Goal: Transaction & Acquisition: Purchase product/service

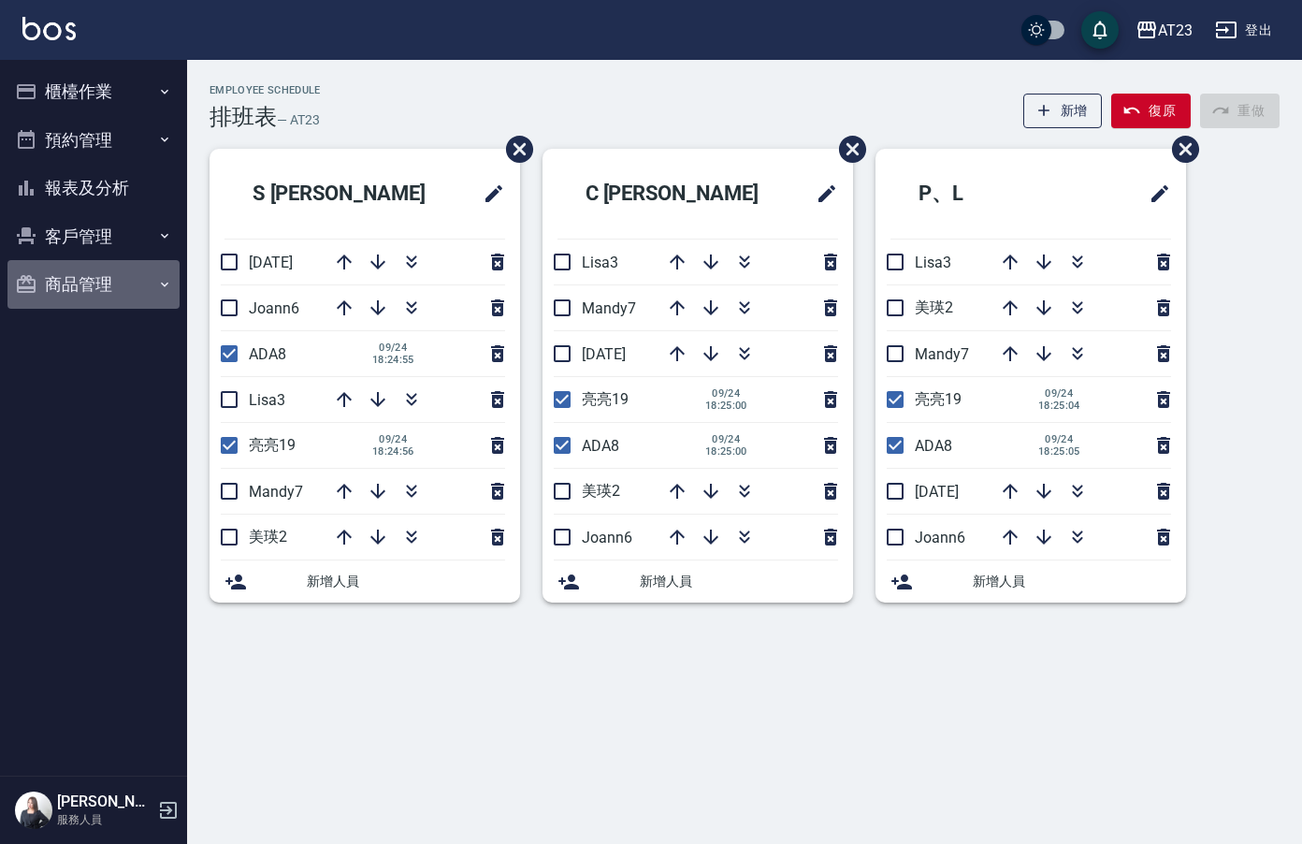
click at [67, 279] on button "商品管理" at bounding box center [93, 284] width 172 height 49
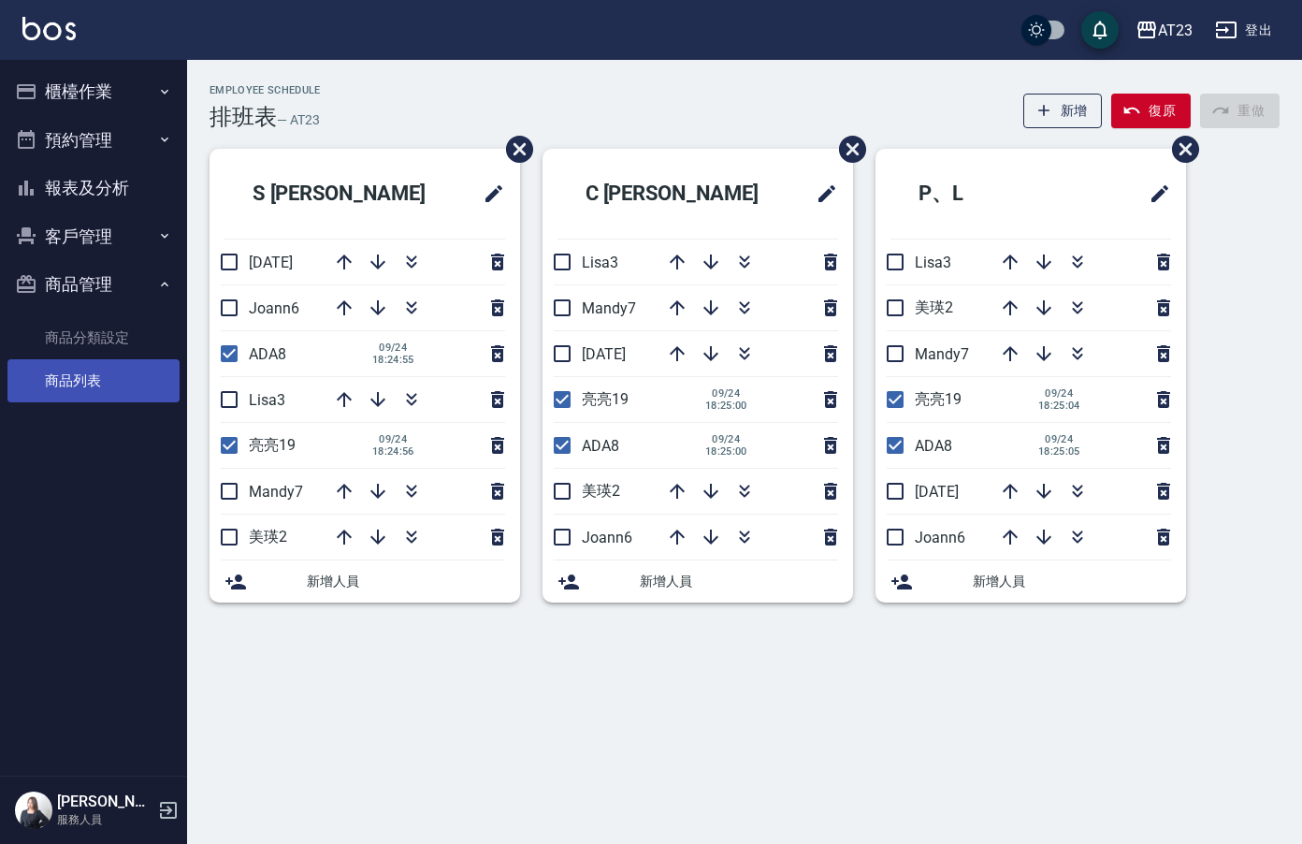
click at [94, 381] on link "商品列表" at bounding box center [93, 380] width 172 height 43
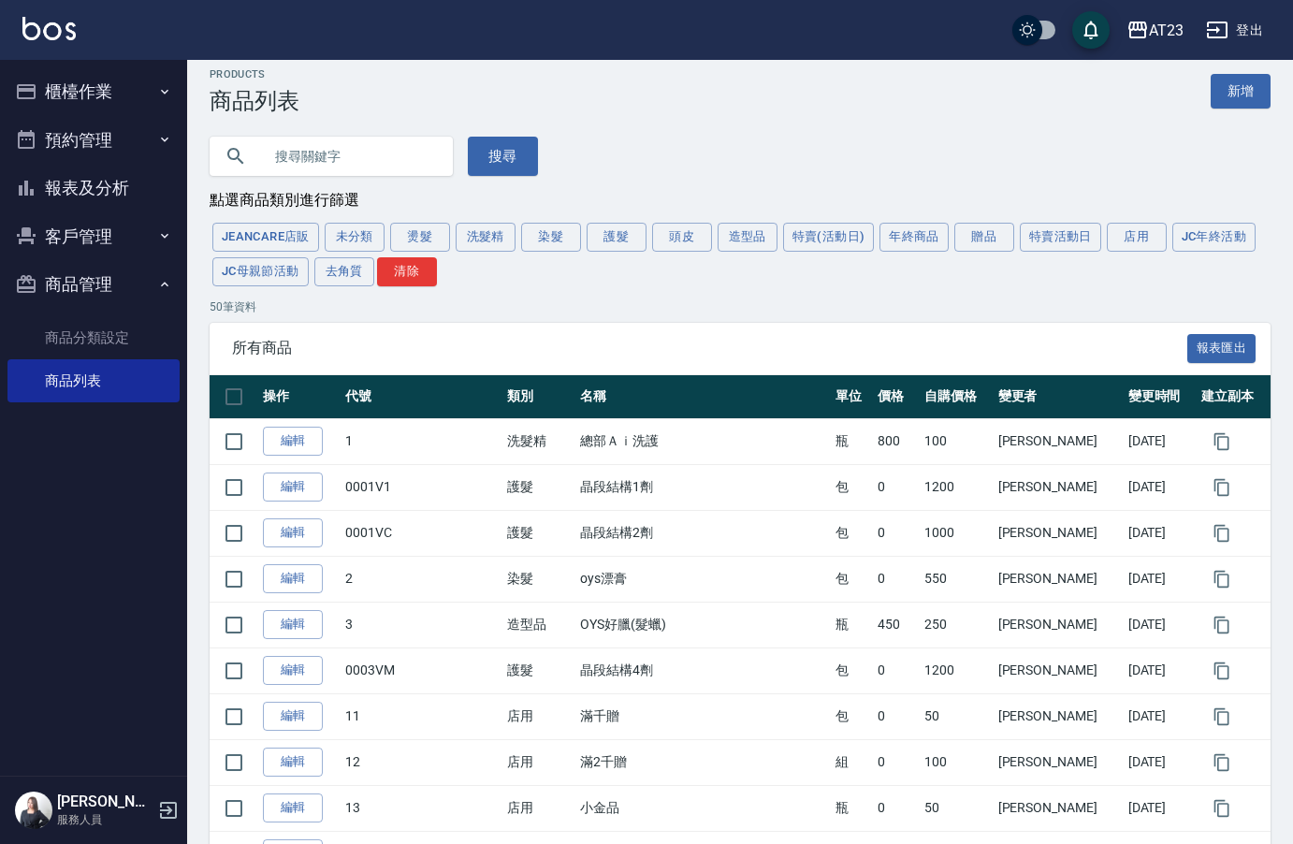
scroll to position [7, 0]
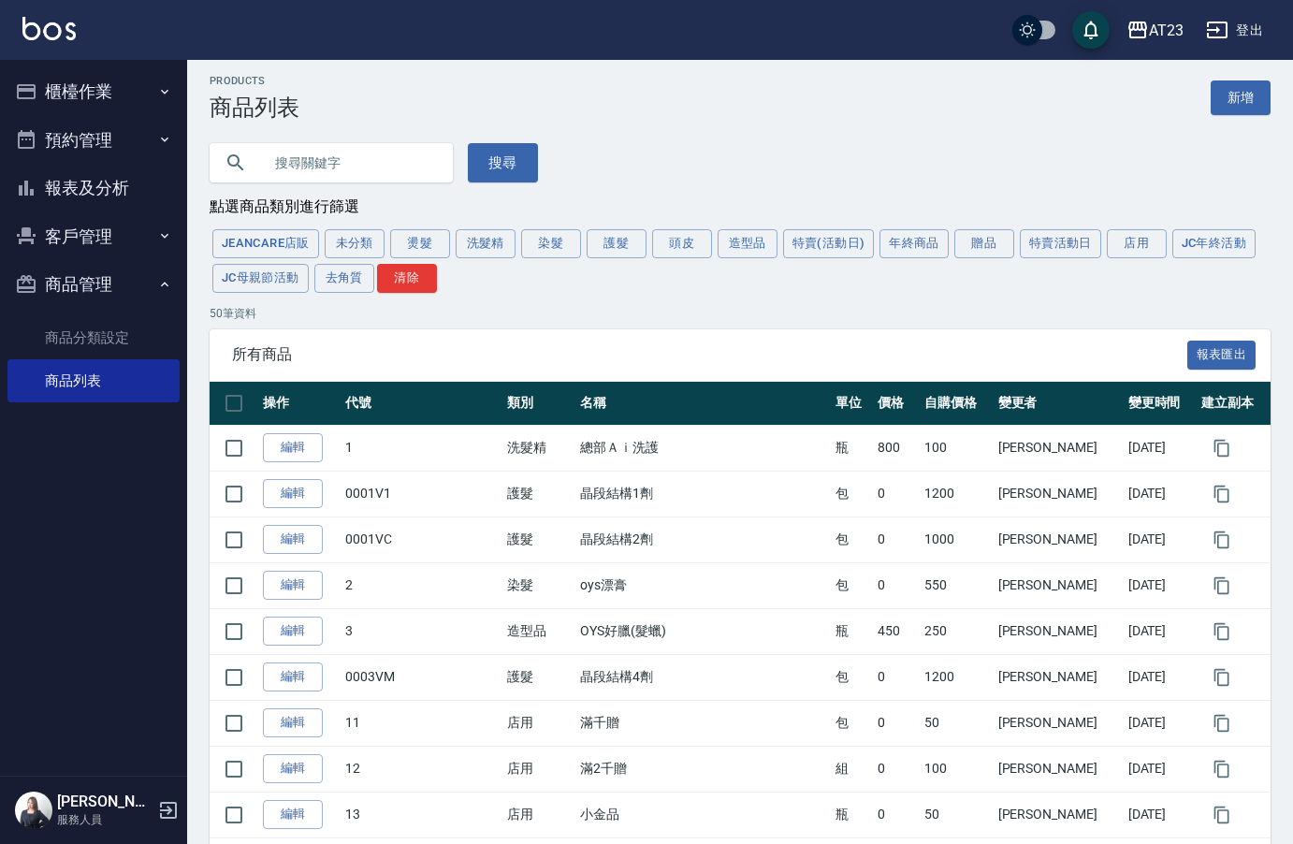
click at [87, 274] on button "商品管理" at bounding box center [93, 284] width 172 height 49
click at [90, 238] on button "客戶管理" at bounding box center [93, 236] width 172 height 49
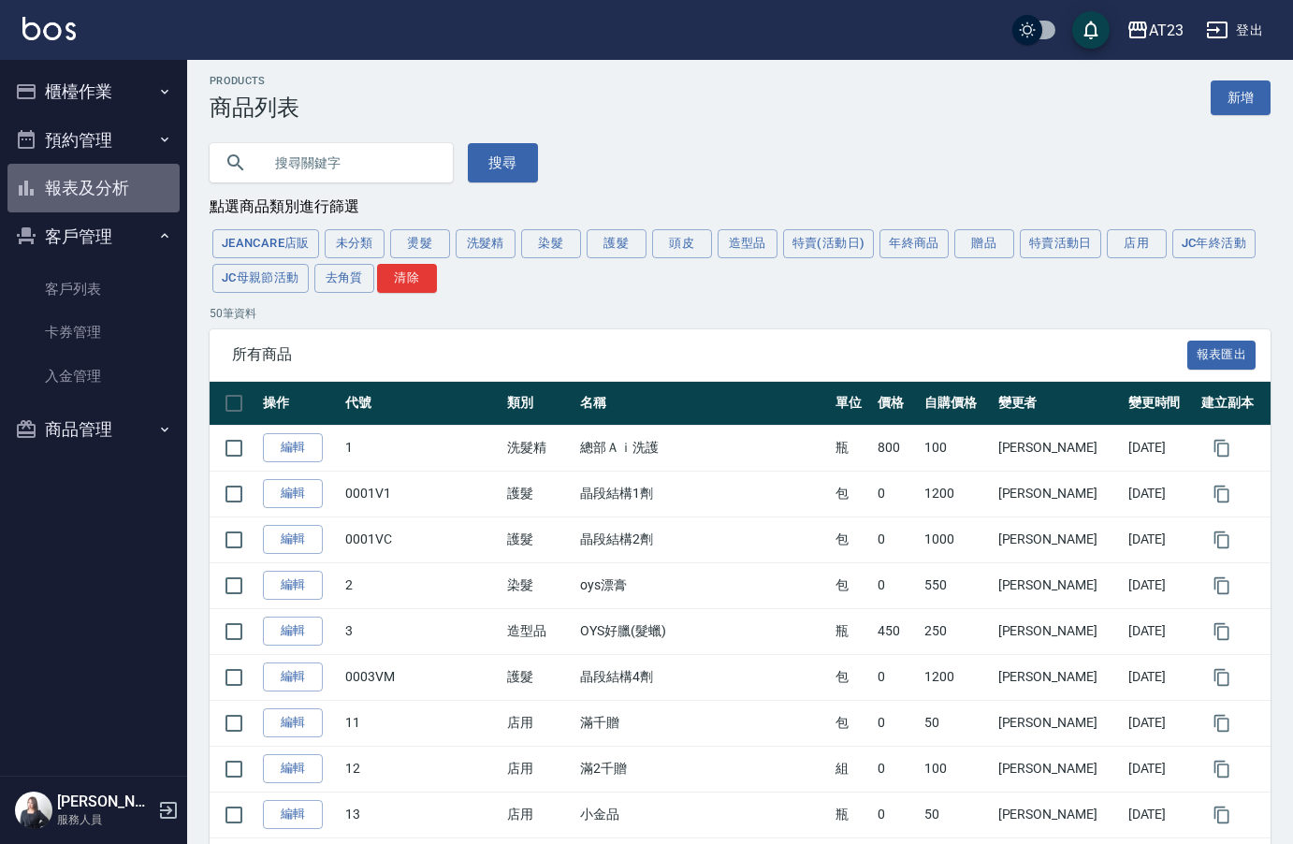
click at [99, 204] on button "報表及分析" at bounding box center [93, 188] width 172 height 49
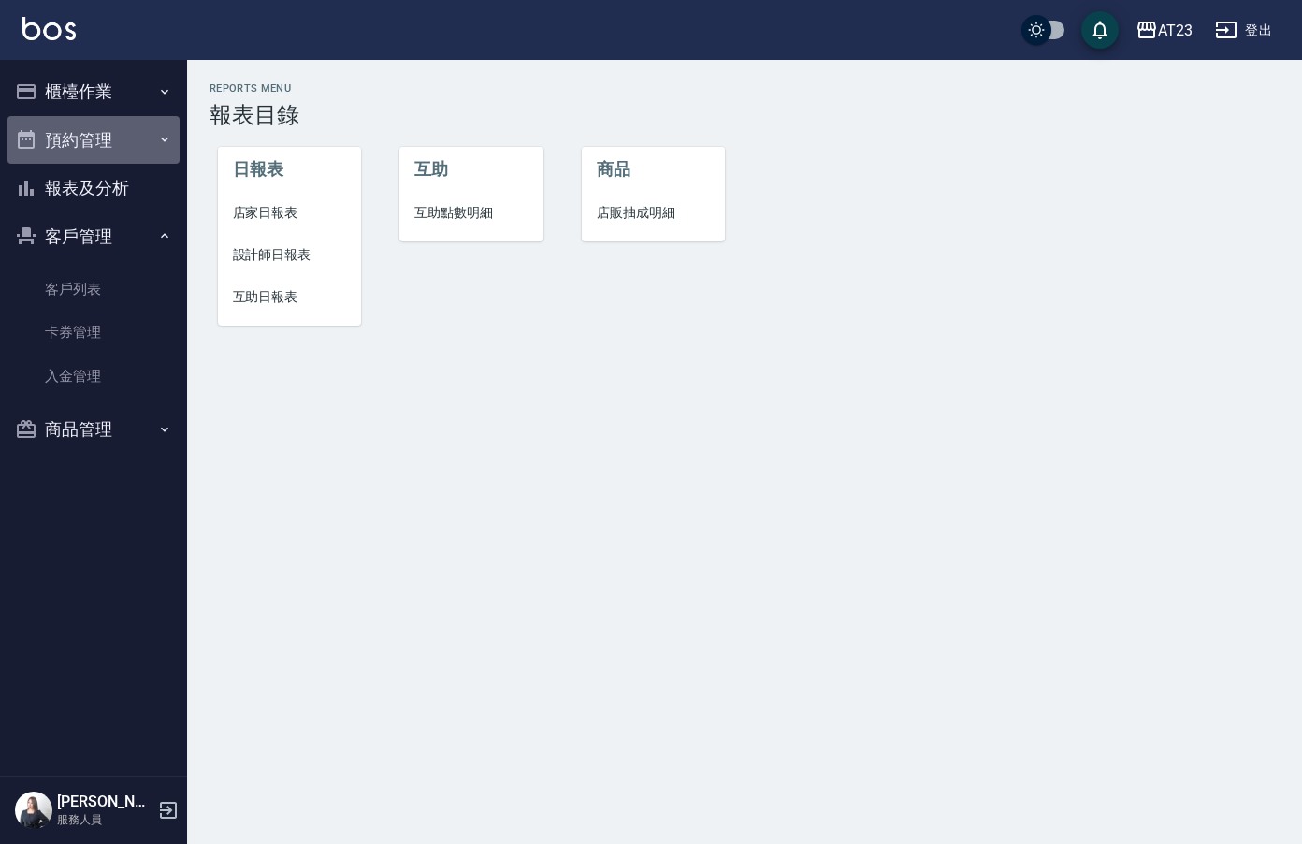
click at [125, 137] on button "預約管理" at bounding box center [93, 140] width 172 height 49
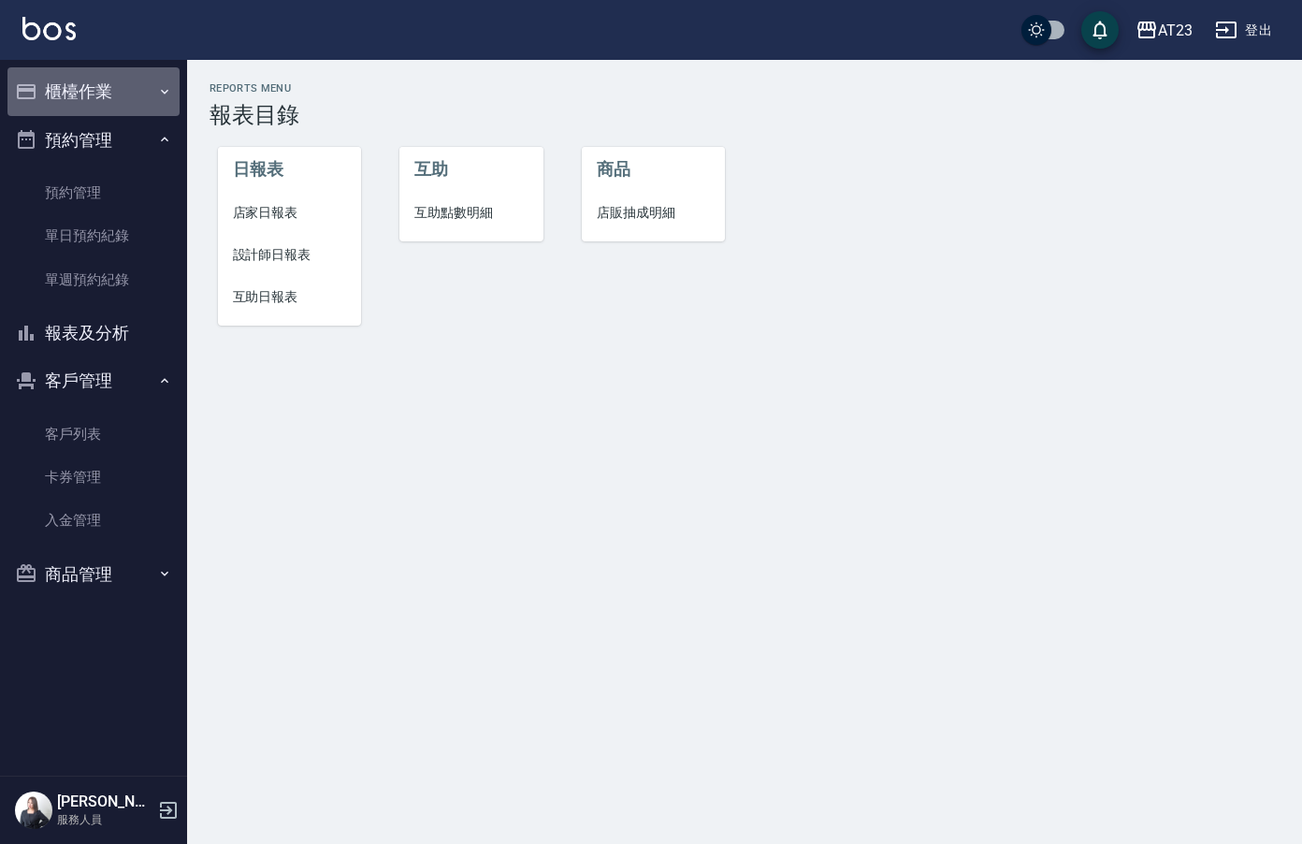
click at [121, 84] on button "櫃檯作業" at bounding box center [93, 91] width 172 height 49
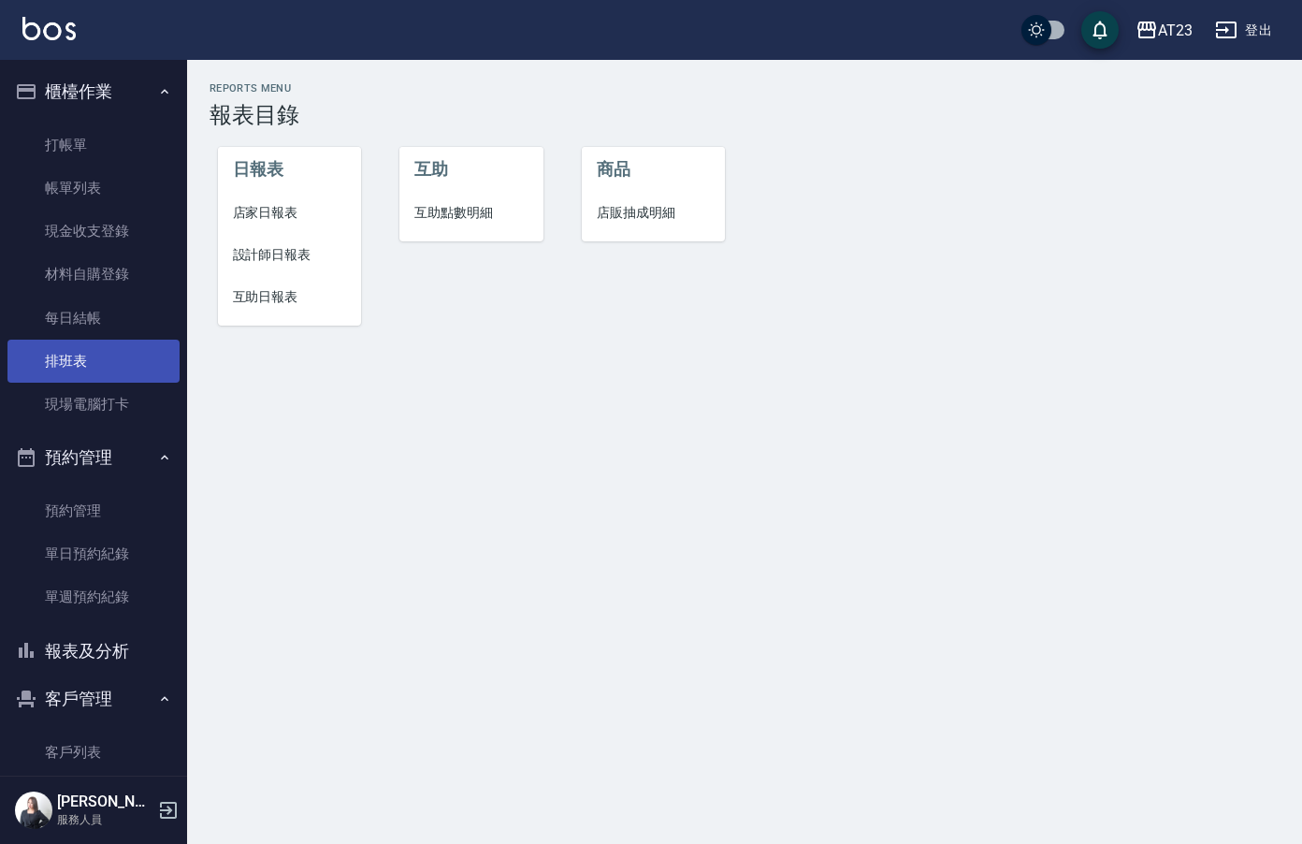
click at [78, 364] on link "排班表" at bounding box center [93, 361] width 172 height 43
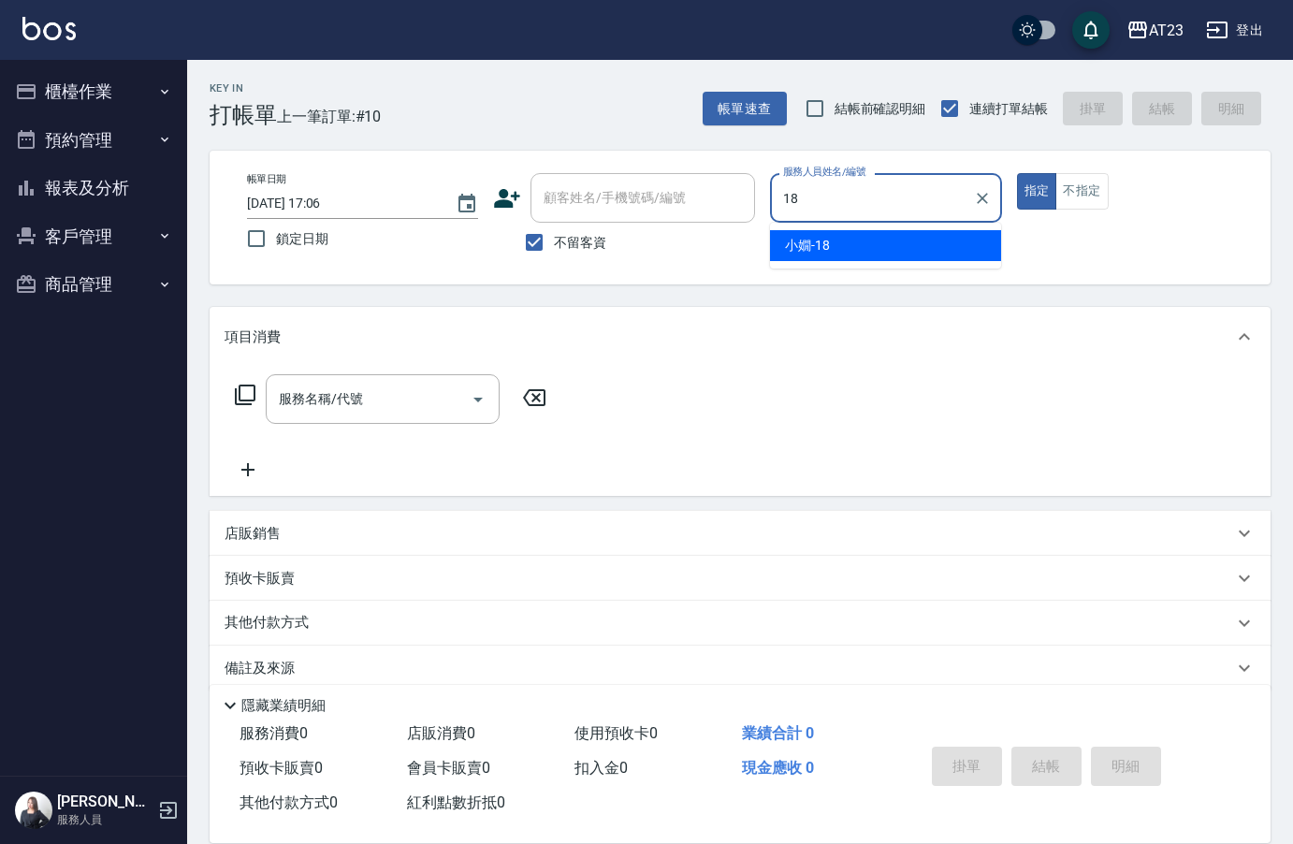
type input "18"
type button "true"
type input "[PERSON_NAME]-18"
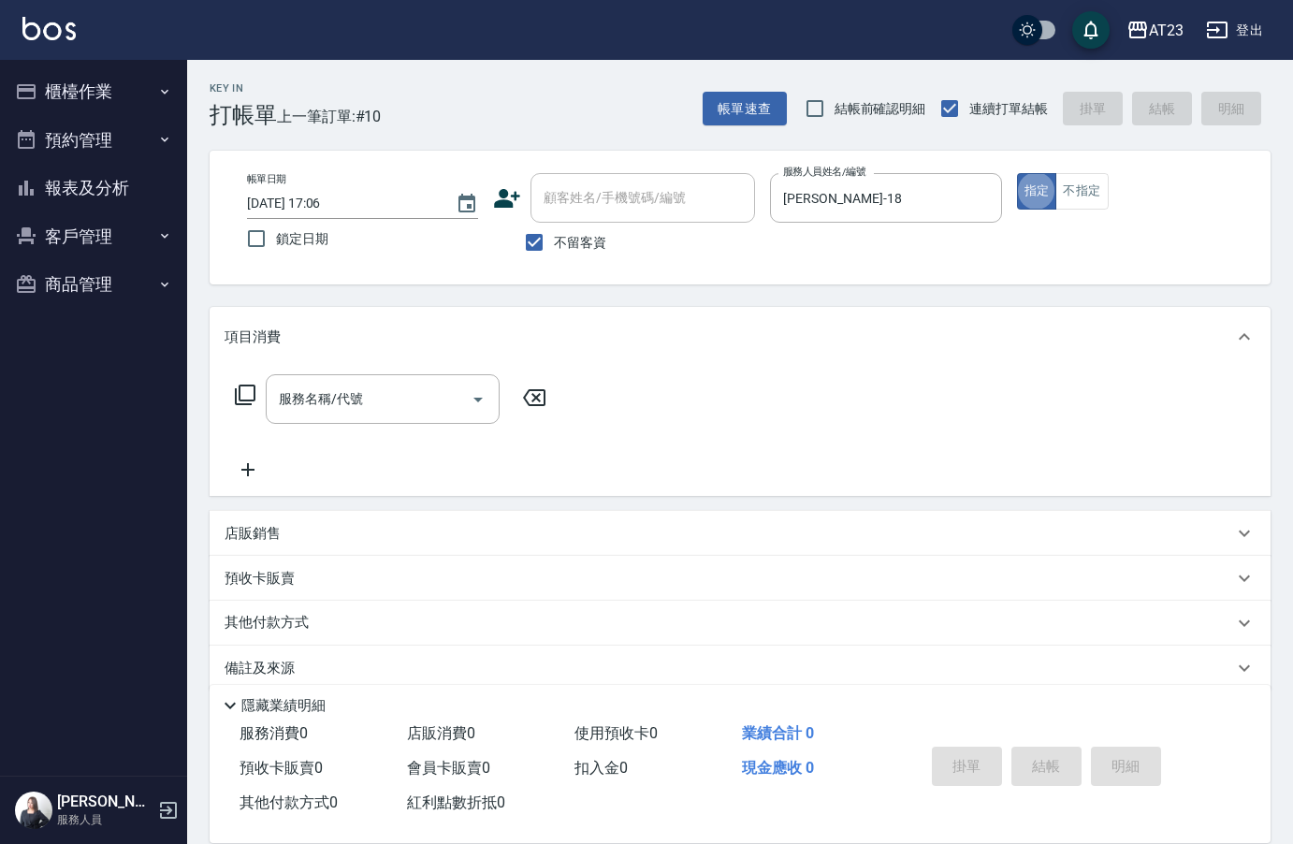
click at [241, 397] on icon at bounding box center [245, 395] width 22 height 22
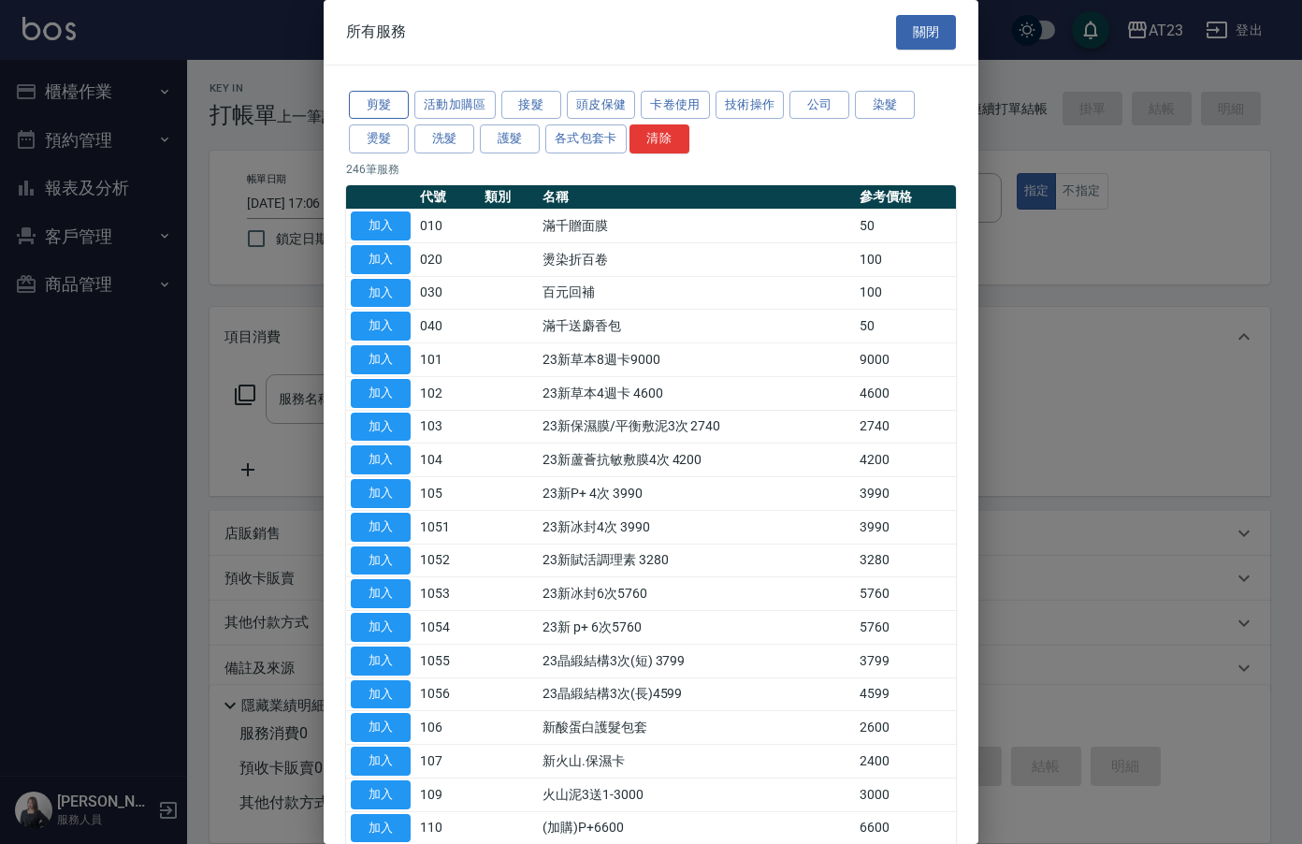
click at [366, 99] on button "剪髮" at bounding box center [379, 105] width 60 height 29
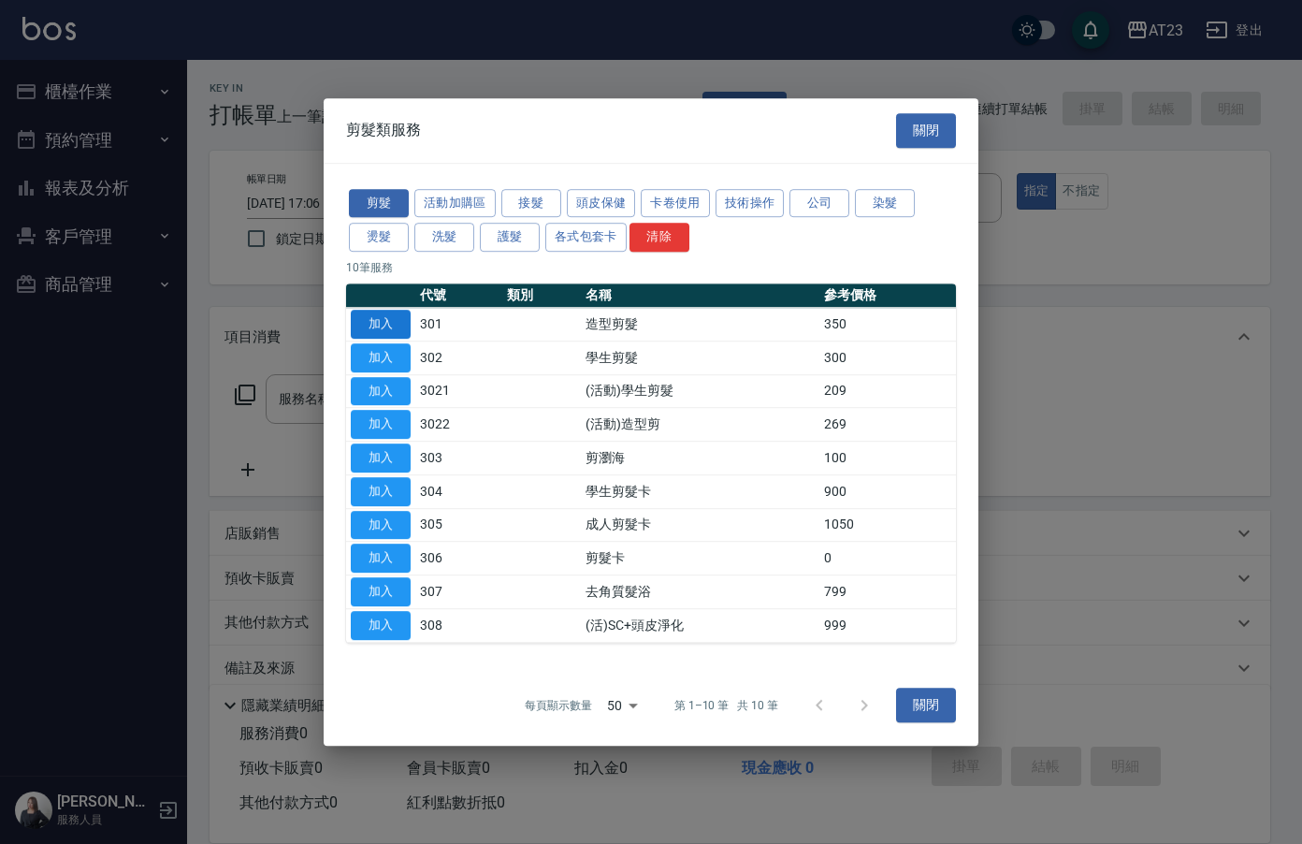
click at [382, 320] on button "加入" at bounding box center [381, 324] width 60 height 29
type input "造型剪髮(301)"
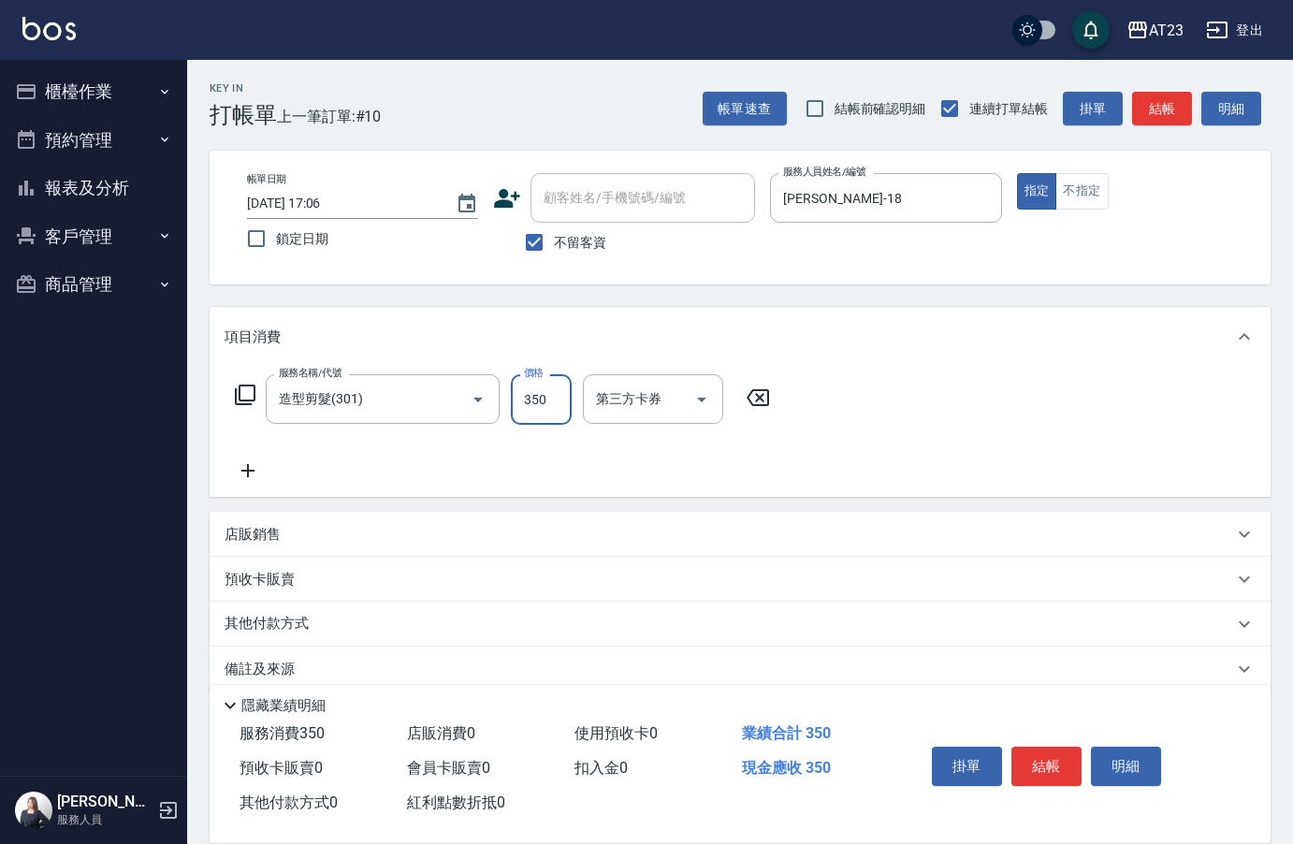
click at [559, 414] on input "350" at bounding box center [541, 399] width 61 height 51
type input "550"
click at [1059, 367] on div "項目消費" at bounding box center [740, 337] width 1061 height 60
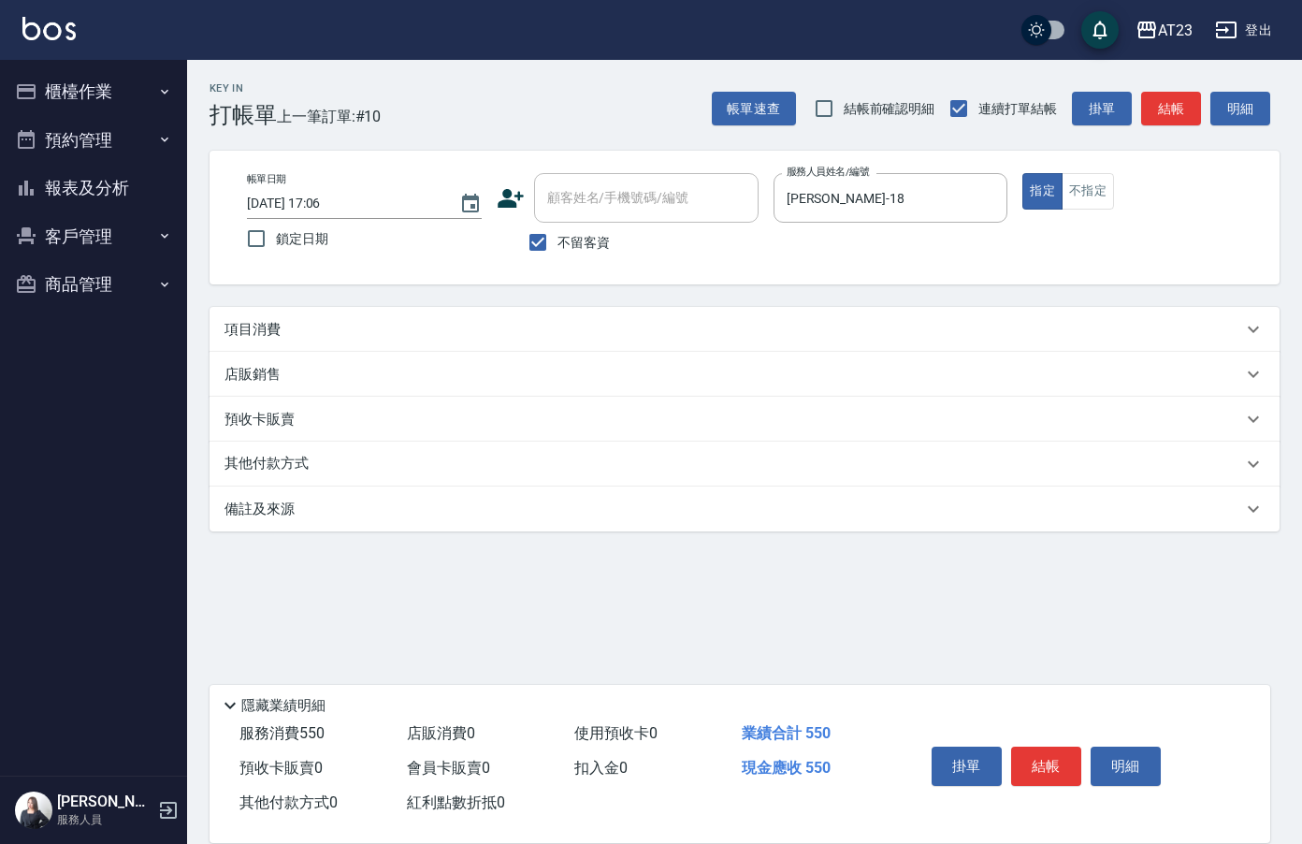
click at [464, 327] on div "項目消費" at bounding box center [733, 330] width 1018 height 20
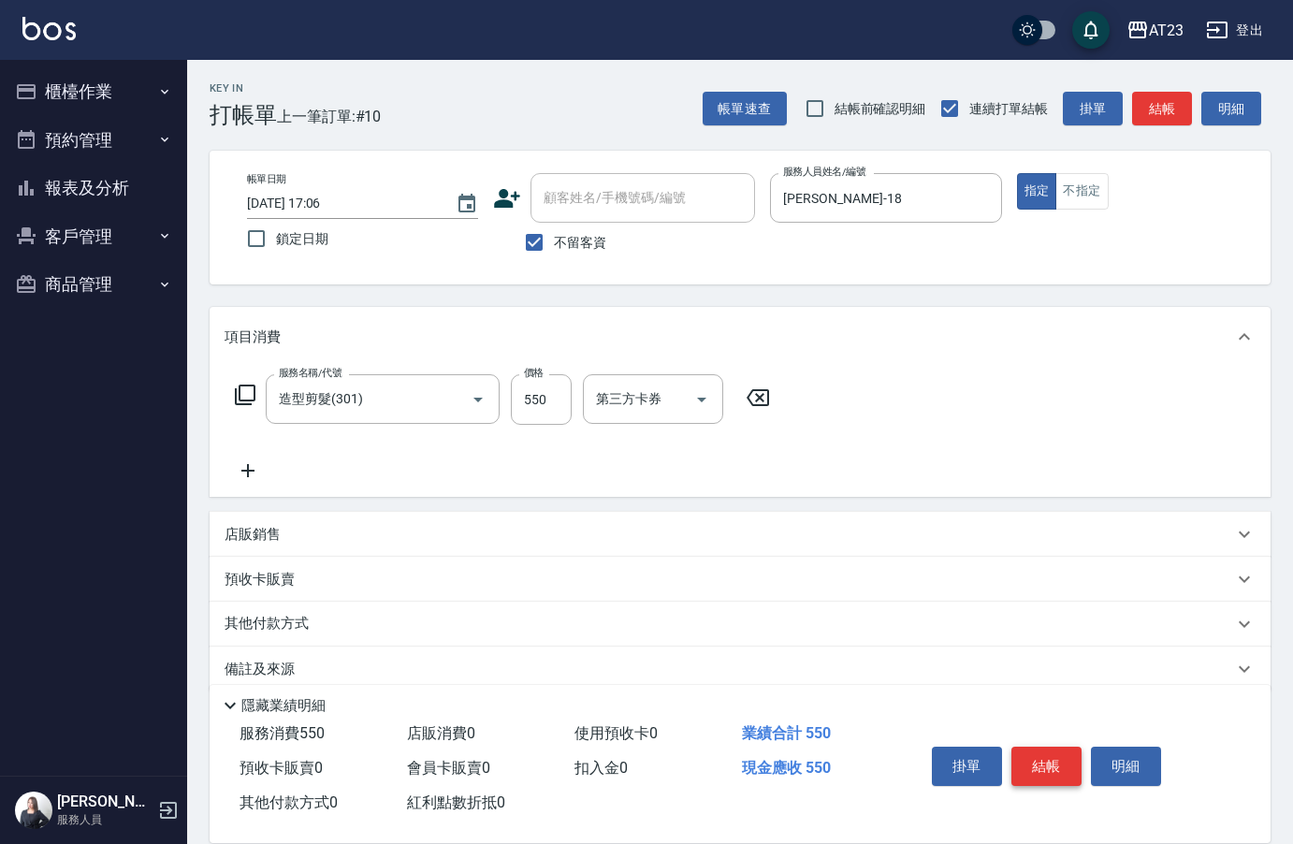
click at [1052, 758] on button "結帳" at bounding box center [1046, 765] width 70 height 39
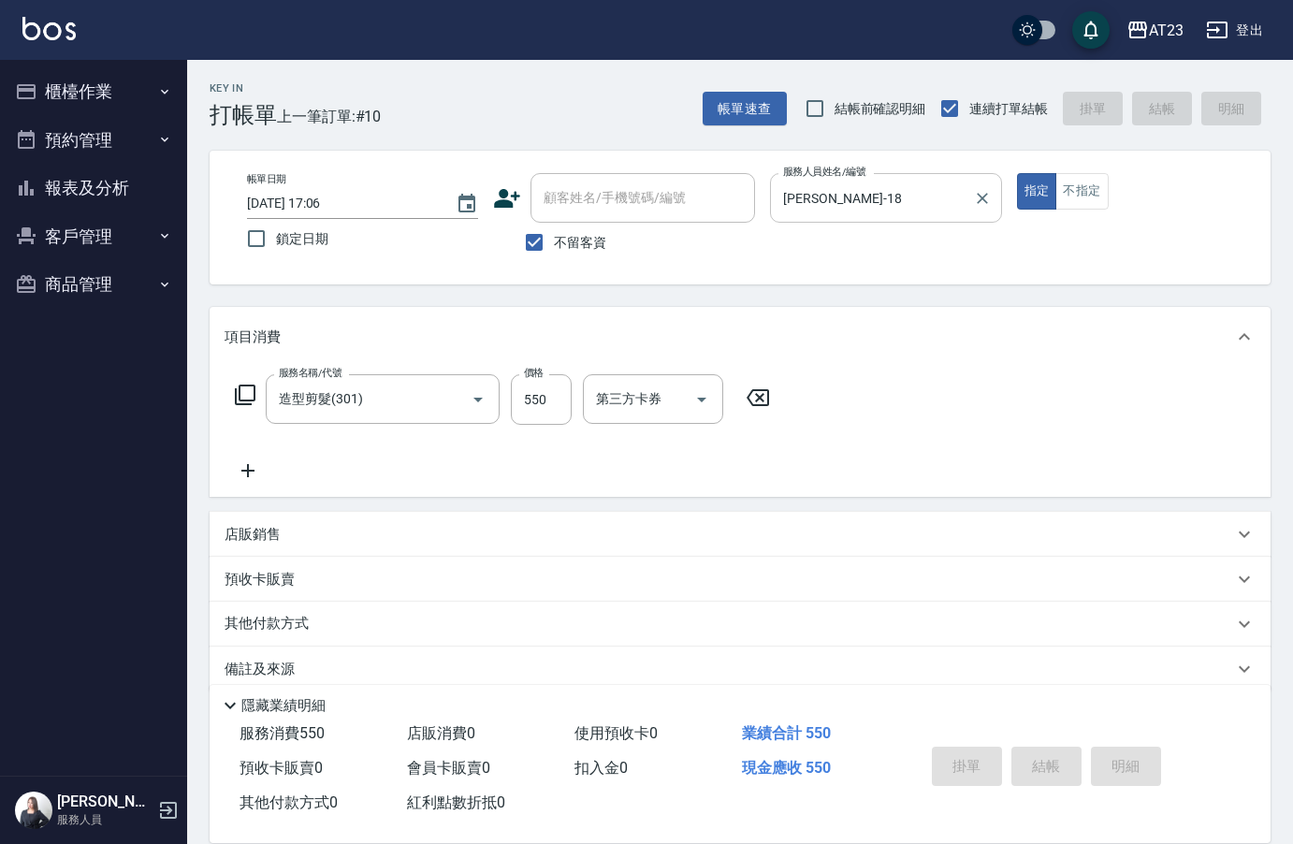
type input "[DATE] 17:56"
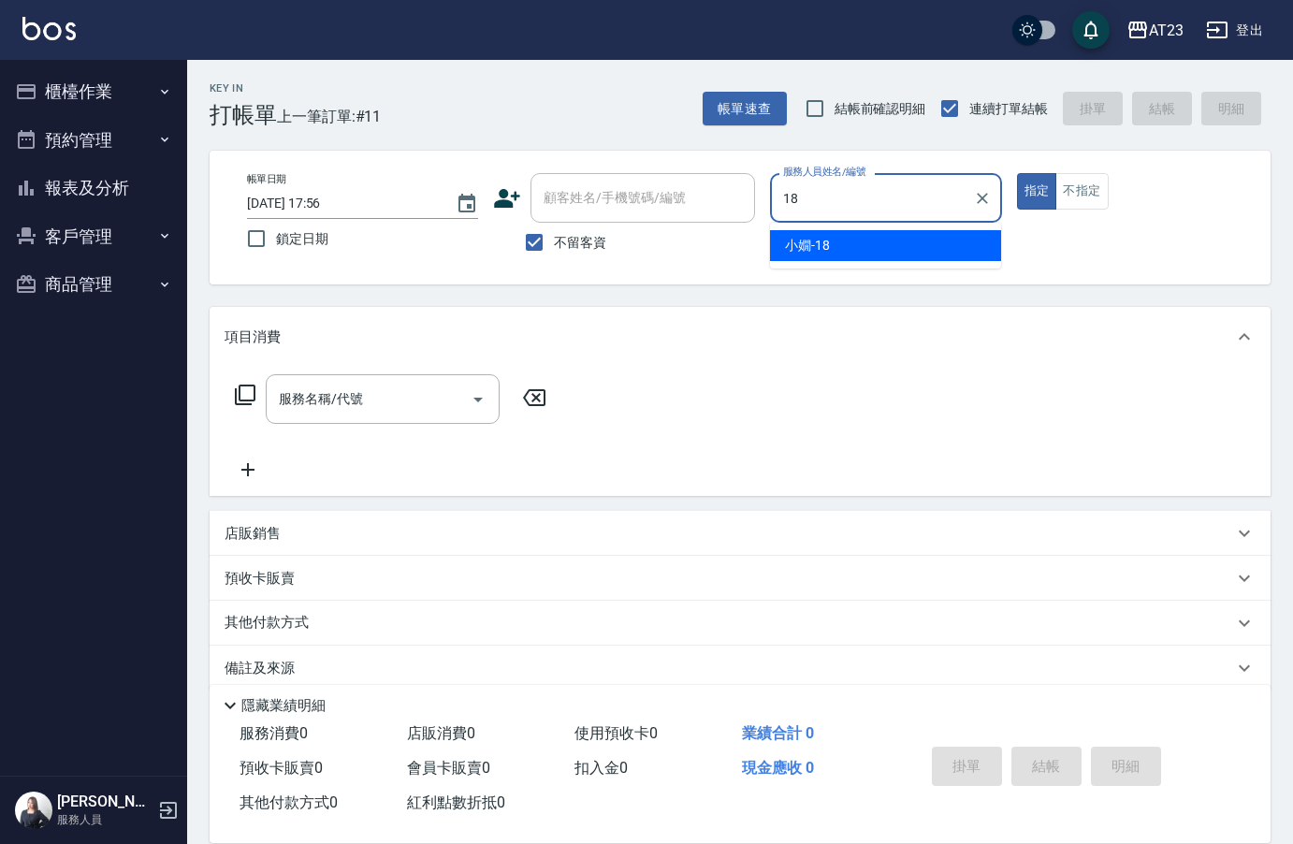
type input "[PERSON_NAME]-18"
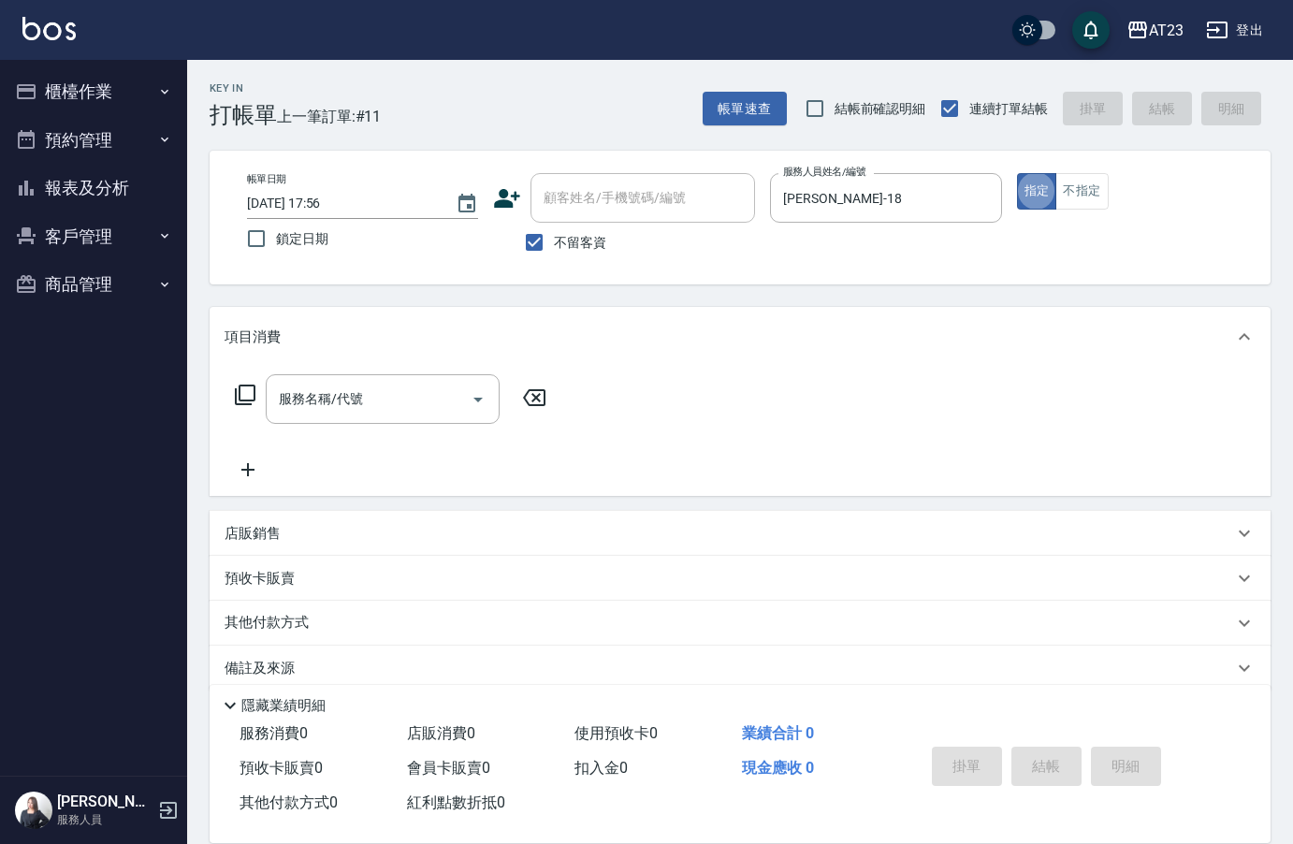
click at [244, 395] on icon at bounding box center [245, 395] width 22 height 22
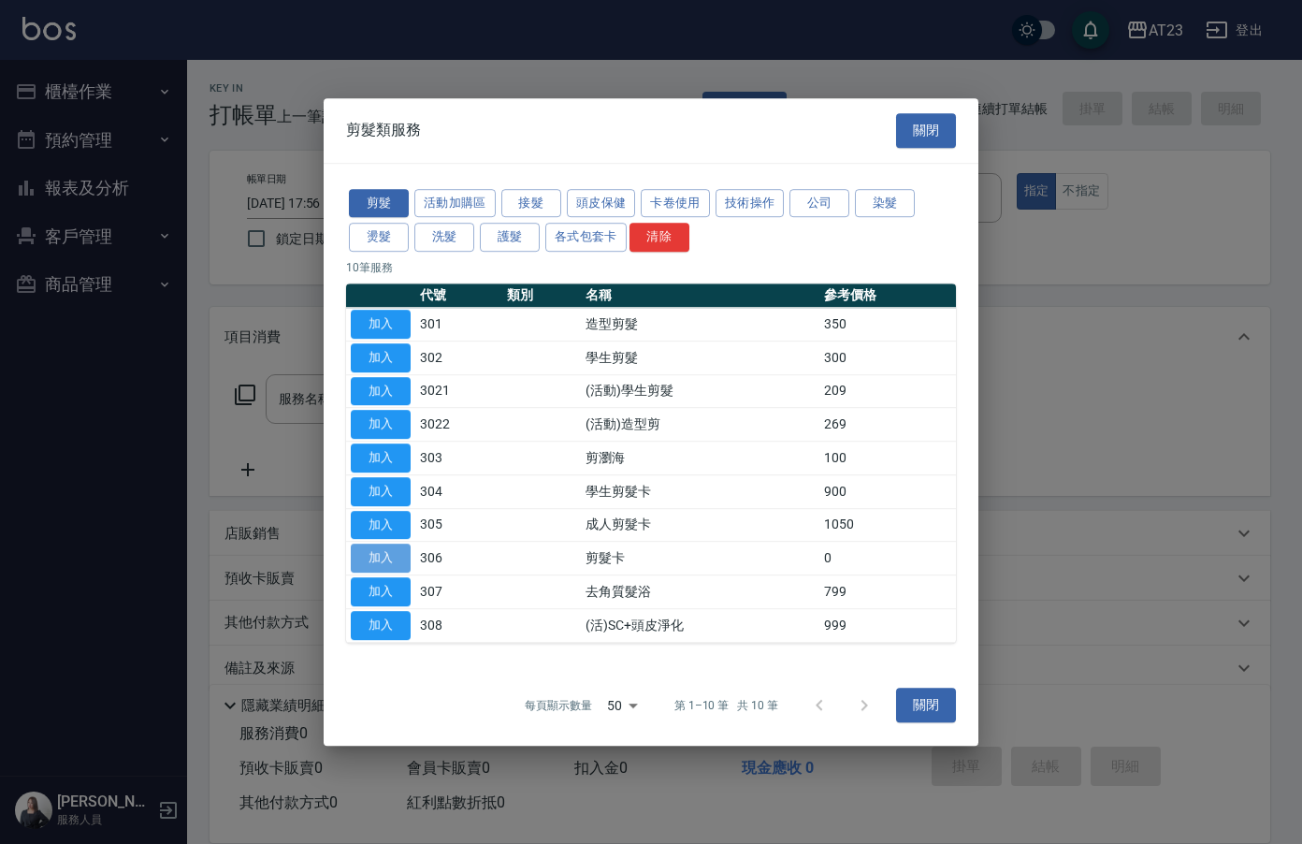
click at [369, 559] on button "加入" at bounding box center [381, 557] width 60 height 29
type input "剪髮卡(306)"
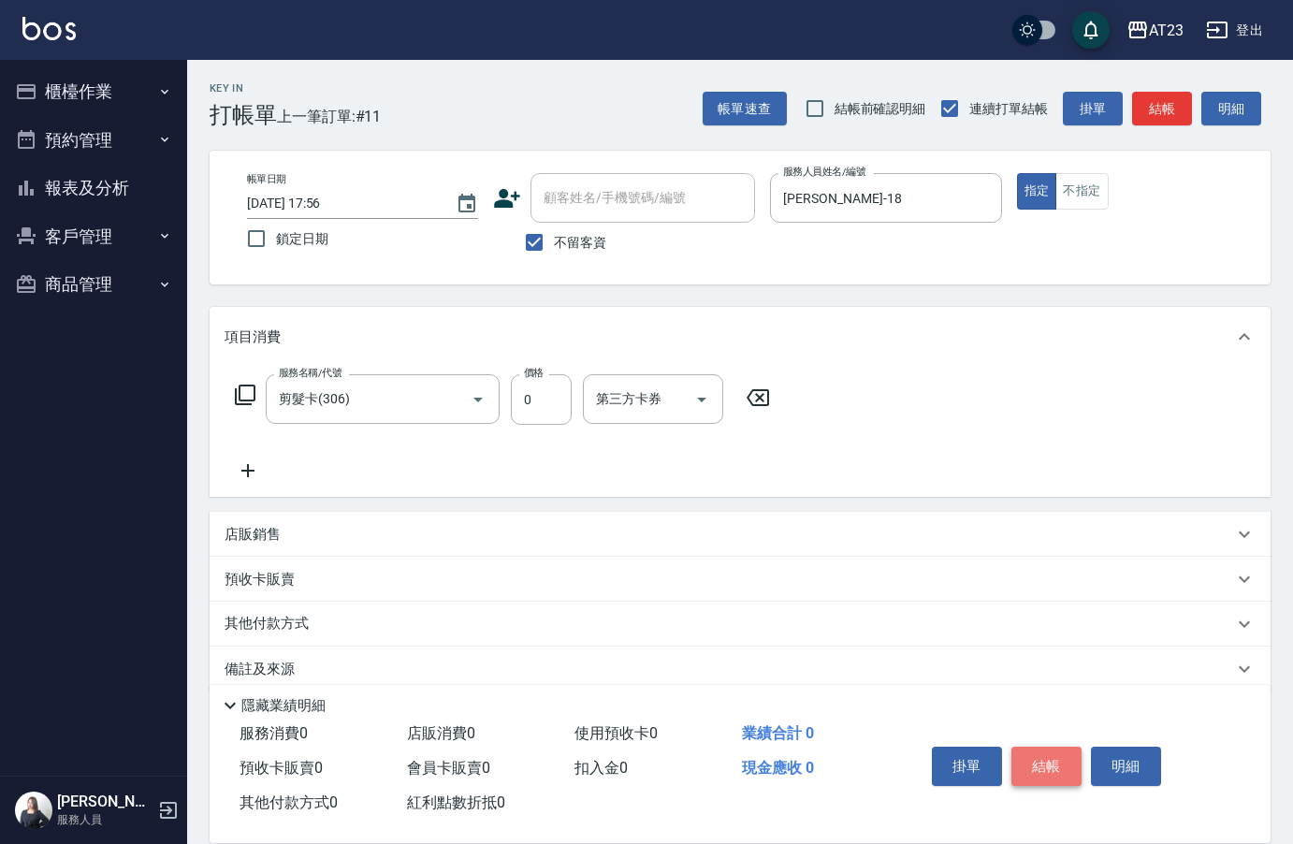
click at [1049, 755] on button "結帳" at bounding box center [1046, 765] width 70 height 39
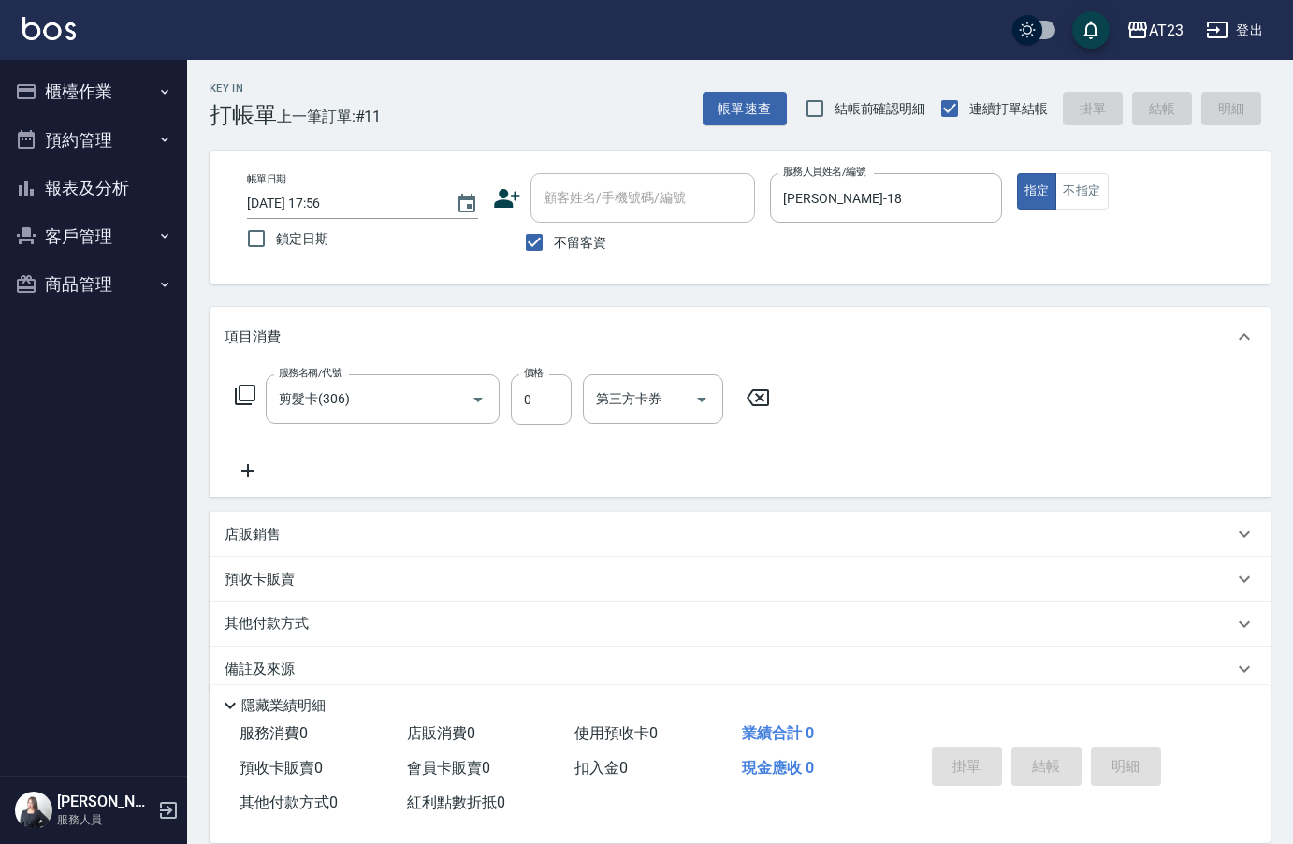
type input "[DATE] 17:57"
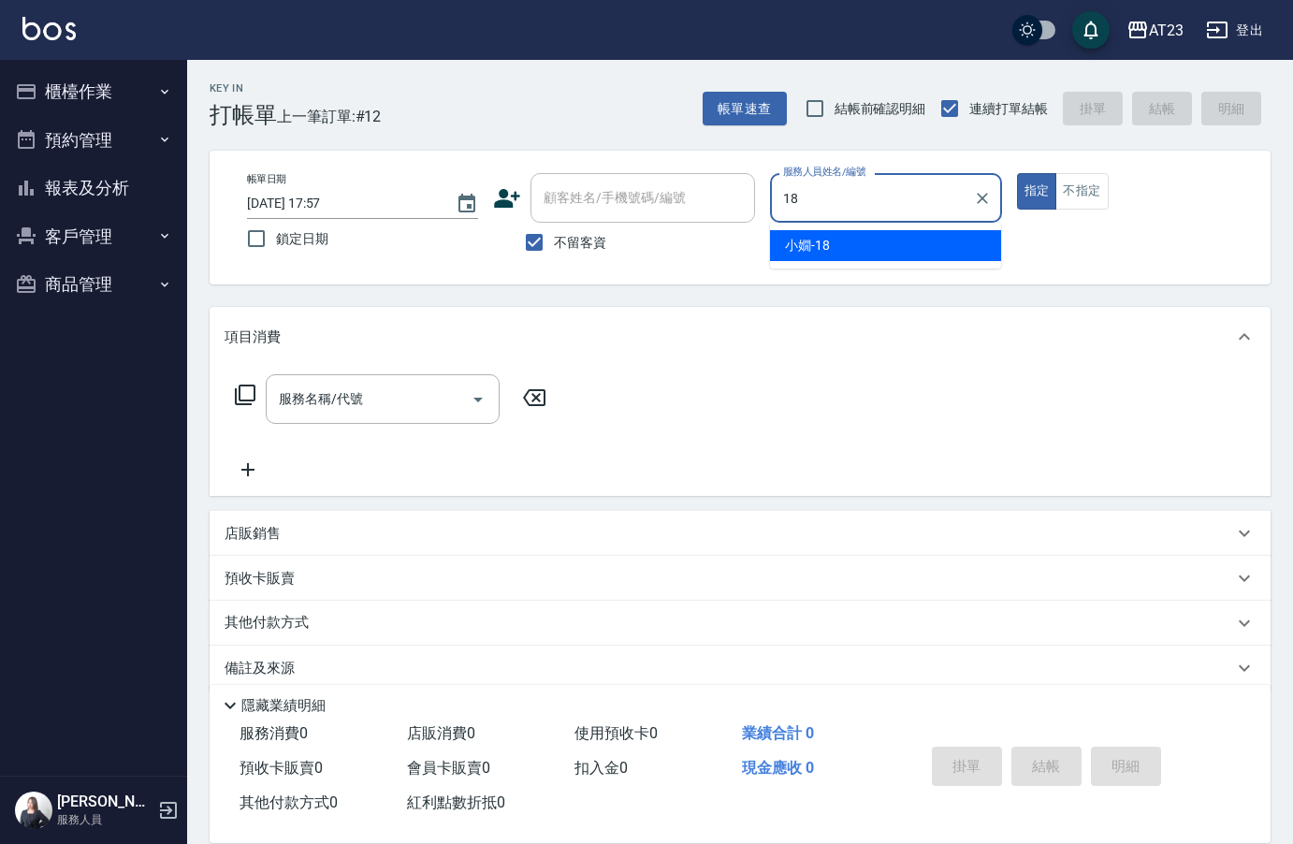
type input "[PERSON_NAME]-18"
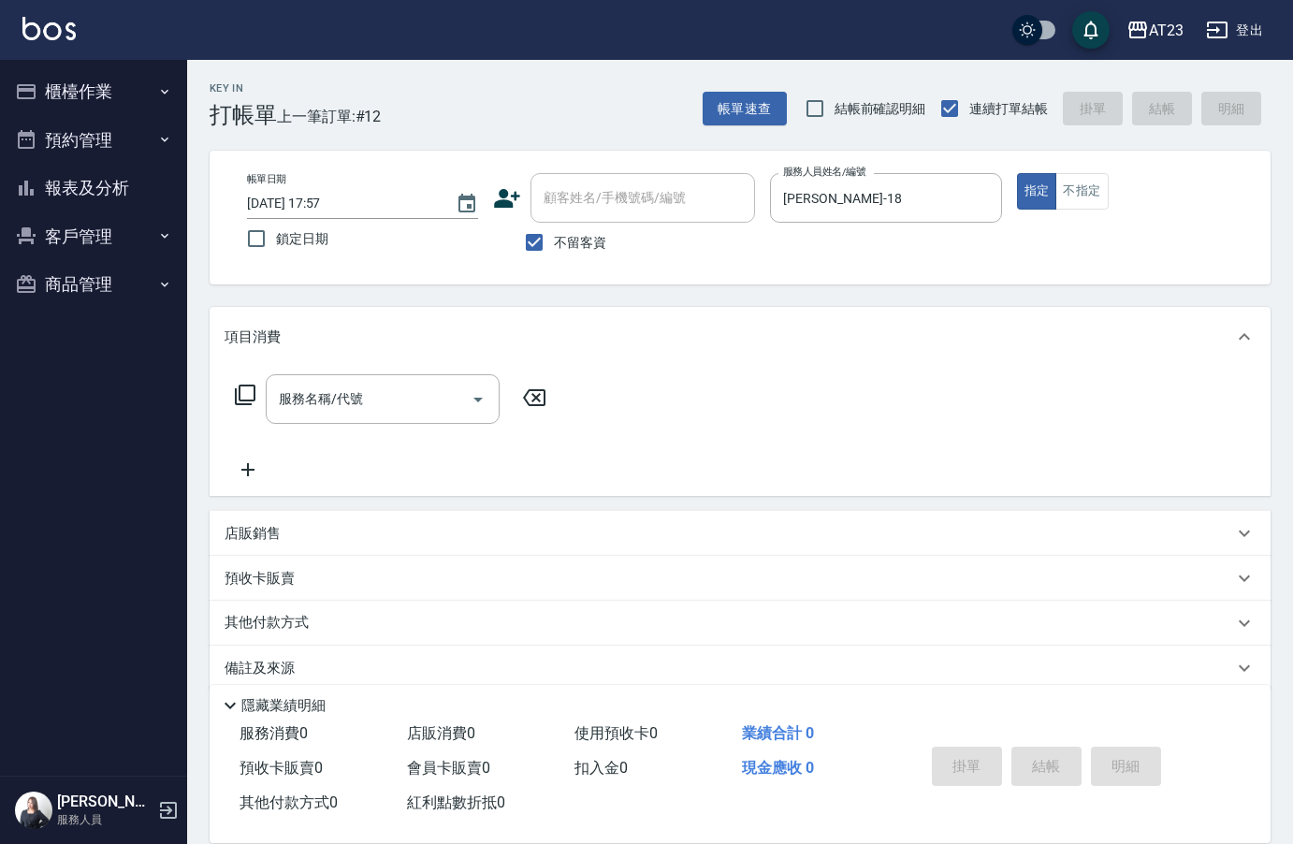
click at [240, 396] on icon at bounding box center [245, 394] width 21 height 21
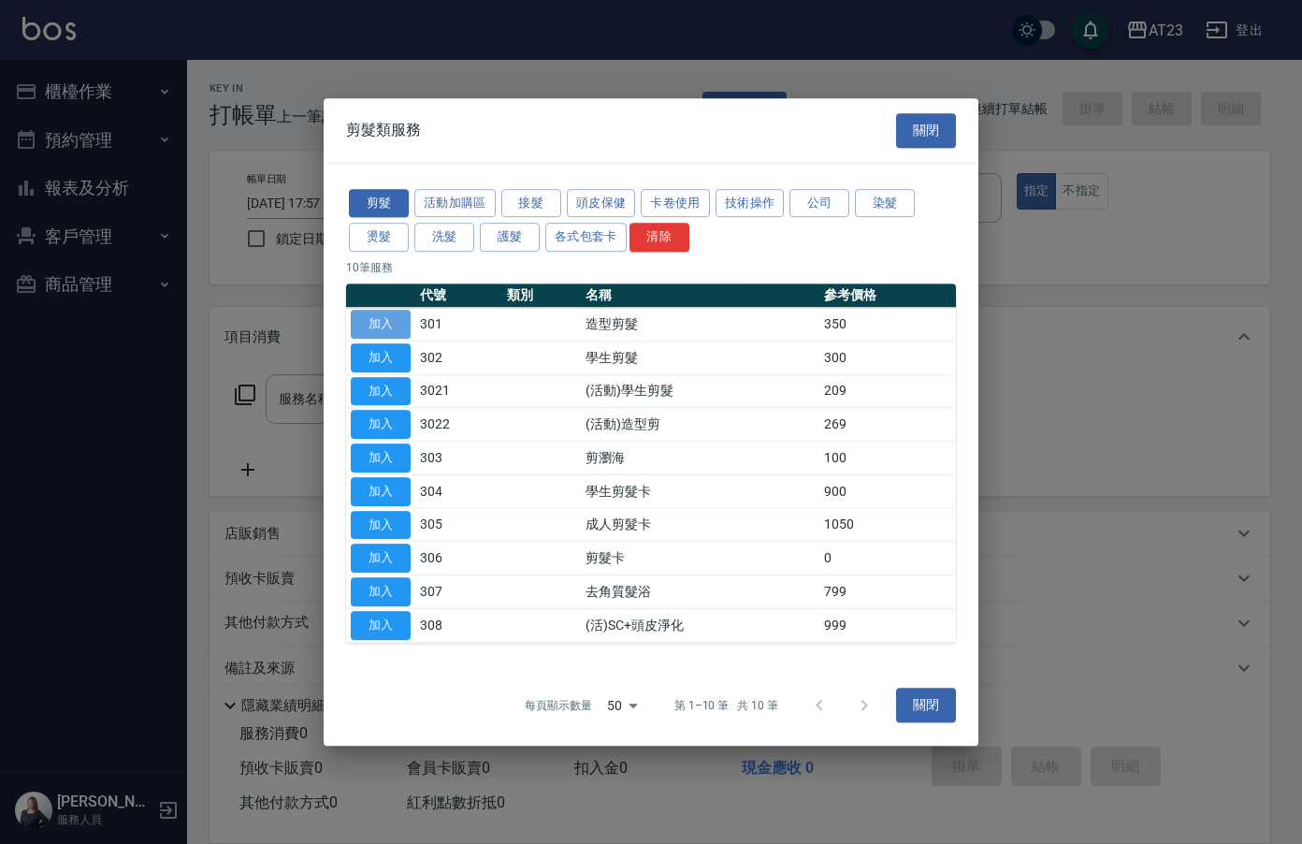
click at [359, 327] on button "加入" at bounding box center [381, 324] width 60 height 29
type input "造型剪髮(301)"
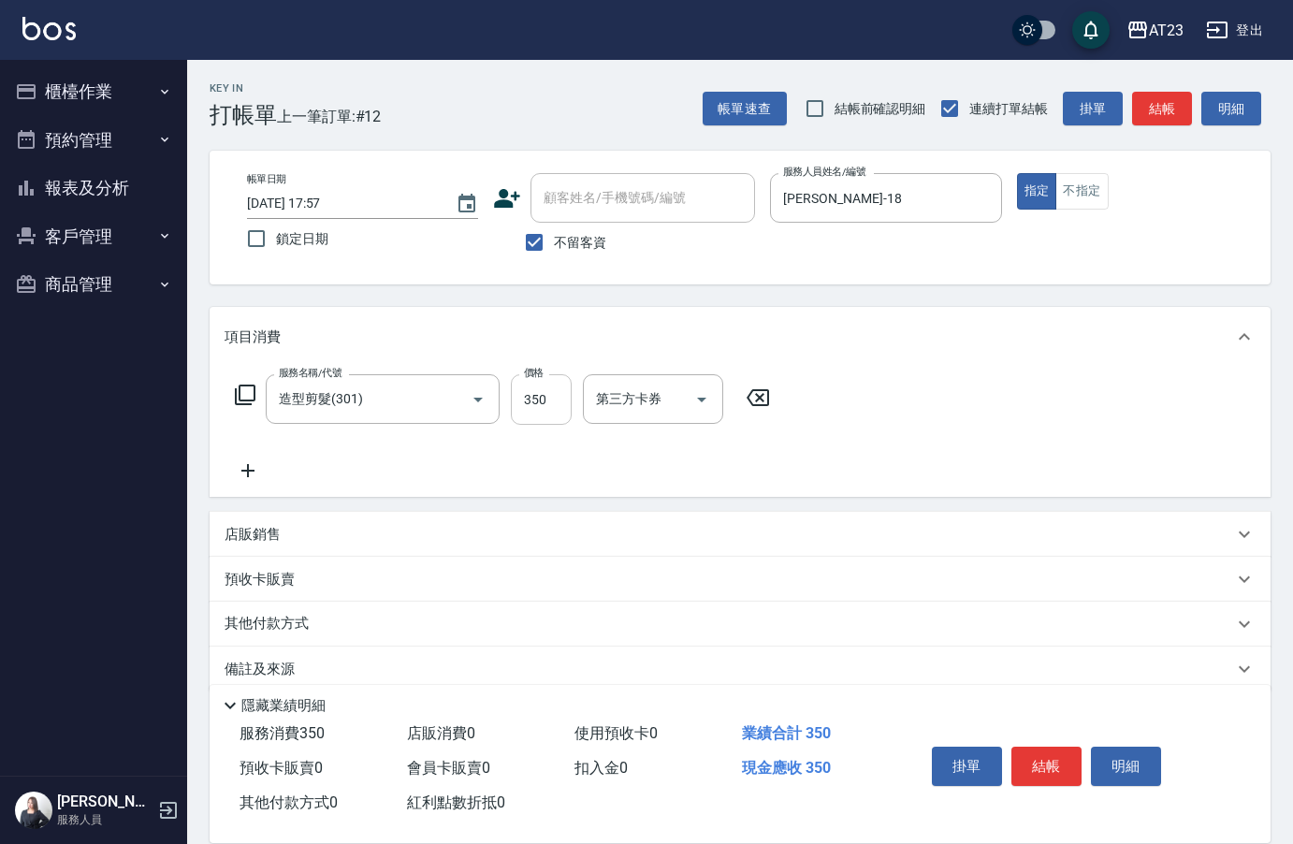
click at [550, 405] on input "350" at bounding box center [541, 399] width 61 height 51
type input "500"
click at [842, 356] on div "項目消費" at bounding box center [740, 337] width 1061 height 60
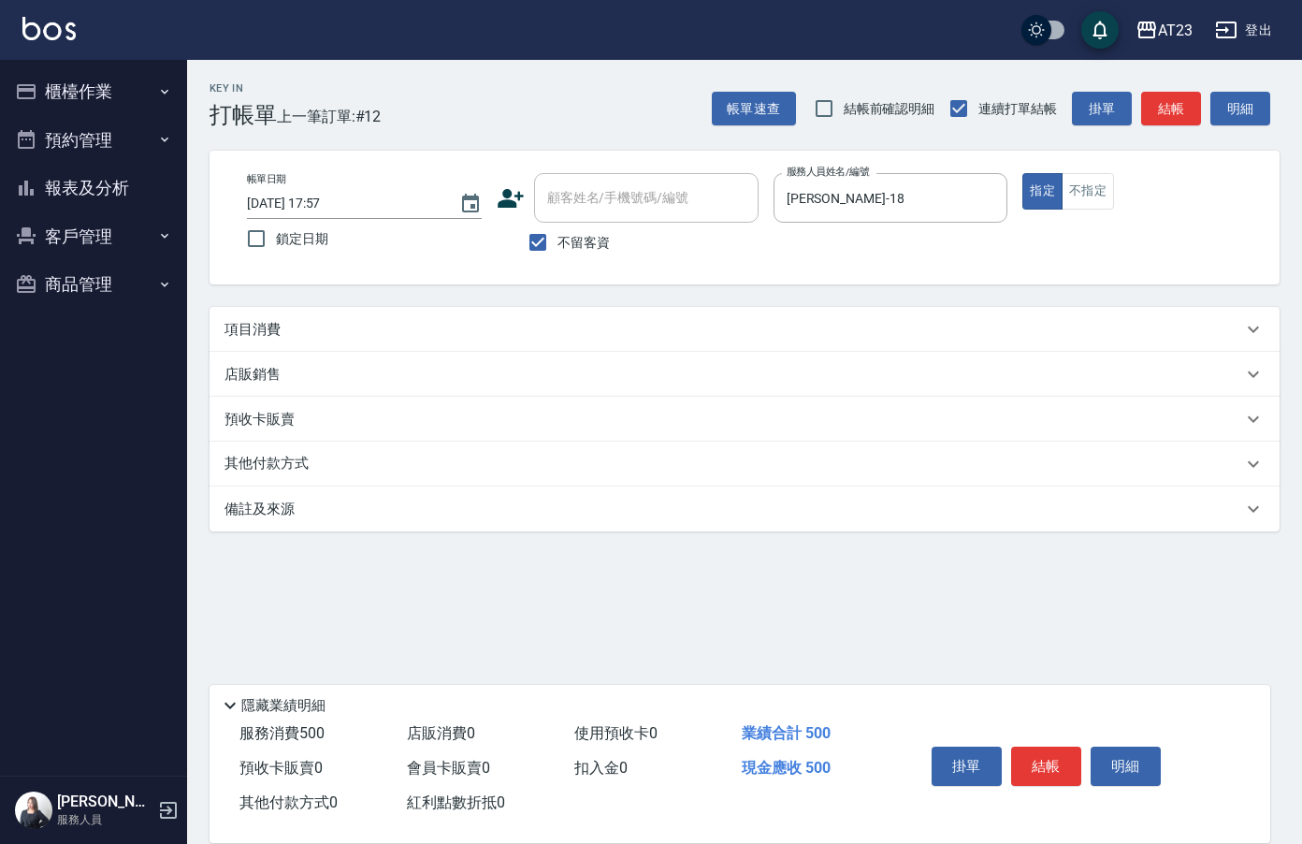
click at [792, 337] on div "項目消費" at bounding box center [733, 330] width 1018 height 20
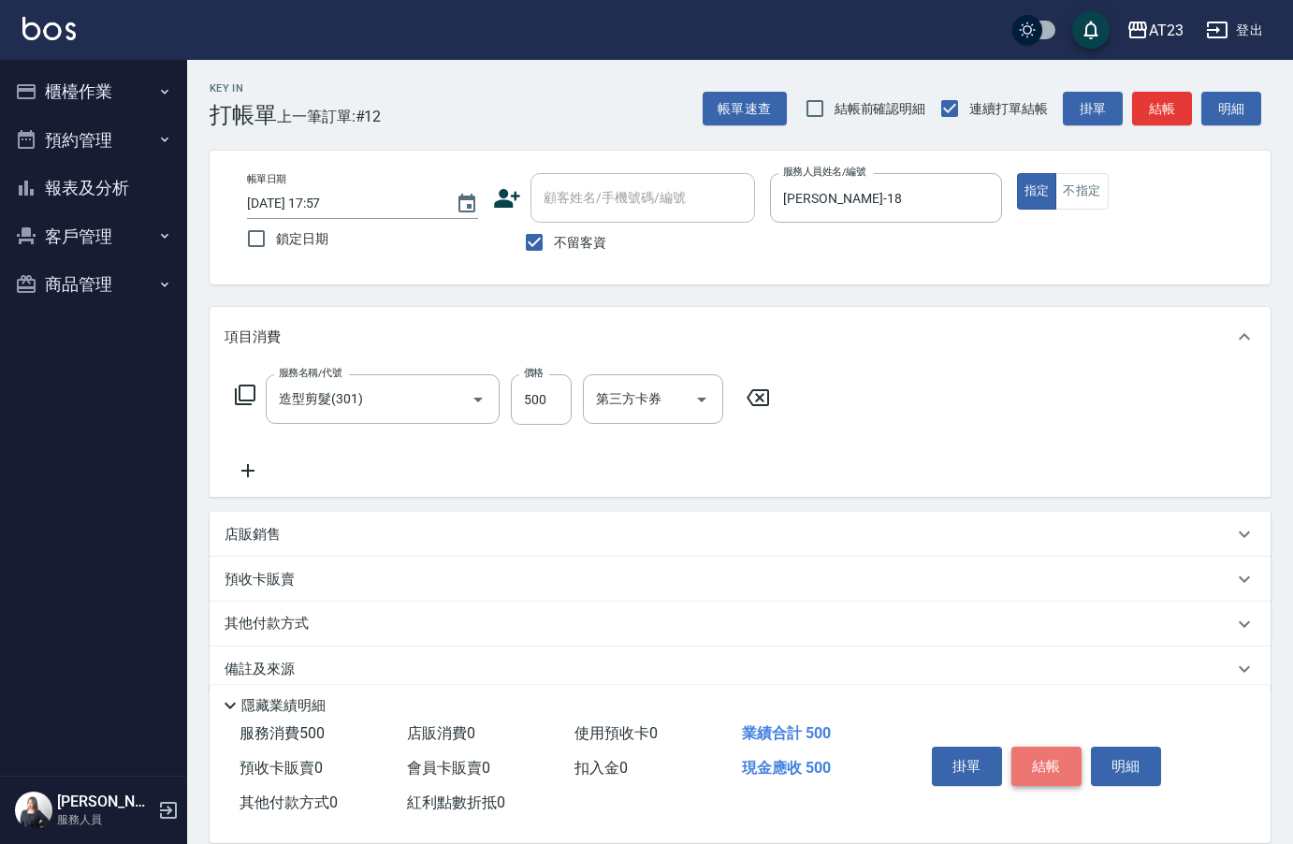
click at [1049, 752] on button "結帳" at bounding box center [1046, 765] width 70 height 39
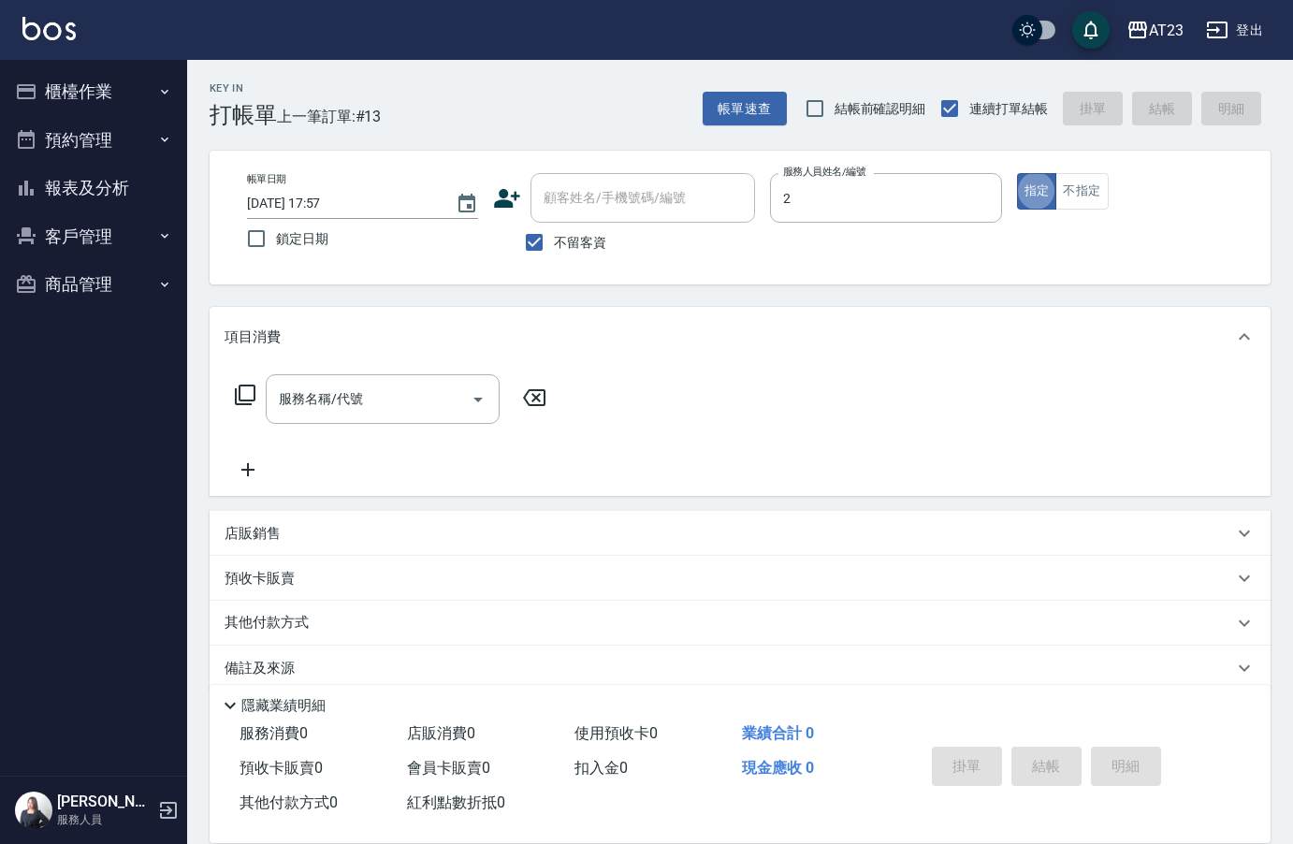
type input "美瑛-2"
click at [245, 400] on icon at bounding box center [245, 394] width 21 height 21
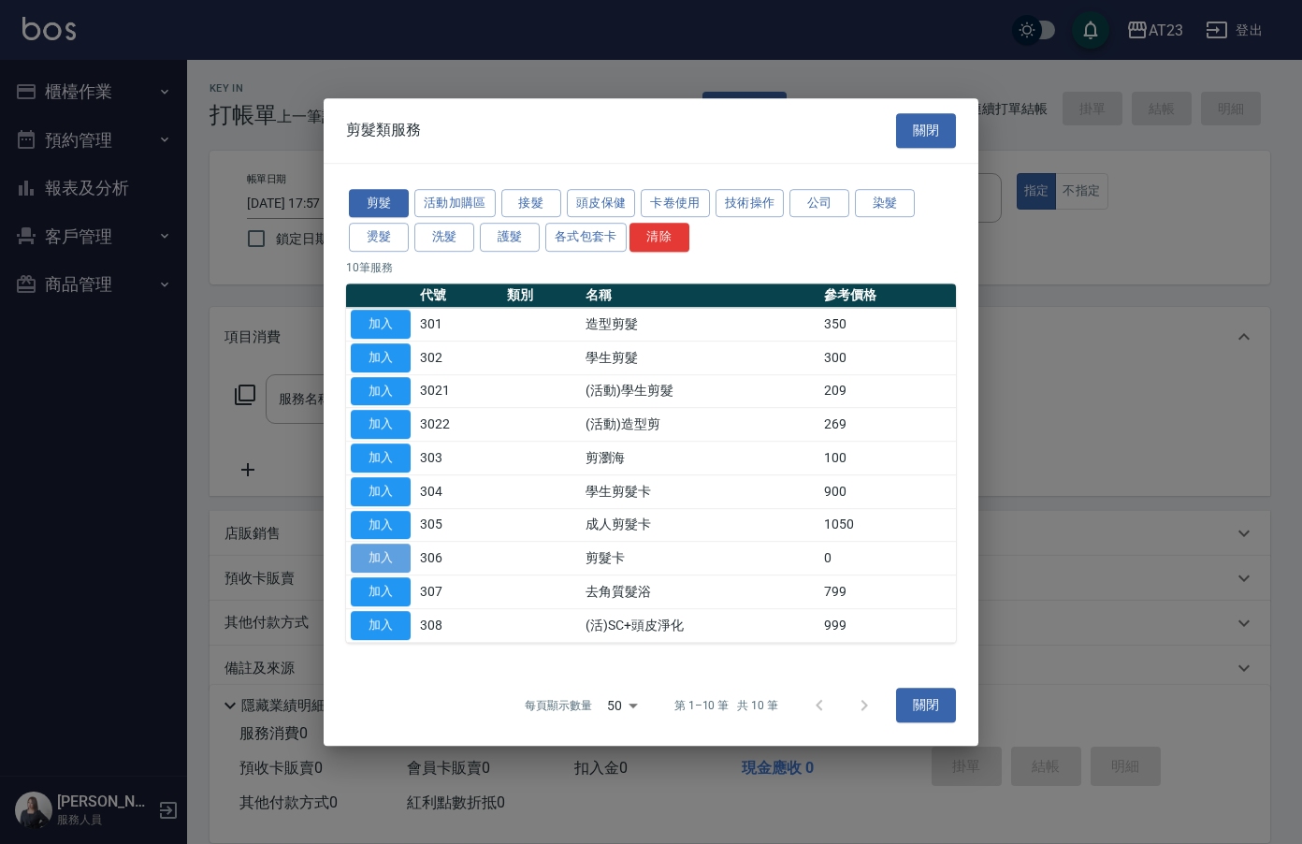
click at [372, 553] on button "加入" at bounding box center [381, 557] width 60 height 29
type input "剪髮卡(306)"
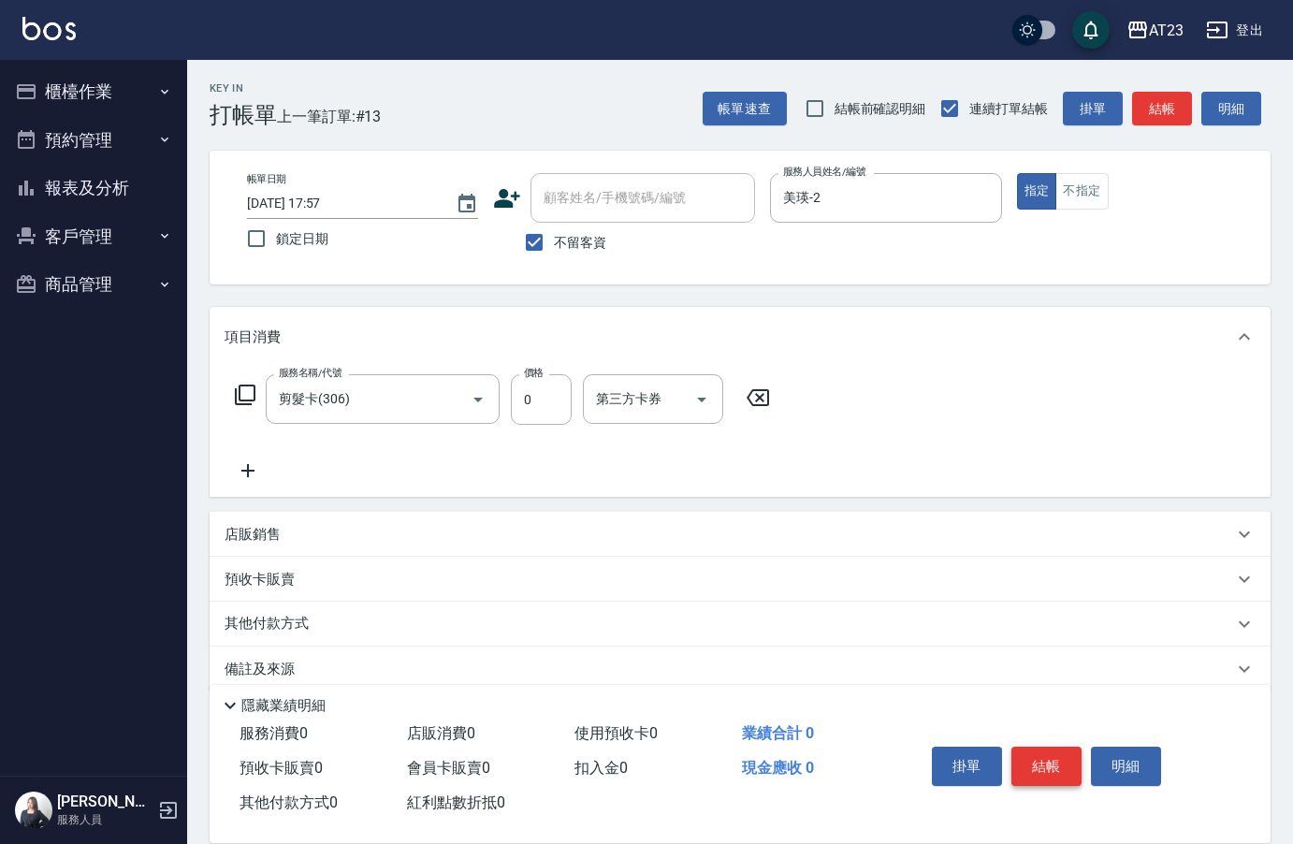
drag, startPoint x: 1048, startPoint y: 763, endPoint x: 1043, endPoint y: 754, distance: 10.5
click at [1048, 763] on button "結帳" at bounding box center [1046, 765] width 70 height 39
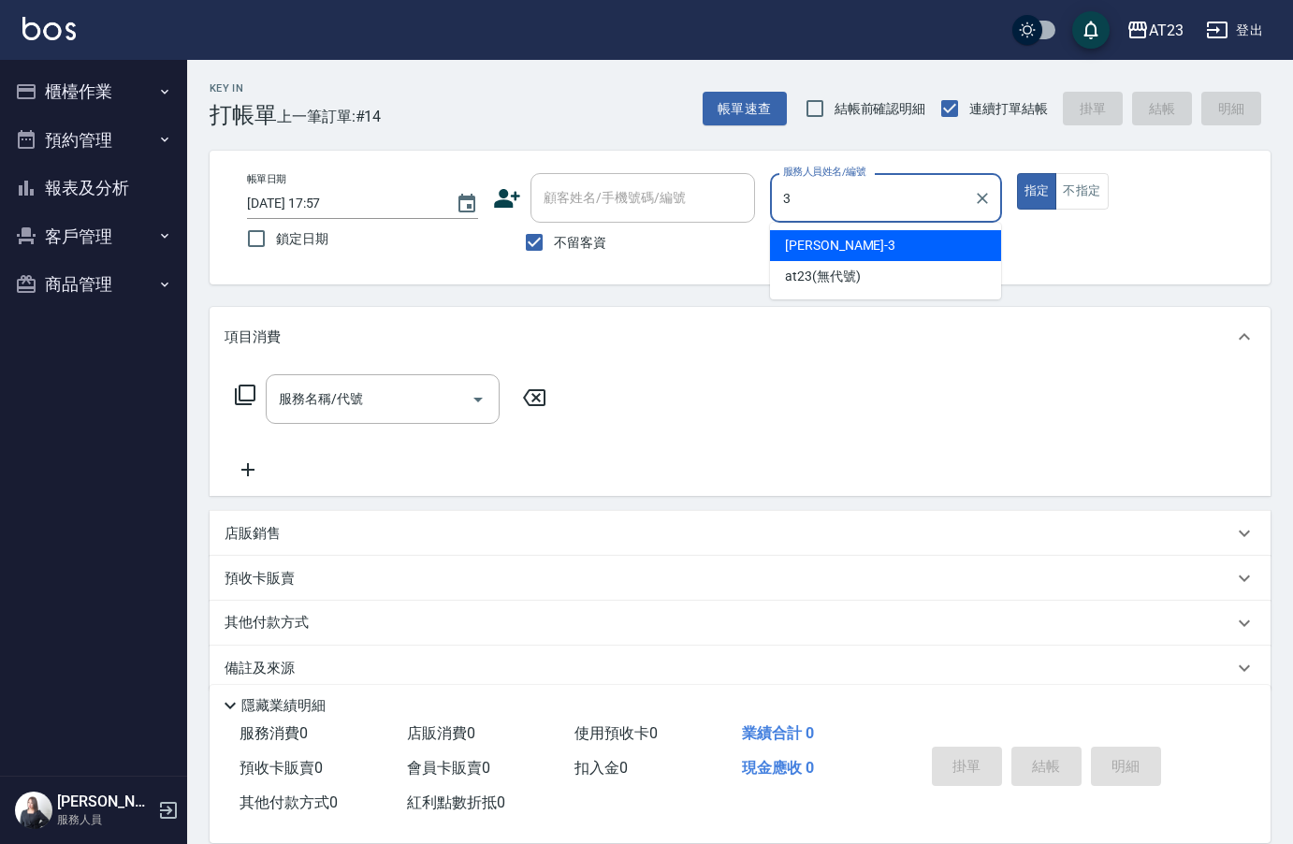
type input "[PERSON_NAME]-3"
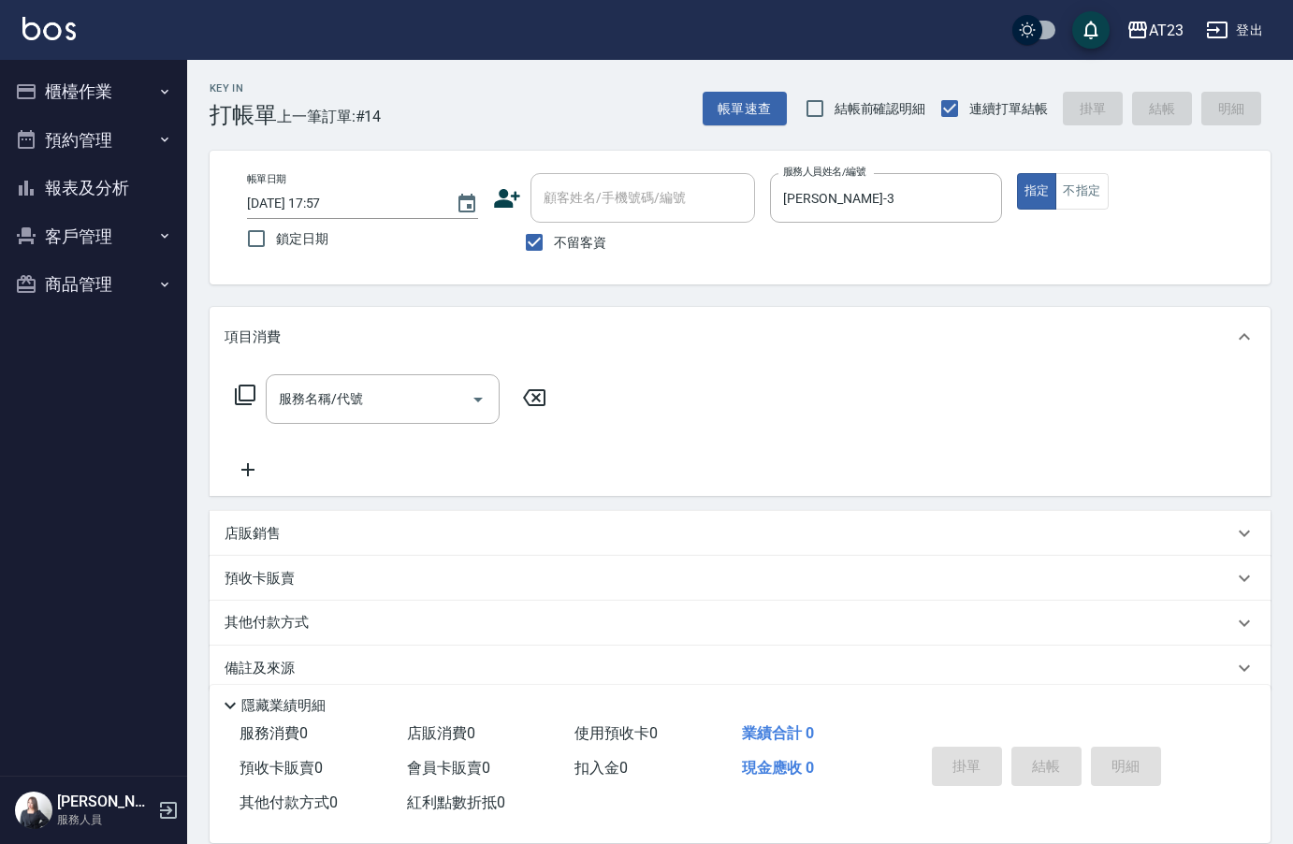
click at [236, 398] on icon at bounding box center [245, 394] width 21 height 21
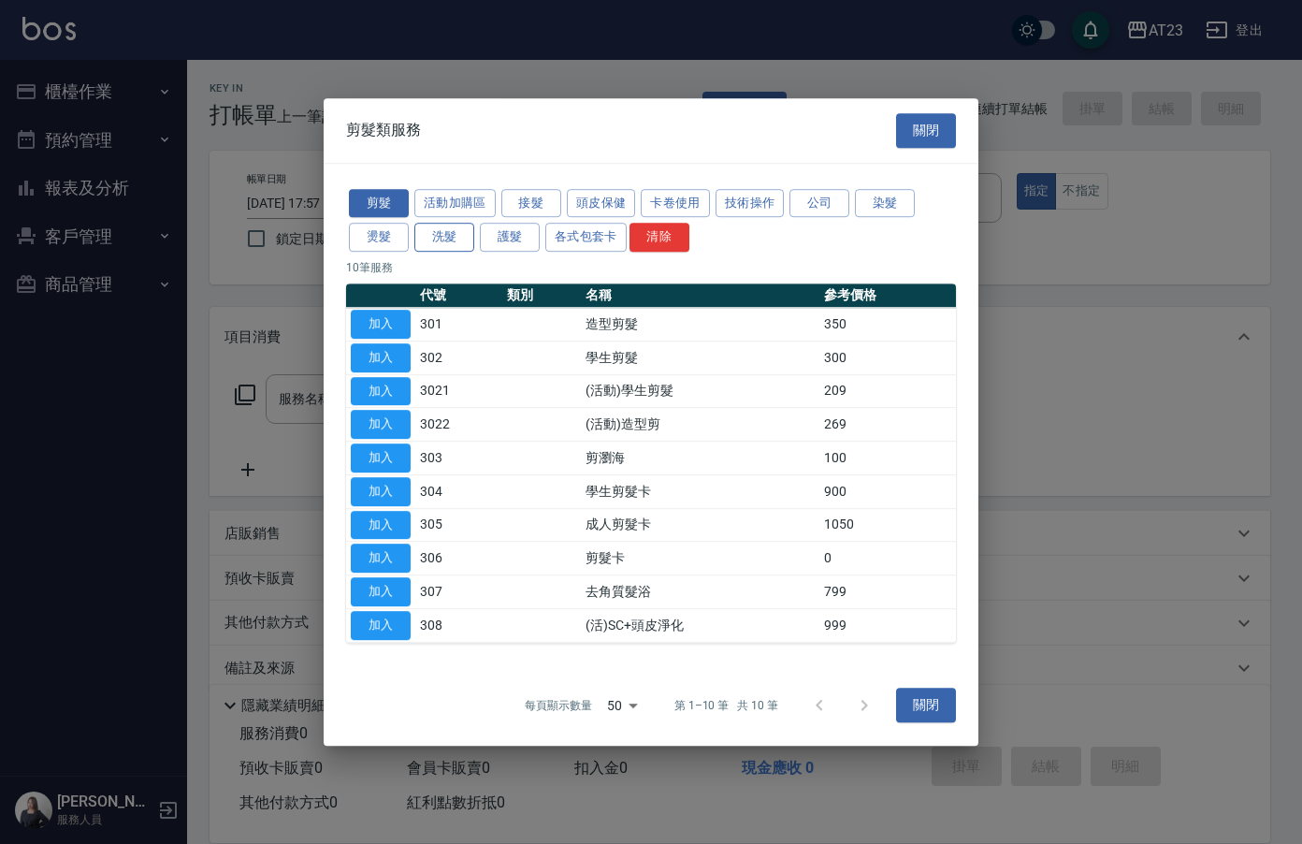
click at [442, 239] on button "洗髮" at bounding box center [444, 237] width 60 height 29
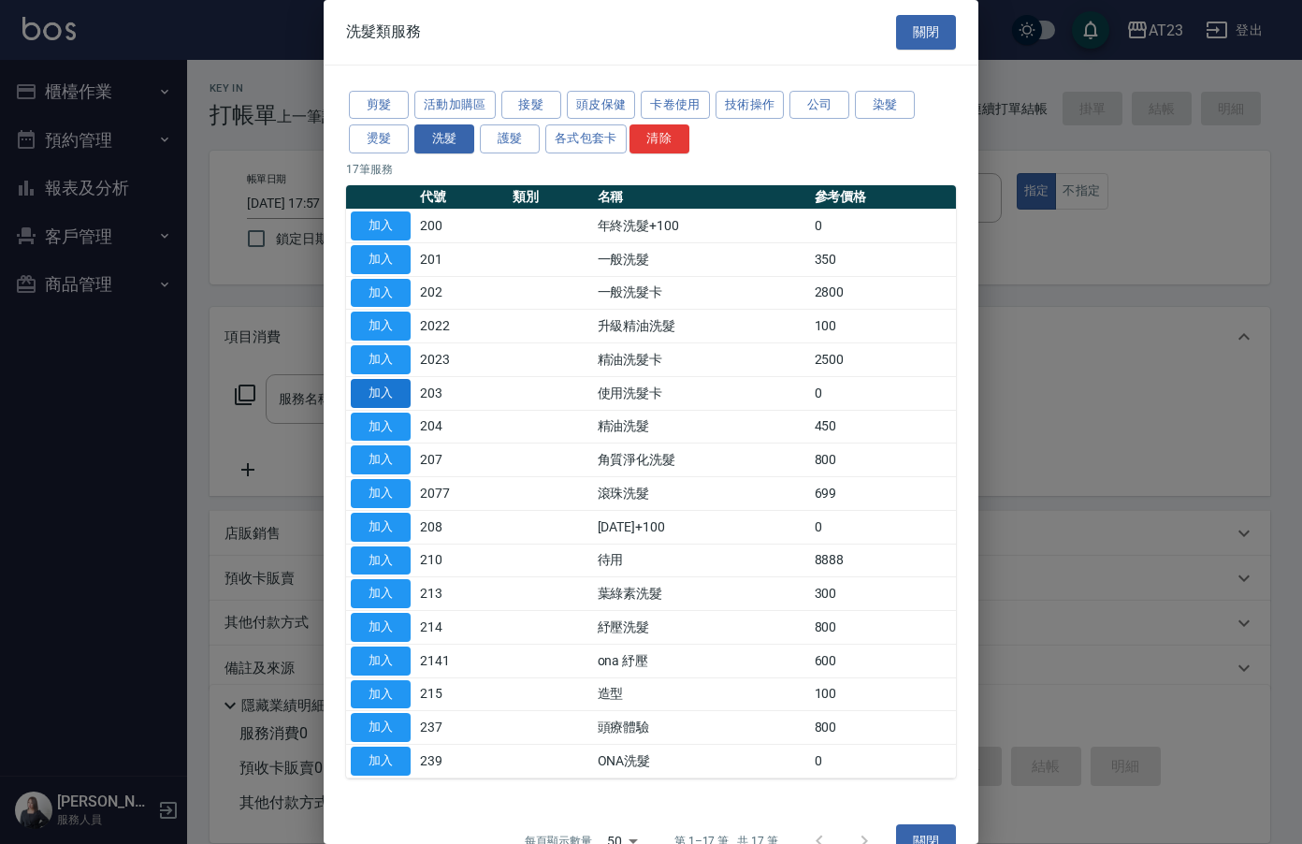
click at [395, 393] on button "加入" at bounding box center [381, 393] width 60 height 29
type input "使用洗髮卡(203)"
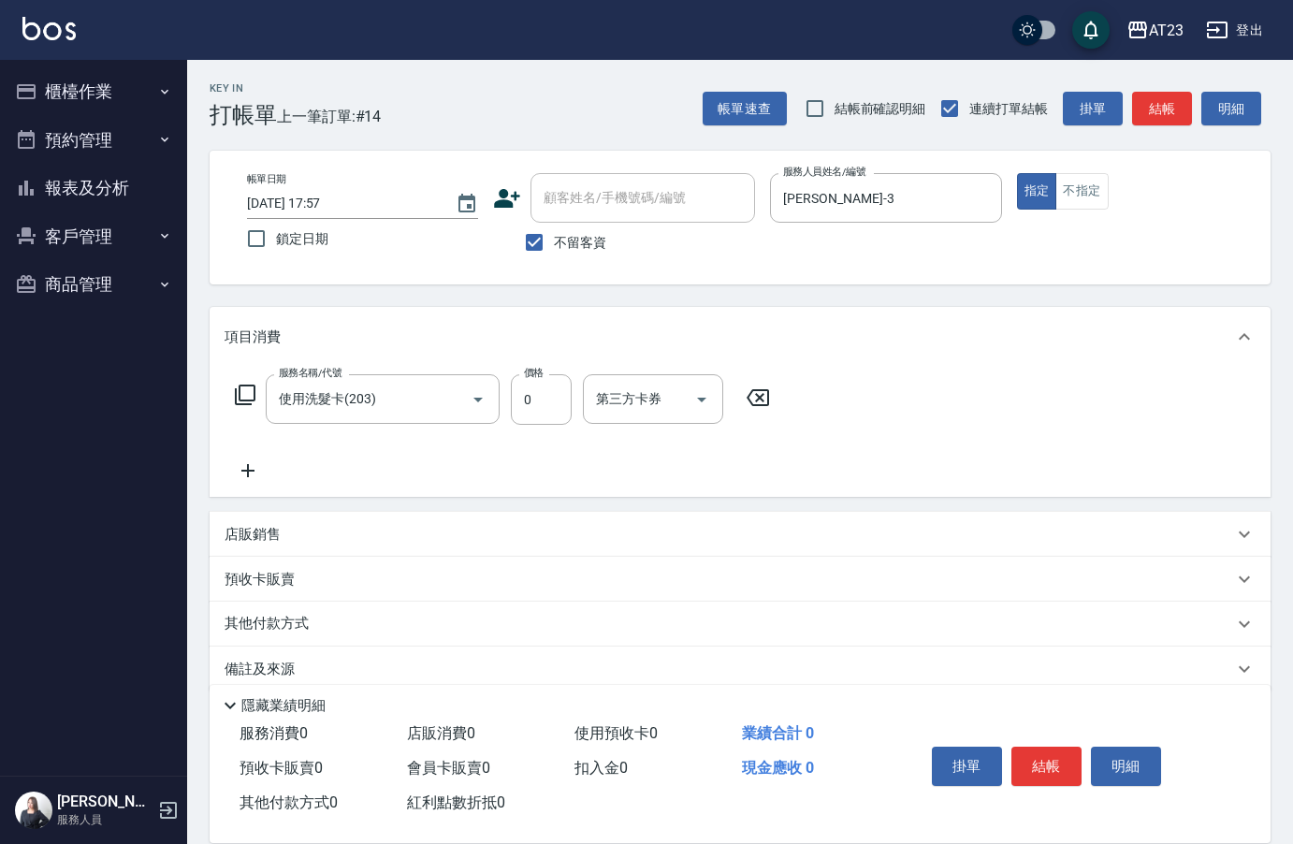
click at [252, 387] on icon at bounding box center [245, 395] width 22 height 22
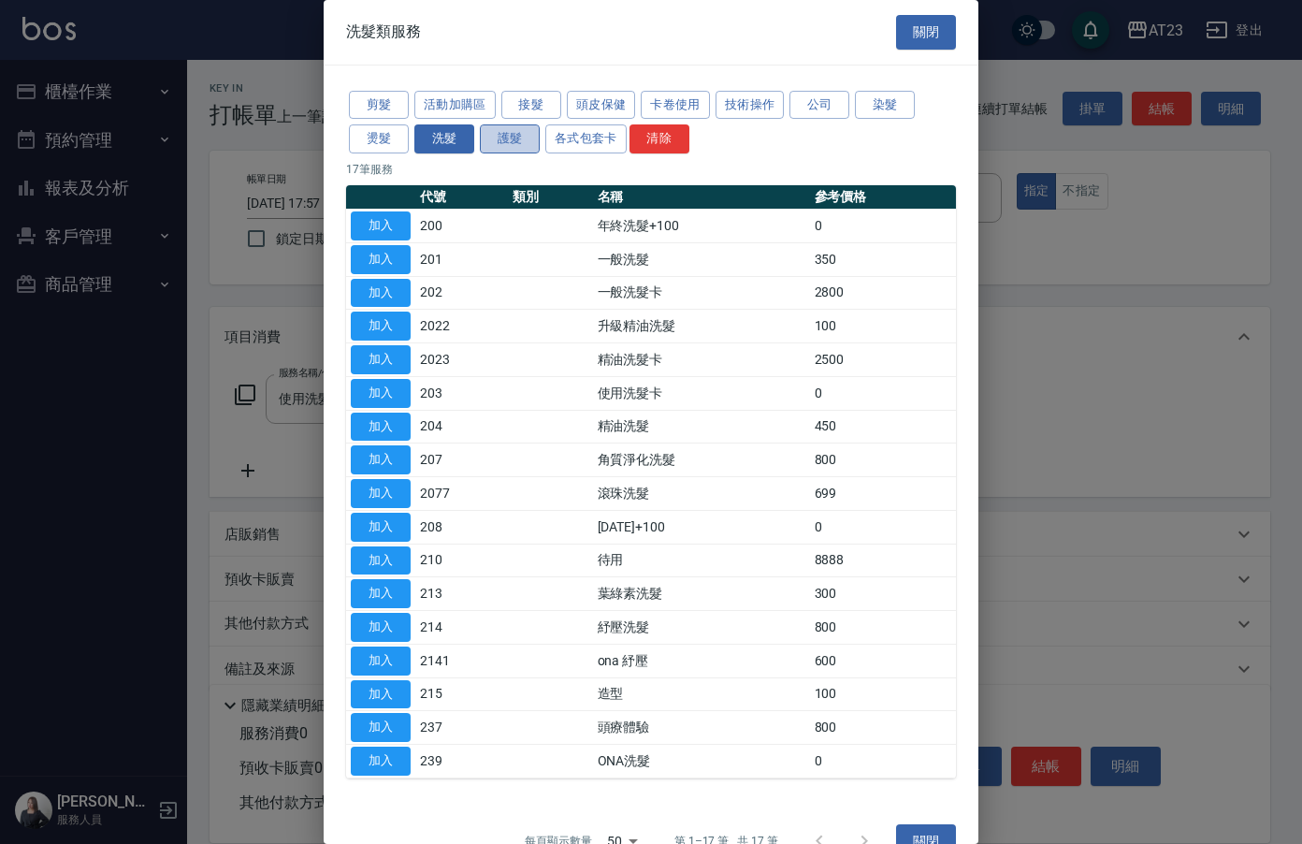
click at [512, 145] on button "護髮" at bounding box center [510, 138] width 60 height 29
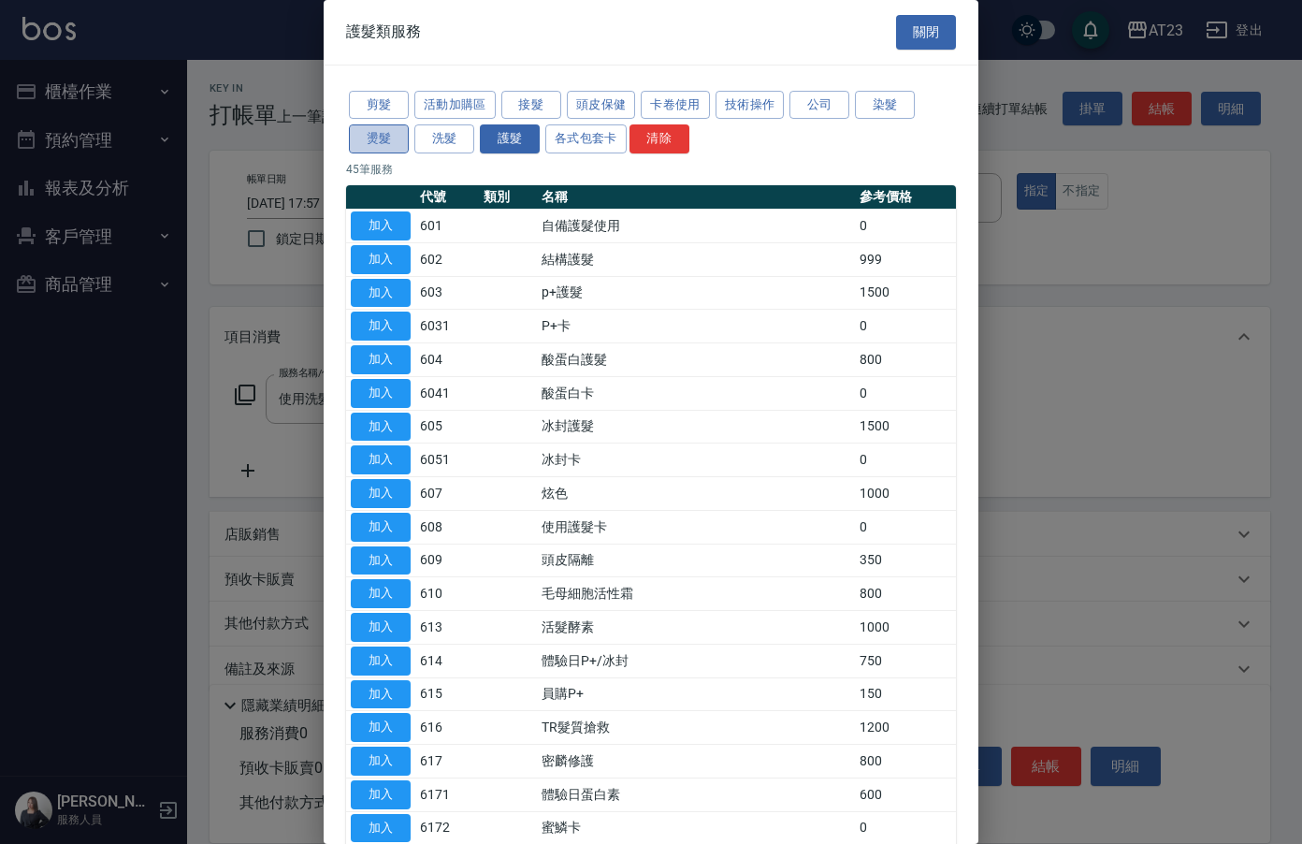
click at [360, 130] on button "燙髮" at bounding box center [379, 138] width 60 height 29
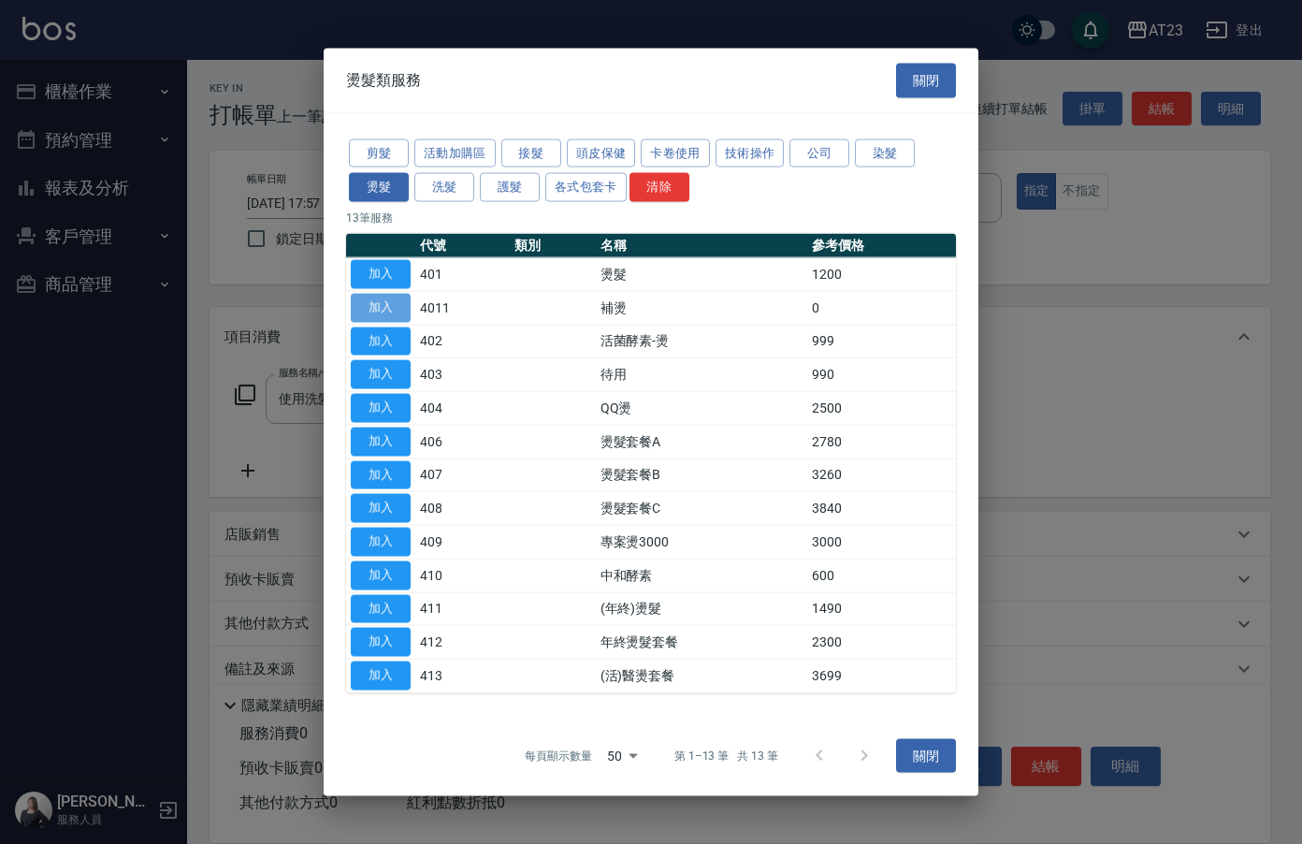
click at [390, 306] on button "加入" at bounding box center [381, 307] width 60 height 29
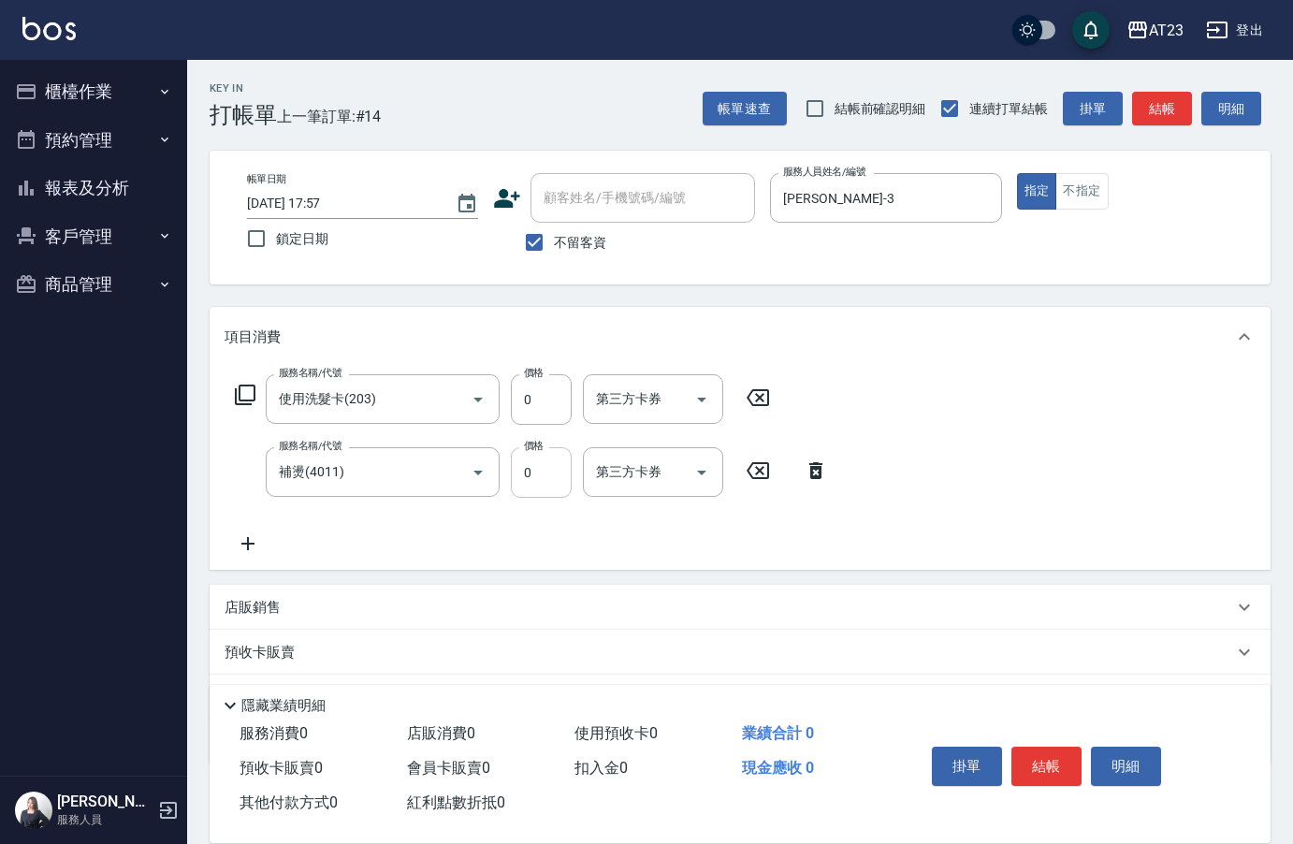
click at [543, 481] on input "0" at bounding box center [541, 472] width 61 height 51
type input "800"
click at [1004, 441] on div "服務名稱/代號 使用洗髮卡(203) 服務名稱/代號 價格 0 價格 第三方卡券 第三方卡券 服務名稱/代號 補燙(4011) 服務名稱/代號 價格 800 …" at bounding box center [740, 468] width 1061 height 203
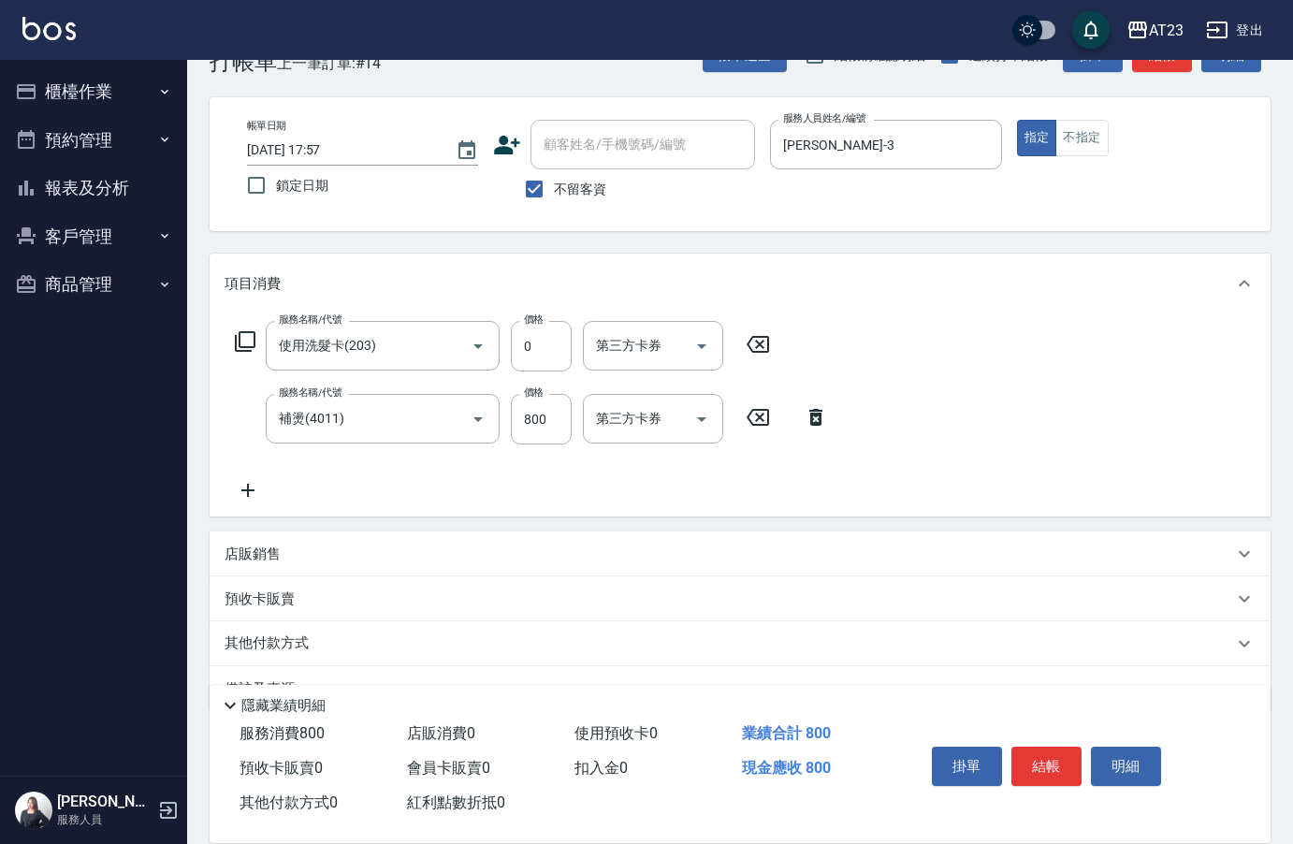
scroll to position [100, 0]
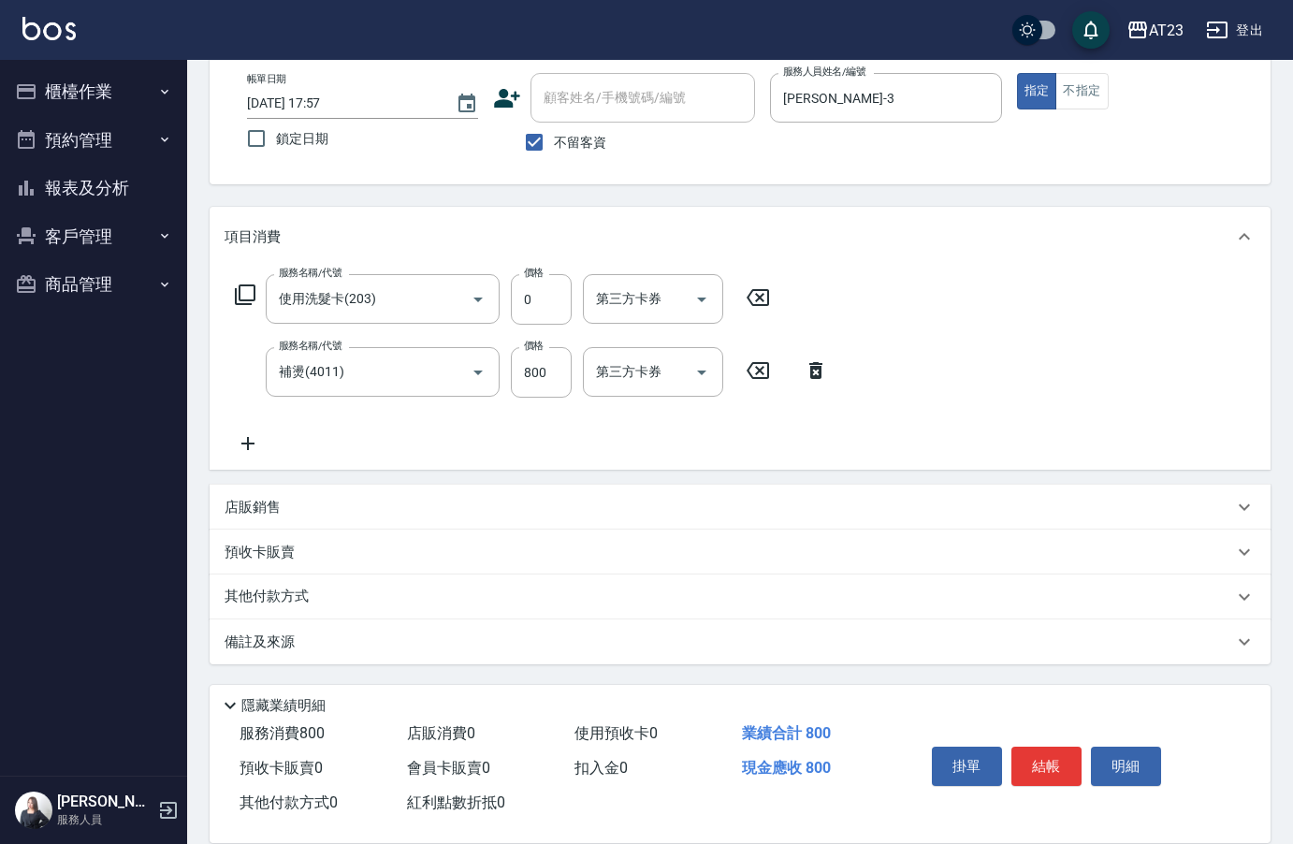
click at [260, 601] on p "其他付款方式" at bounding box center [271, 596] width 94 height 21
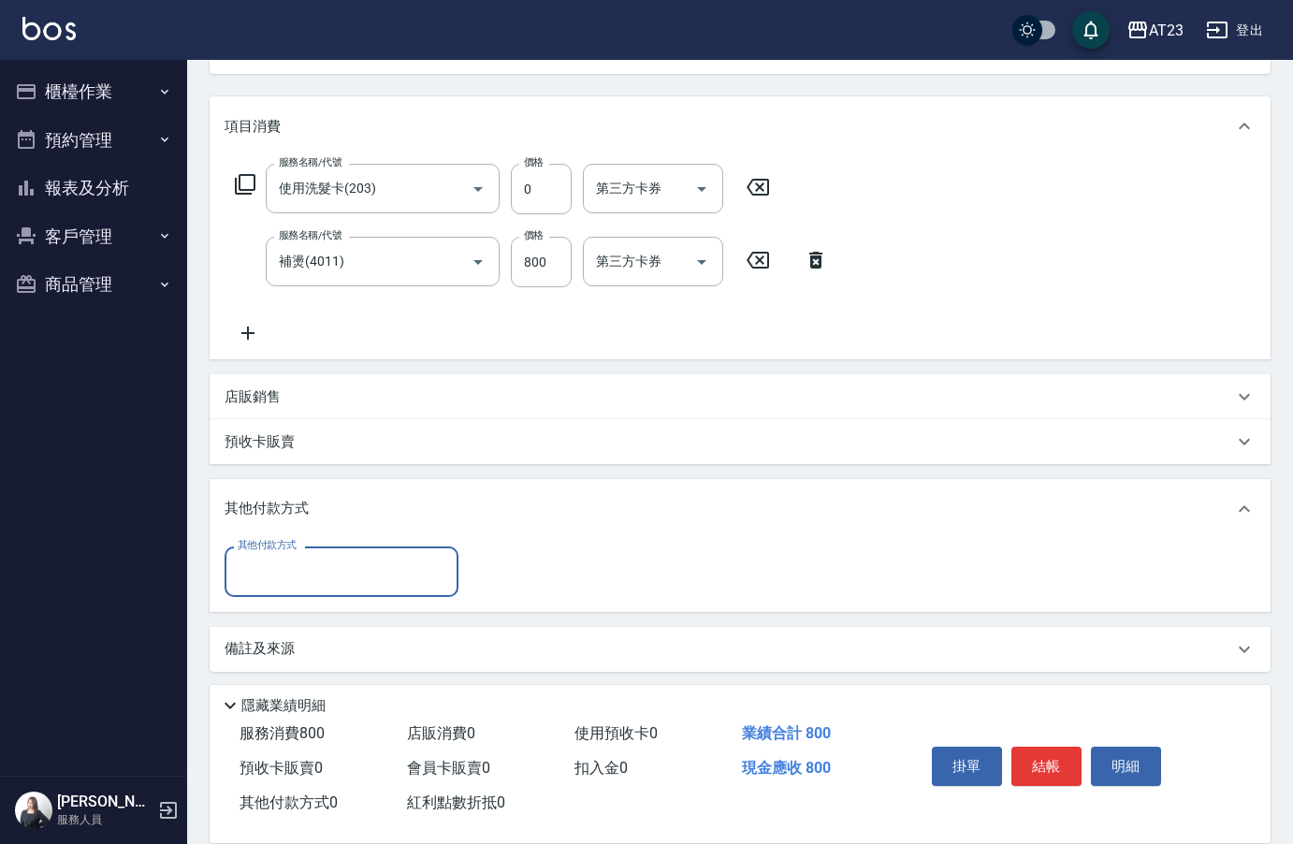
scroll to position [218, 0]
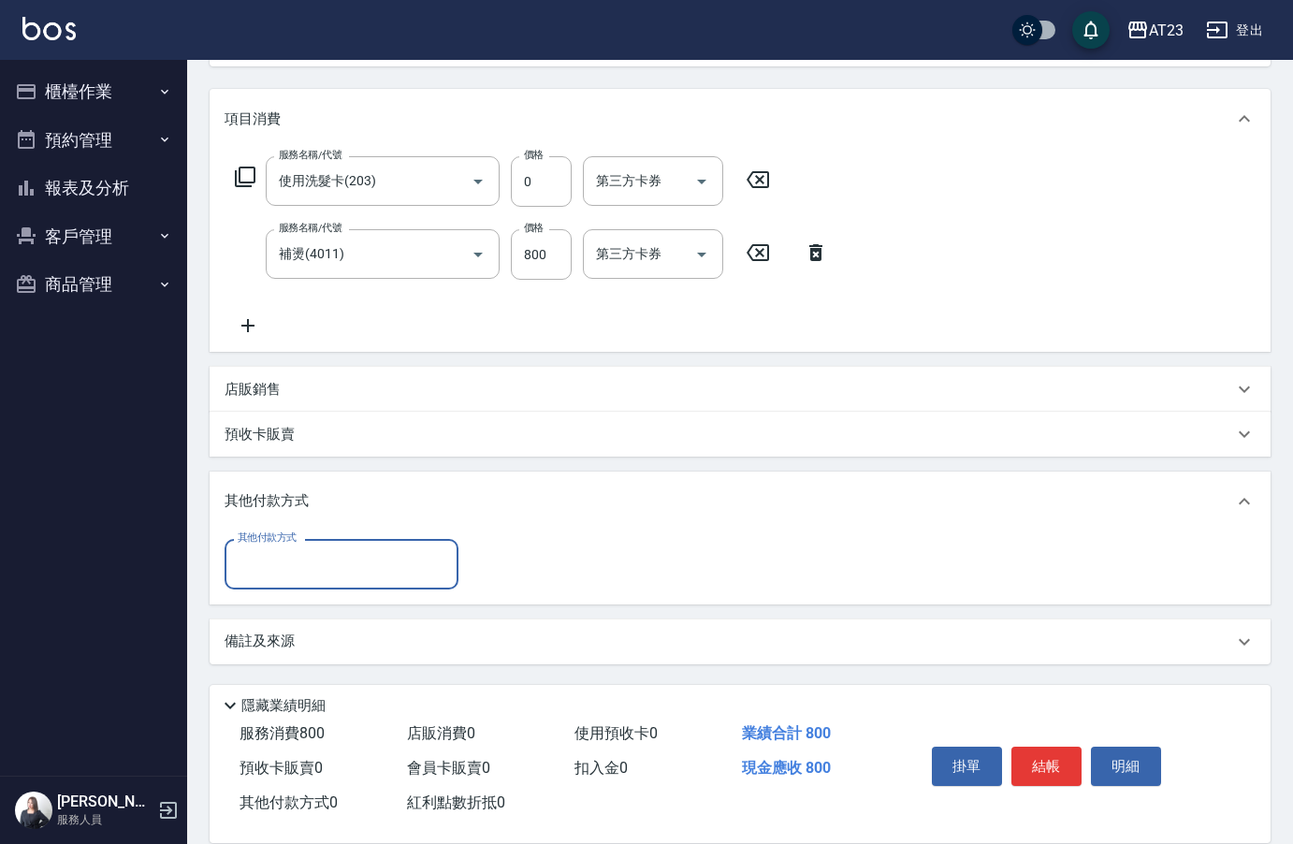
click at [314, 558] on input "其他付款方式" at bounding box center [341, 563] width 217 height 33
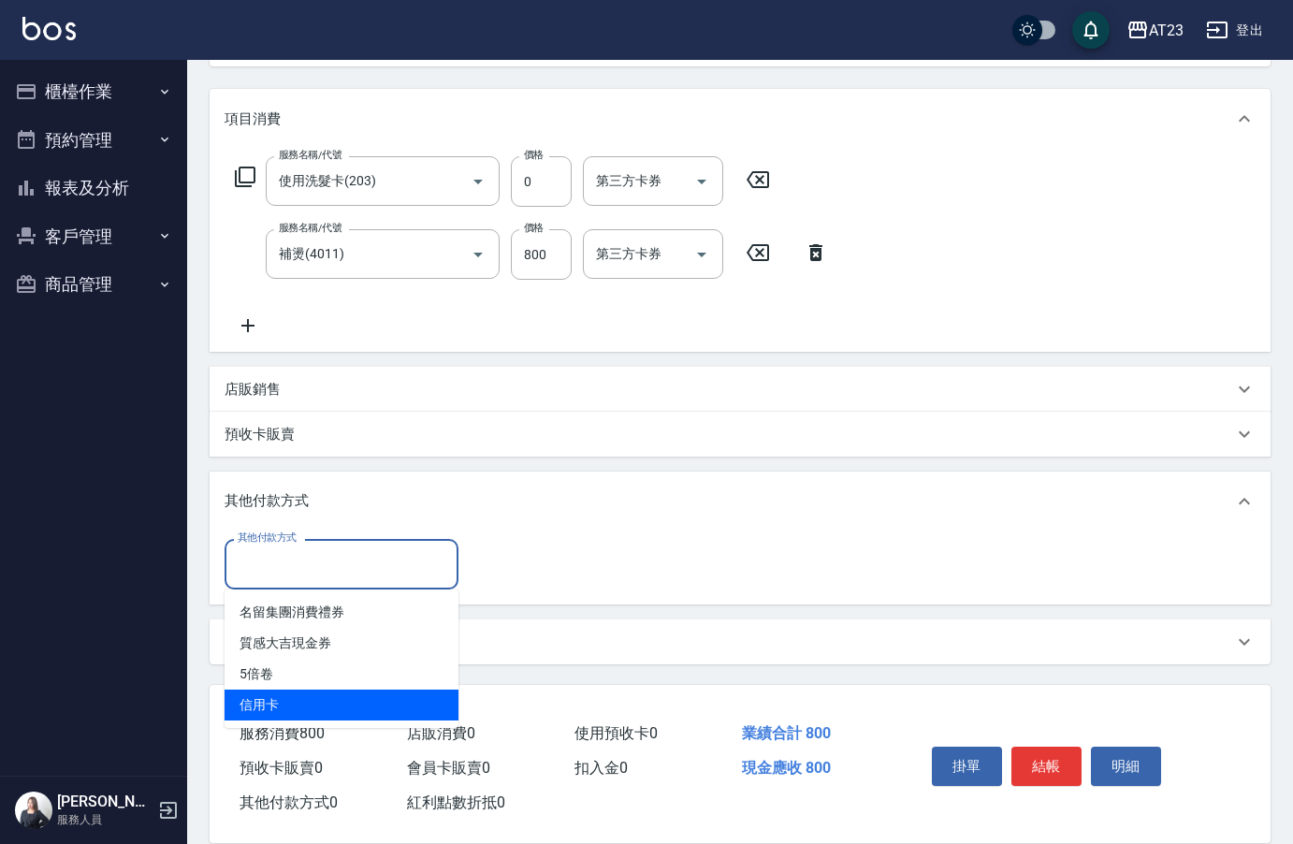
click at [282, 716] on span "信用卡" at bounding box center [341, 704] width 234 height 31
type input "信用卡"
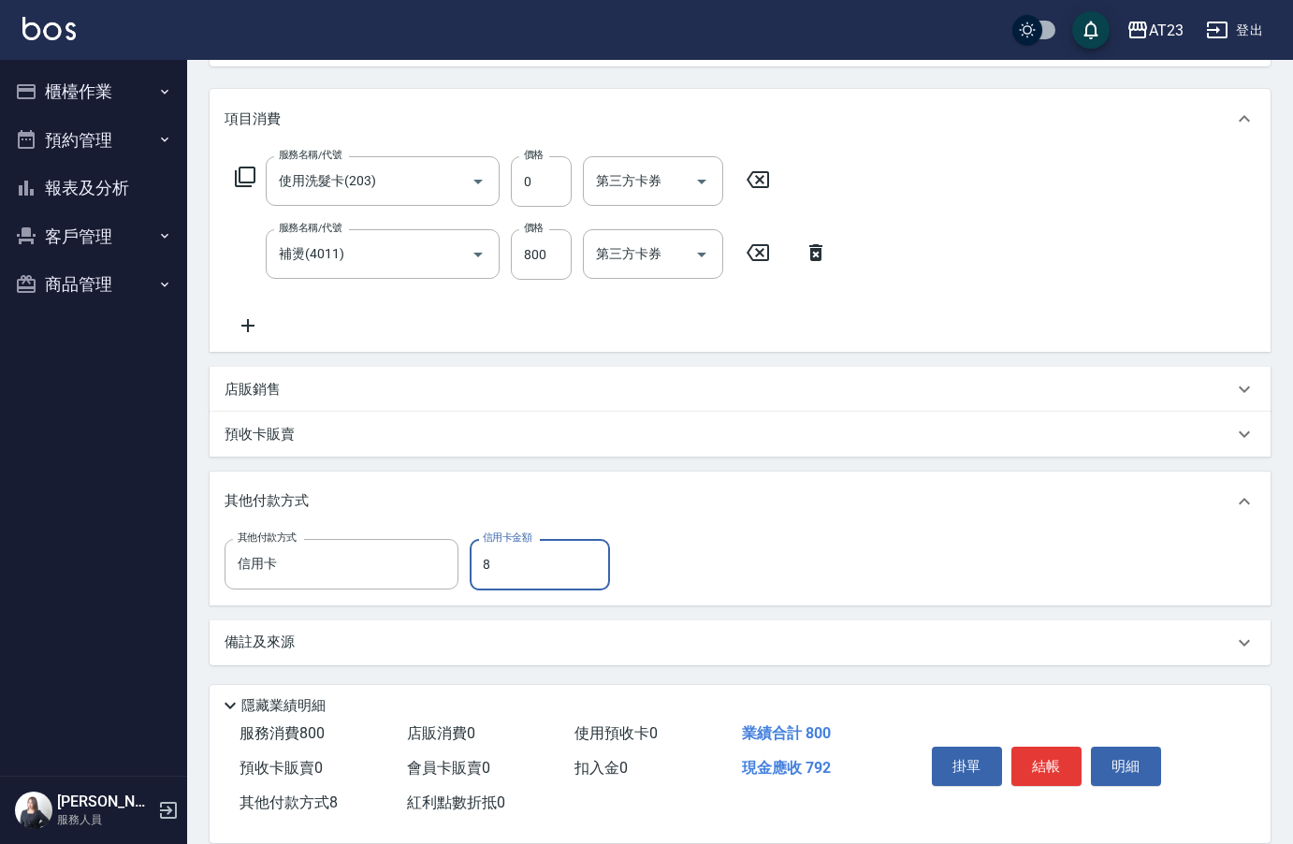
type input "800"
click at [1034, 762] on button "結帳" at bounding box center [1046, 765] width 70 height 39
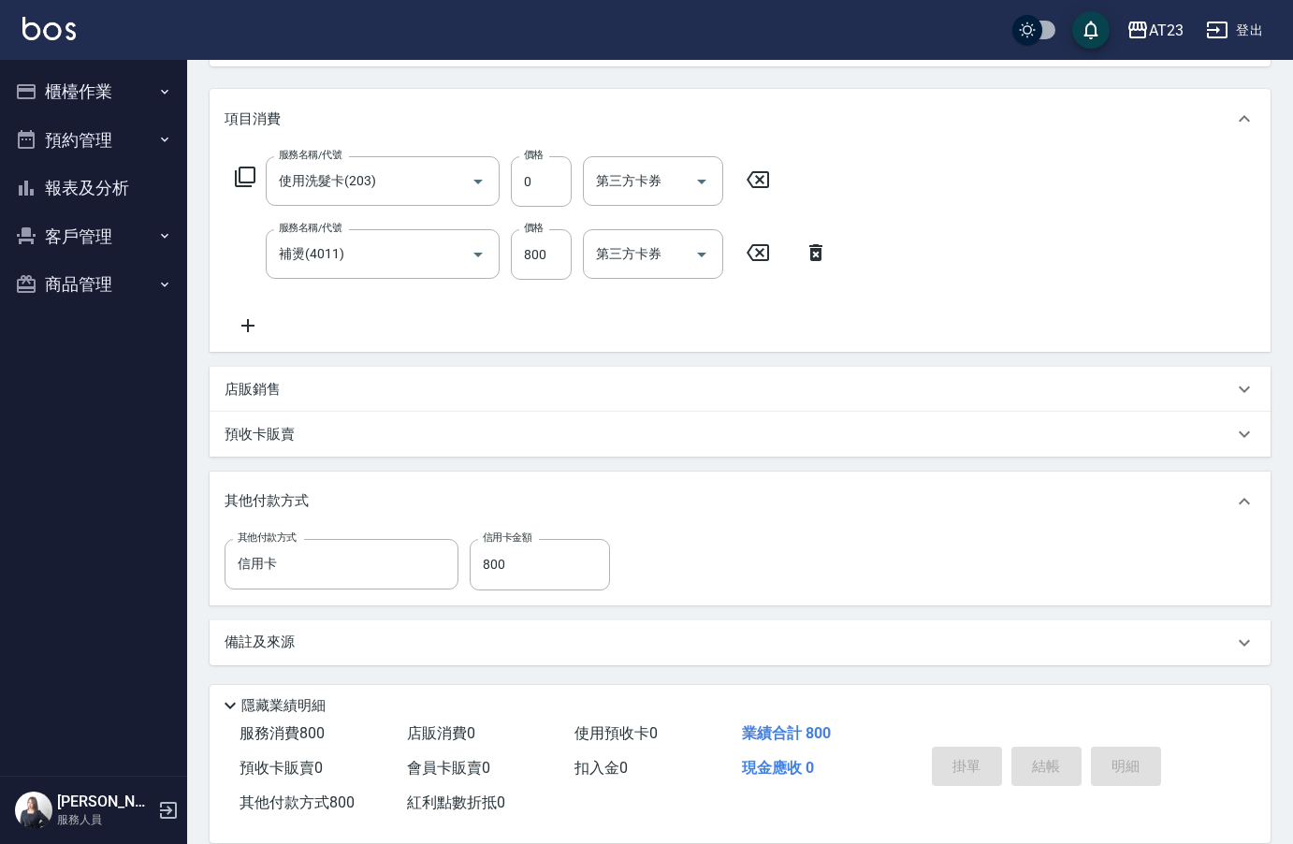
type input "[DATE] 18:01"
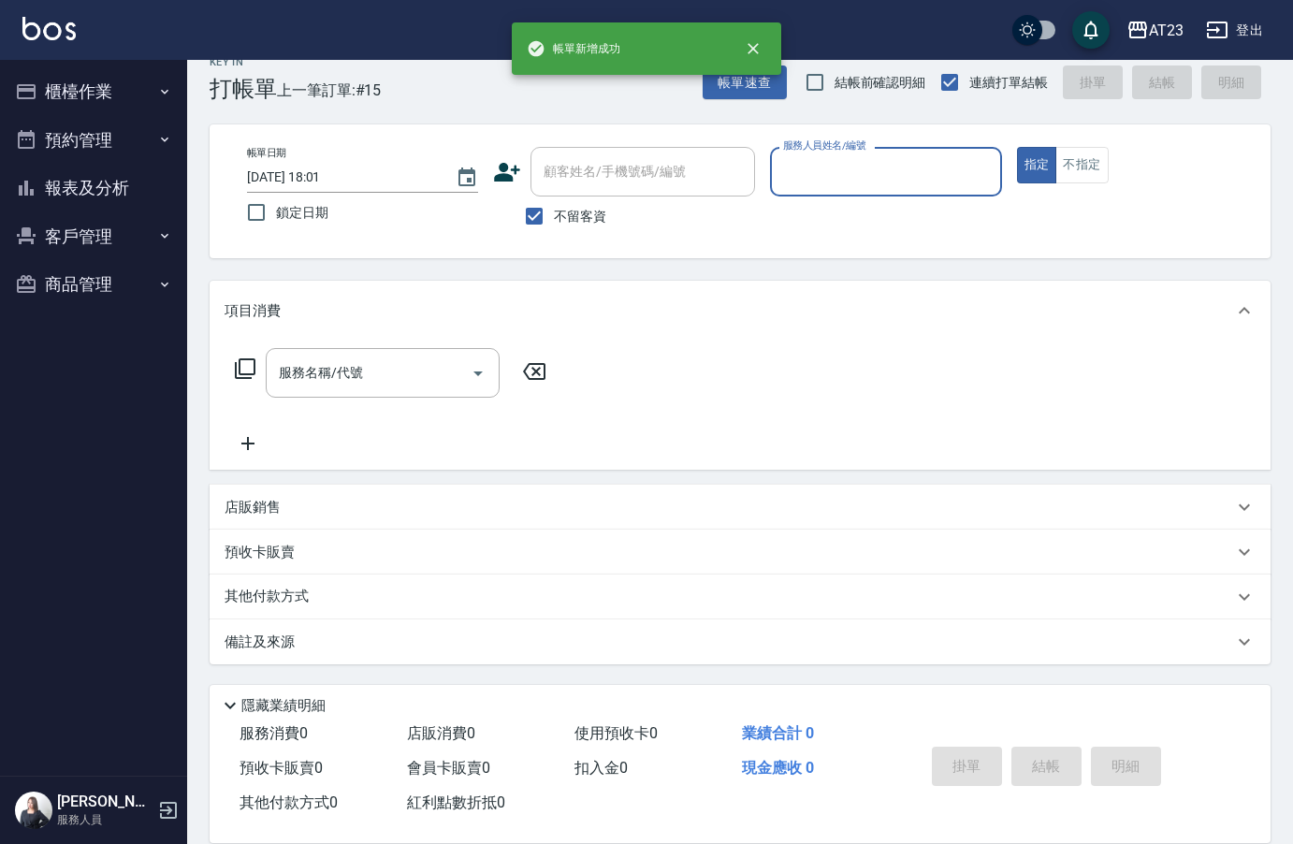
scroll to position [26, 0]
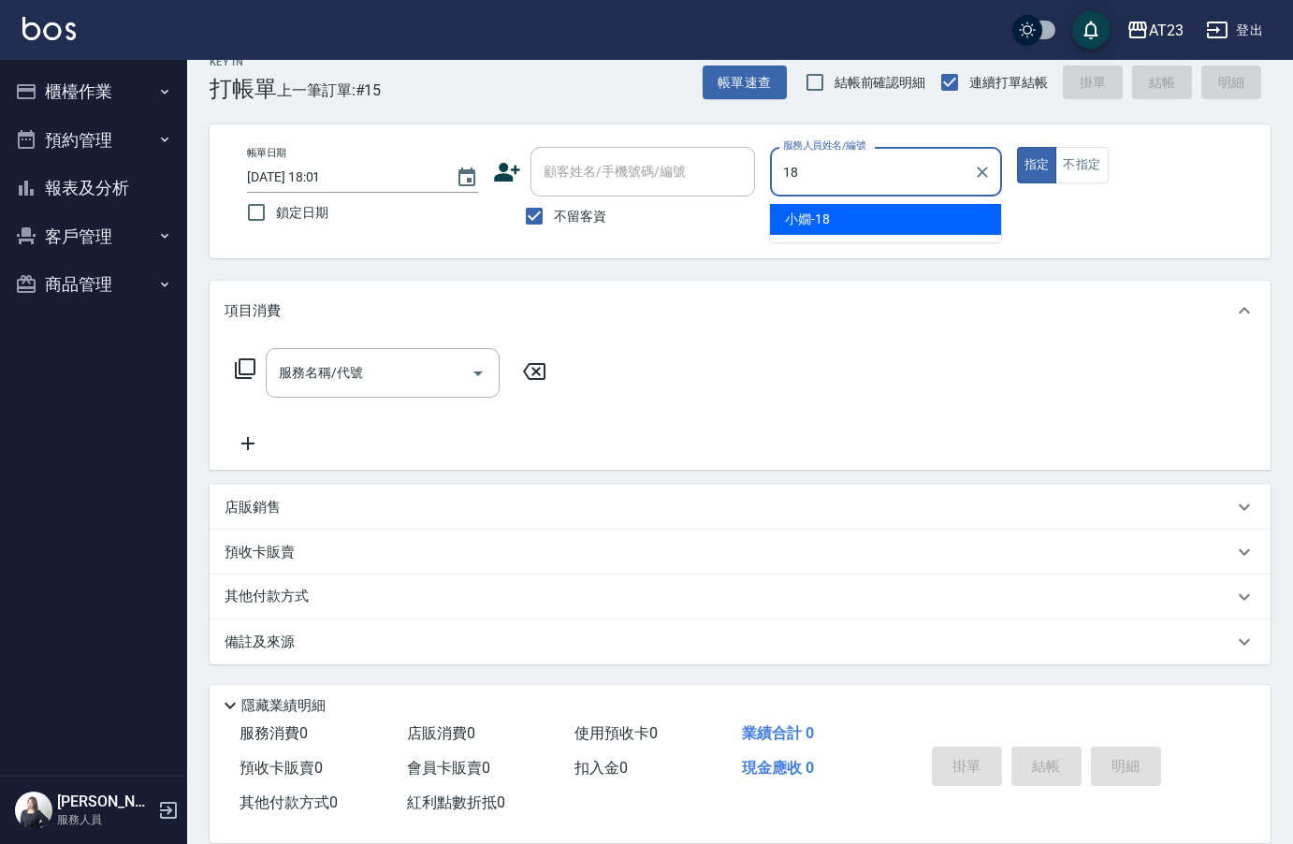
type input "[PERSON_NAME]-18"
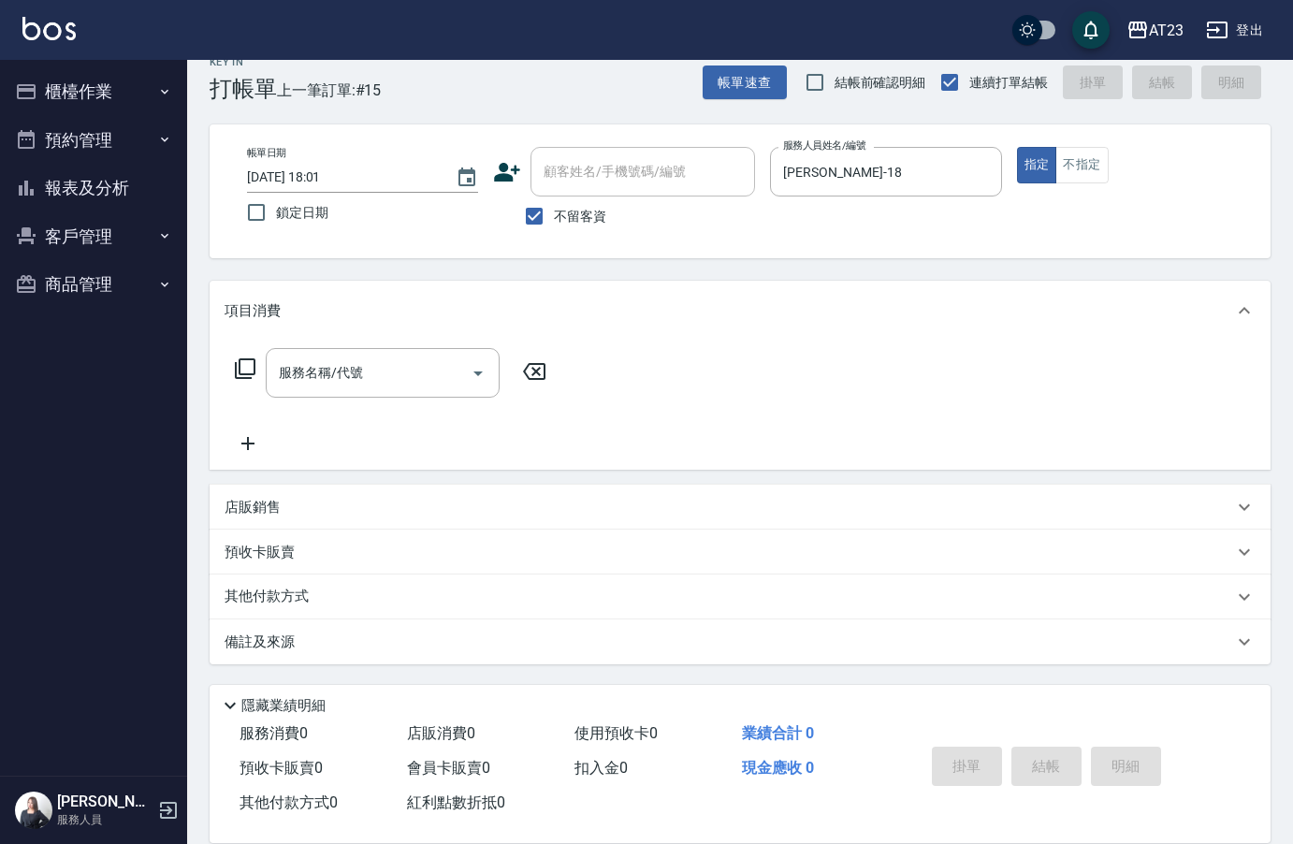
click at [244, 367] on icon at bounding box center [245, 368] width 22 height 22
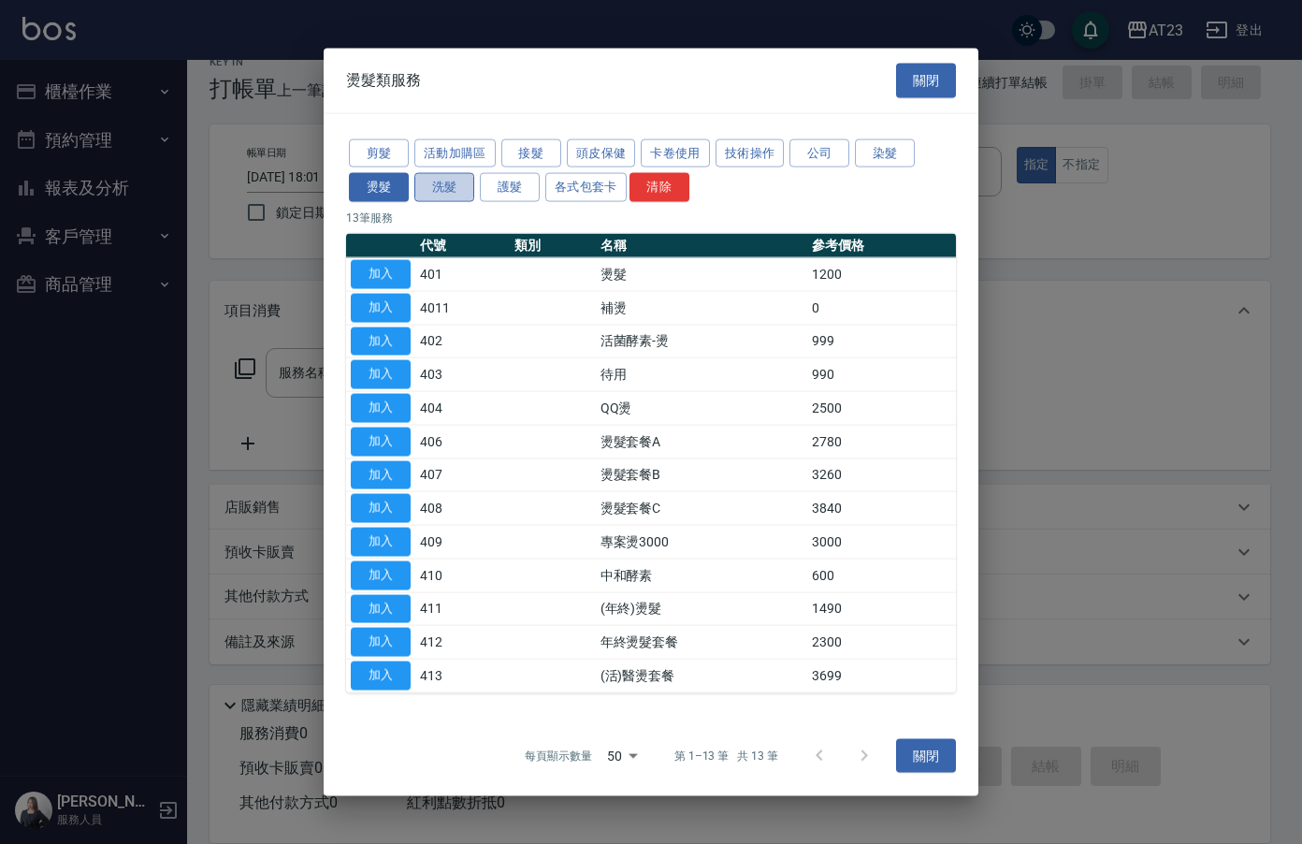
click at [443, 186] on button "洗髮" at bounding box center [444, 187] width 60 height 29
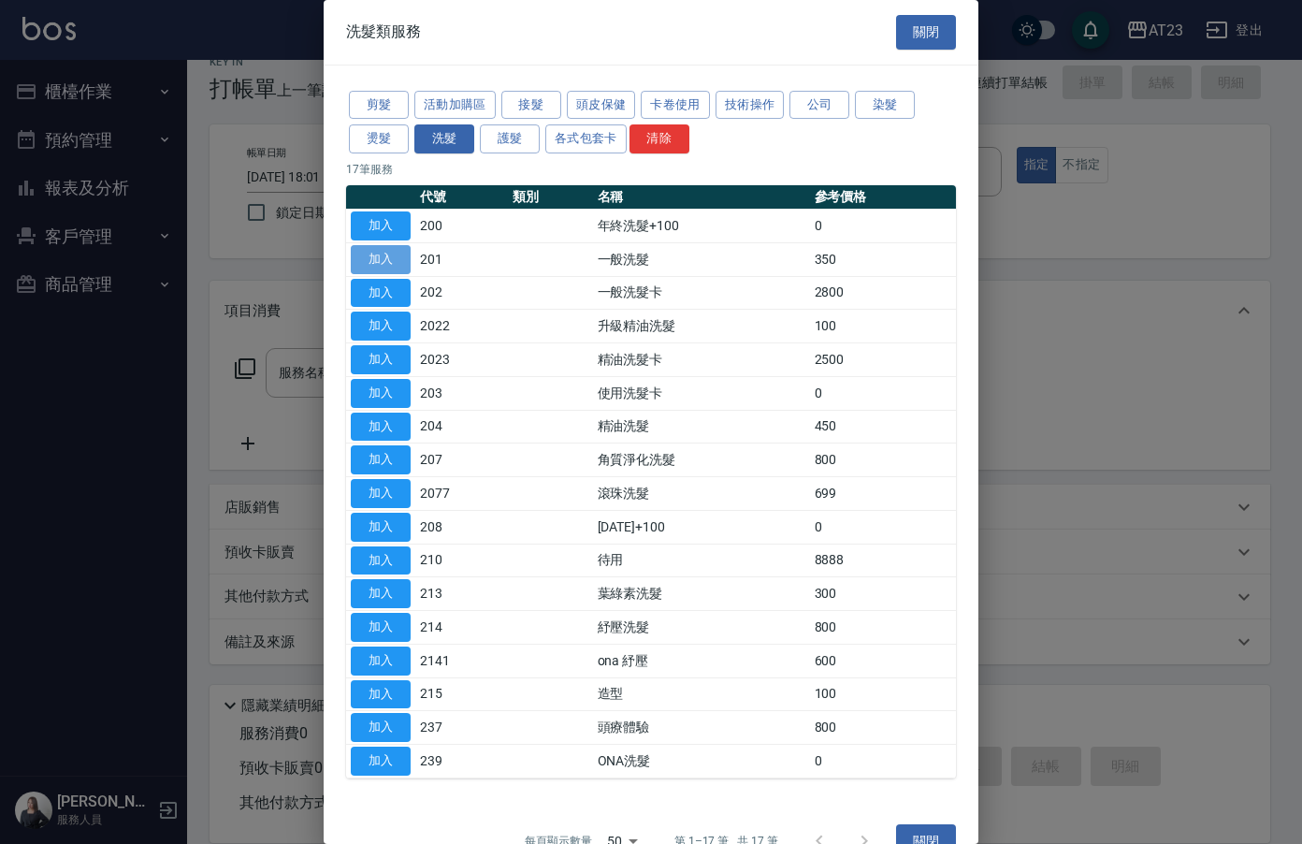
click at [366, 252] on button "加入" at bounding box center [381, 259] width 60 height 29
type input "一般洗髮(201)"
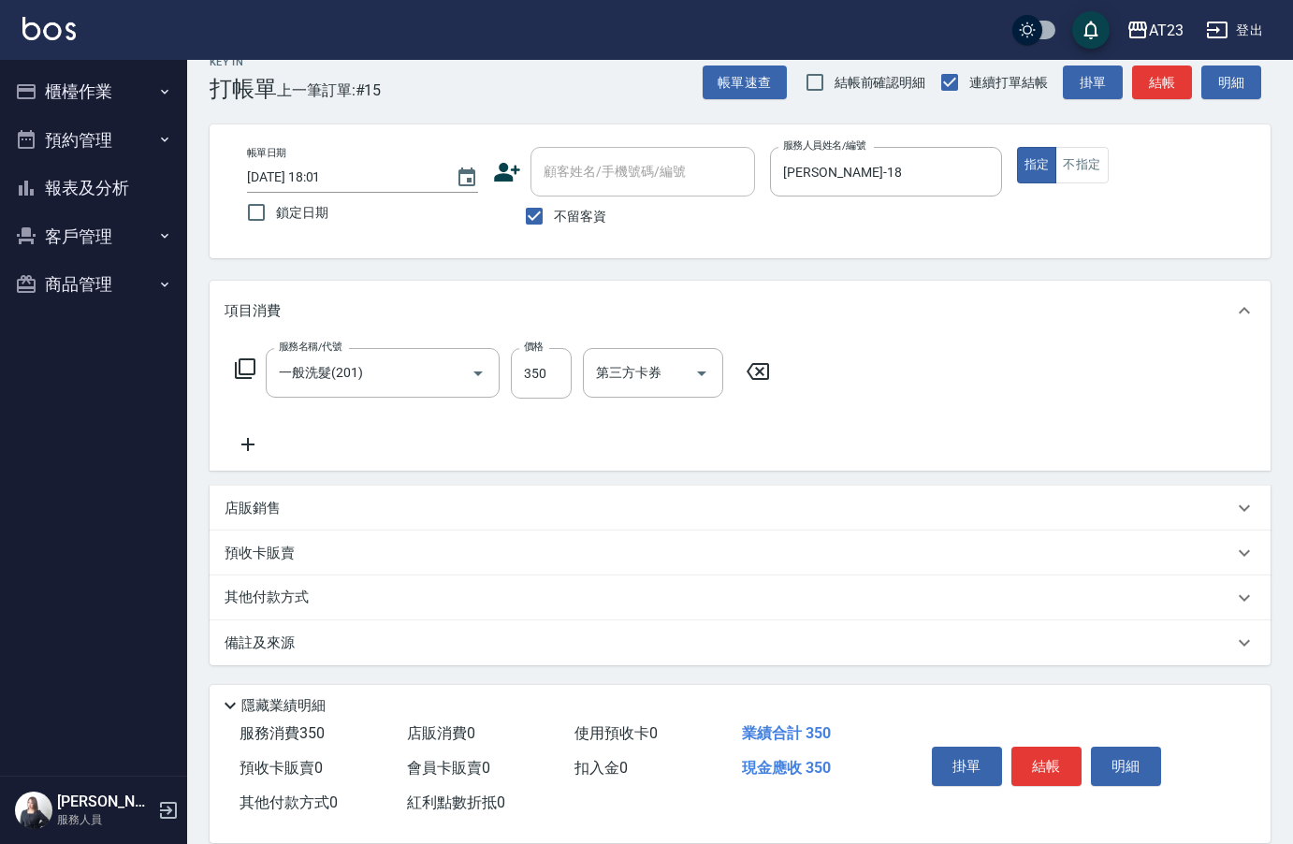
click at [247, 368] on icon at bounding box center [245, 368] width 22 height 22
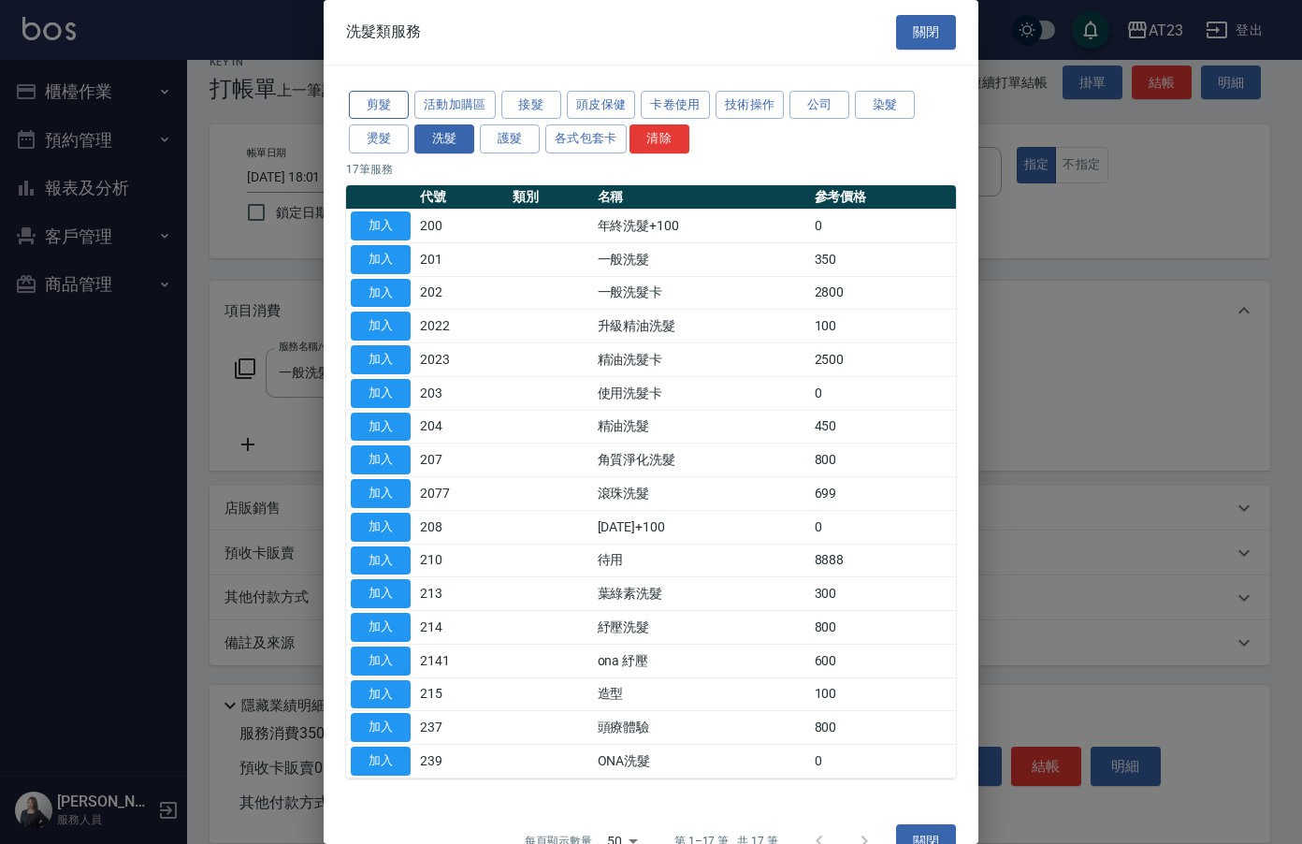
click at [401, 112] on button "剪髮" at bounding box center [379, 105] width 60 height 29
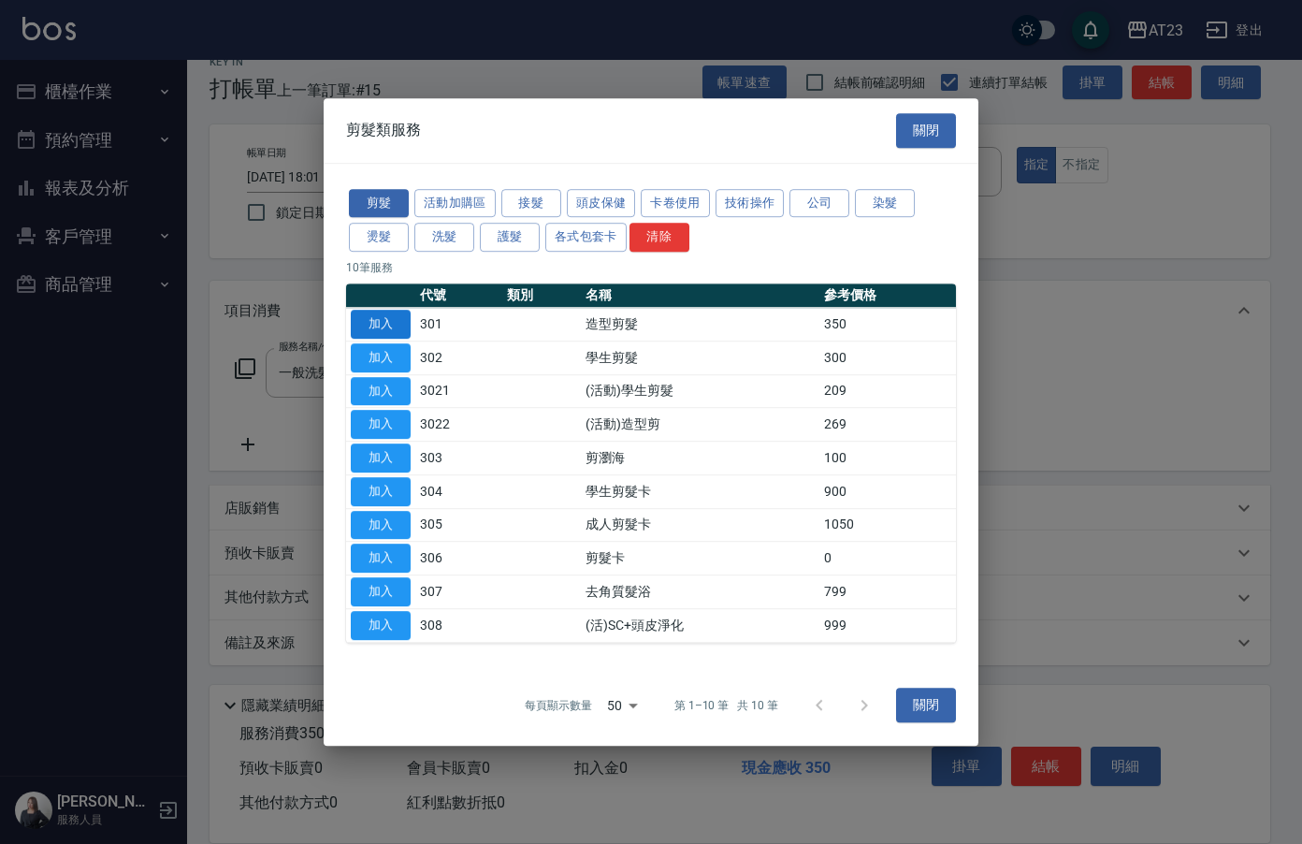
click at [384, 322] on button "加入" at bounding box center [381, 324] width 60 height 29
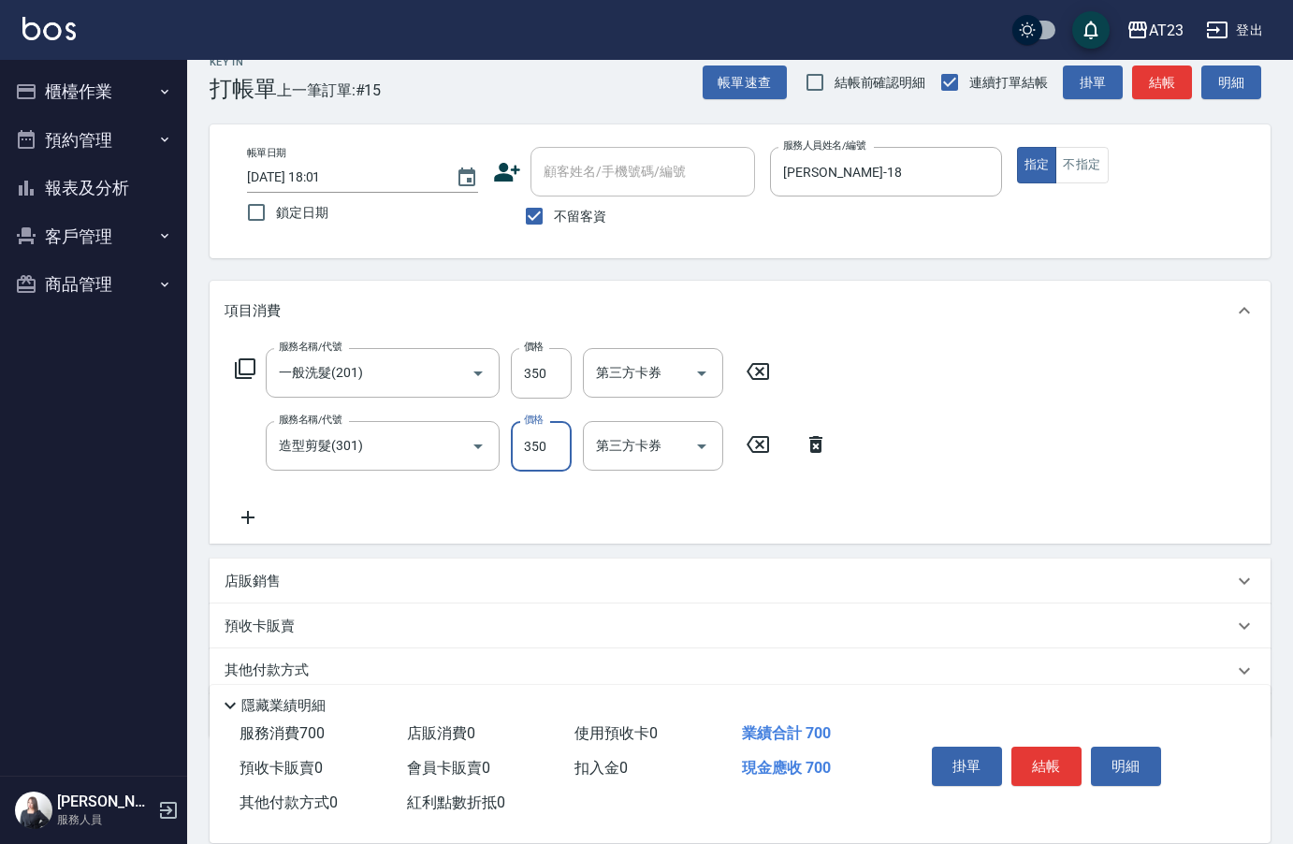
click at [557, 444] on input "350" at bounding box center [541, 446] width 61 height 51
type input "550"
click at [253, 505] on div "服務名稱/代號 一般洗髮(201) 服務名稱/代號 價格 350 價格 第三方卡券 第三方卡券 服務名稱/代號 造型剪髮(301) 服務名稱/代號 價格 55…" at bounding box center [531, 438] width 615 height 181
click at [246, 514] on icon at bounding box center [247, 517] width 47 height 22
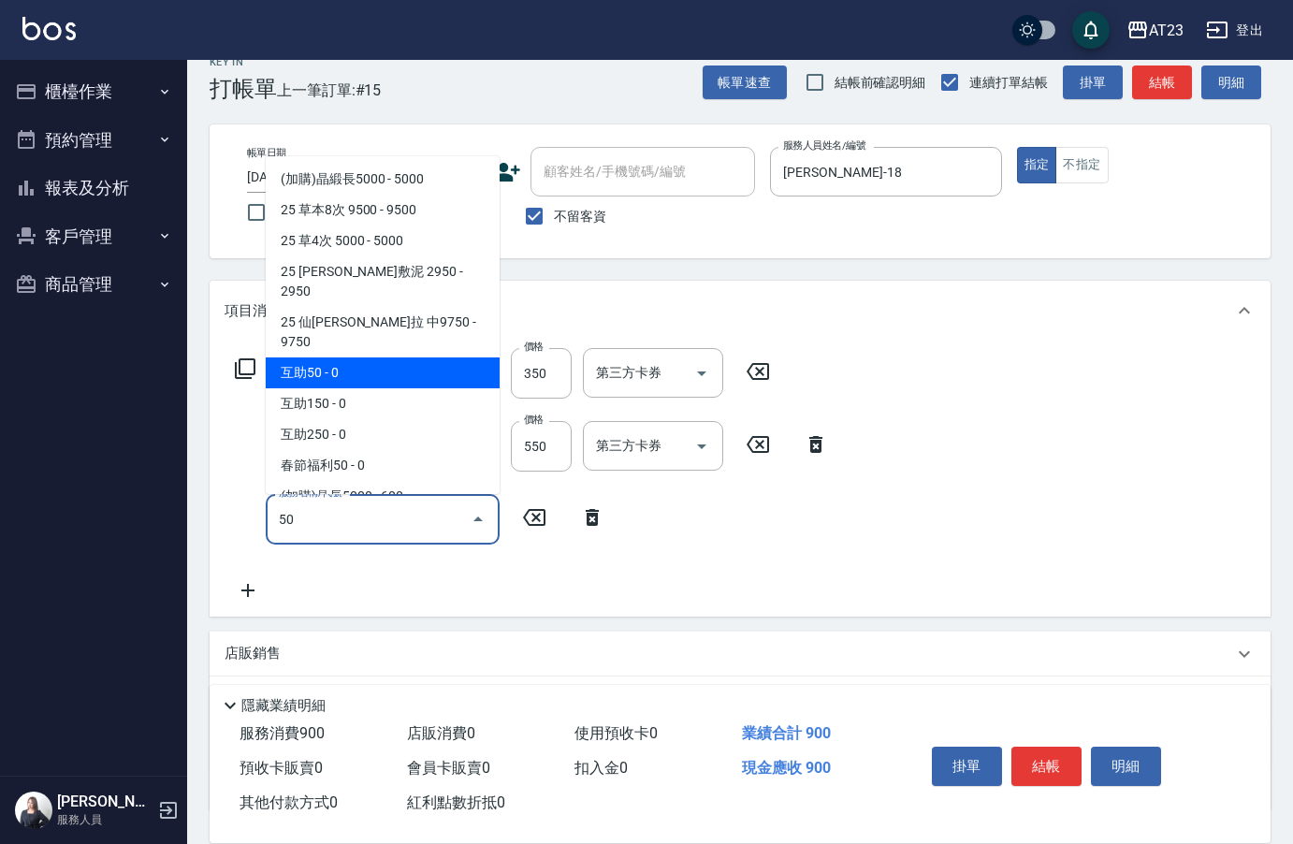
click at [329, 357] on span "互助50 - 0" at bounding box center [383, 372] width 234 height 31
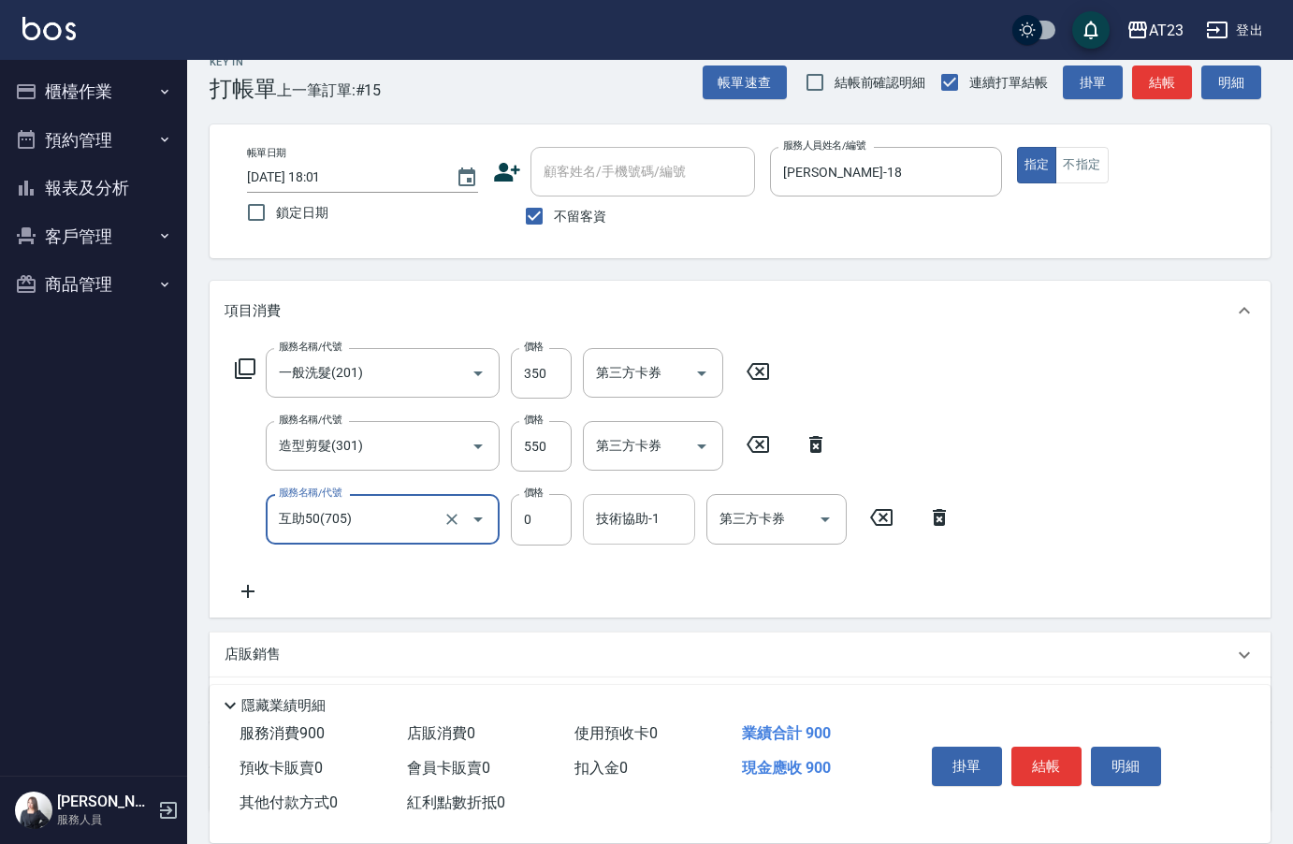
type input "互助50(705)"
click at [609, 523] on div "技術協助-1 技術協助-1" at bounding box center [639, 519] width 112 height 50
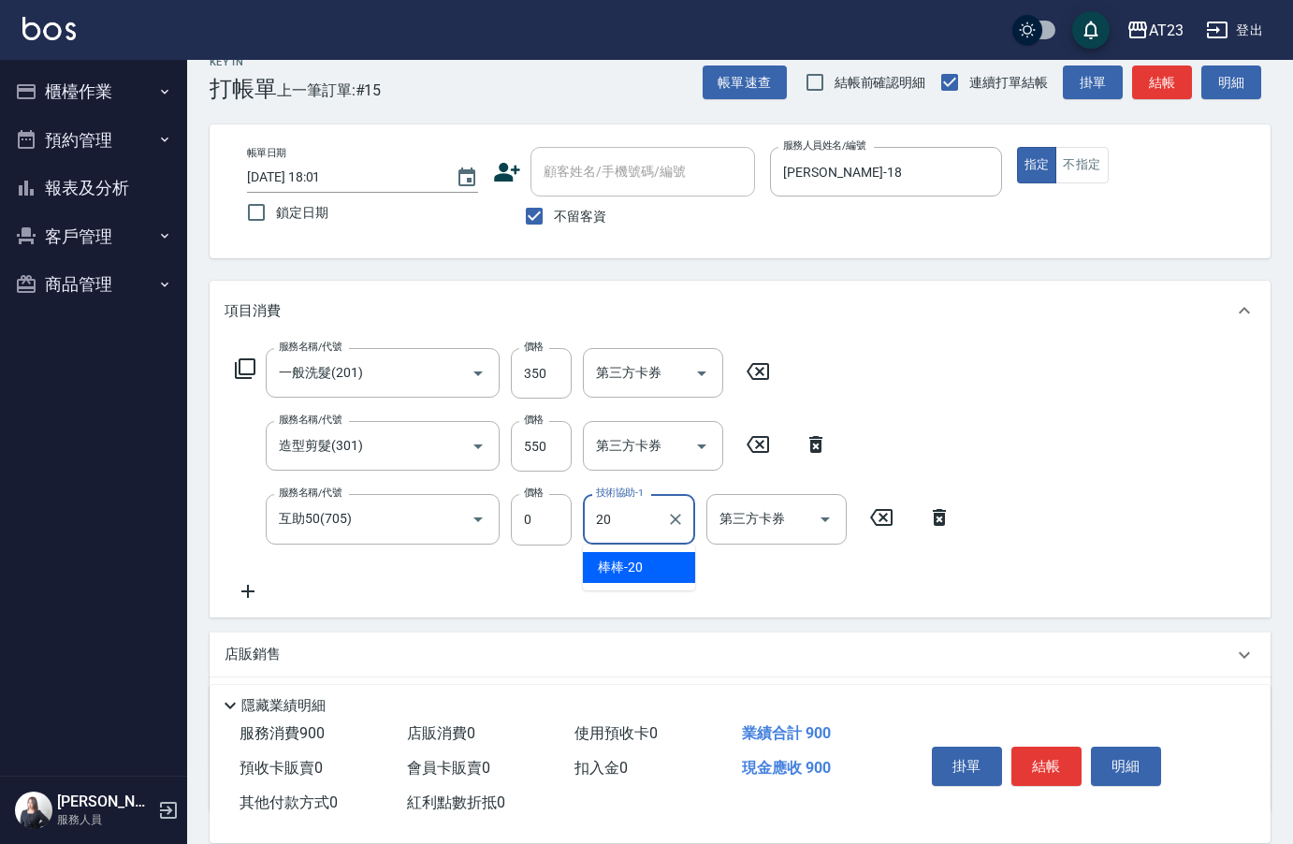
type input "棒棒-20"
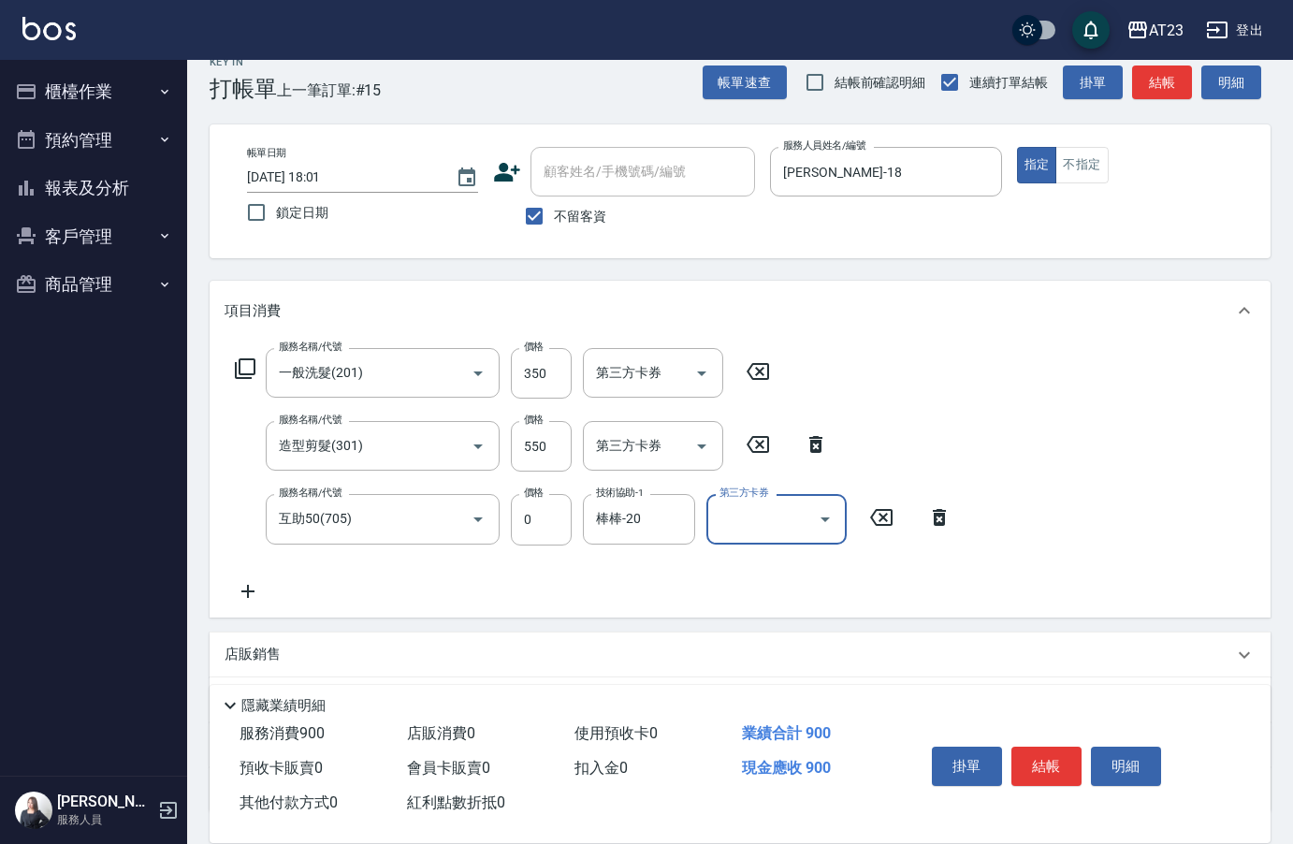
click at [1115, 402] on div "服務名稱/代號 一般洗髮(201) 服務名稱/代號 價格 350 價格 第三方卡券 第三方卡券 服務名稱/代號 造型剪髮(301) 服務名稱/代號 價格 55…" at bounding box center [740, 478] width 1061 height 276
click at [1020, 751] on button "結帳" at bounding box center [1046, 765] width 70 height 39
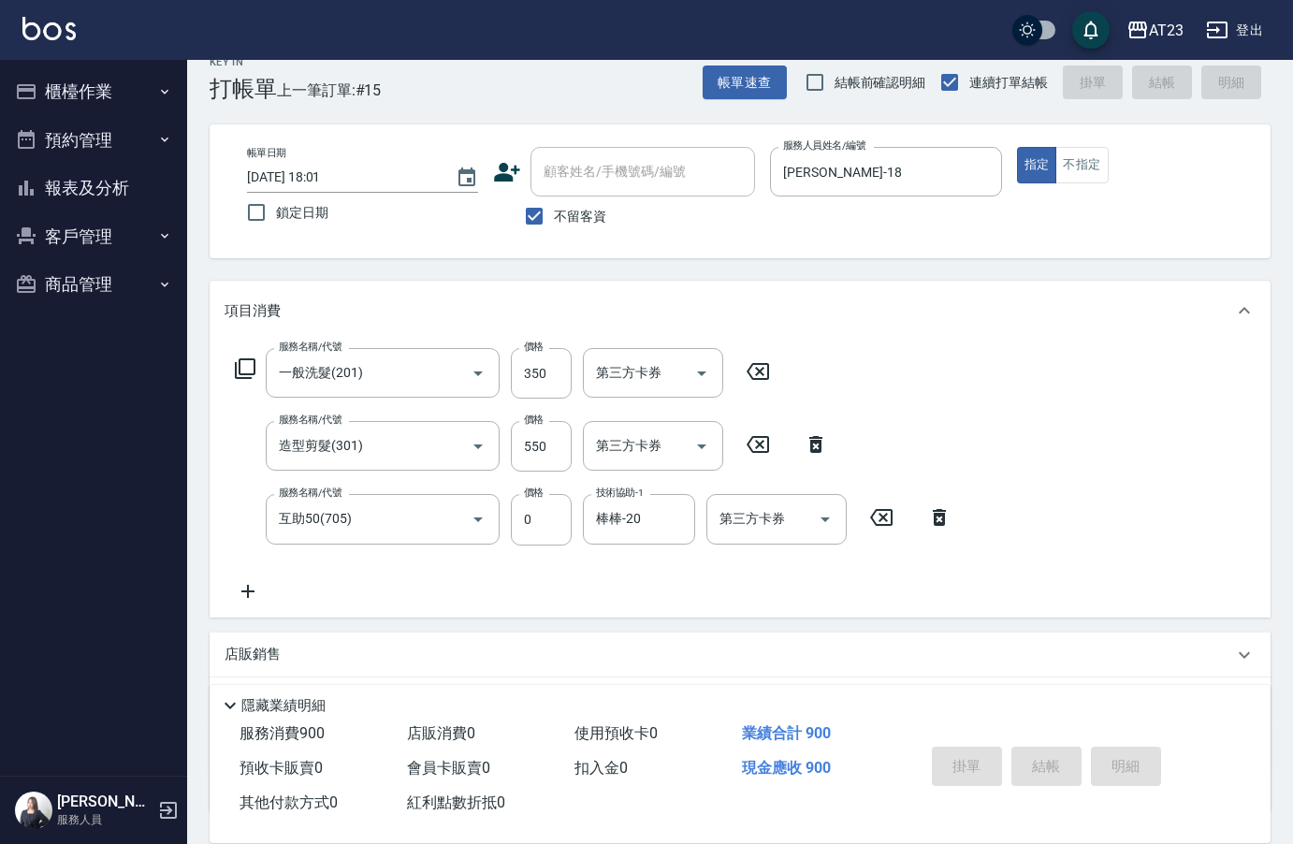
type input "[DATE] 18:02"
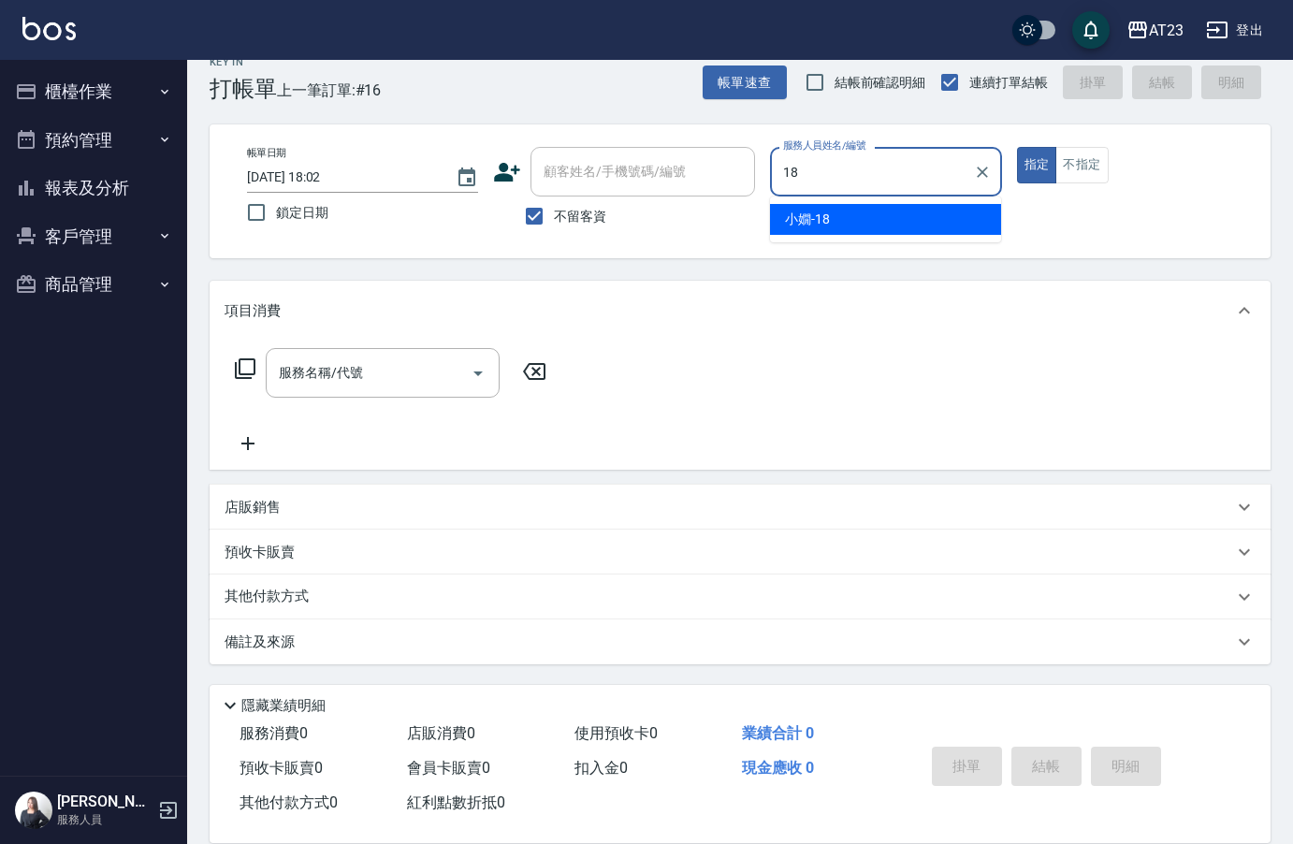
type input "[PERSON_NAME]-18"
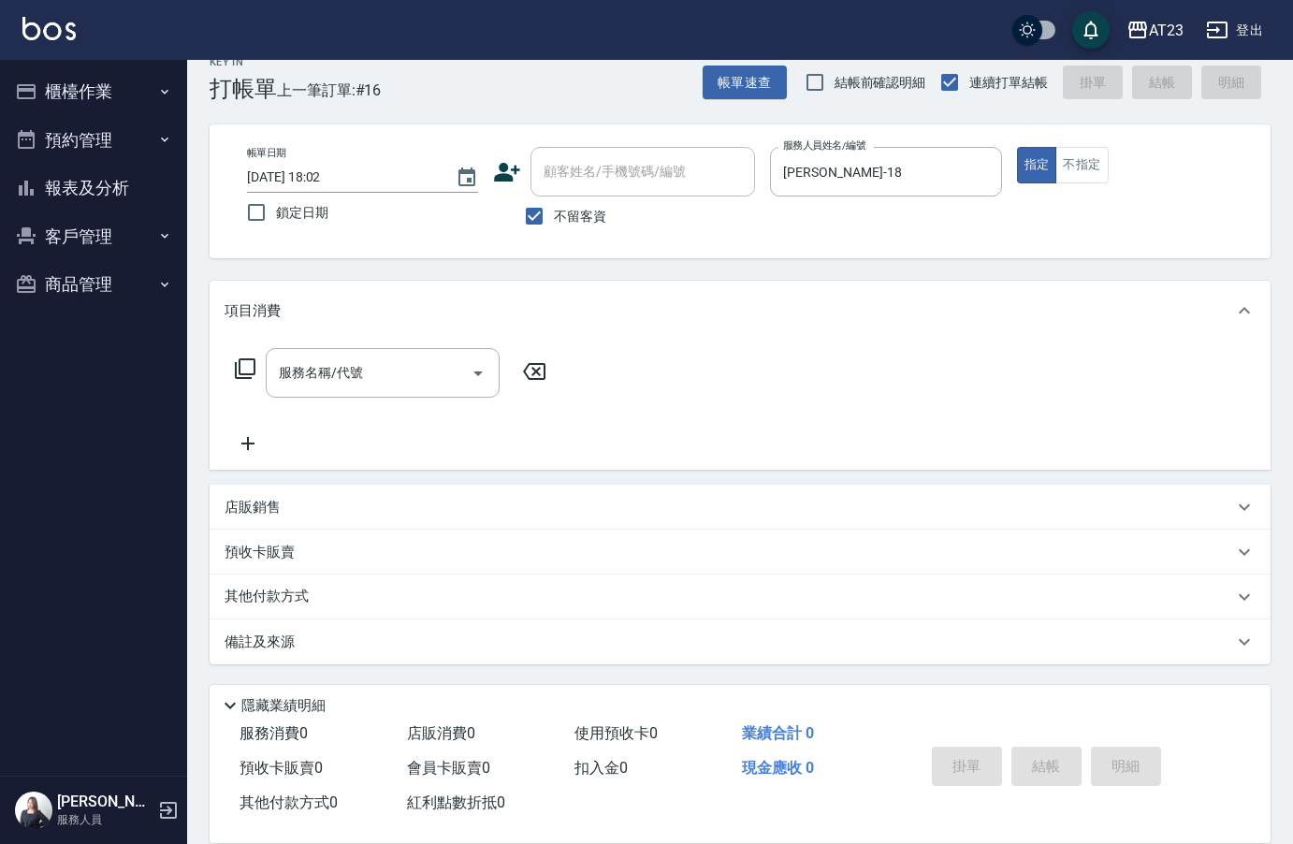
click at [249, 374] on icon at bounding box center [245, 368] width 21 height 21
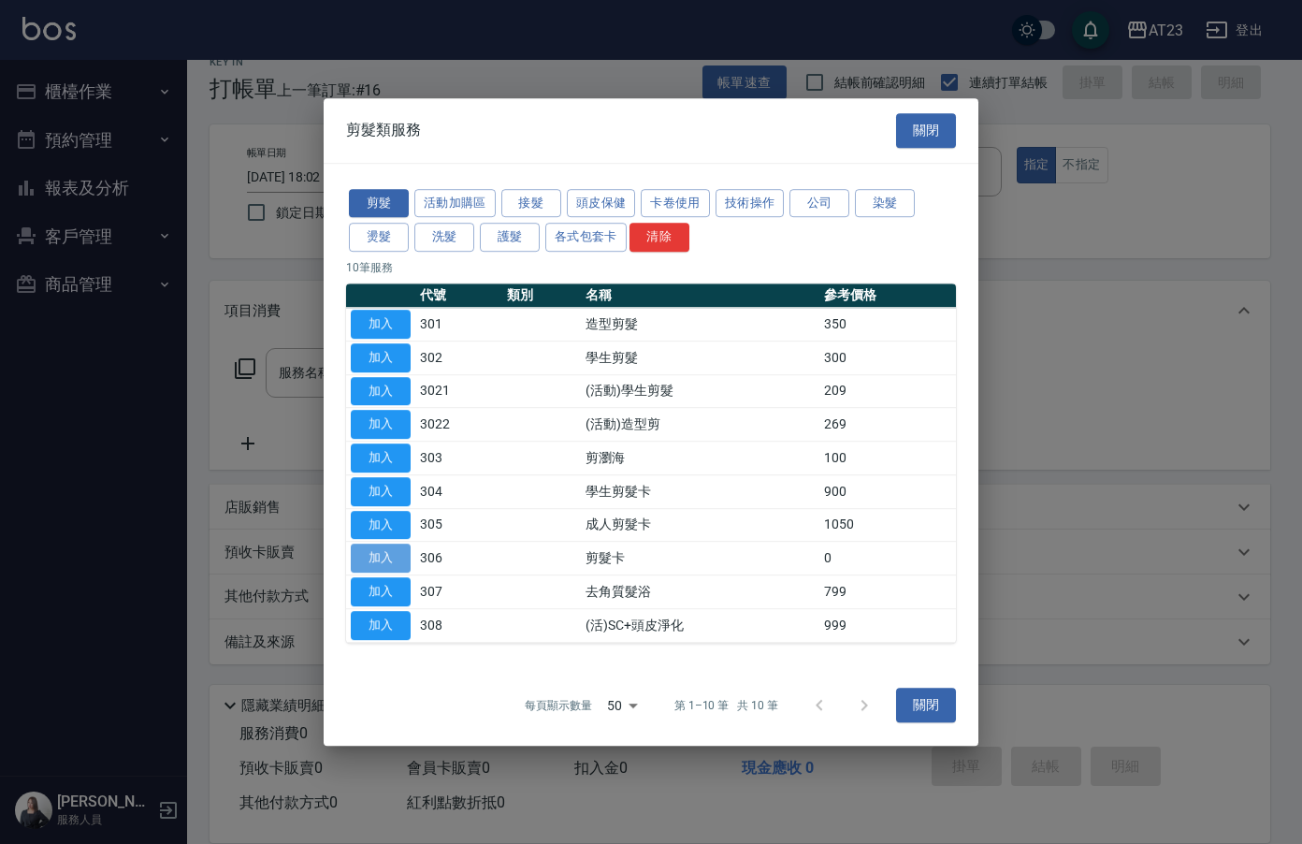
click at [370, 555] on button "加入" at bounding box center [381, 557] width 60 height 29
type input "剪髮卡(306)"
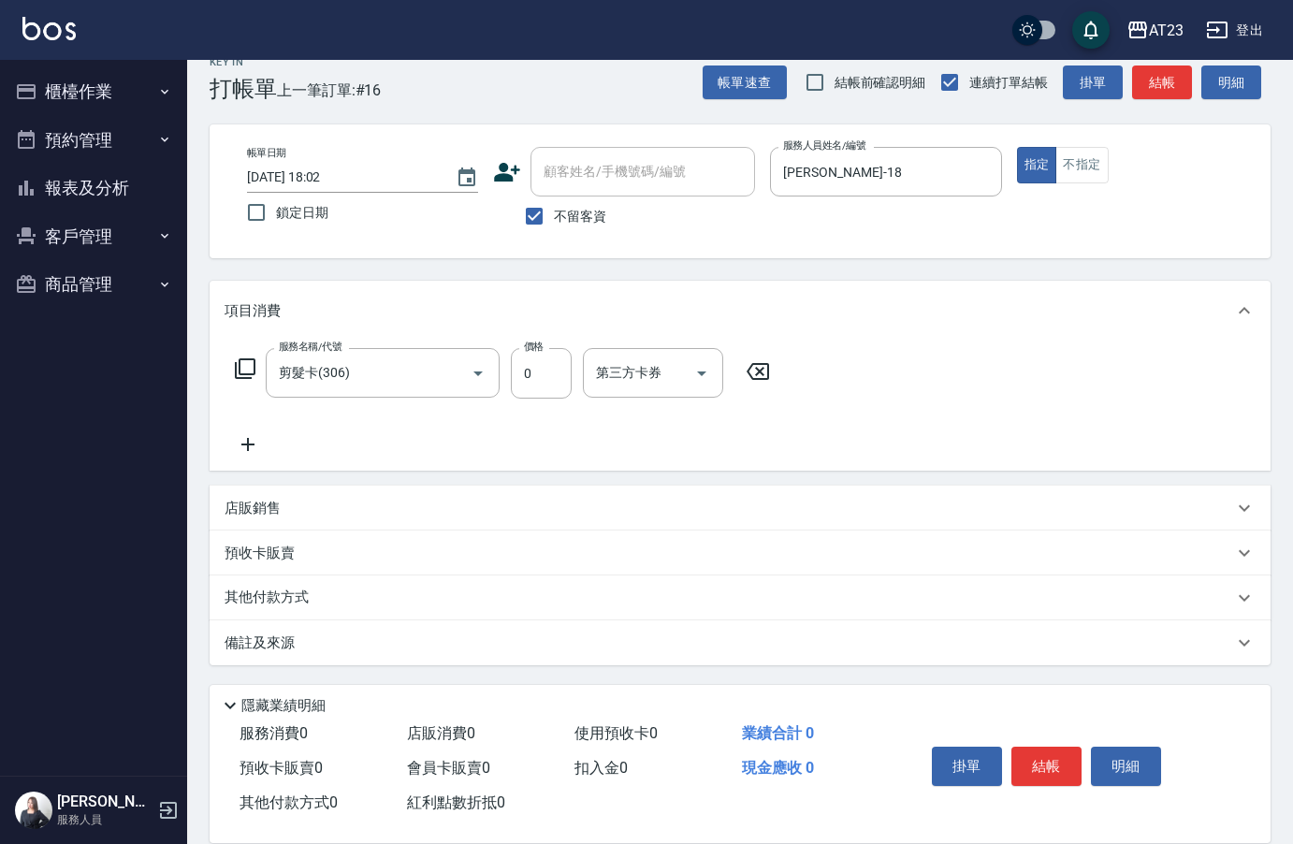
click at [236, 367] on icon at bounding box center [245, 368] width 21 height 21
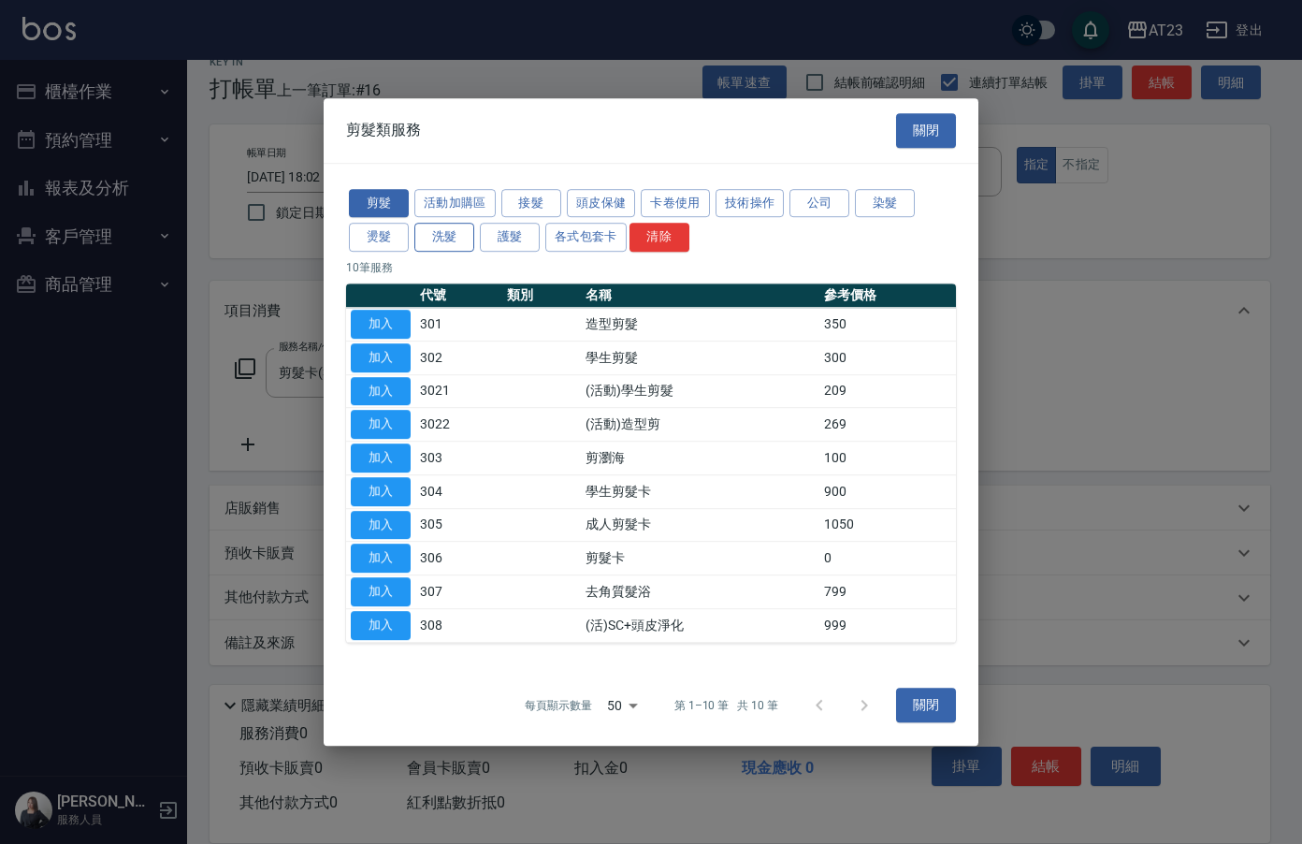
click at [447, 237] on button "洗髮" at bounding box center [444, 237] width 60 height 29
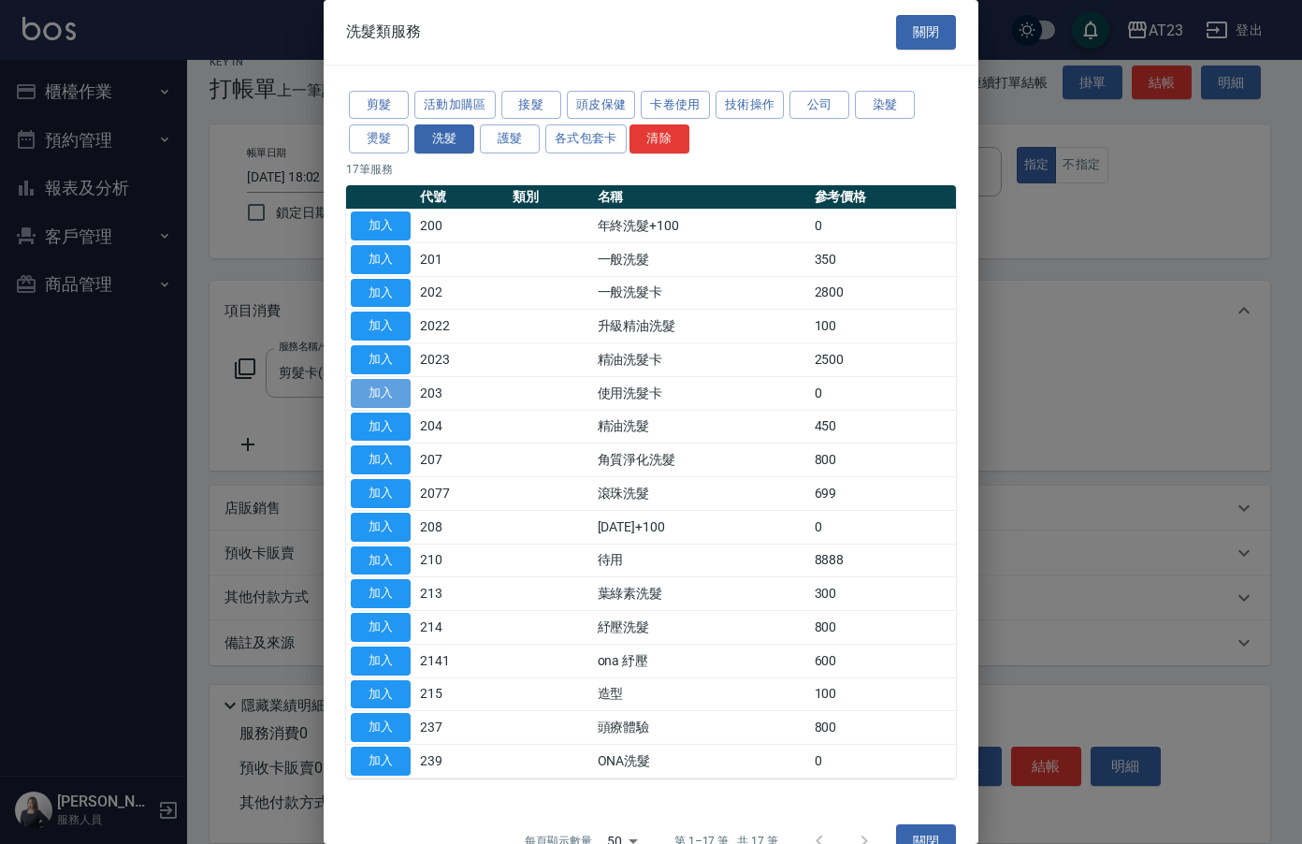
click at [373, 398] on button "加入" at bounding box center [381, 393] width 60 height 29
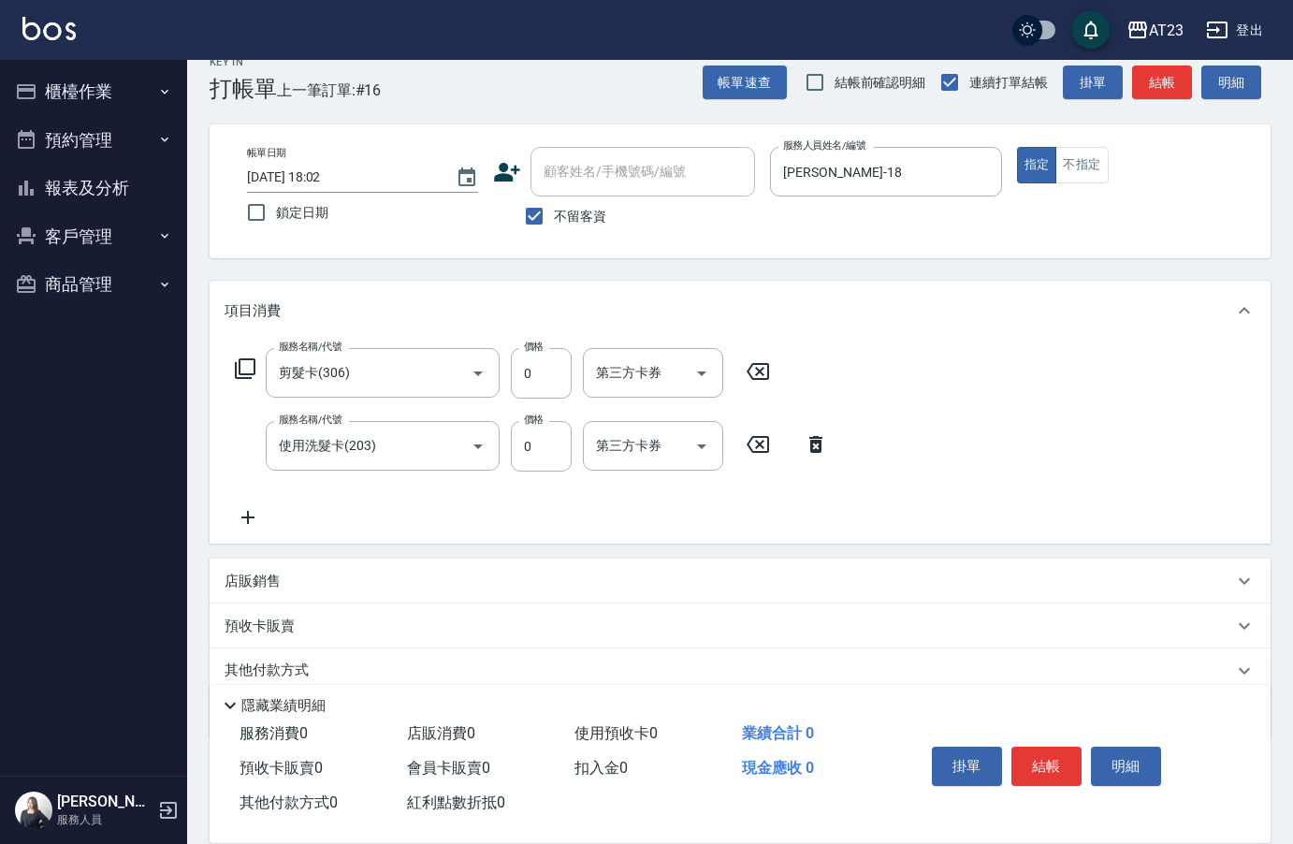
click at [246, 367] on icon at bounding box center [245, 368] width 22 height 22
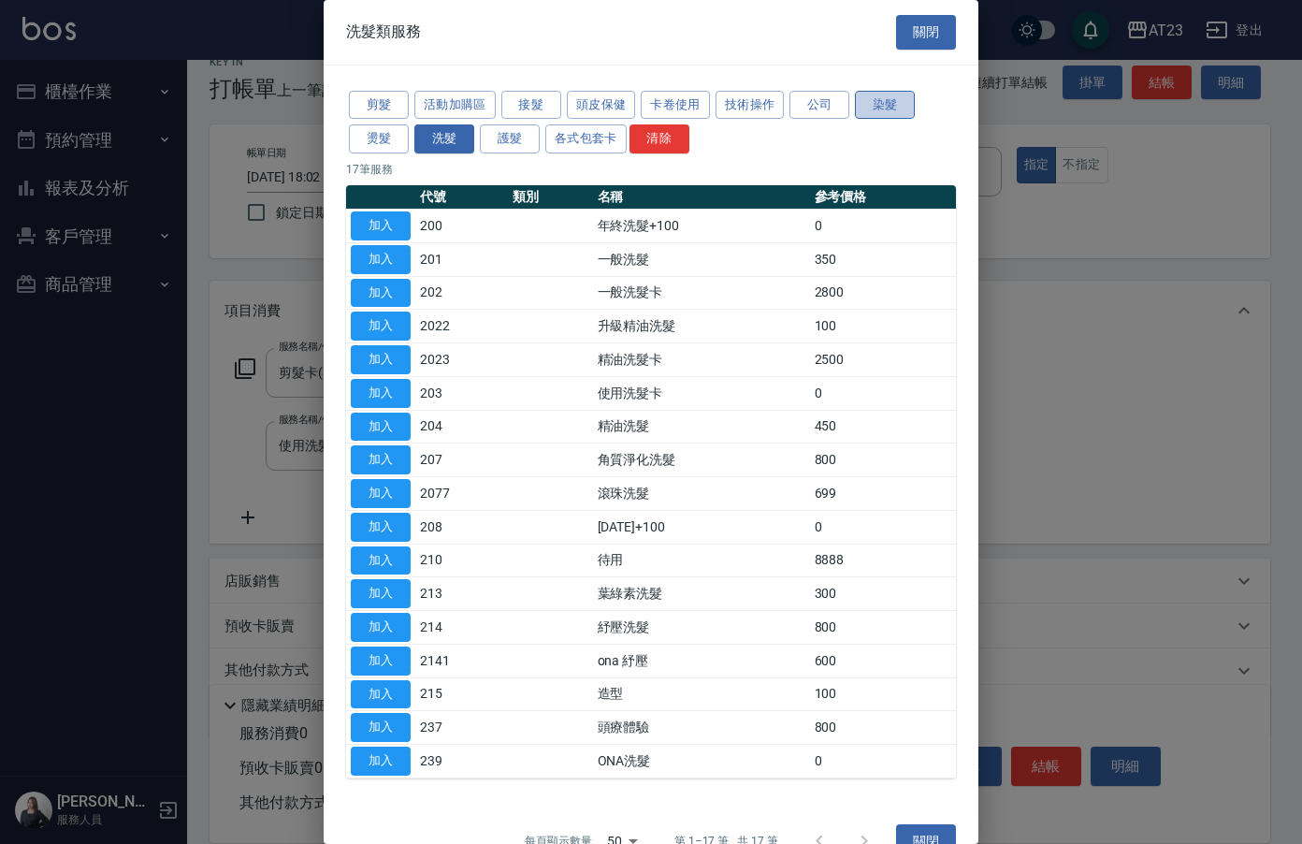
click at [893, 112] on button "染髮" at bounding box center [885, 105] width 60 height 29
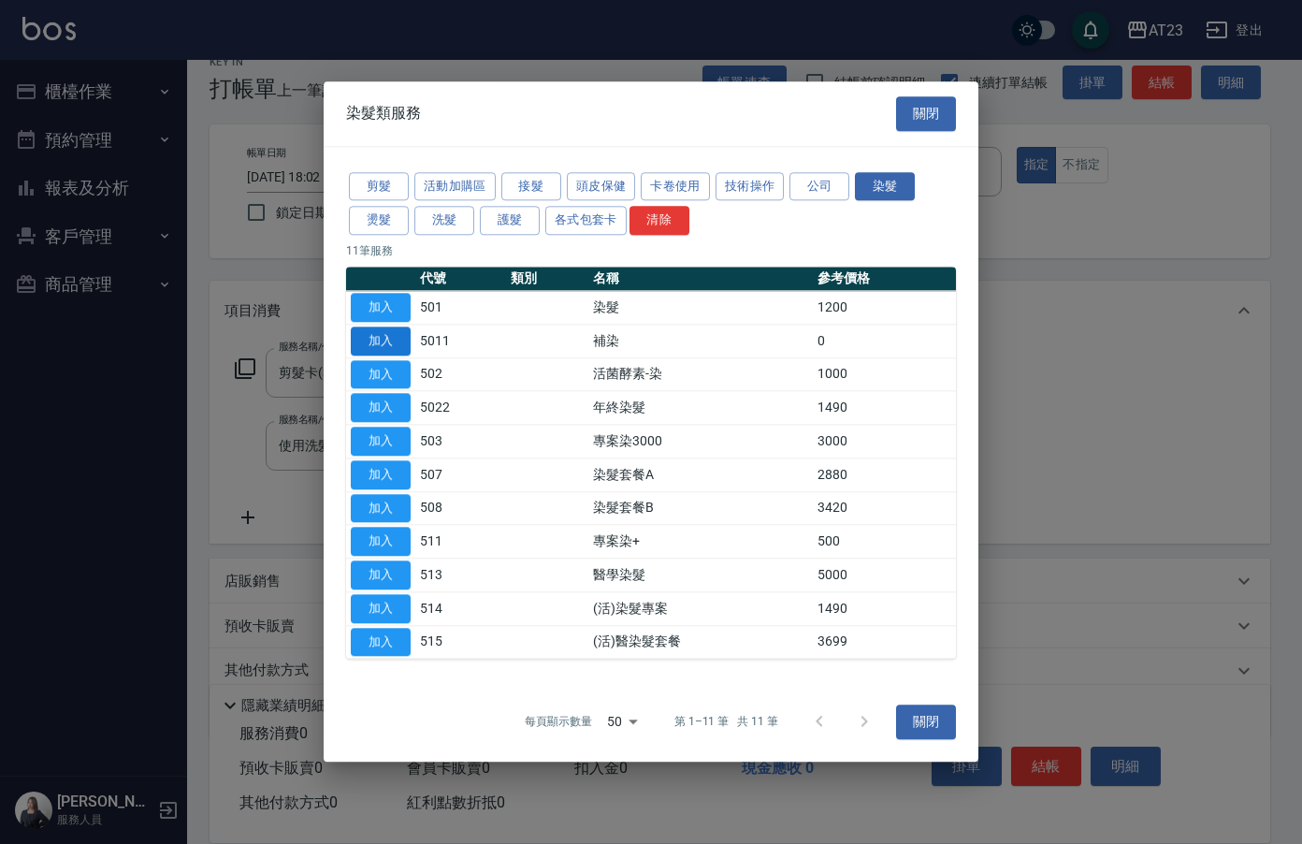
click at [375, 349] on button "加入" at bounding box center [381, 340] width 60 height 29
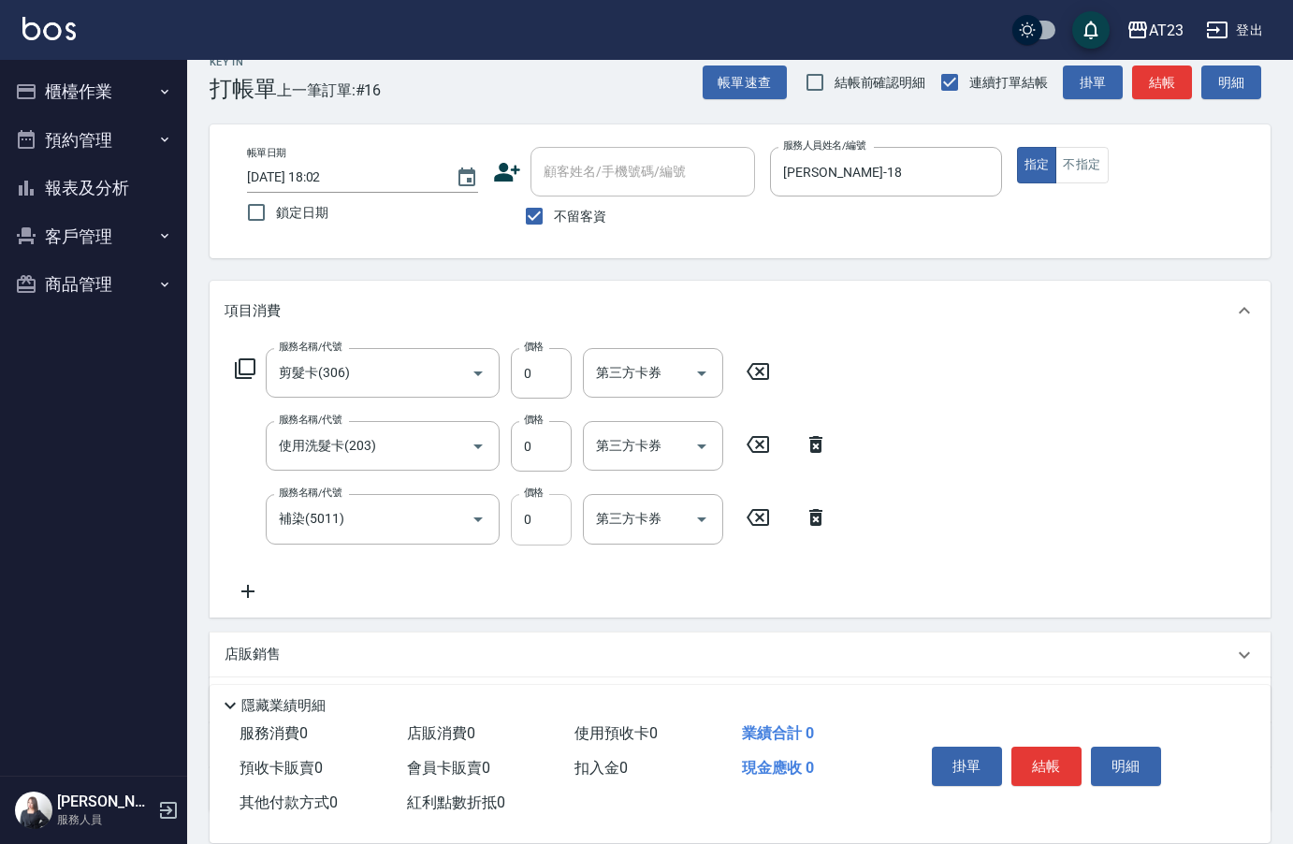
click at [532, 514] on input "0" at bounding box center [541, 519] width 61 height 51
type input "990"
click at [942, 408] on div "服務名稱/代號 剪髮卡(306) 服務名稱/代號 價格 0 價格 第三方卡券 第三方卡券 服務名稱/代號 使用洗髮卡(203) 服務名稱/代號 價格 0 價格…" at bounding box center [740, 478] width 1061 height 276
click at [253, 595] on icon at bounding box center [247, 591] width 47 height 22
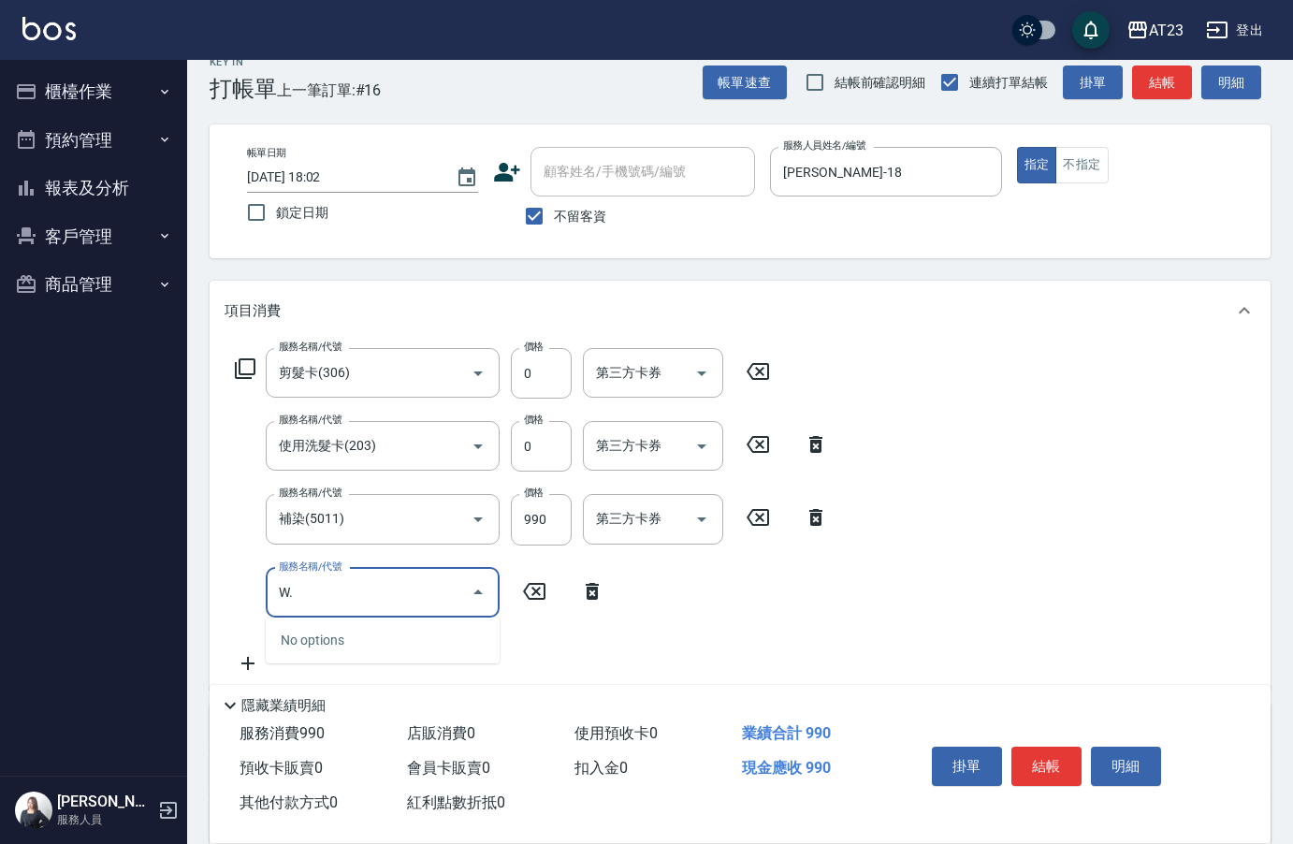
type input "W"
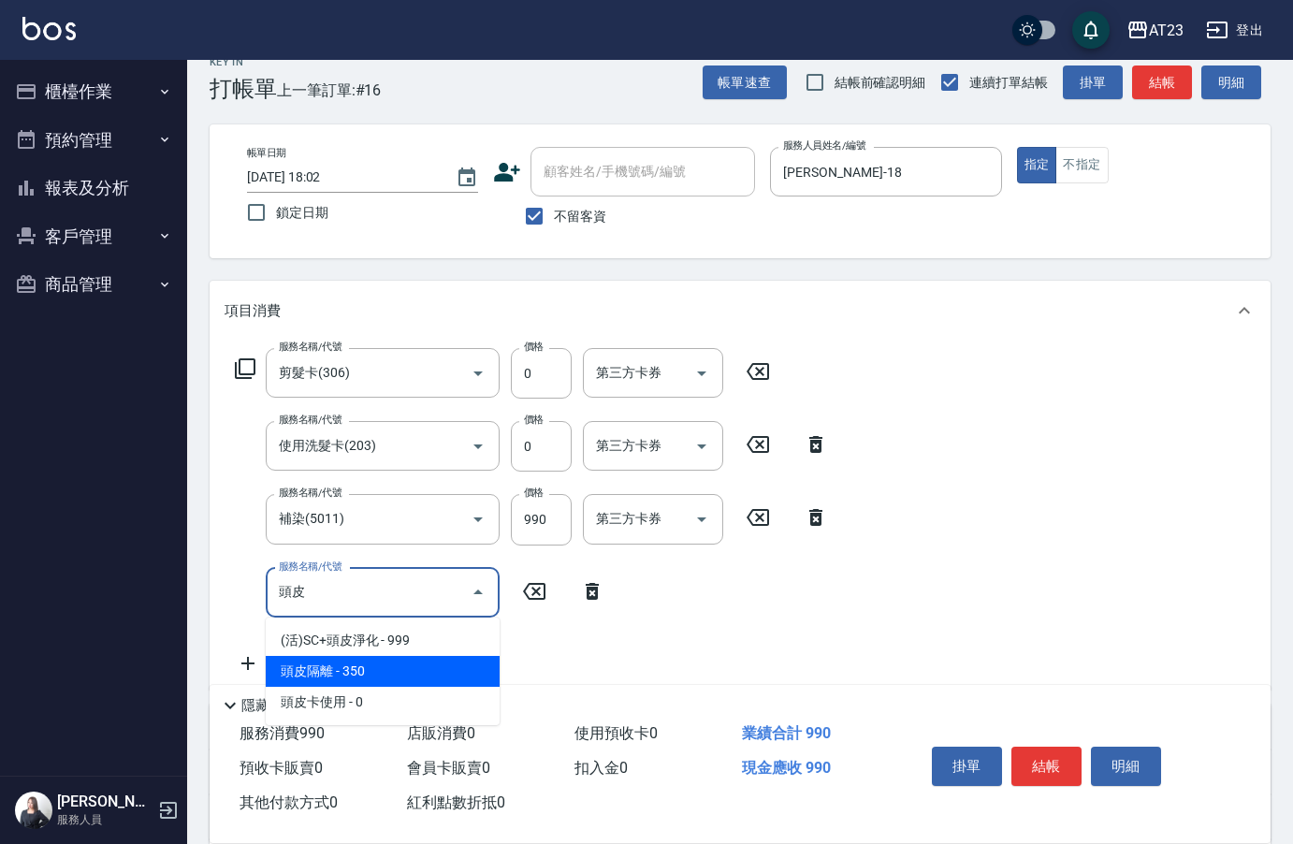
click at [317, 663] on span "頭皮隔離 - 350" at bounding box center [383, 671] width 234 height 31
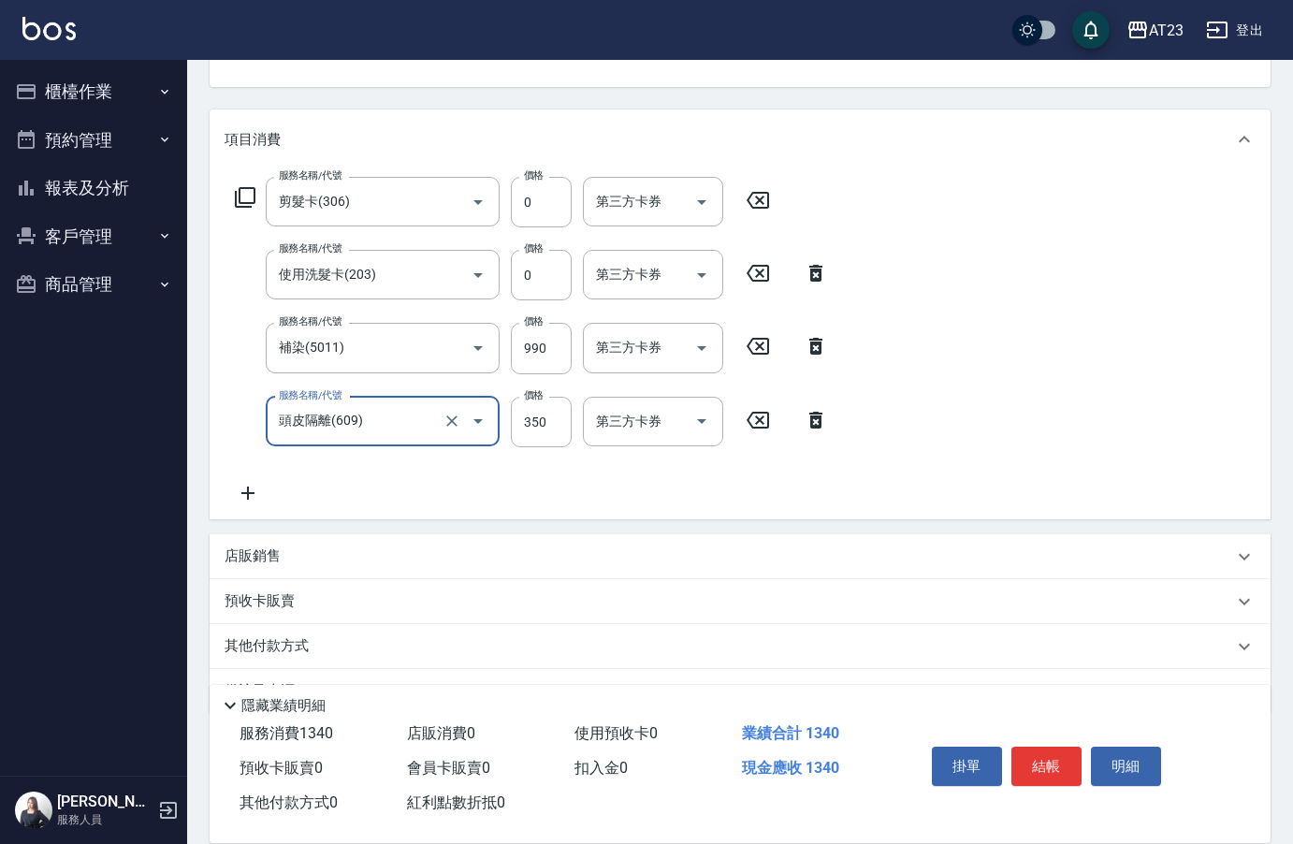
scroll to position [247, 0]
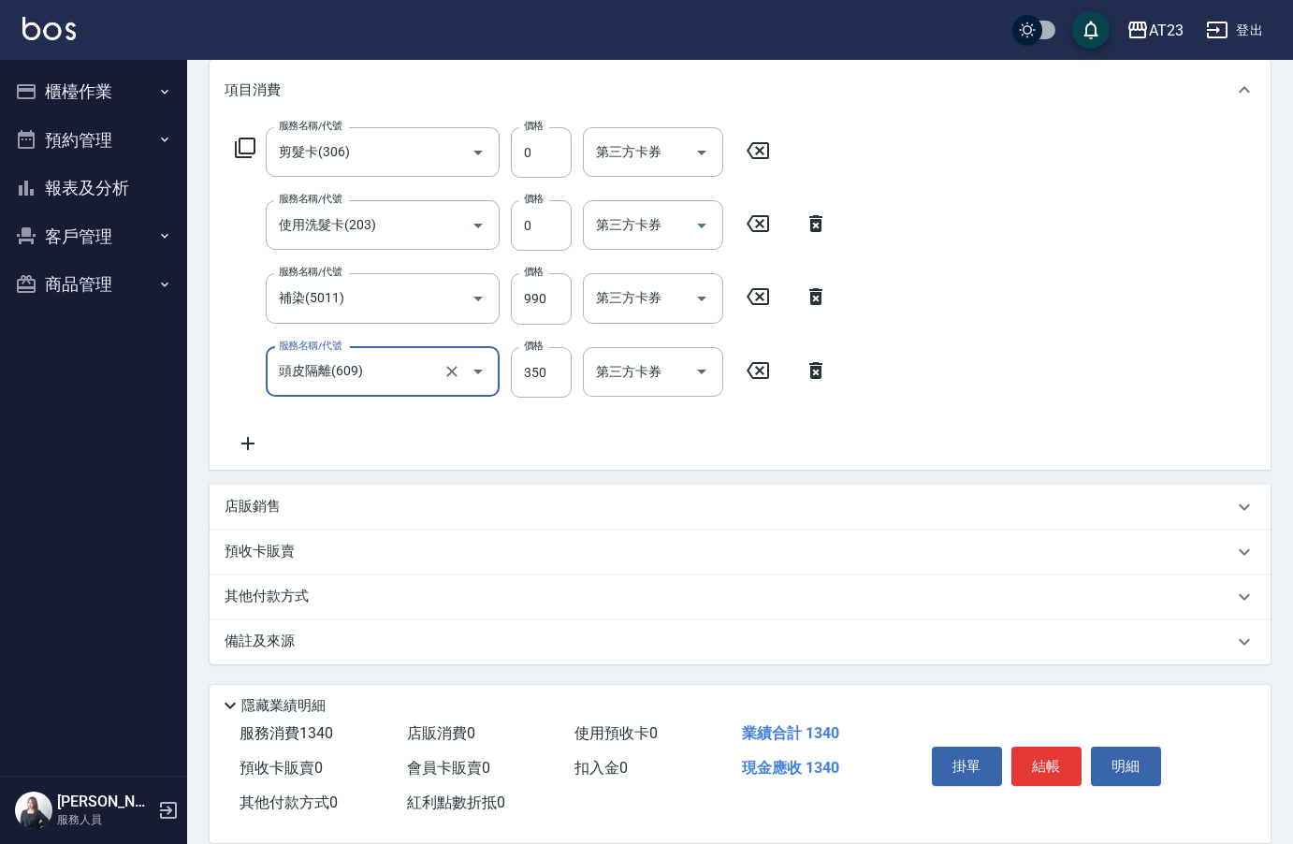
type input "頭皮隔離(609)"
click at [241, 447] on icon at bounding box center [247, 443] width 47 height 22
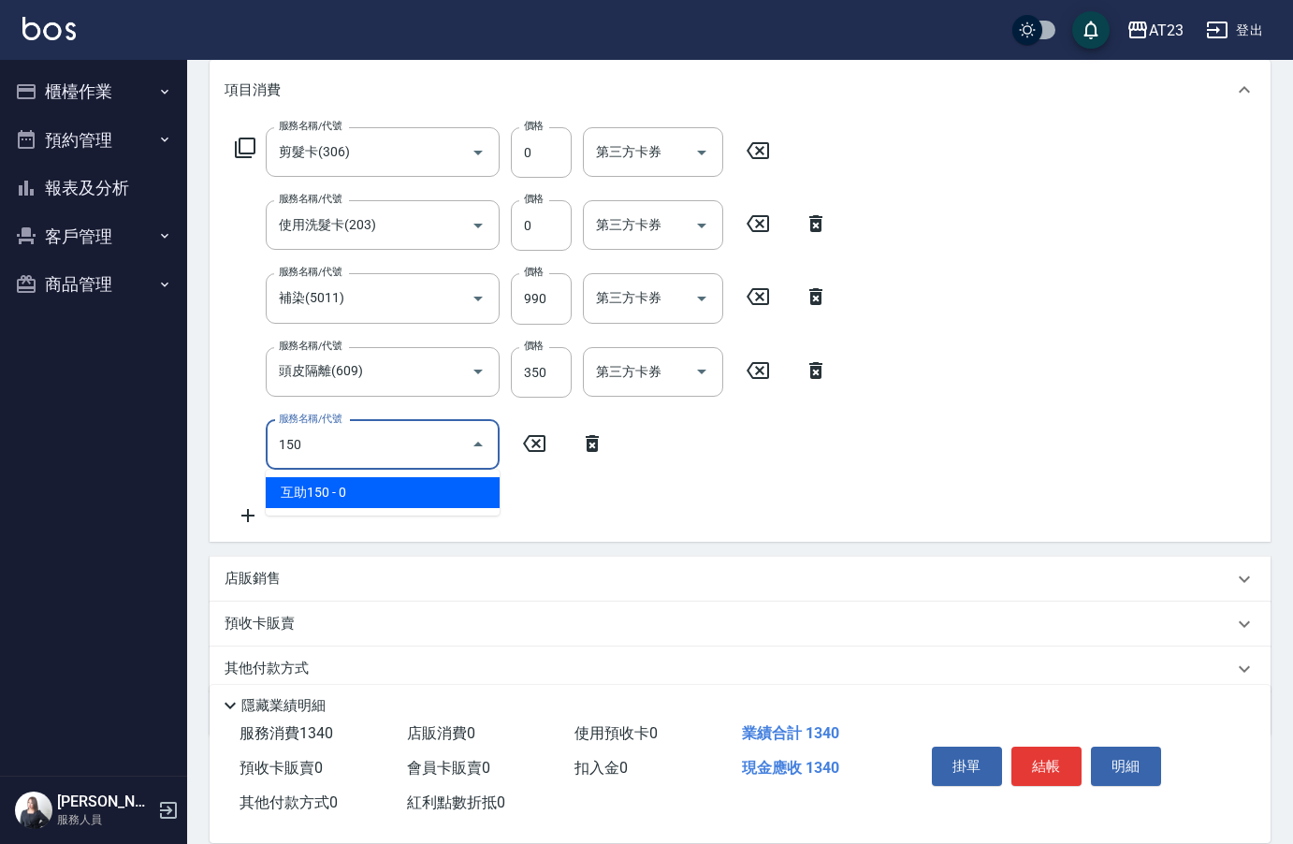
click at [328, 488] on span "互助150 - 0" at bounding box center [383, 492] width 234 height 31
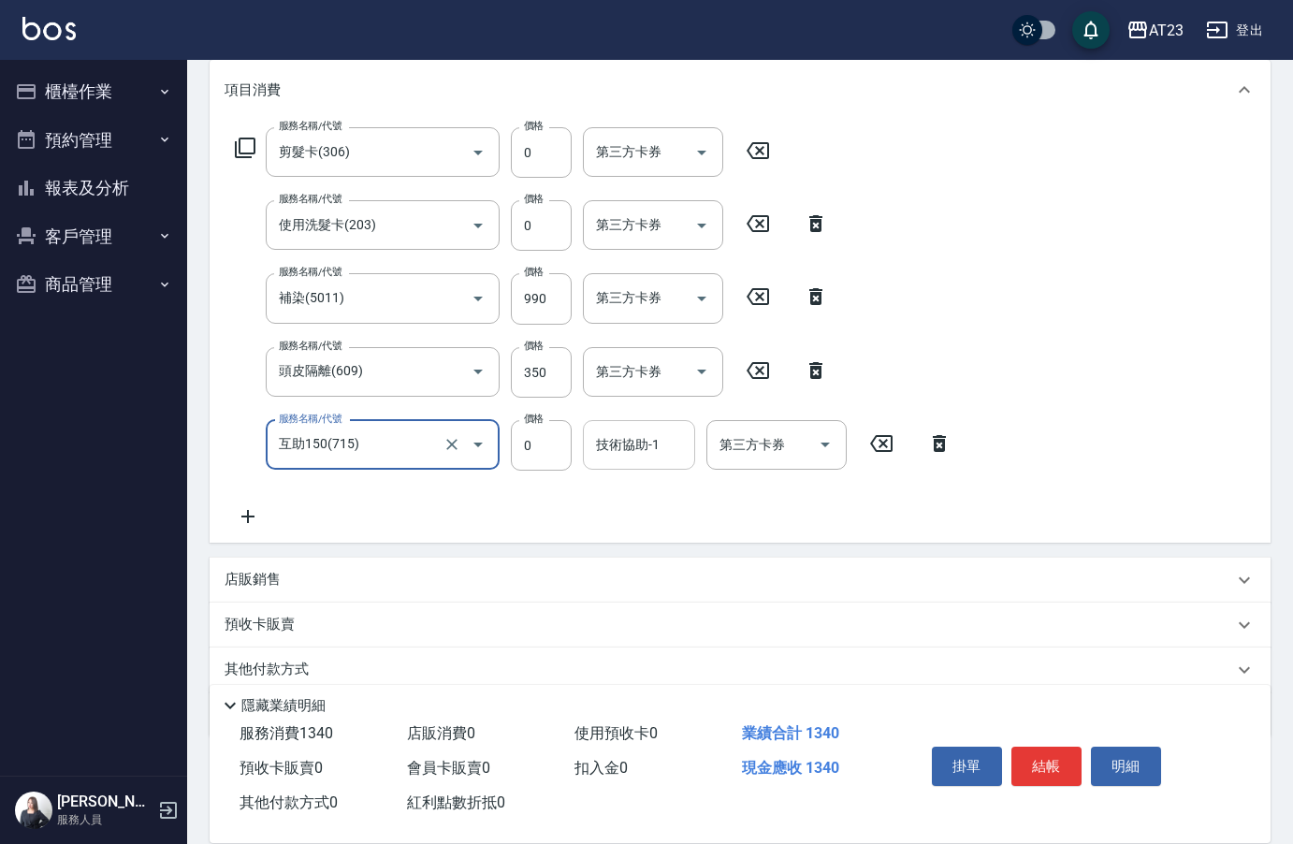
type input "互助150(715)"
click at [653, 450] on input "技術協助-1" at bounding box center [638, 444] width 95 height 33
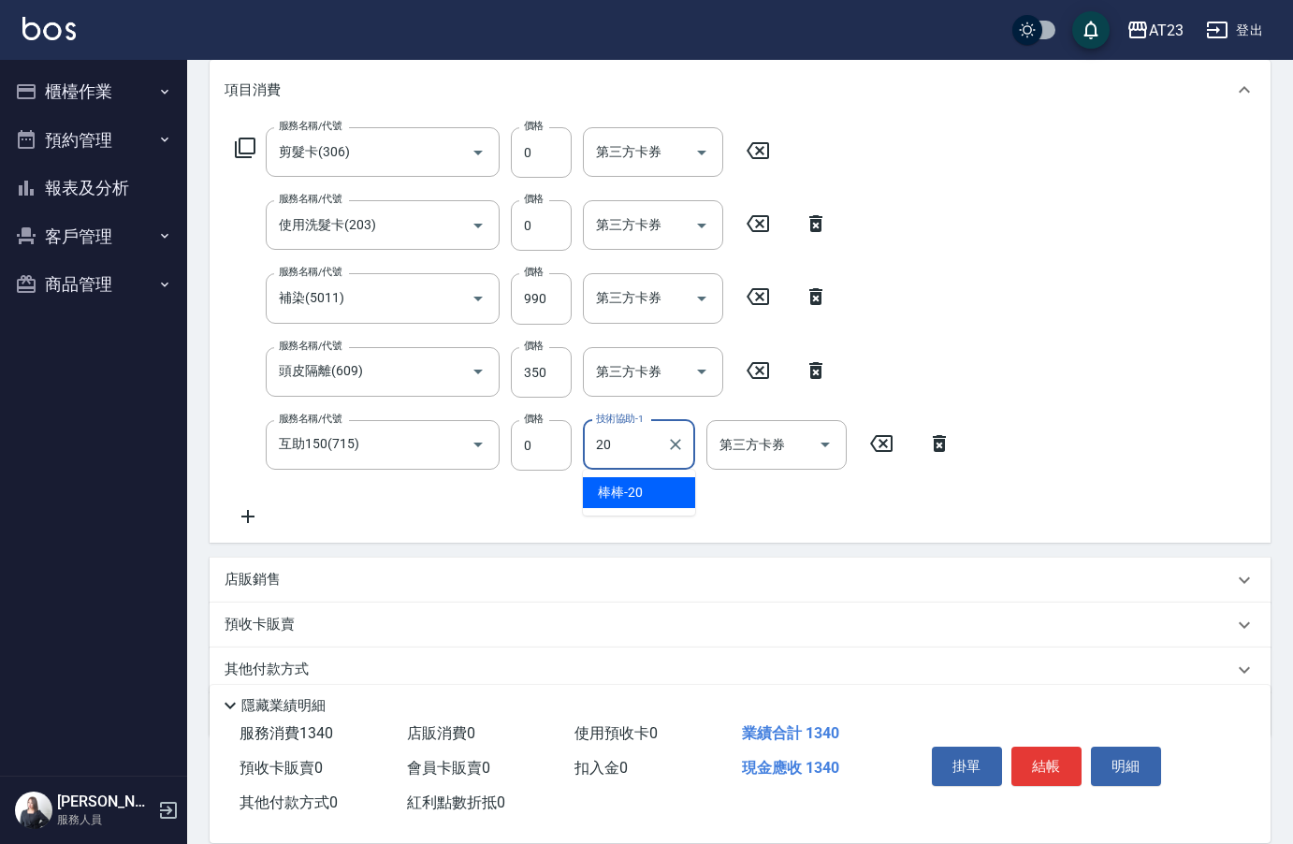
type input "20"
click at [1121, 259] on div "服務名稱/代號 剪髮卡(306) 服務名稱/代號 價格 0 價格 第三方卡券 第三方卡券 服務名稱/代號 使用洗髮卡(203) 服務名稱/代號 價格 0 價格…" at bounding box center [740, 331] width 1061 height 423
click at [621, 454] on input "技術協助-1" at bounding box center [638, 444] width 95 height 33
type input "棒棒-20"
click at [1082, 326] on div "服務名稱/代號 剪髮卡(306) 服務名稱/代號 價格 0 價格 第三方卡券 第三方卡券 服務名稱/代號 使用洗髮卡(203) 服務名稱/代號 價格 0 價格…" at bounding box center [740, 331] width 1061 height 423
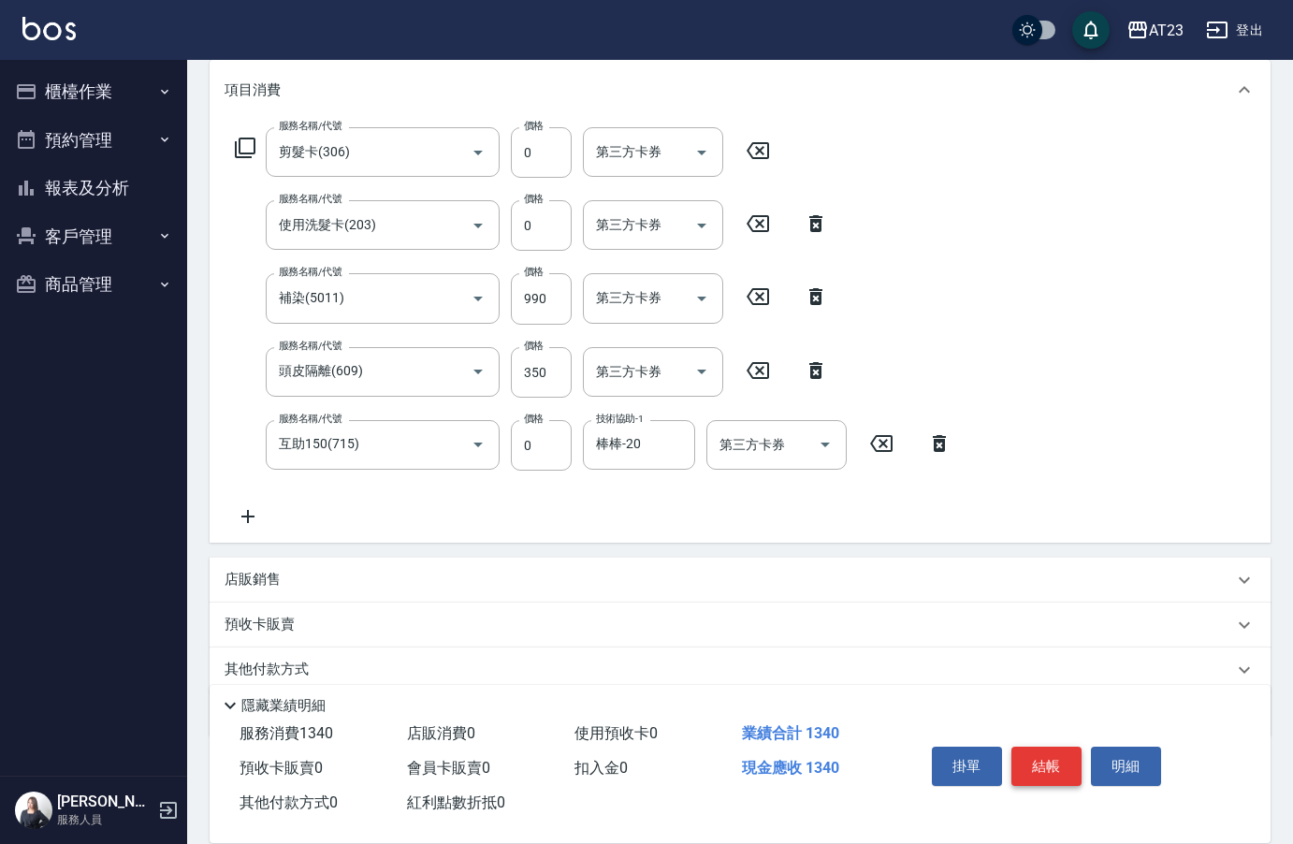
click at [1062, 760] on button "結帳" at bounding box center [1046, 765] width 70 height 39
type input "[DATE] 18:03"
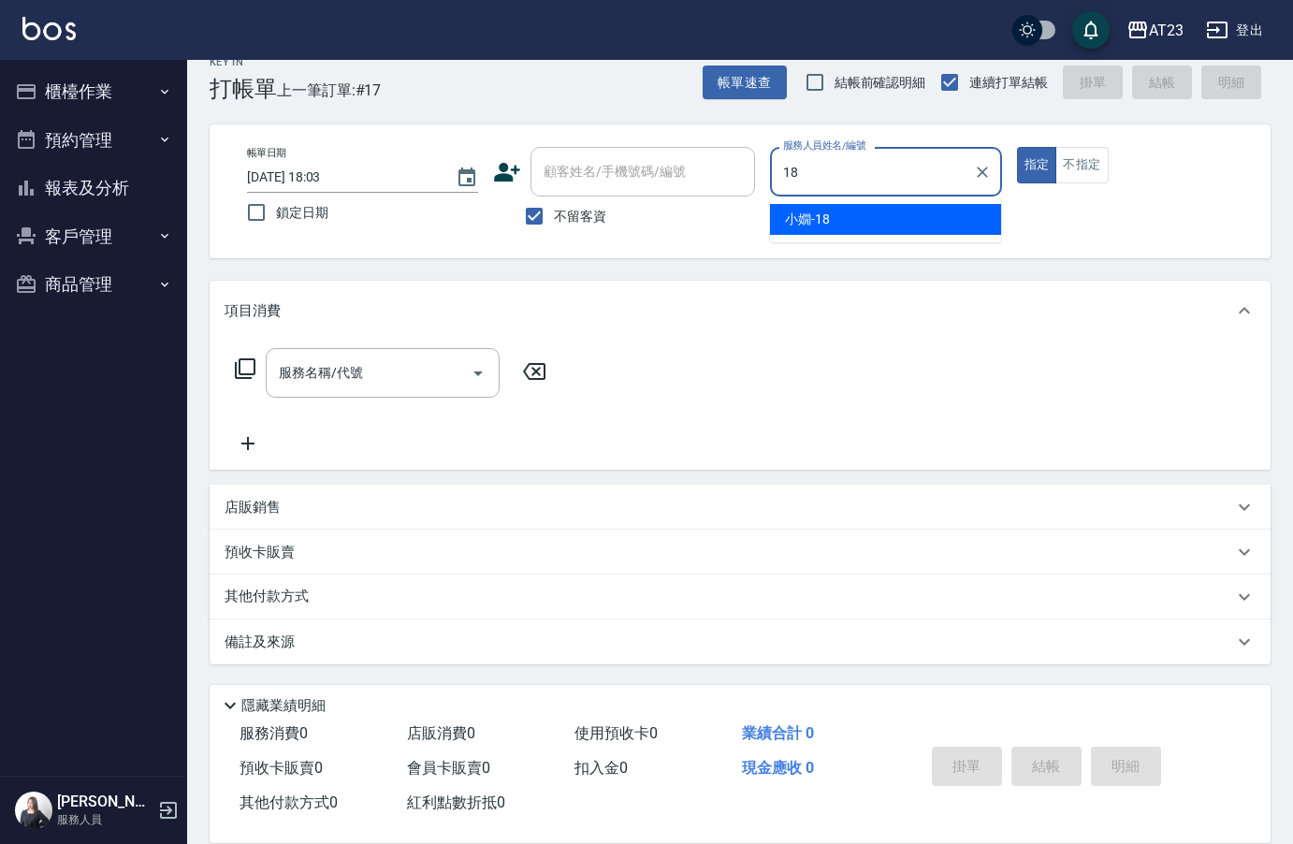
type input "[PERSON_NAME]-18"
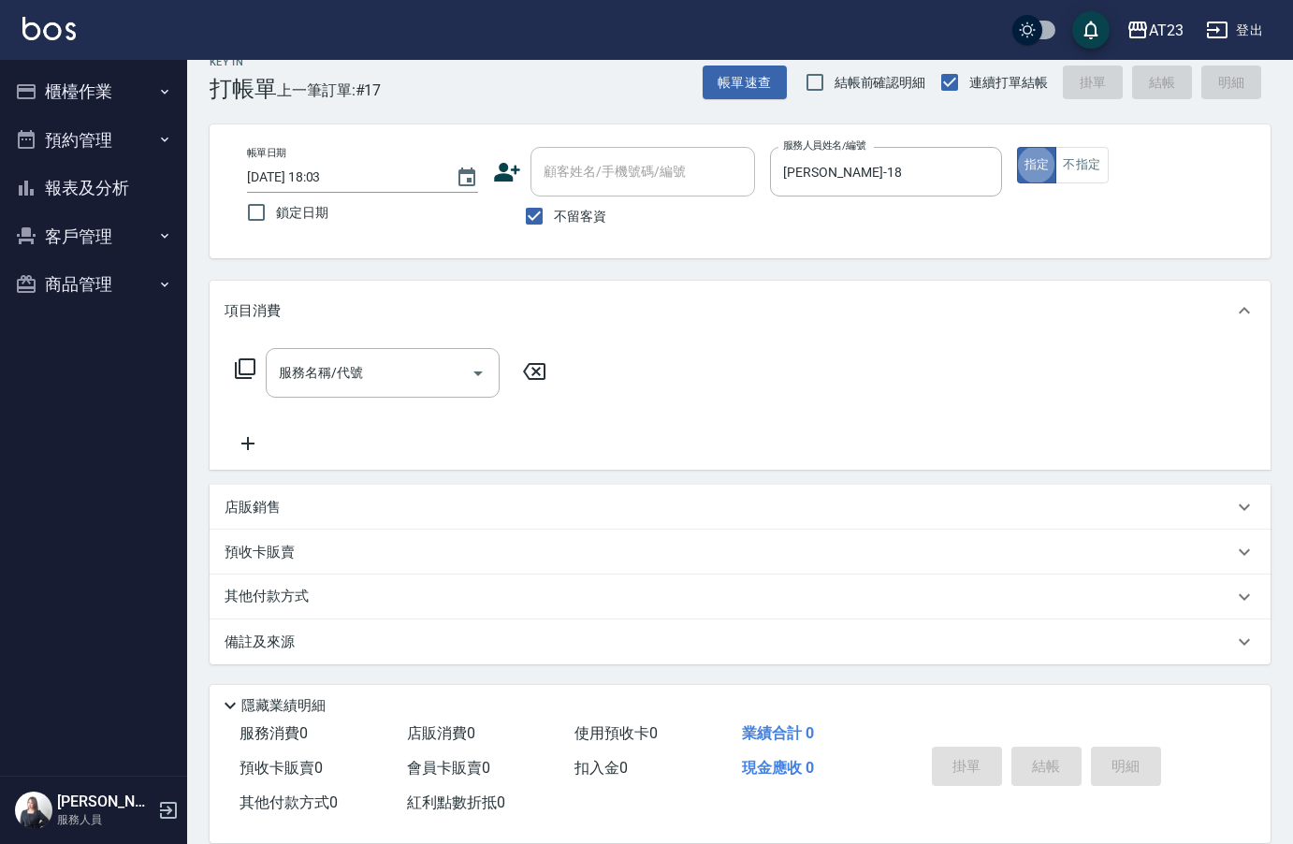
click at [252, 377] on icon at bounding box center [245, 368] width 22 height 22
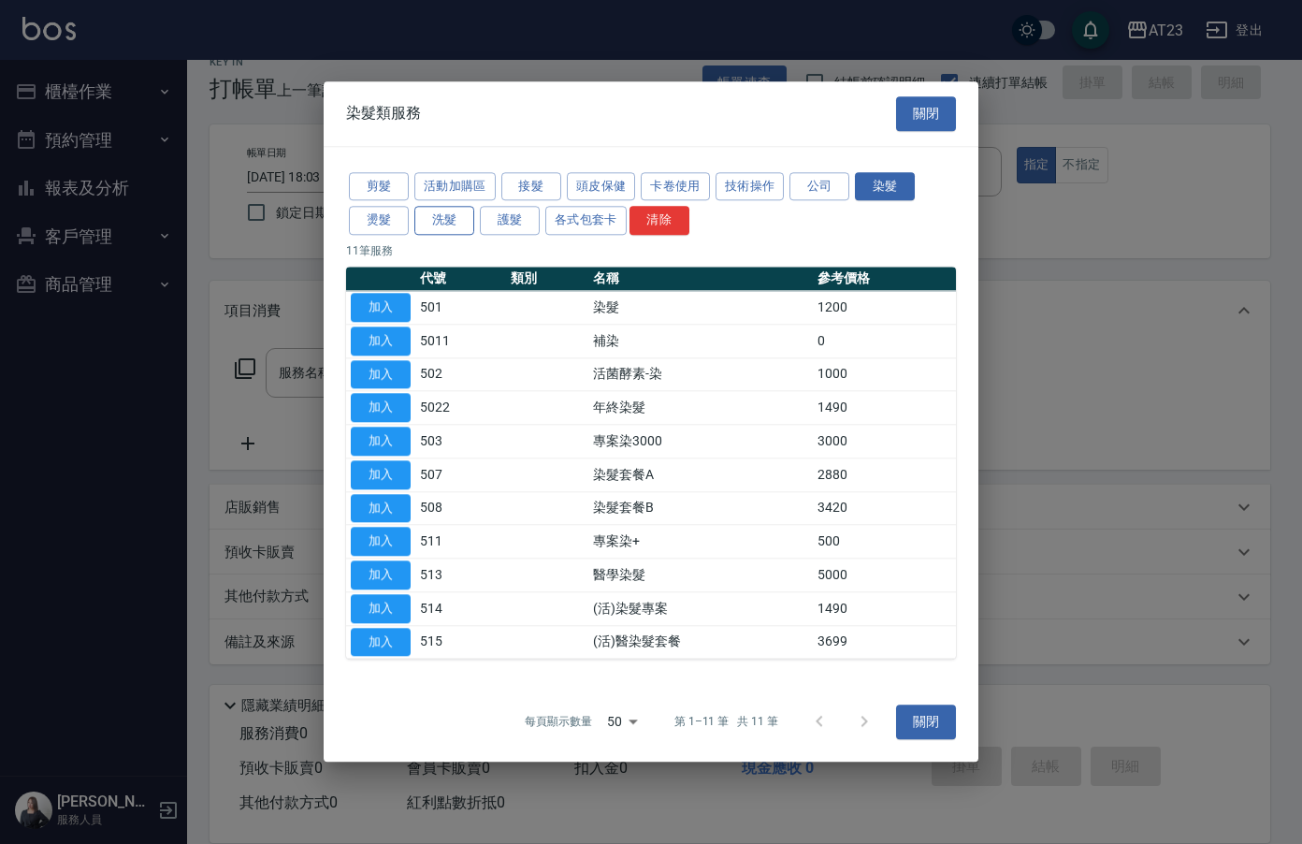
click at [437, 222] on button "洗髮" at bounding box center [444, 221] width 60 height 29
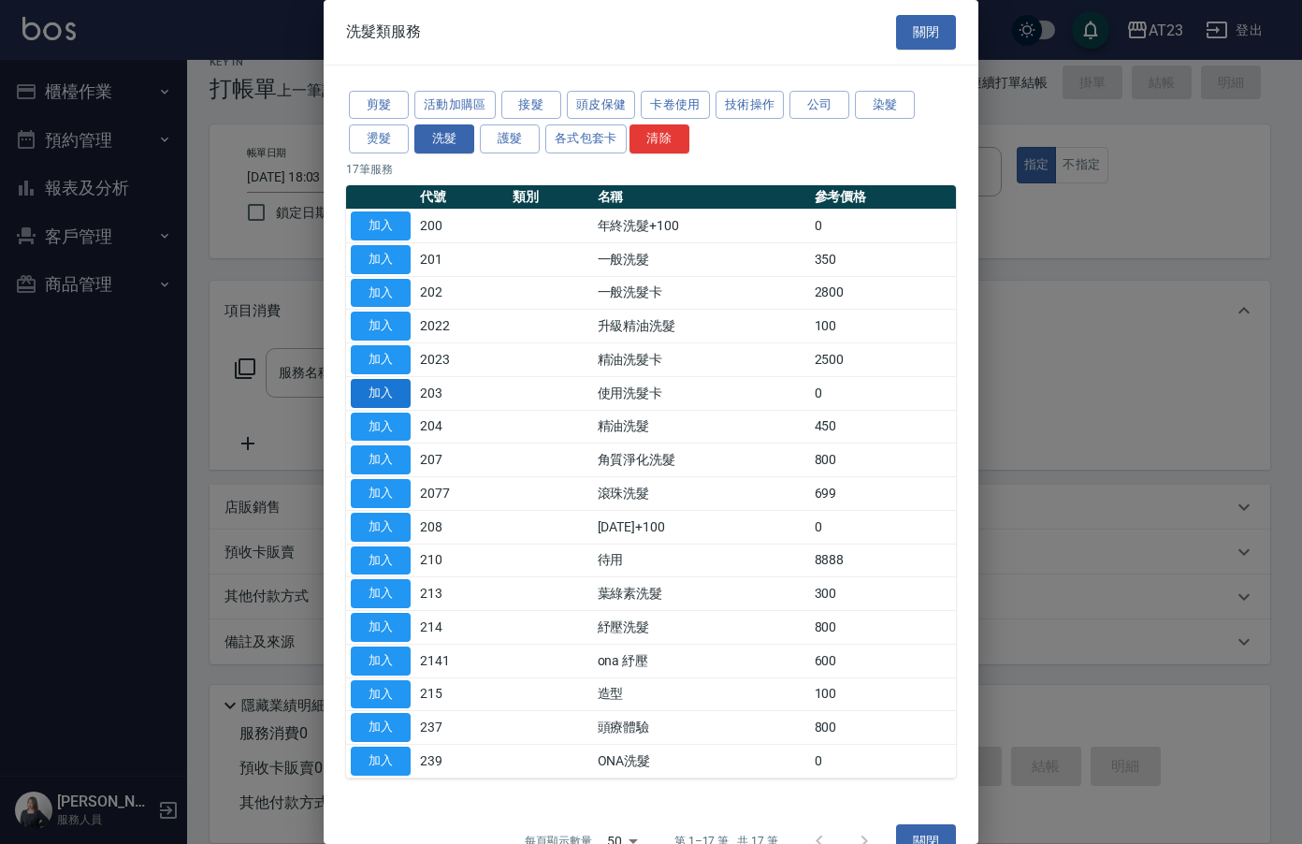
click at [394, 392] on button "加入" at bounding box center [381, 393] width 60 height 29
type input "使用洗髮卡(203)"
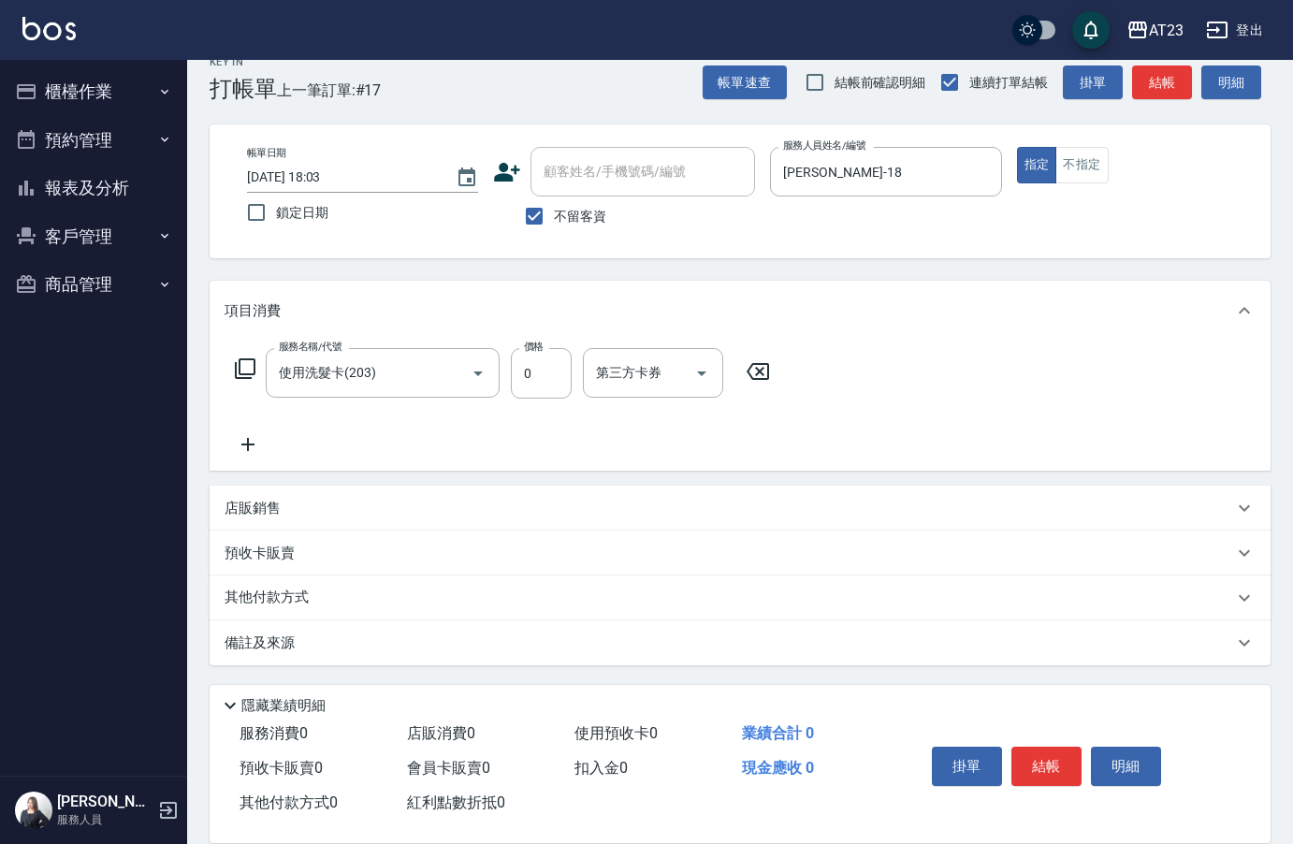
click at [251, 372] on icon at bounding box center [245, 368] width 22 height 22
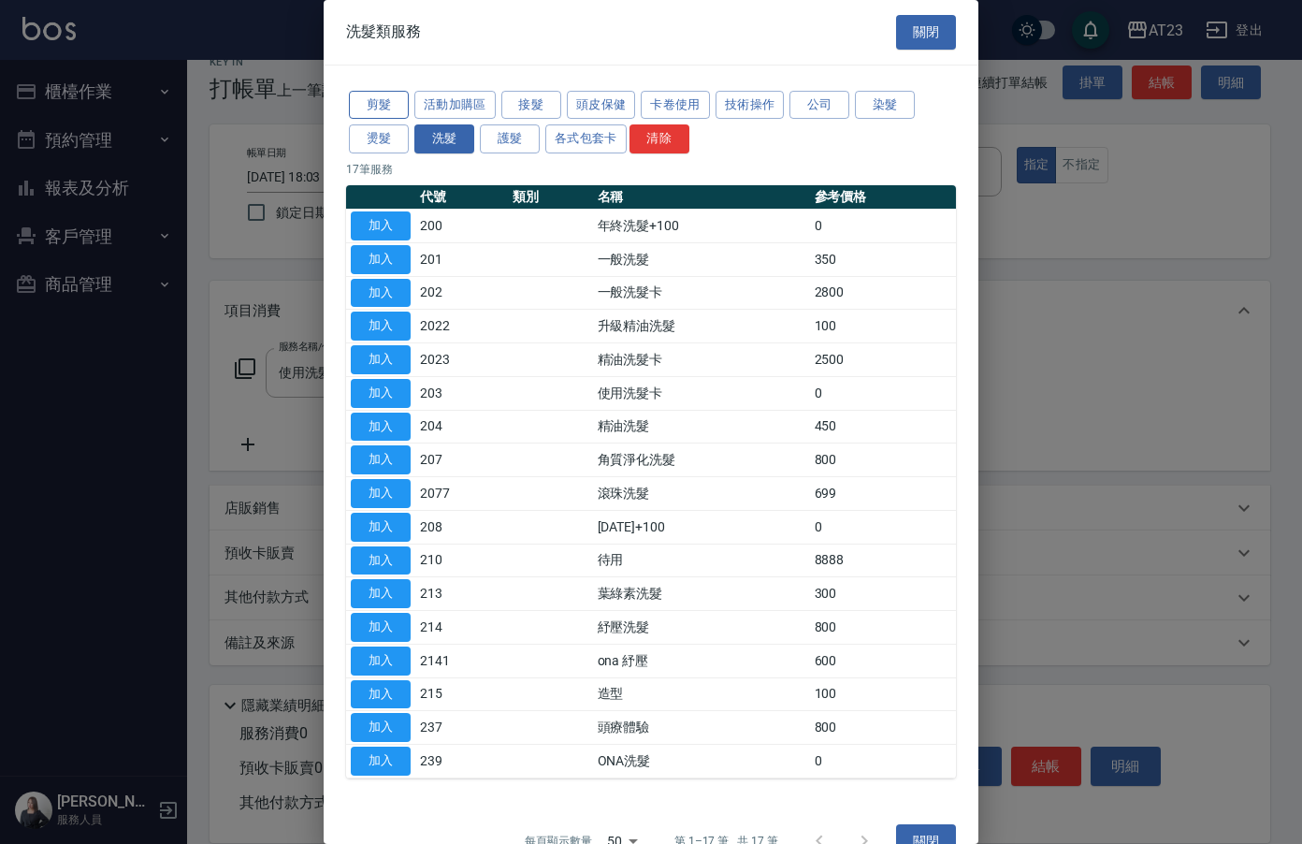
click at [392, 105] on button "剪髮" at bounding box center [379, 105] width 60 height 29
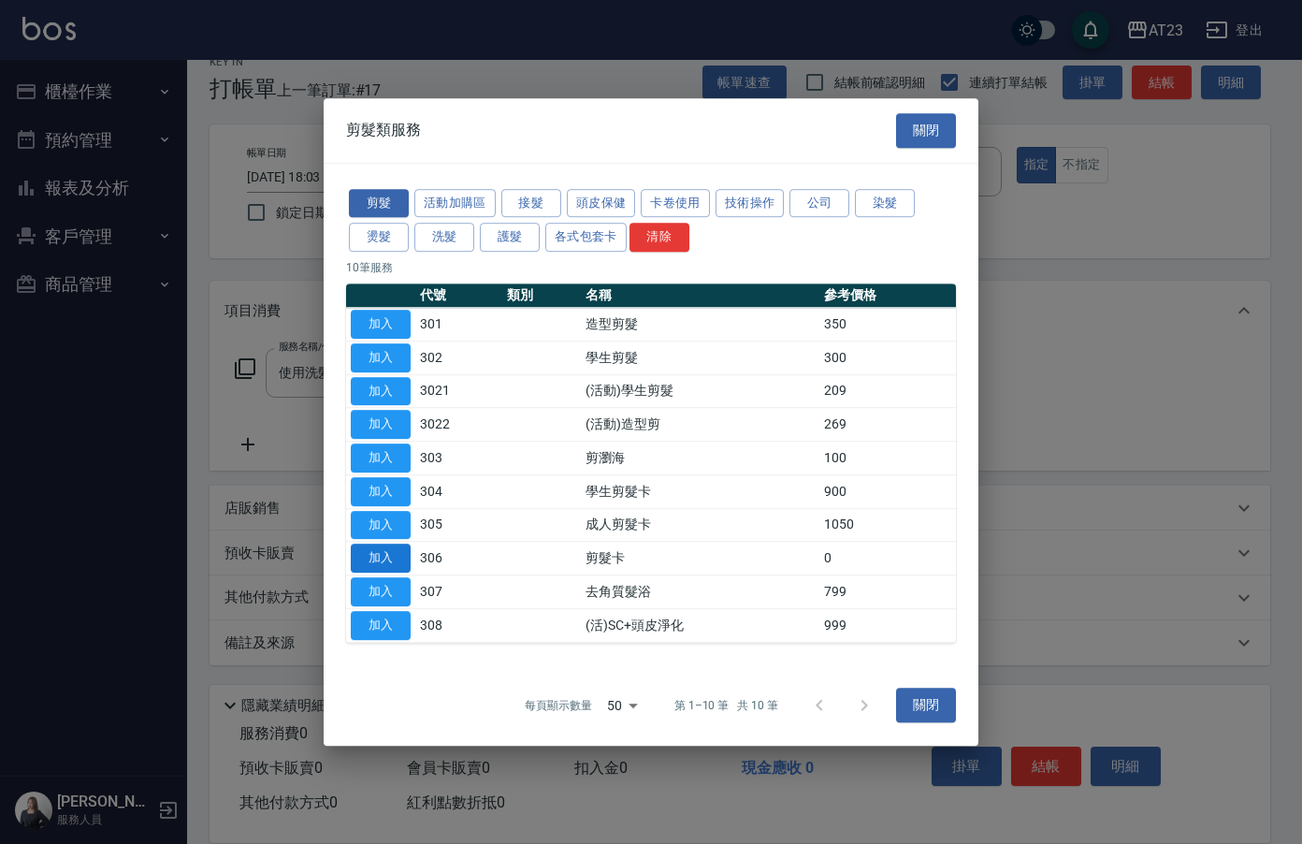
click at [380, 545] on button "加入" at bounding box center [381, 557] width 60 height 29
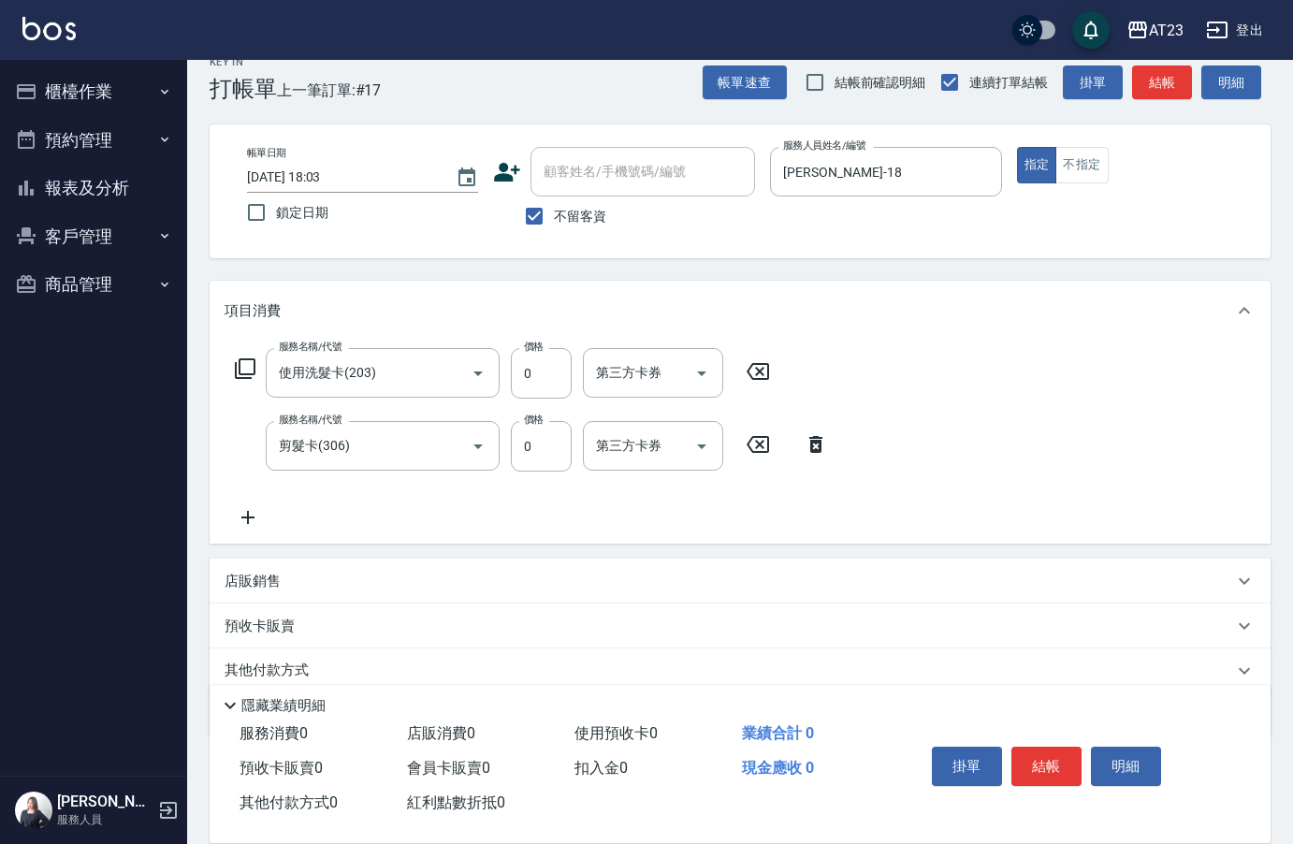
click at [256, 517] on icon at bounding box center [247, 517] width 47 height 22
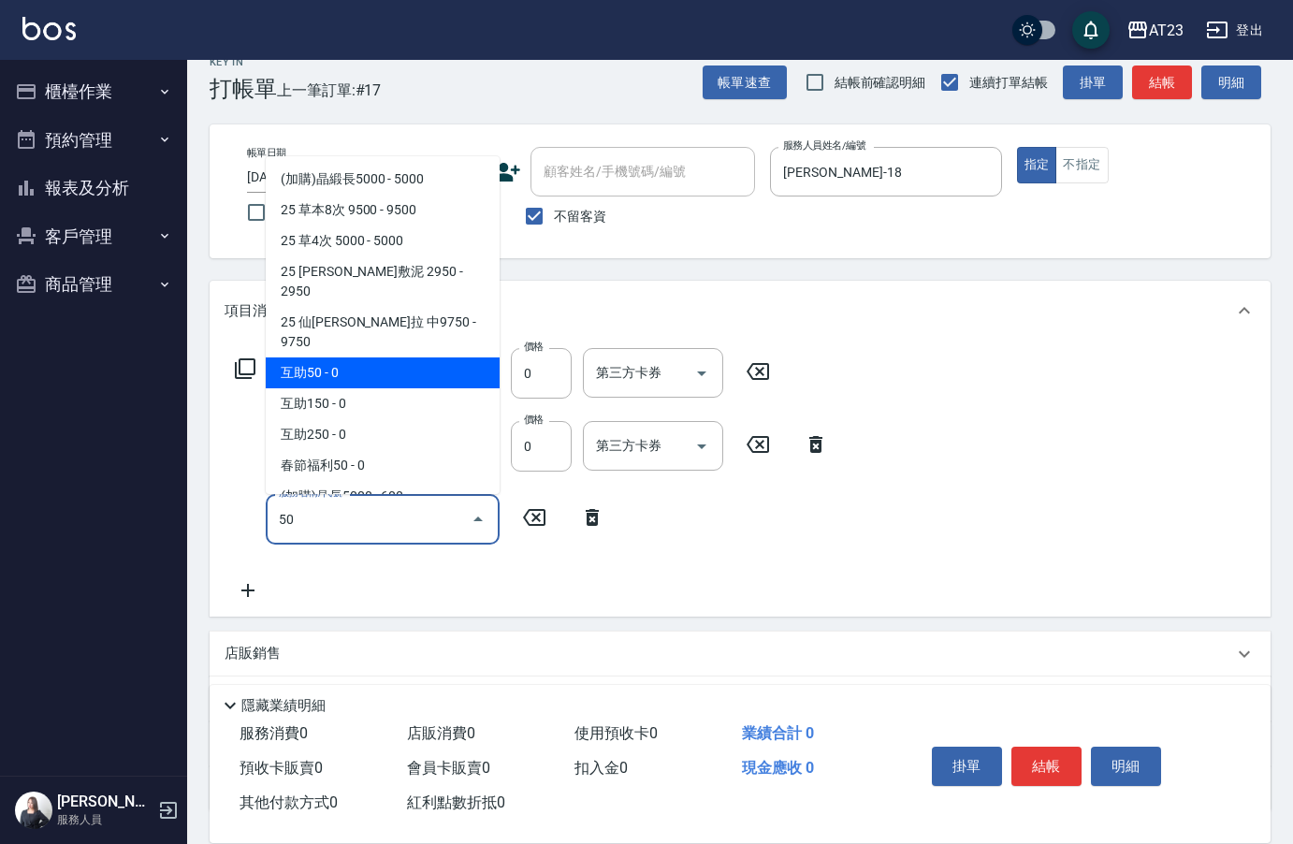
click at [325, 357] on span "互助50 - 0" at bounding box center [383, 372] width 234 height 31
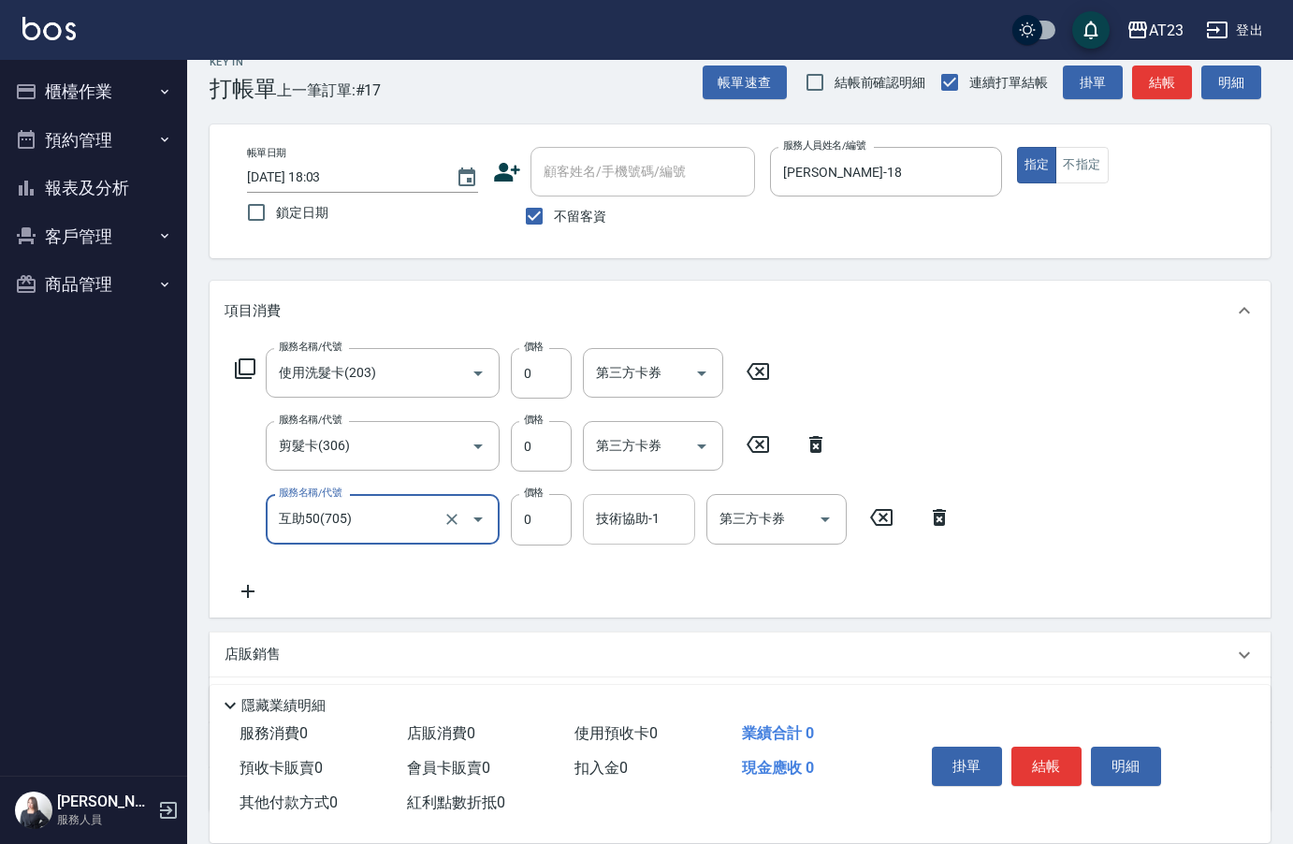
type input "互助50(705)"
click at [607, 531] on input "技術協助-1" at bounding box center [638, 518] width 95 height 33
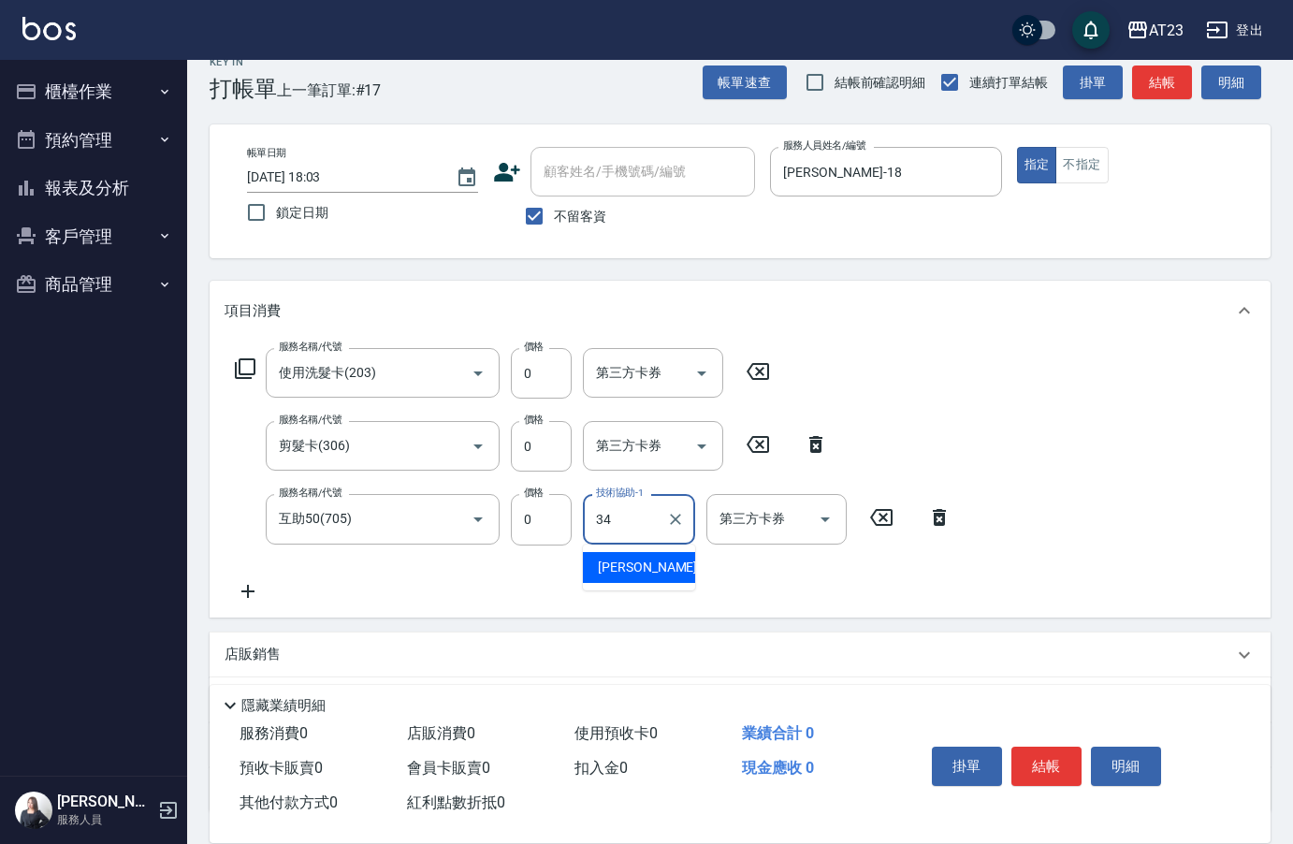
type input "[PERSON_NAME]-34"
click at [957, 319] on div "項目消費" at bounding box center [728, 311] width 1008 height 20
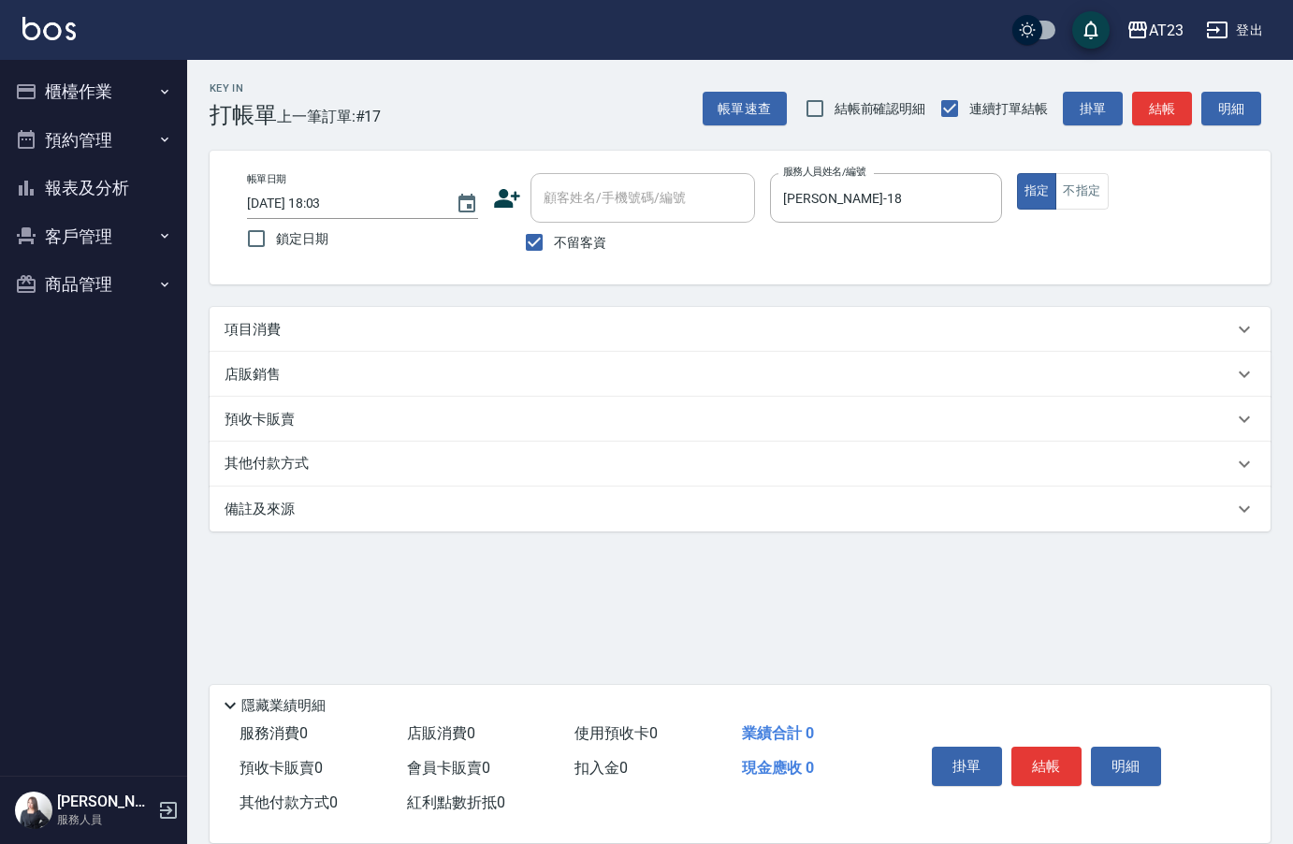
scroll to position [0, 0]
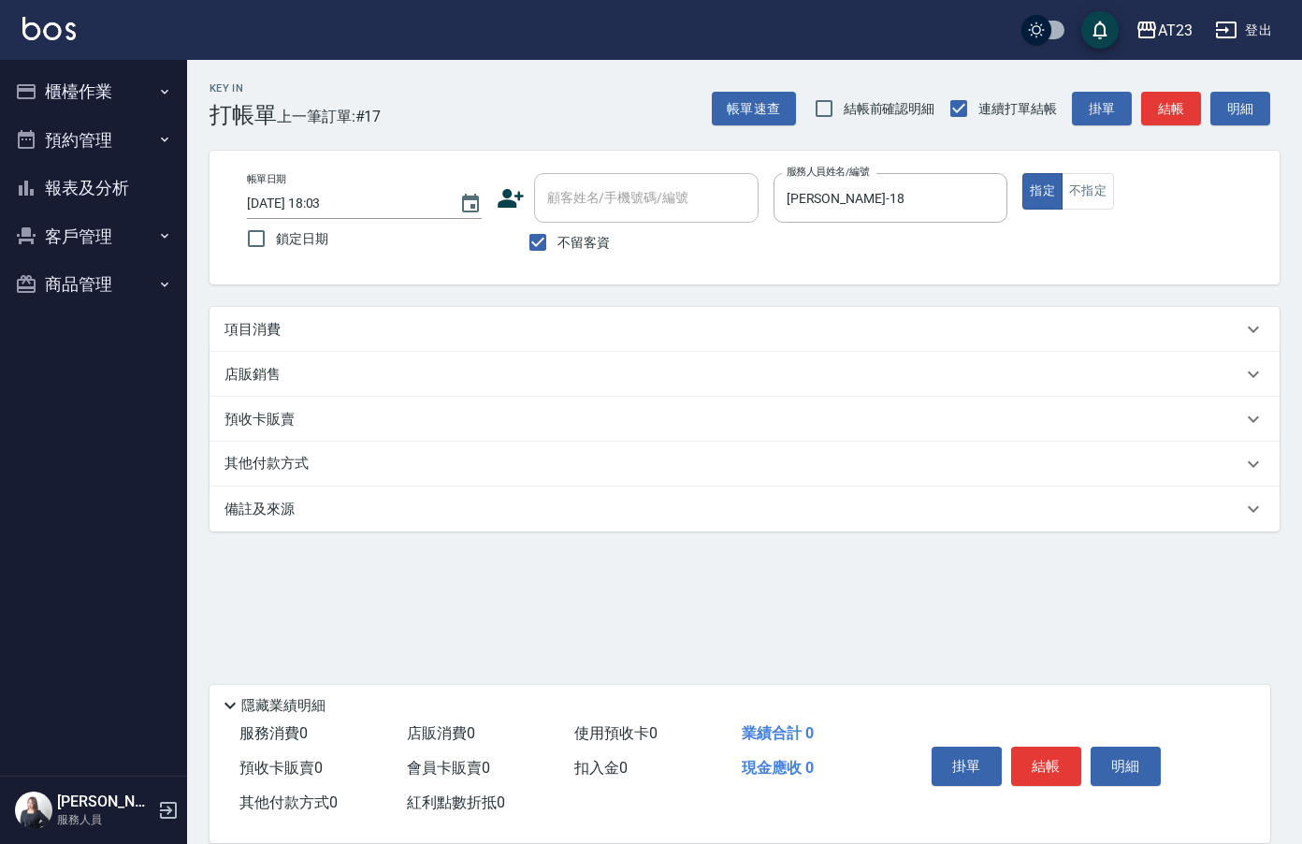
click at [957, 320] on div "項目消費" at bounding box center [733, 330] width 1018 height 20
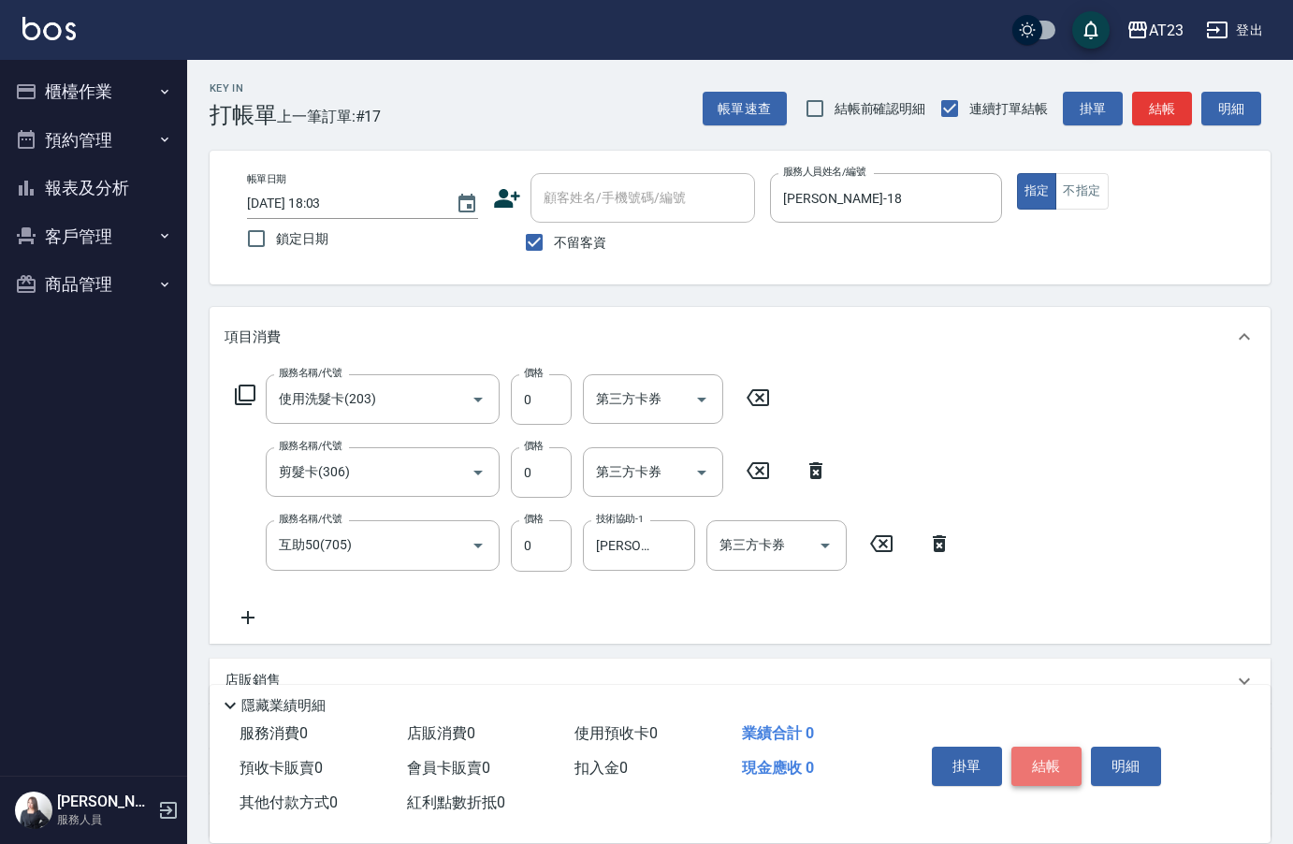
click at [1024, 749] on button "結帳" at bounding box center [1046, 765] width 70 height 39
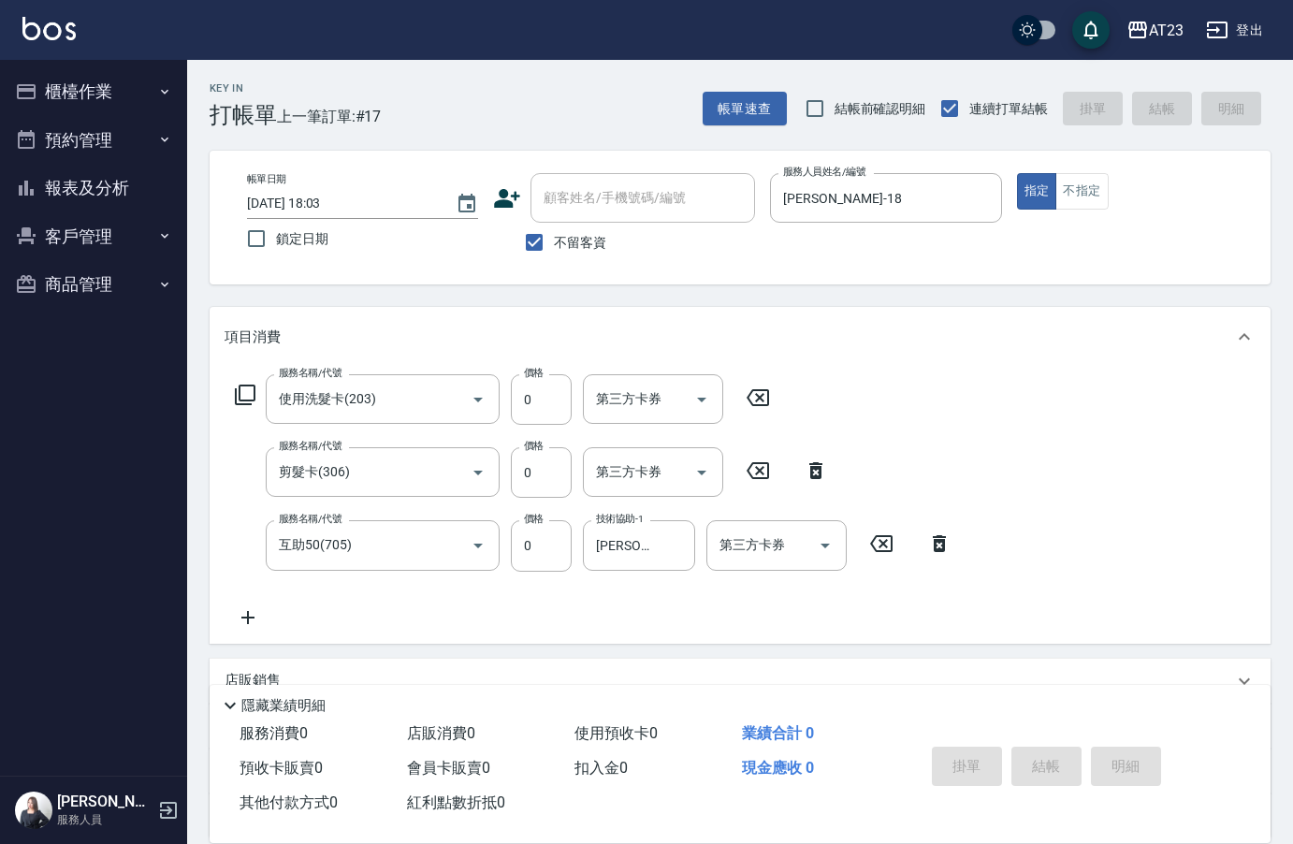
type input "[DATE] 18:04"
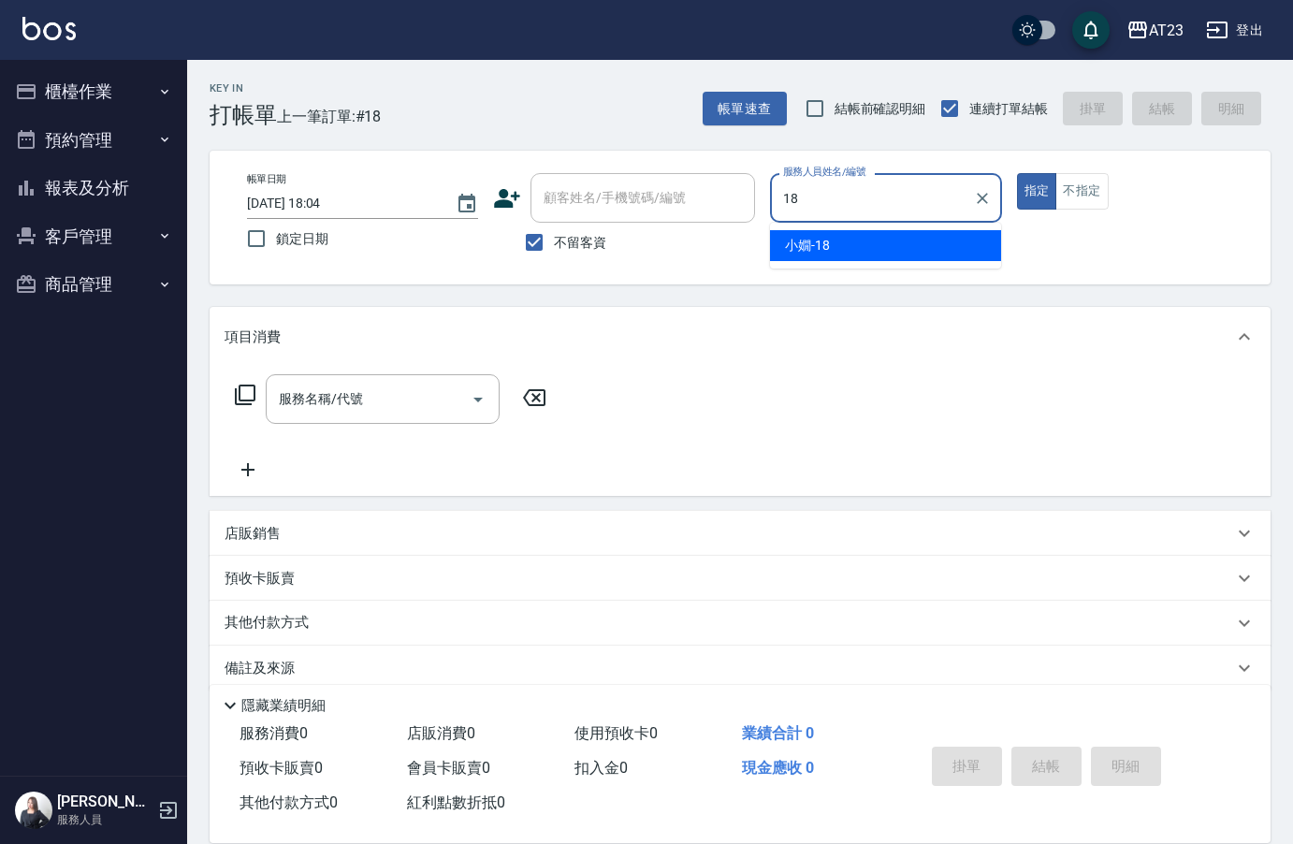
type input "[PERSON_NAME]-18"
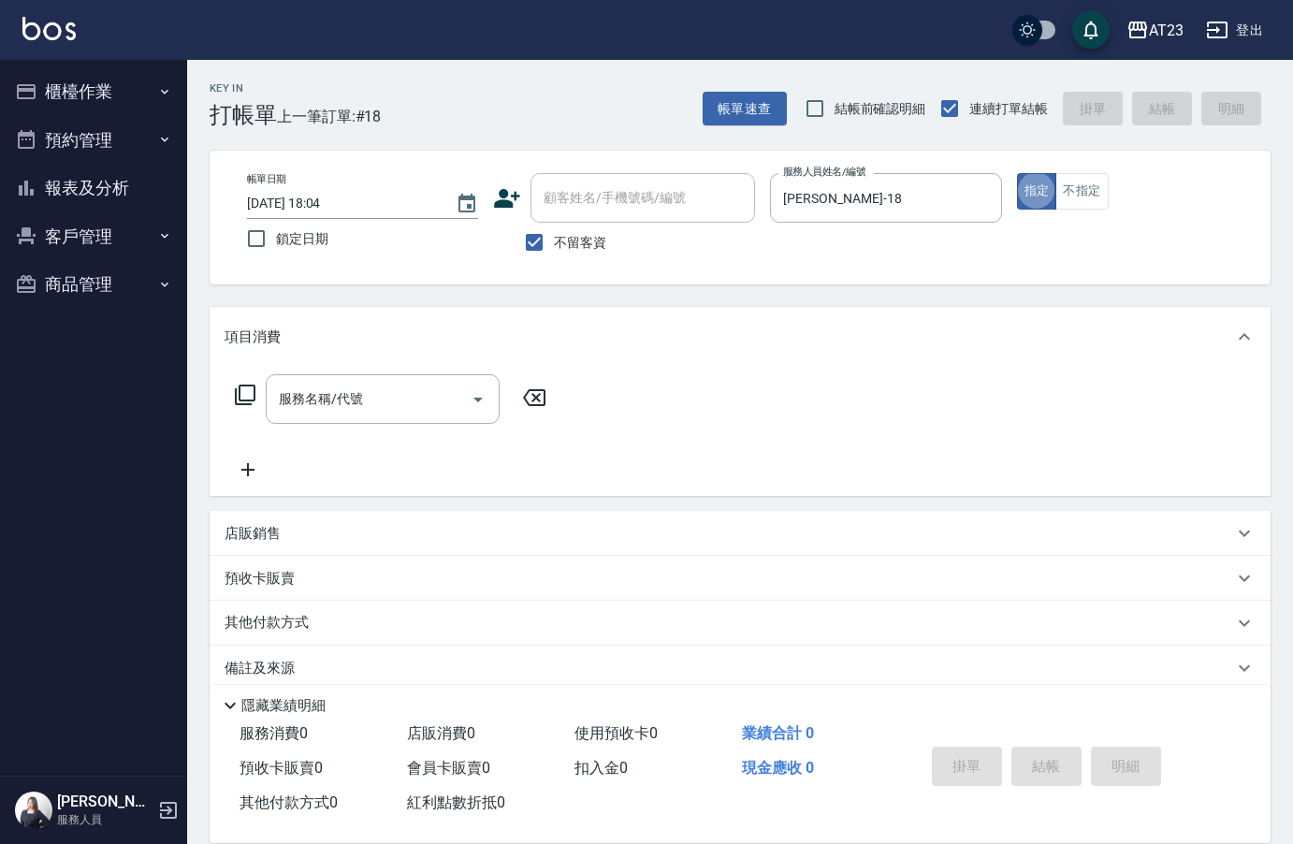
click at [251, 398] on icon at bounding box center [245, 395] width 22 height 22
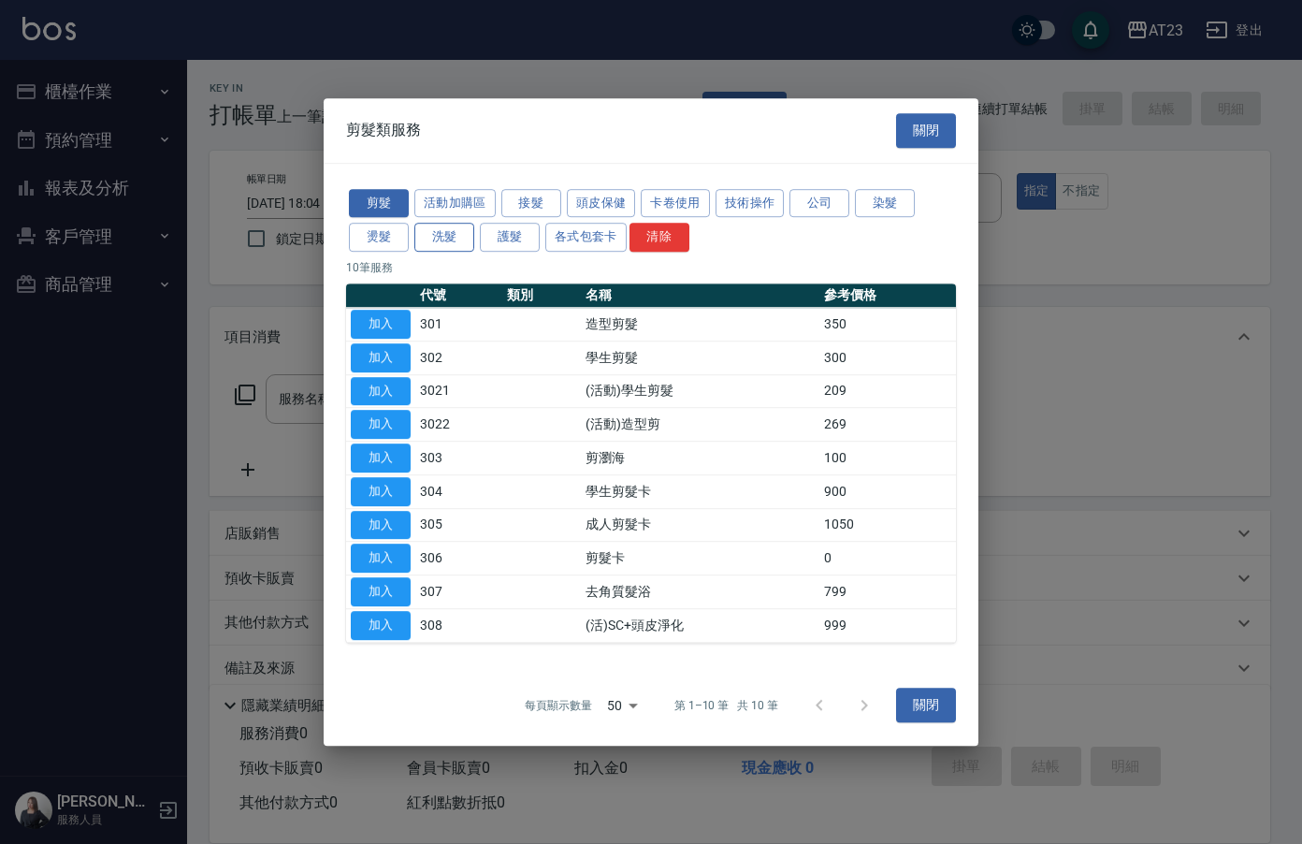
click at [415, 228] on button "洗髮" at bounding box center [444, 237] width 60 height 29
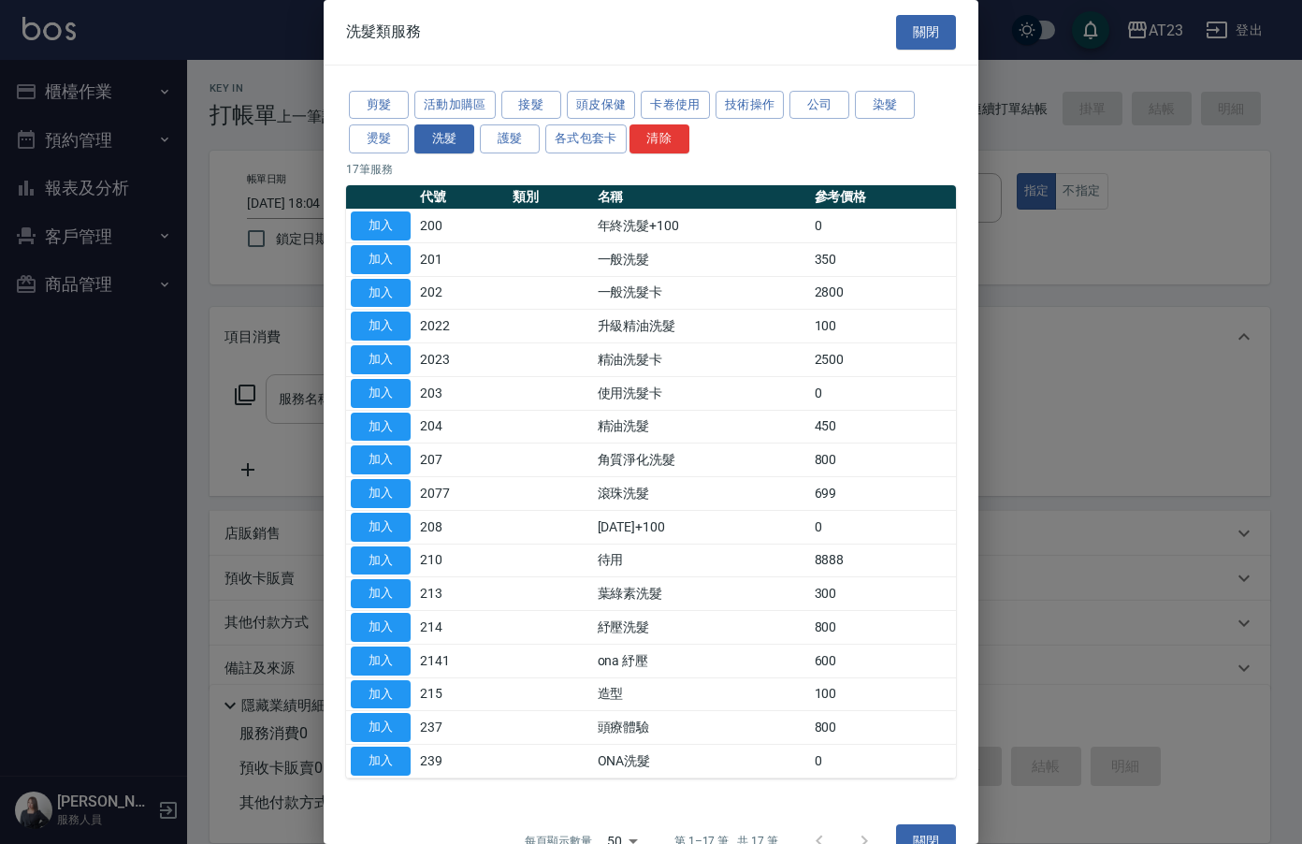
click at [375, 386] on button "加入" at bounding box center [381, 393] width 60 height 29
type input "使用洗髮卡(203)"
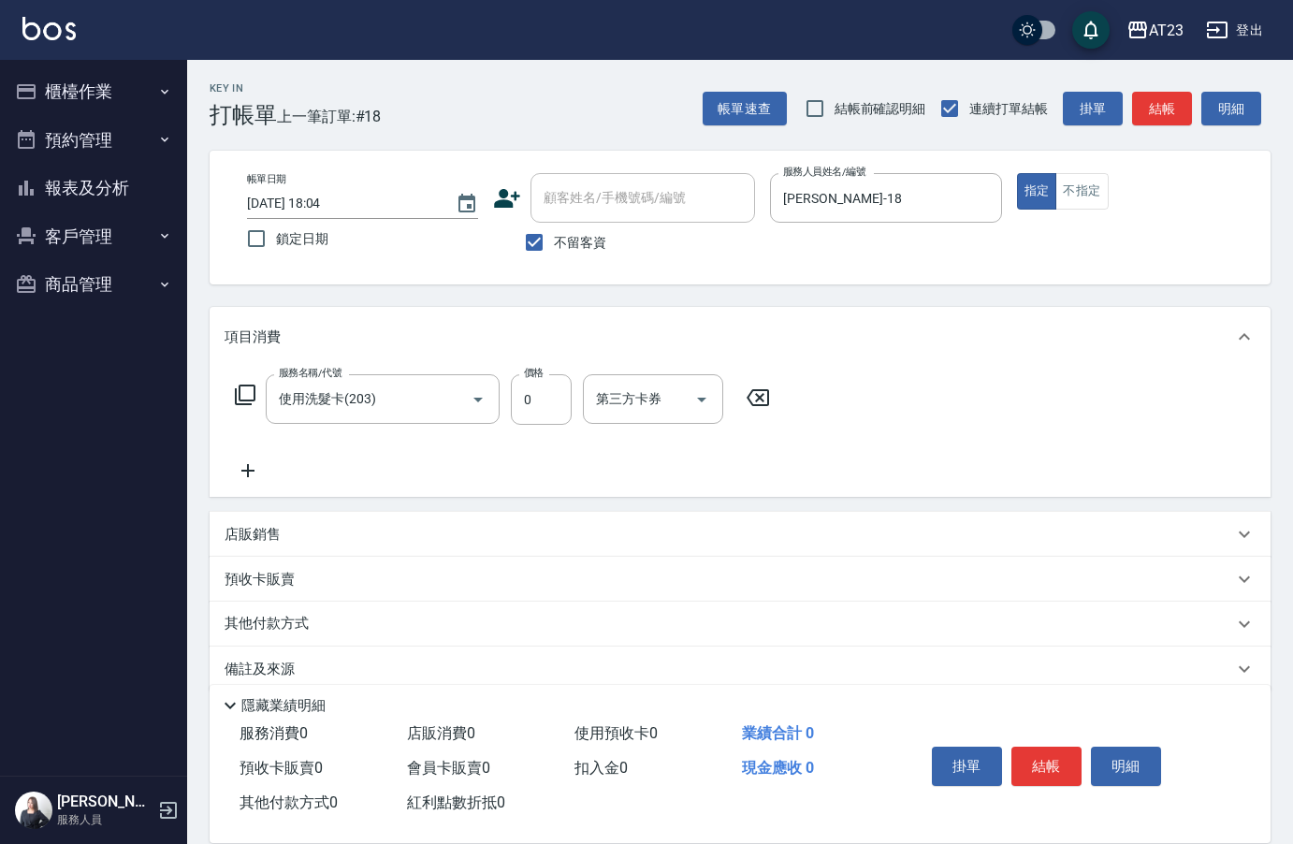
click at [247, 467] on icon at bounding box center [247, 470] width 13 height 13
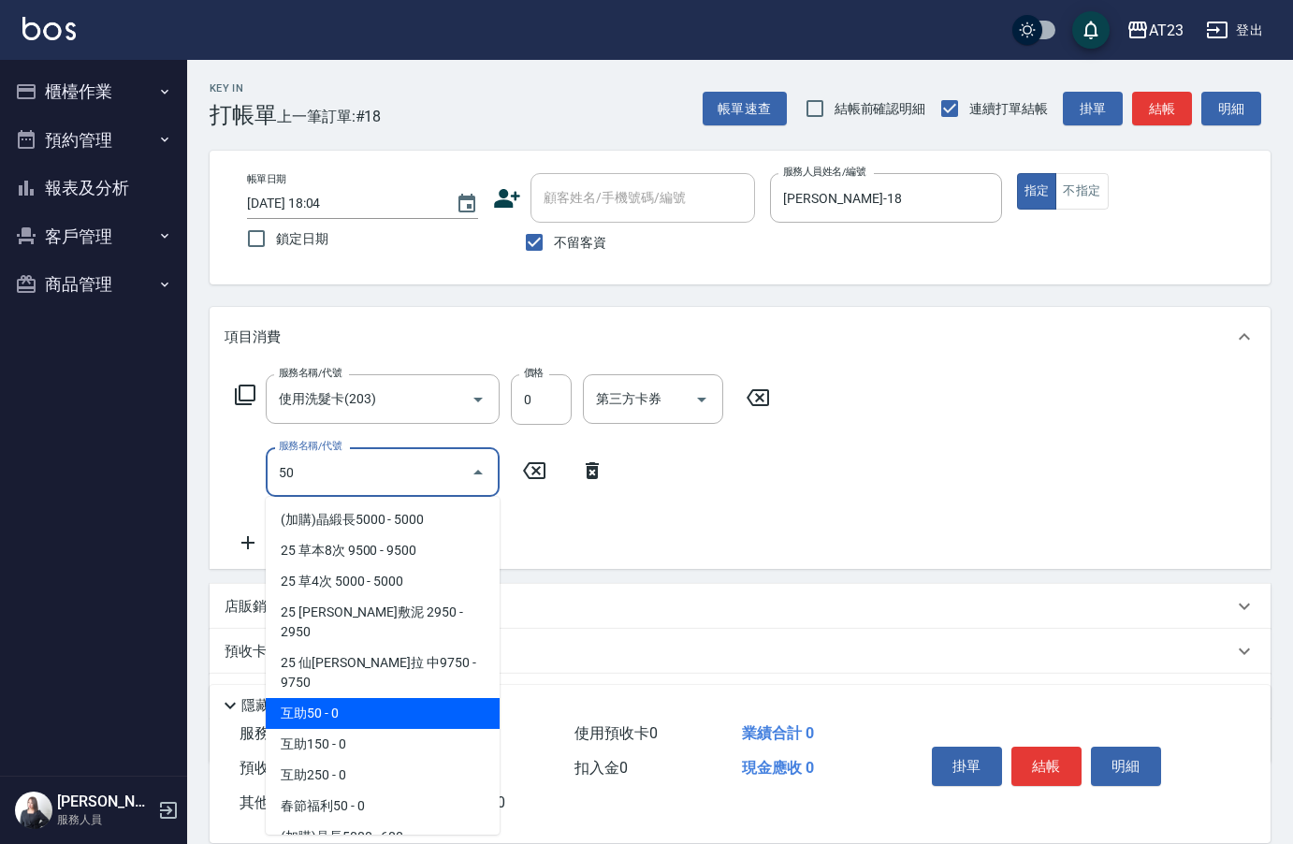
click at [350, 698] on span "互助50 - 0" at bounding box center [383, 713] width 234 height 31
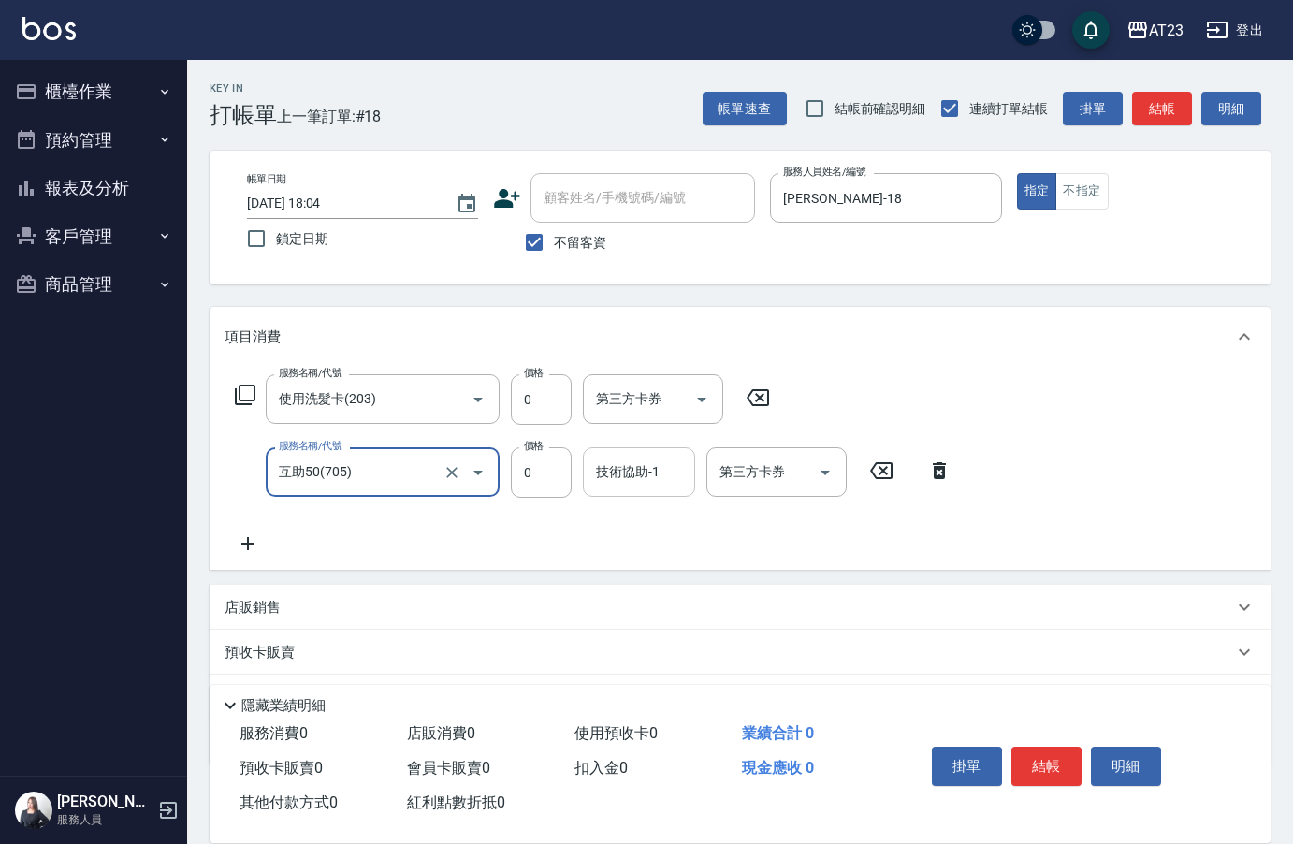
type input "互助50(705)"
click at [631, 479] on input "技術協助-1" at bounding box center [638, 472] width 95 height 33
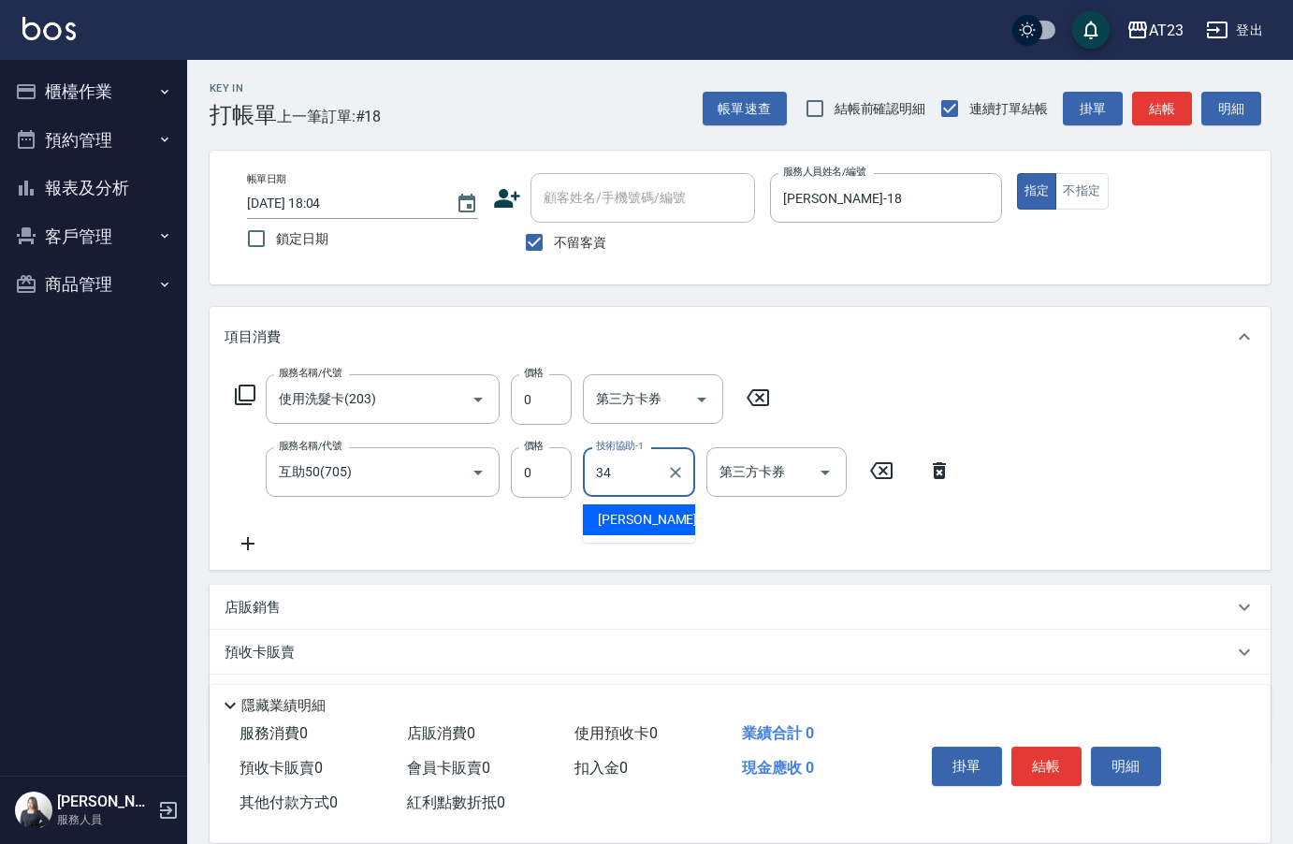
type input "[PERSON_NAME]-34"
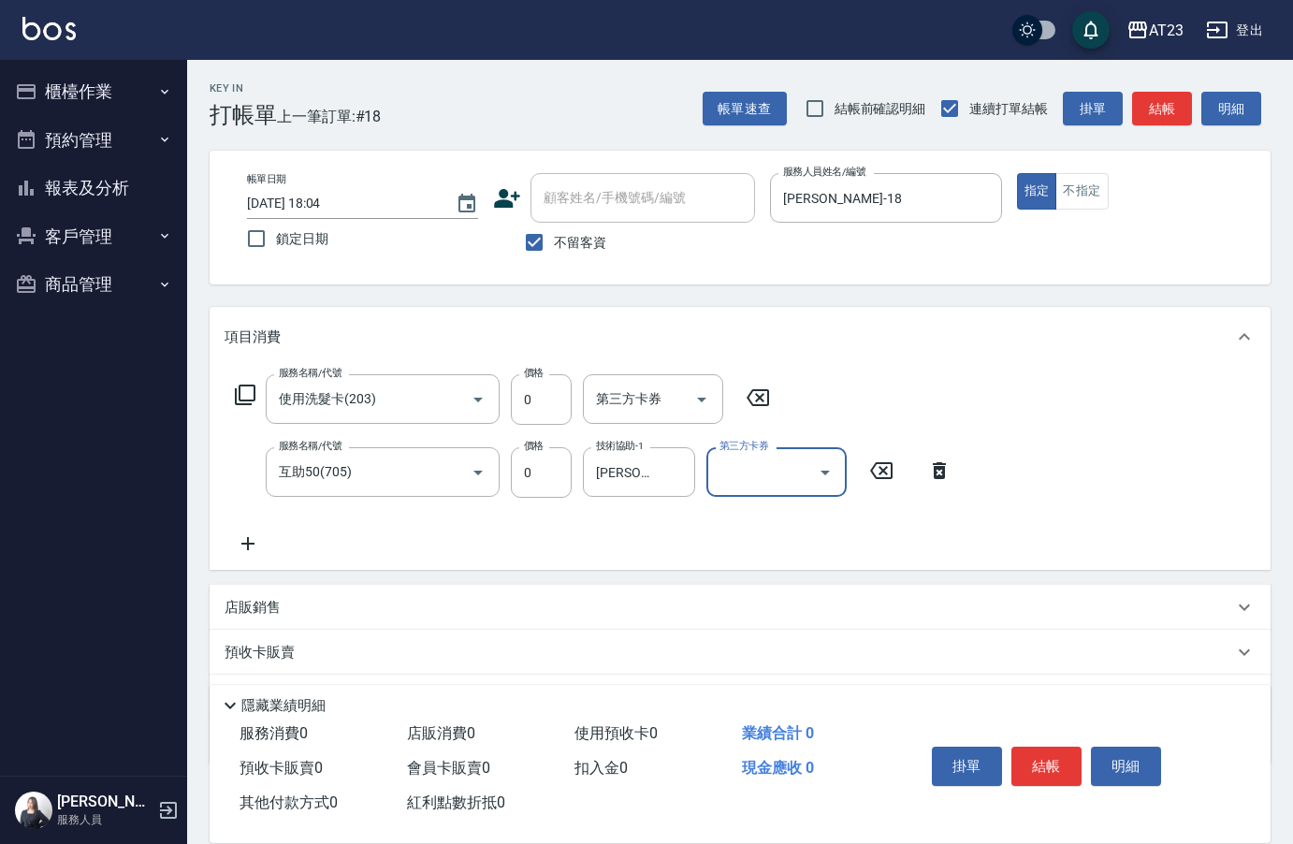
click at [1041, 759] on button "結帳" at bounding box center [1046, 765] width 70 height 39
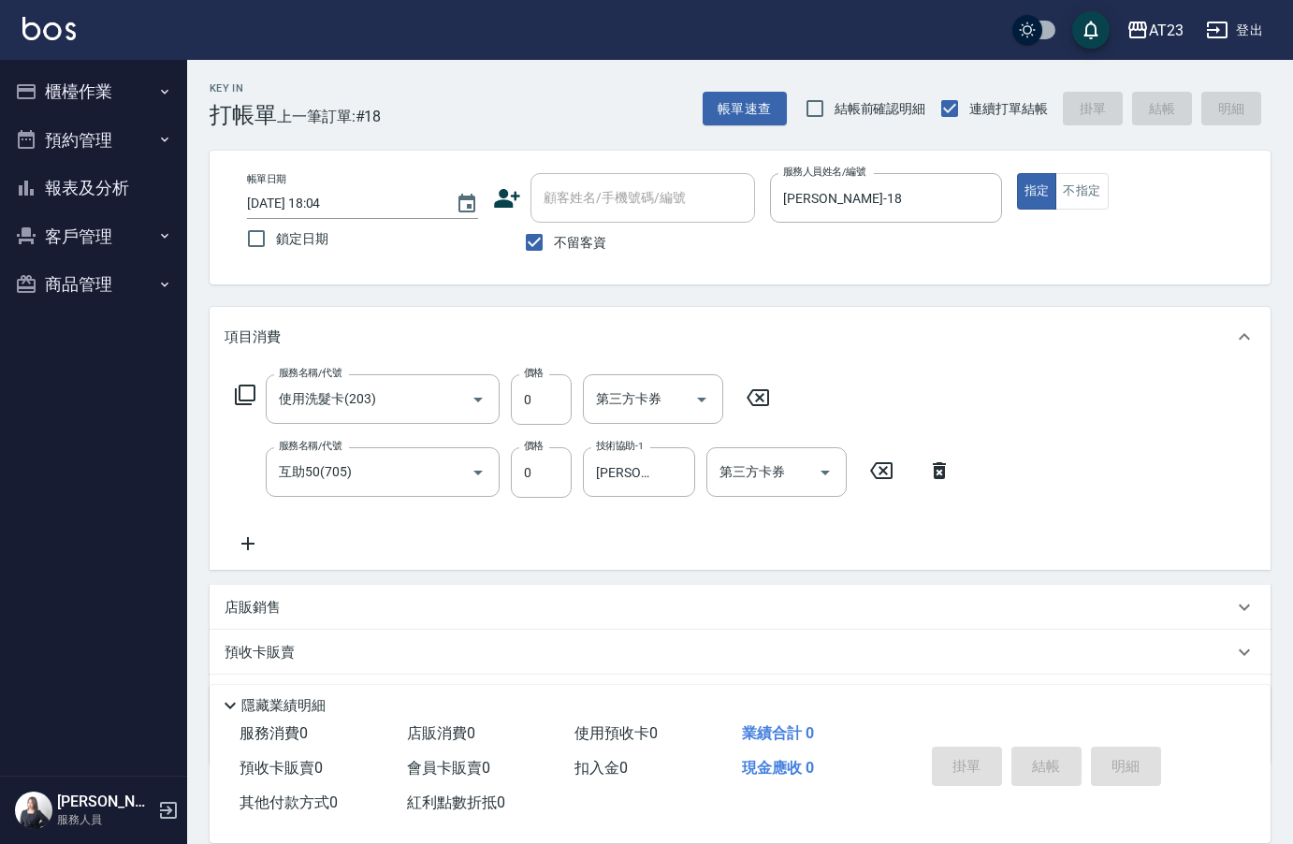
type input "[DATE] 18:05"
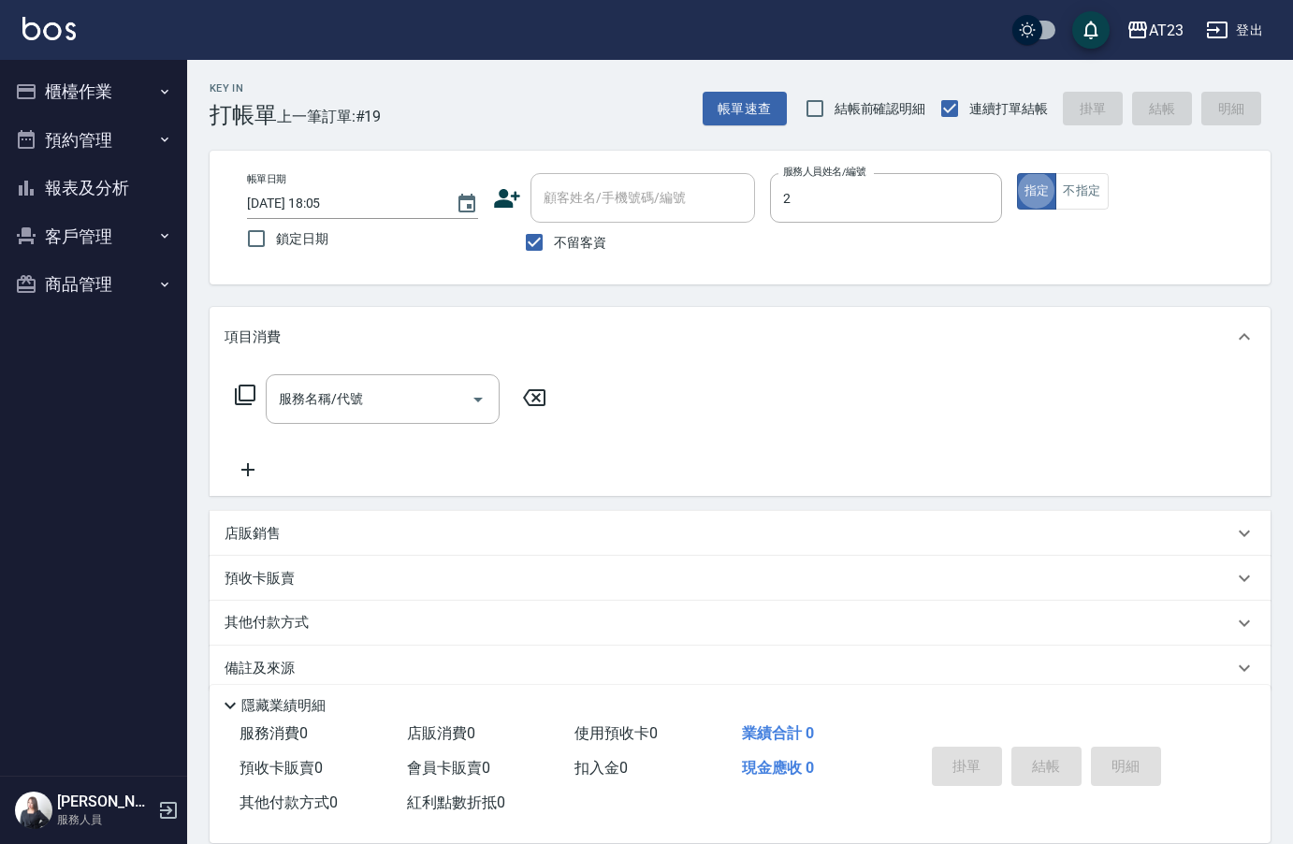
type input "美瑛-2"
click at [250, 394] on icon at bounding box center [245, 395] width 22 height 22
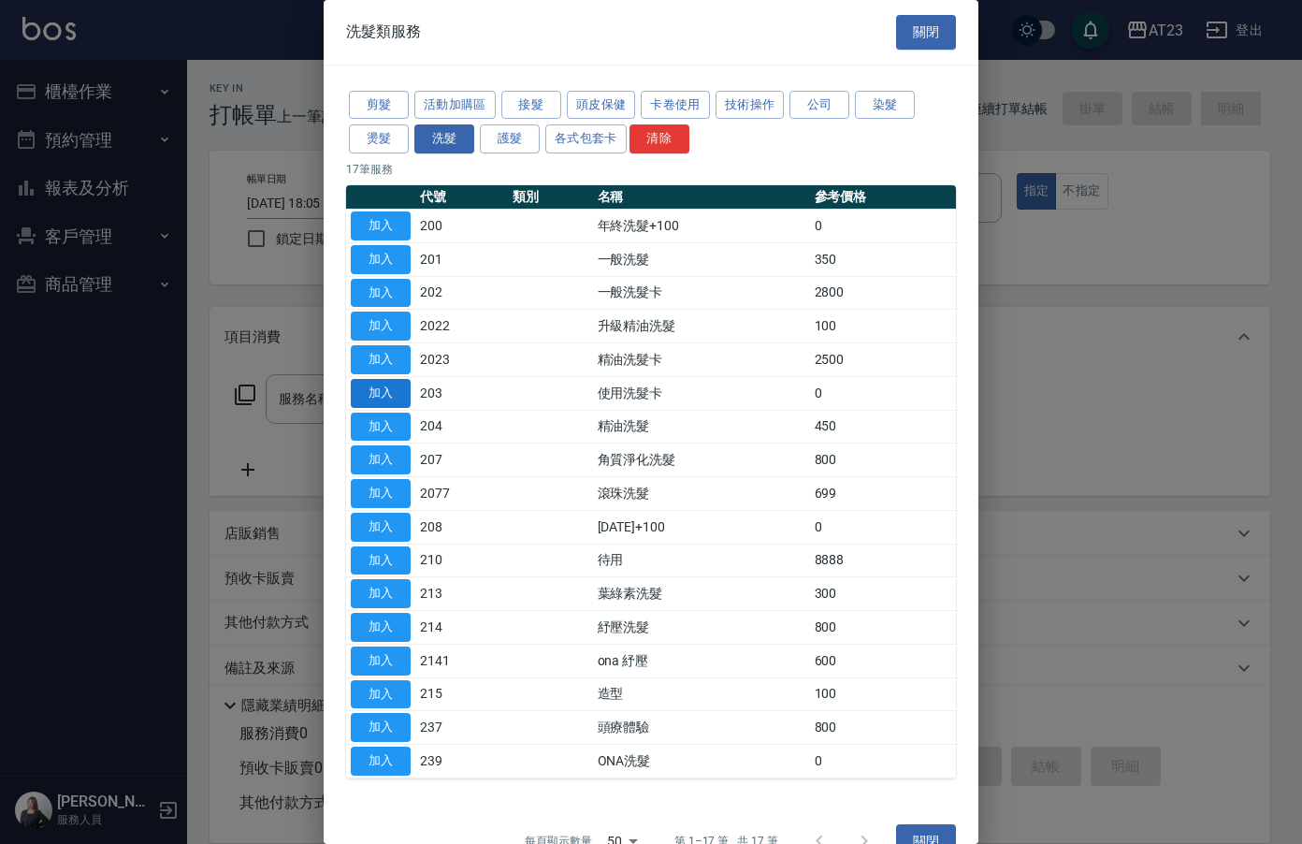
click at [389, 398] on button "加入" at bounding box center [381, 393] width 60 height 29
type input "使用洗髮卡(203)"
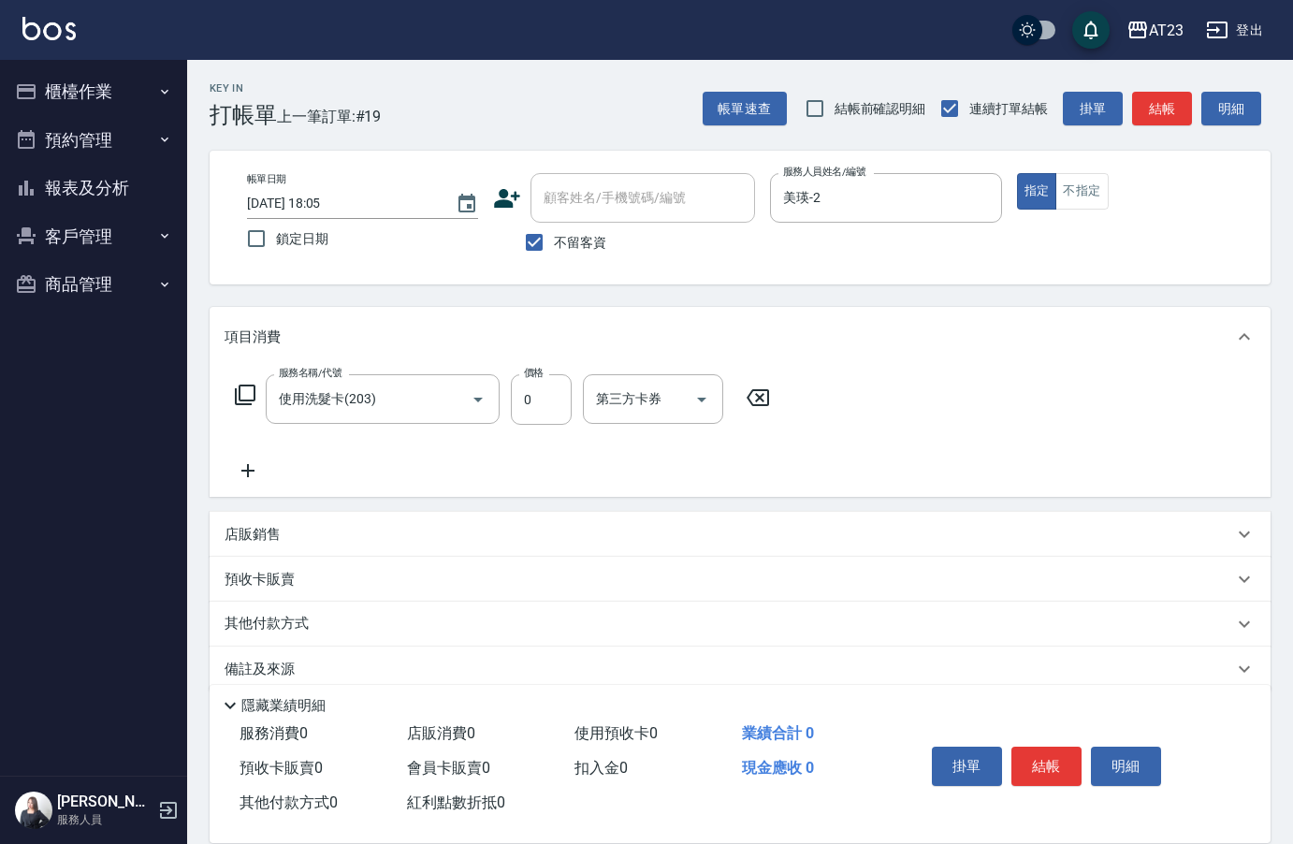
click at [246, 398] on icon at bounding box center [245, 395] width 22 height 22
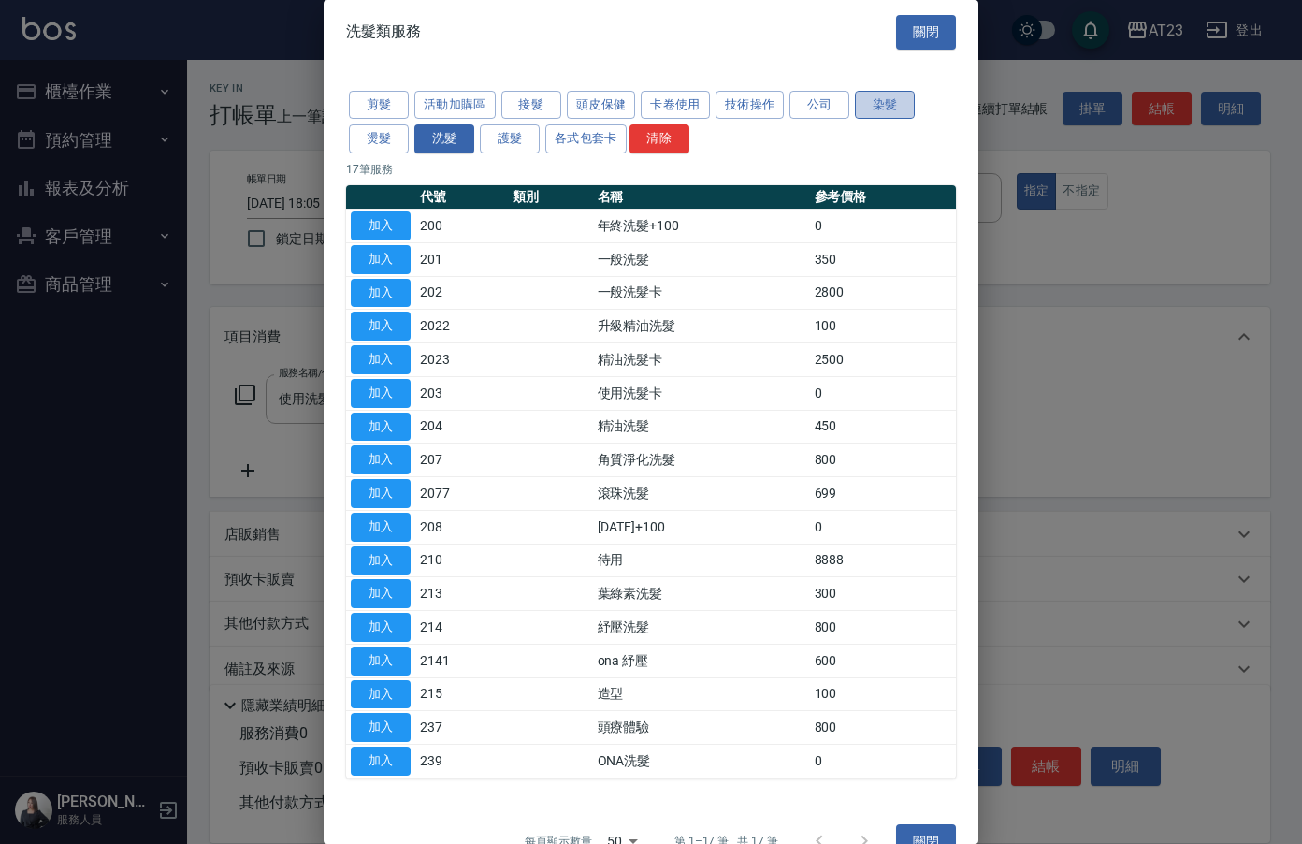
click at [878, 106] on button "染髮" at bounding box center [885, 105] width 60 height 29
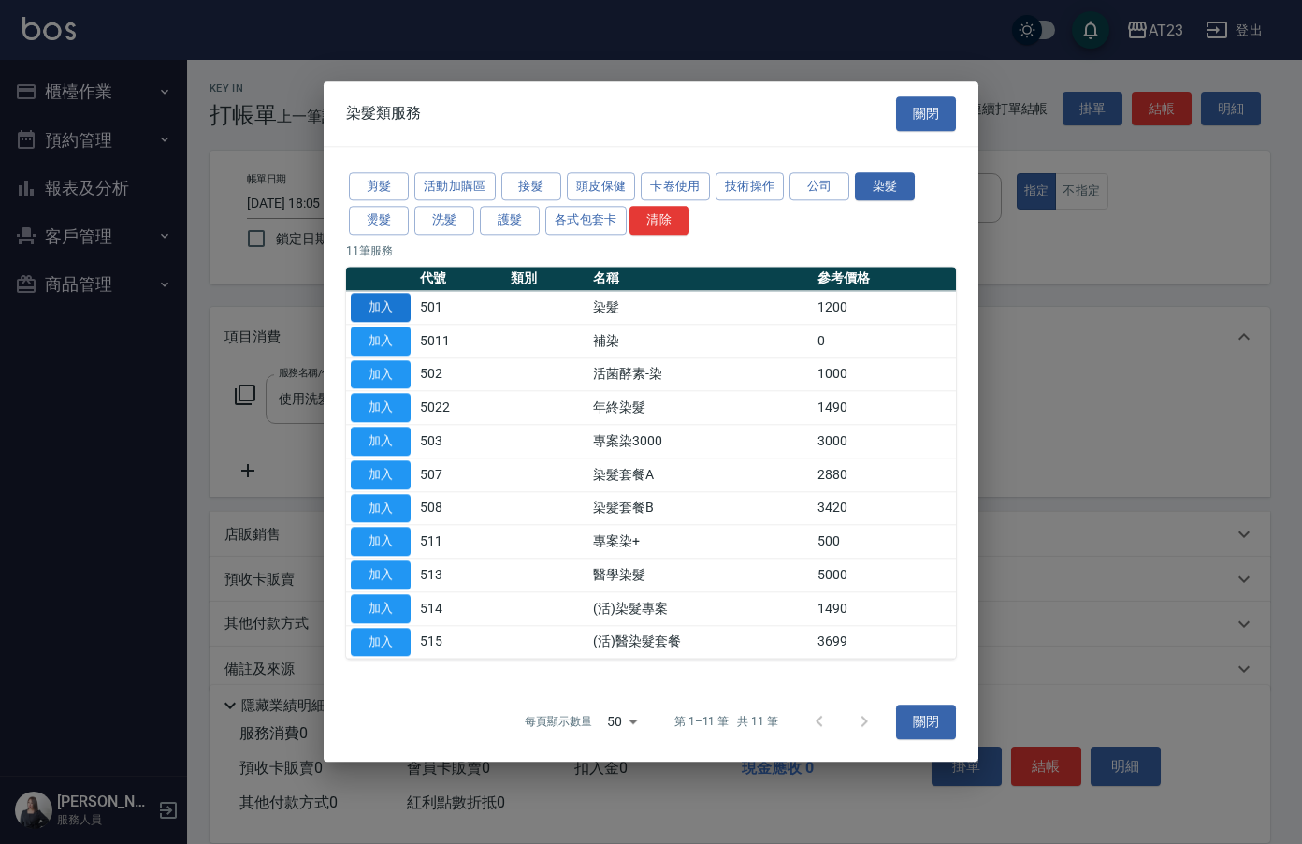
drag, startPoint x: 380, startPoint y: 304, endPoint x: 415, endPoint y: 300, distance: 35.7
click at [379, 304] on button "加入" at bounding box center [381, 307] width 60 height 29
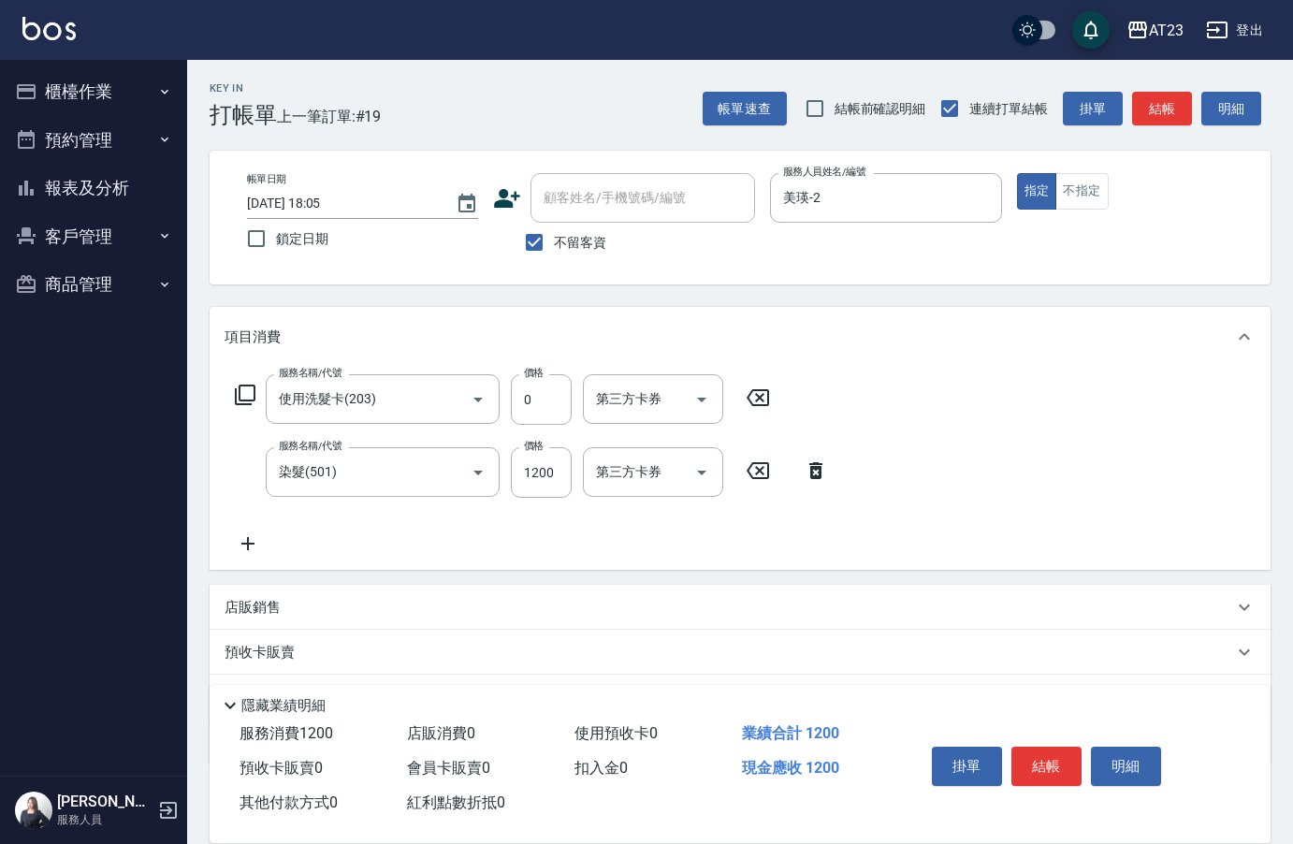
click at [249, 543] on icon at bounding box center [247, 543] width 13 height 13
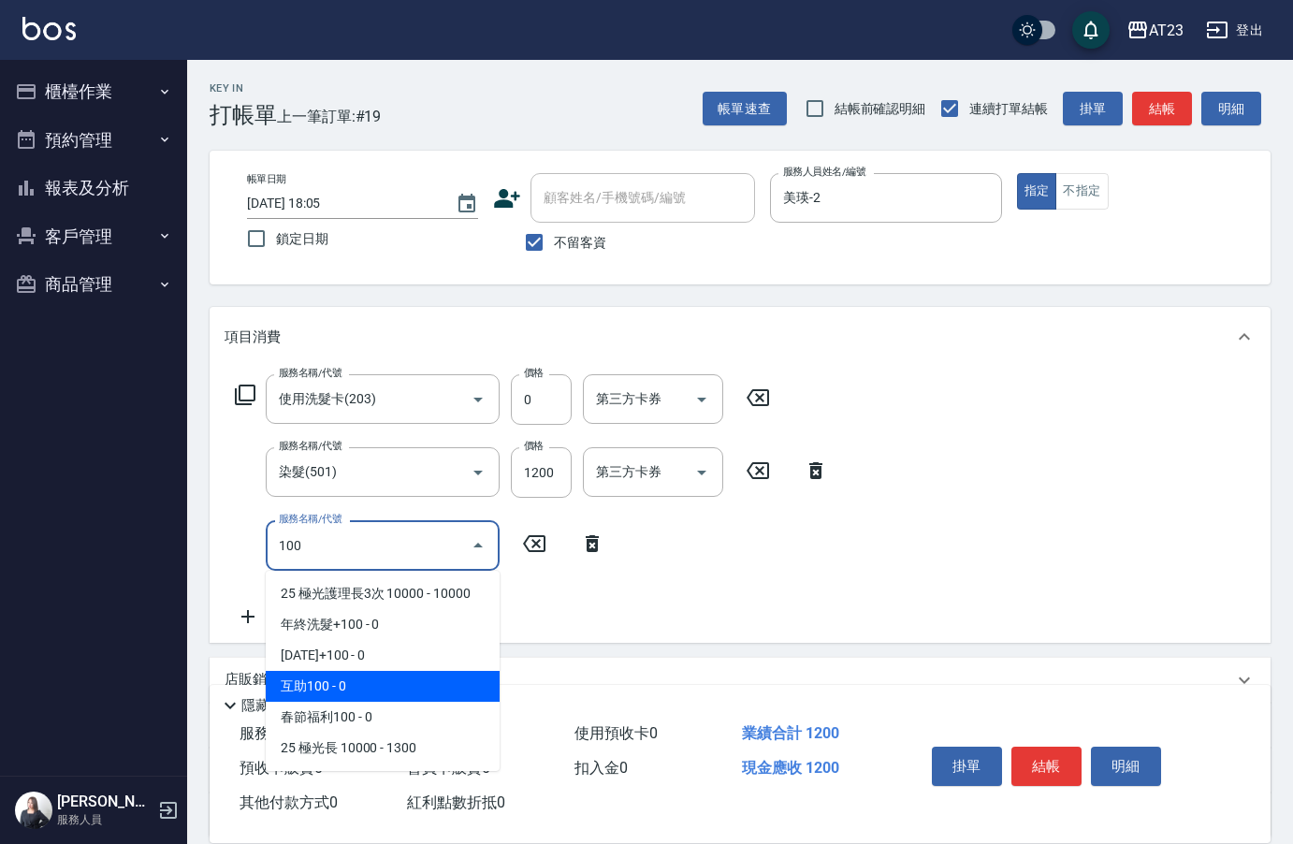
click at [347, 692] on span "互助100 - 0" at bounding box center [383, 686] width 234 height 31
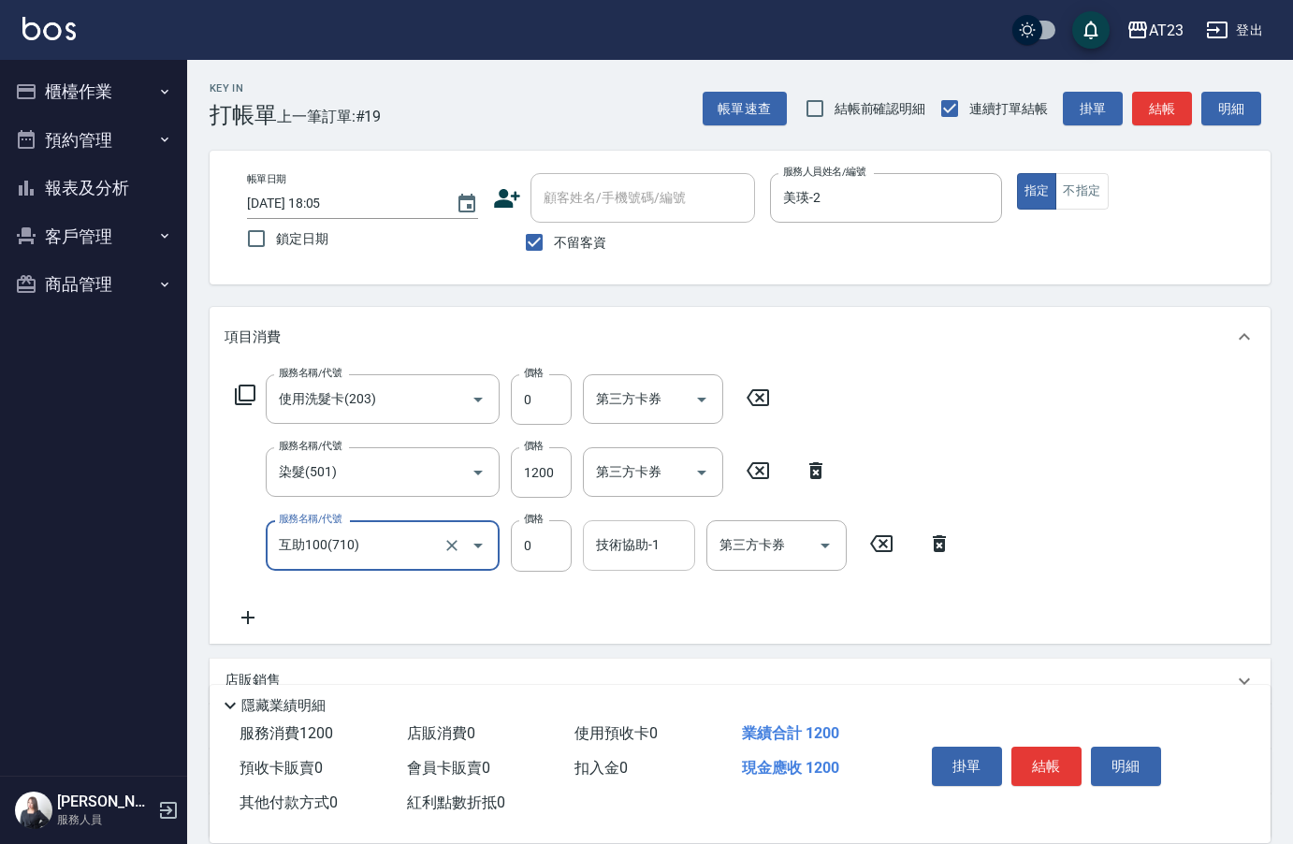
type input "互助100(710)"
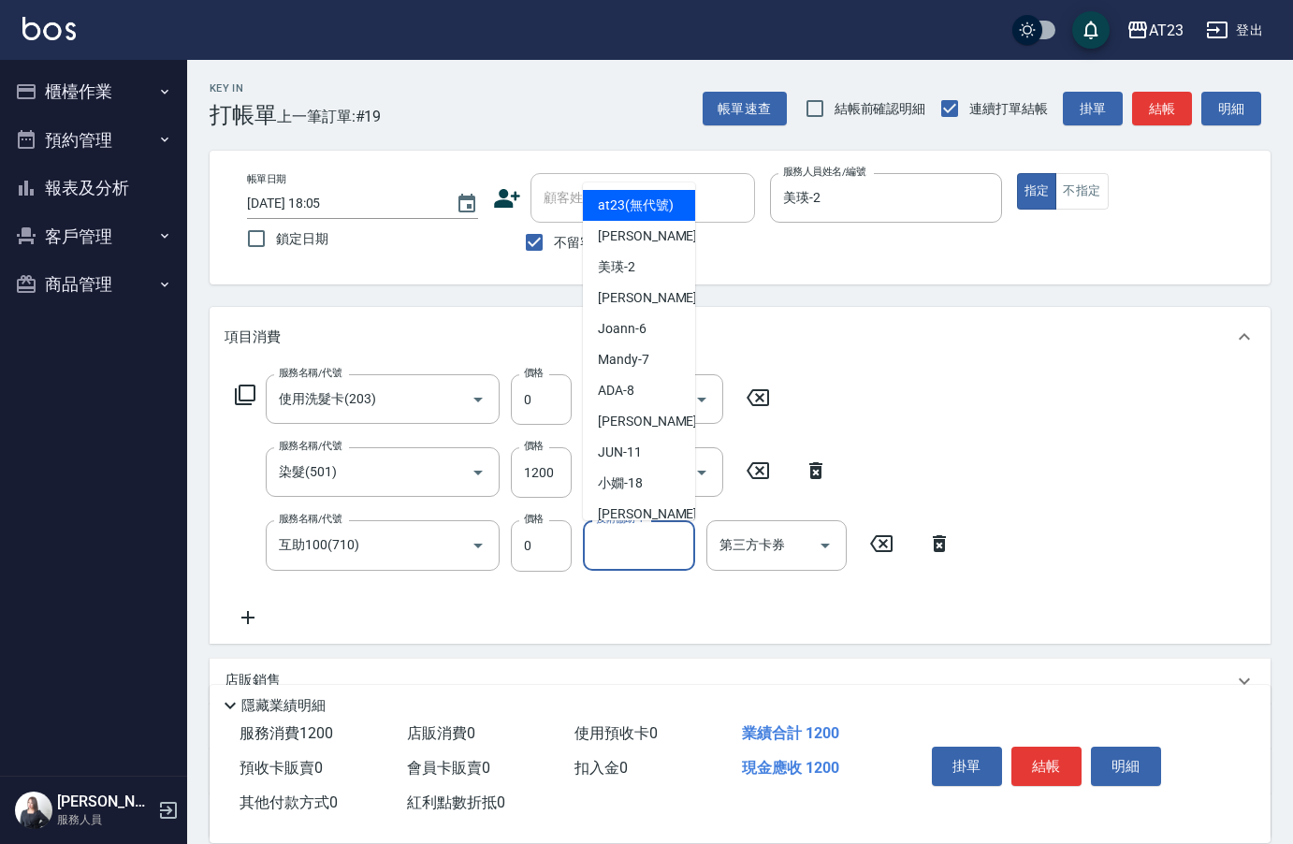
click at [608, 540] on div "技術協助-1 技術協助-1" at bounding box center [639, 545] width 112 height 50
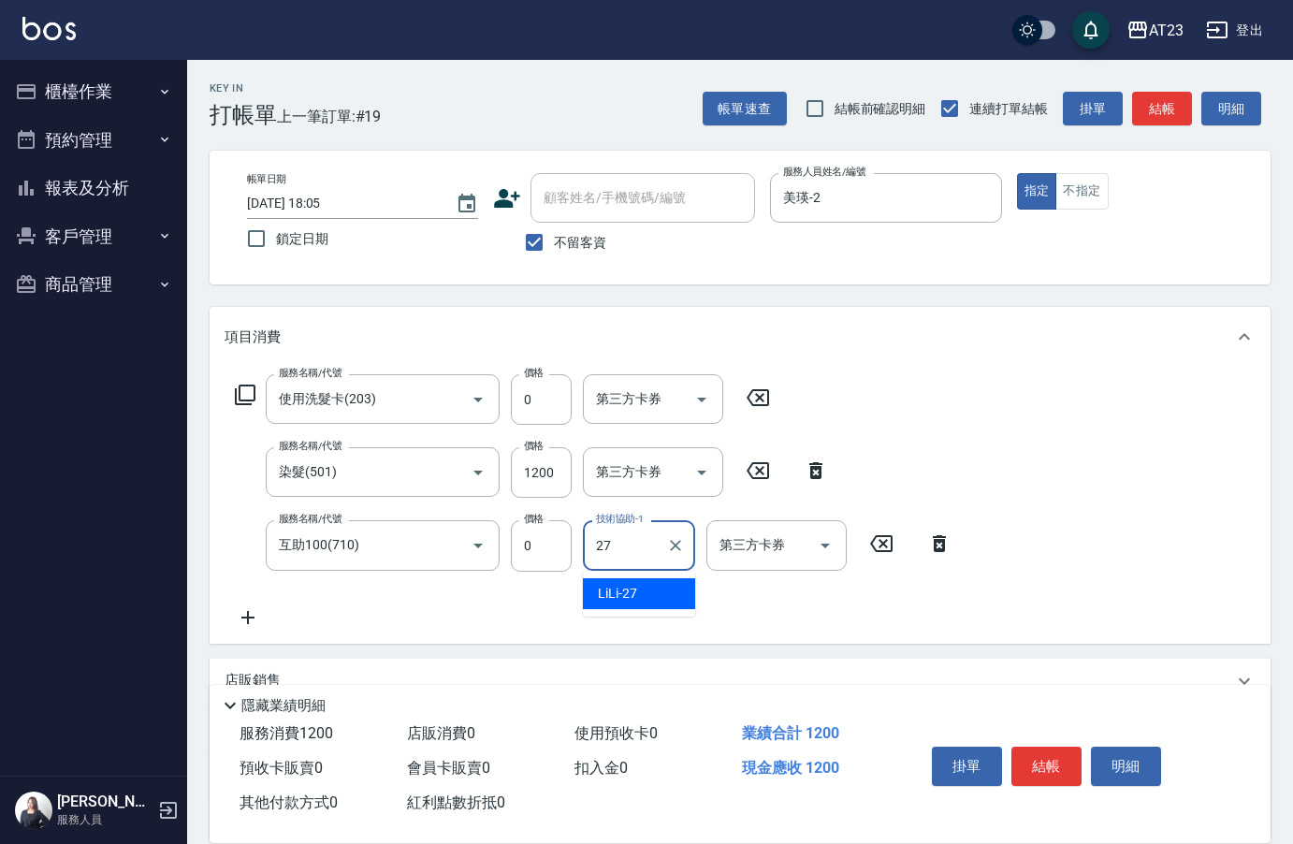
type input "LiLi-27"
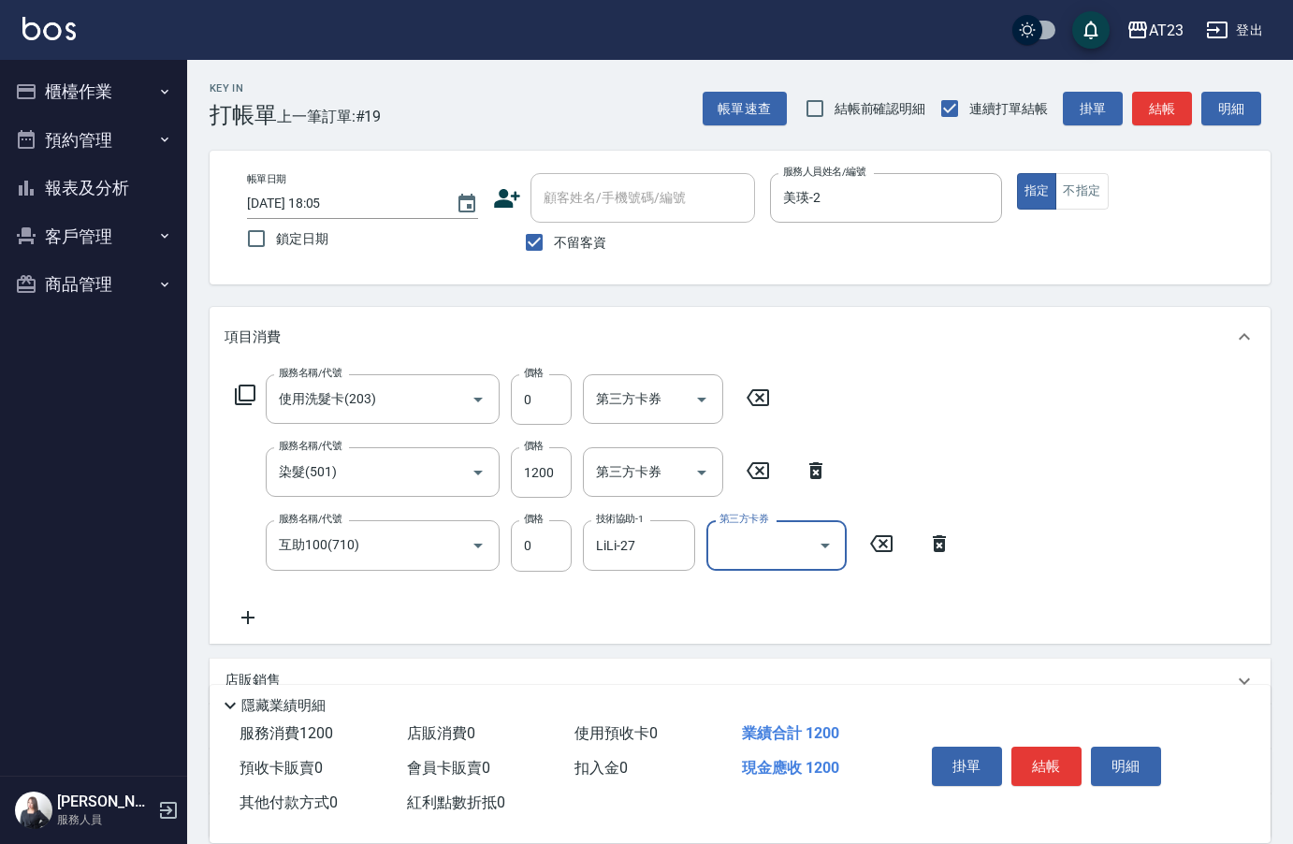
click at [248, 617] on icon at bounding box center [247, 617] width 13 height 13
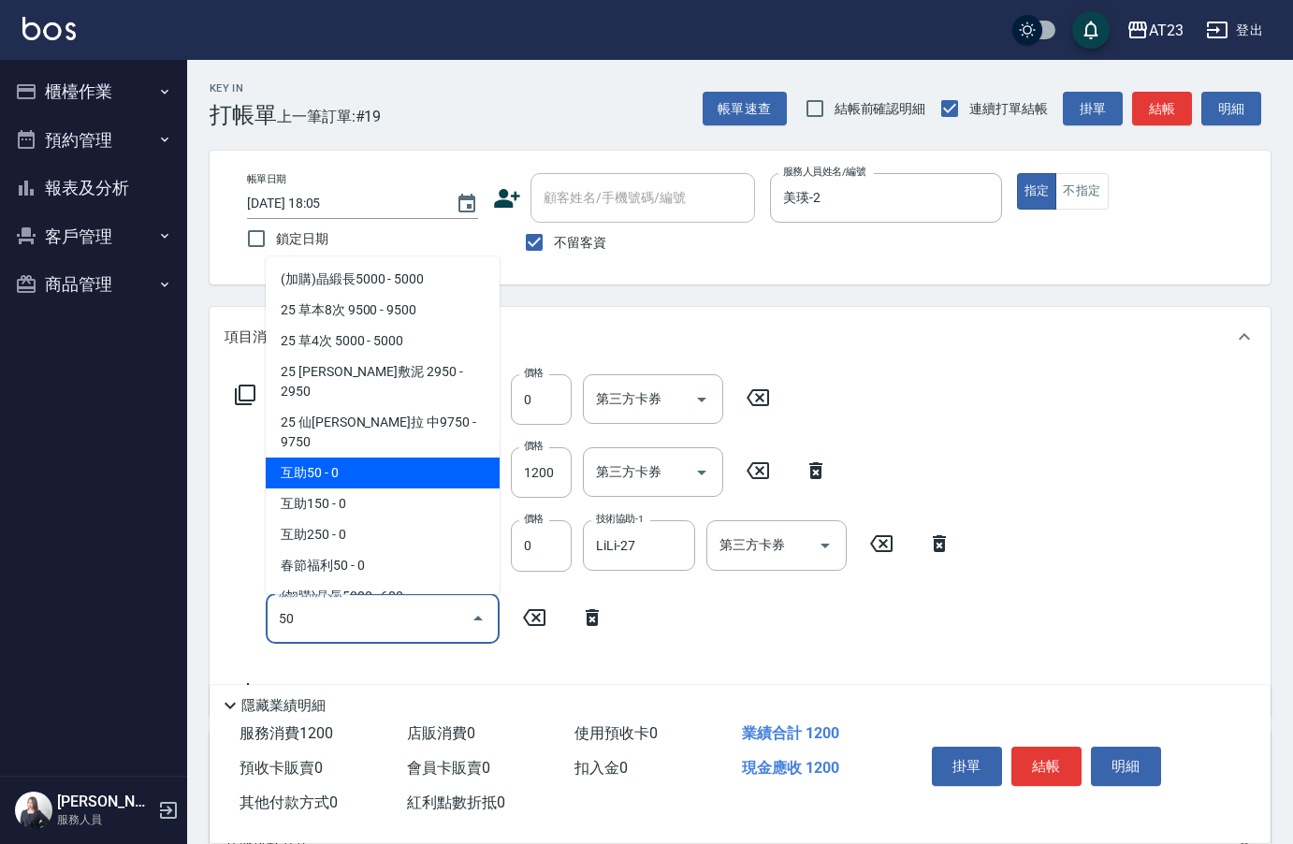
click at [332, 457] on span "互助50 - 0" at bounding box center [383, 472] width 234 height 31
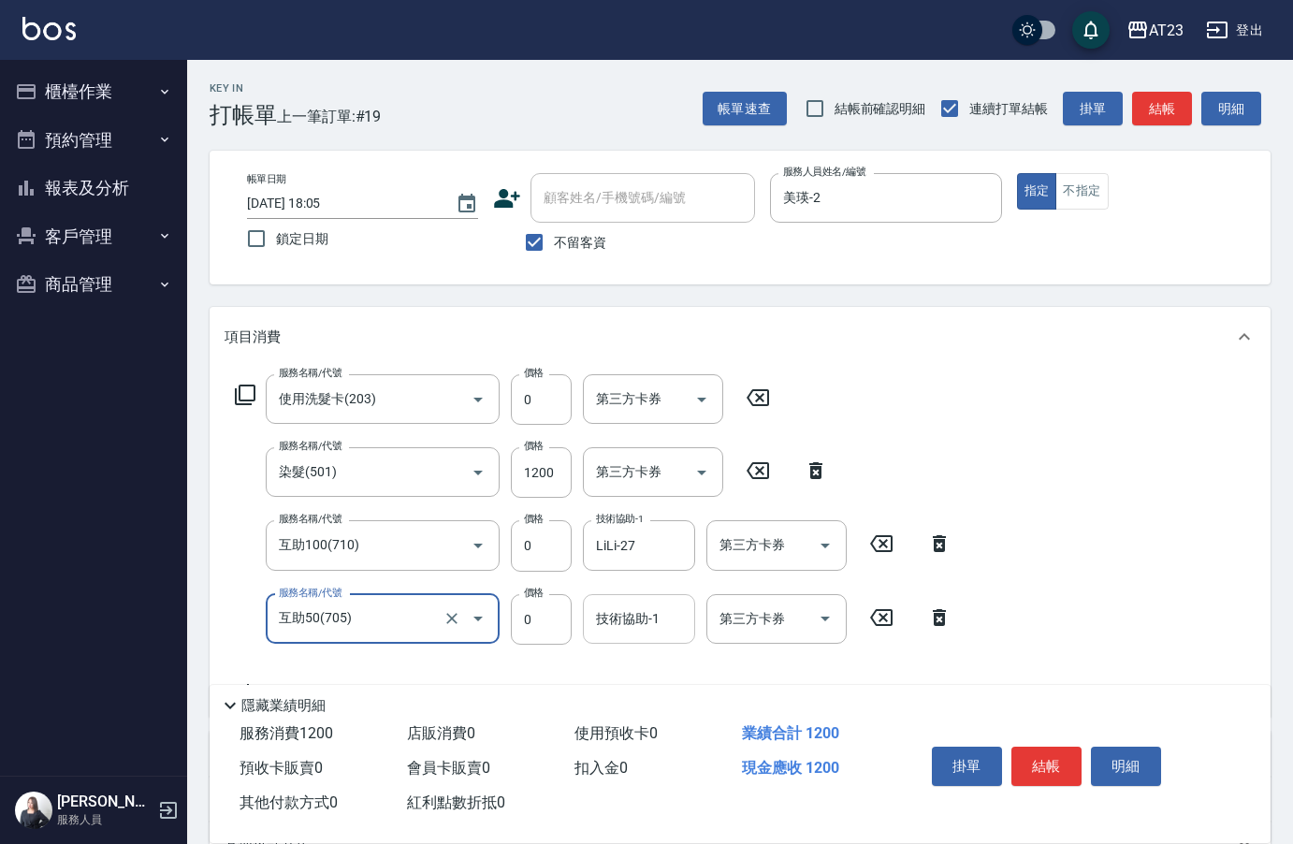
click at [656, 638] on div "技術協助-1" at bounding box center [639, 619] width 112 height 50
type input "互助50(705)"
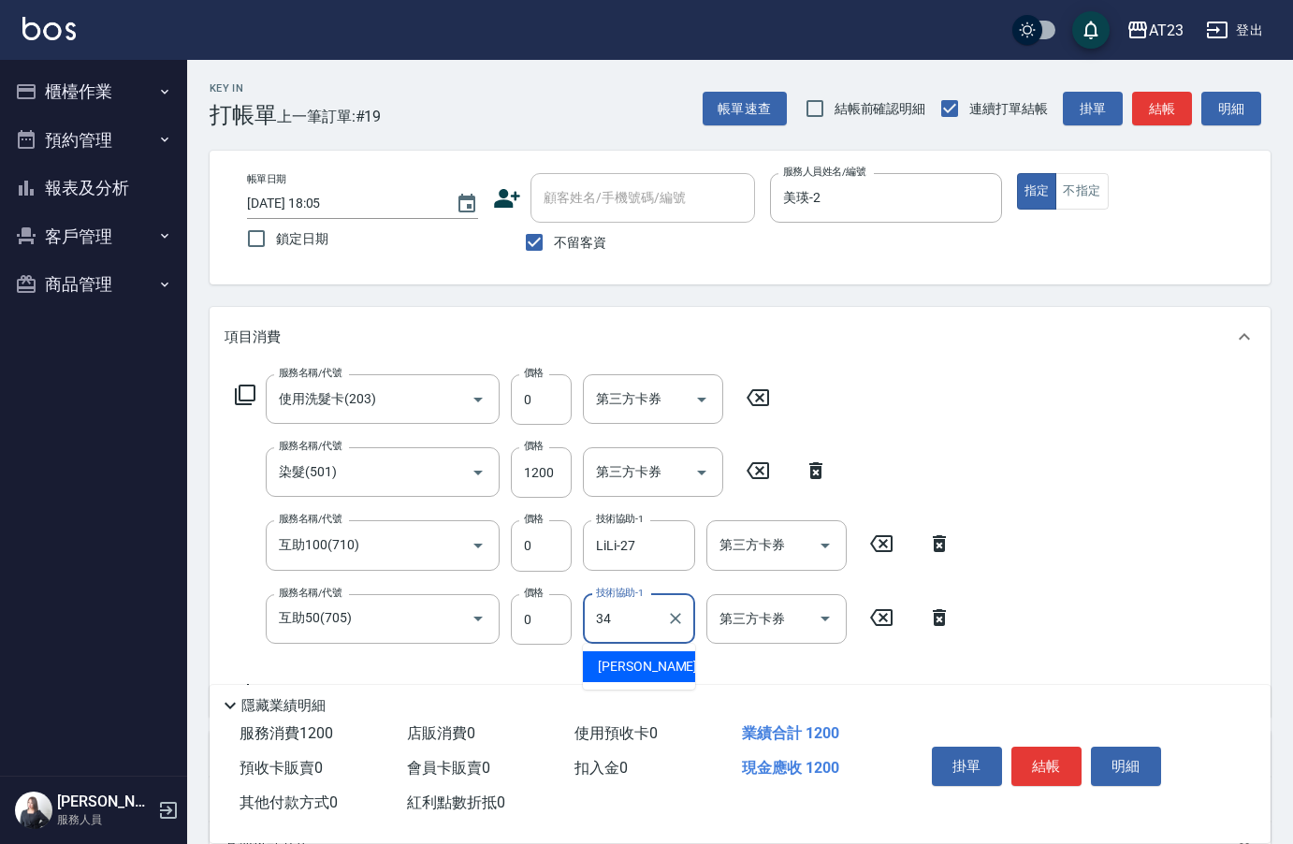
type input "[PERSON_NAME]-34"
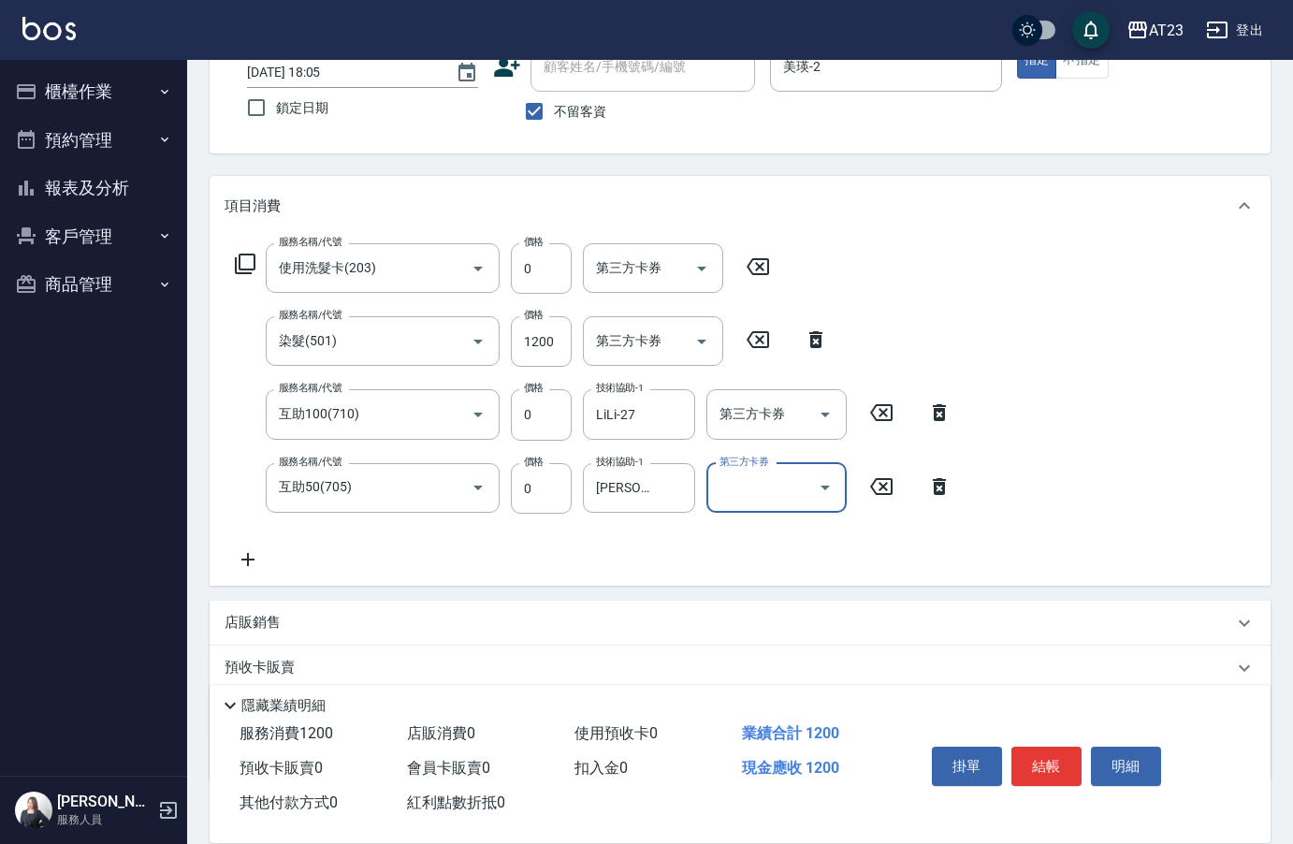
scroll to position [187, 0]
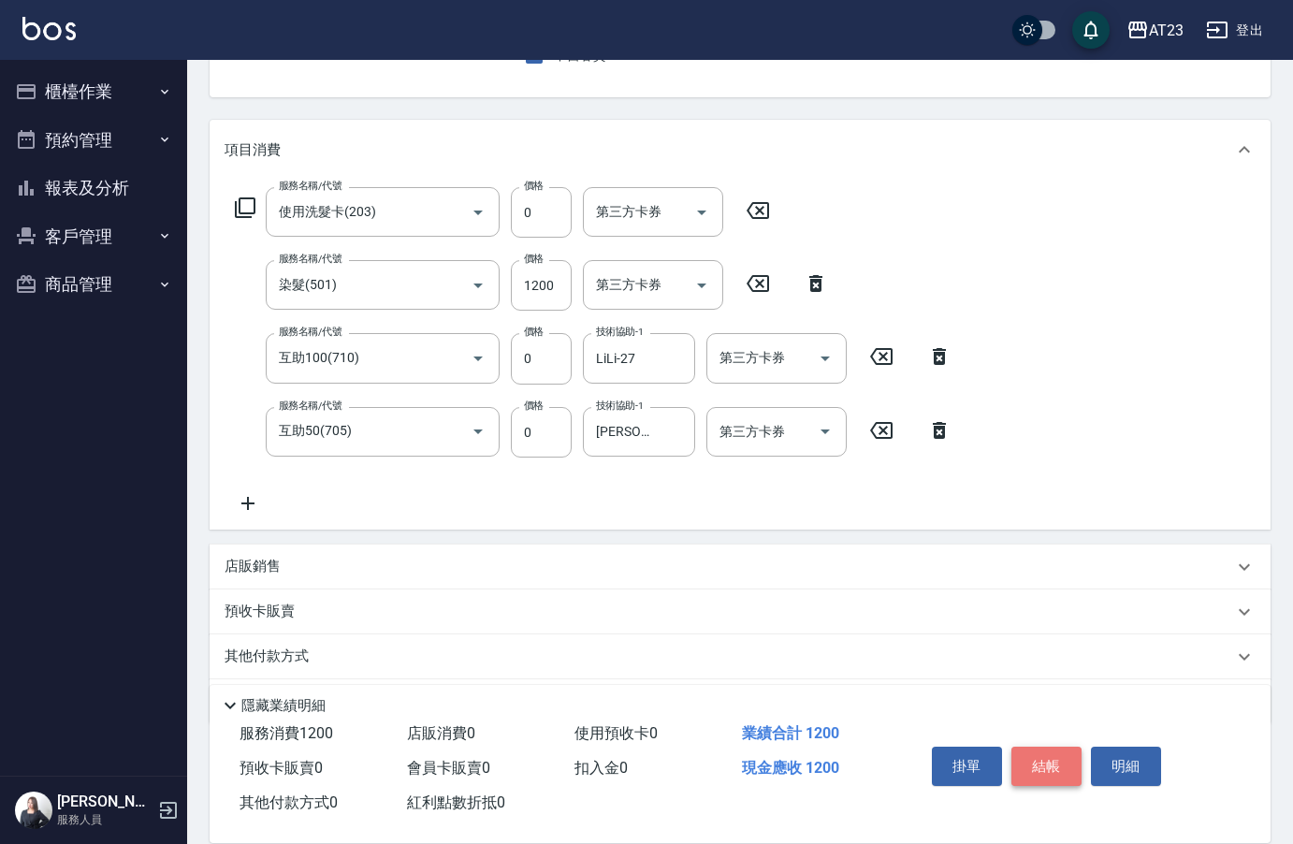
click at [1049, 757] on button "結帳" at bounding box center [1046, 765] width 70 height 39
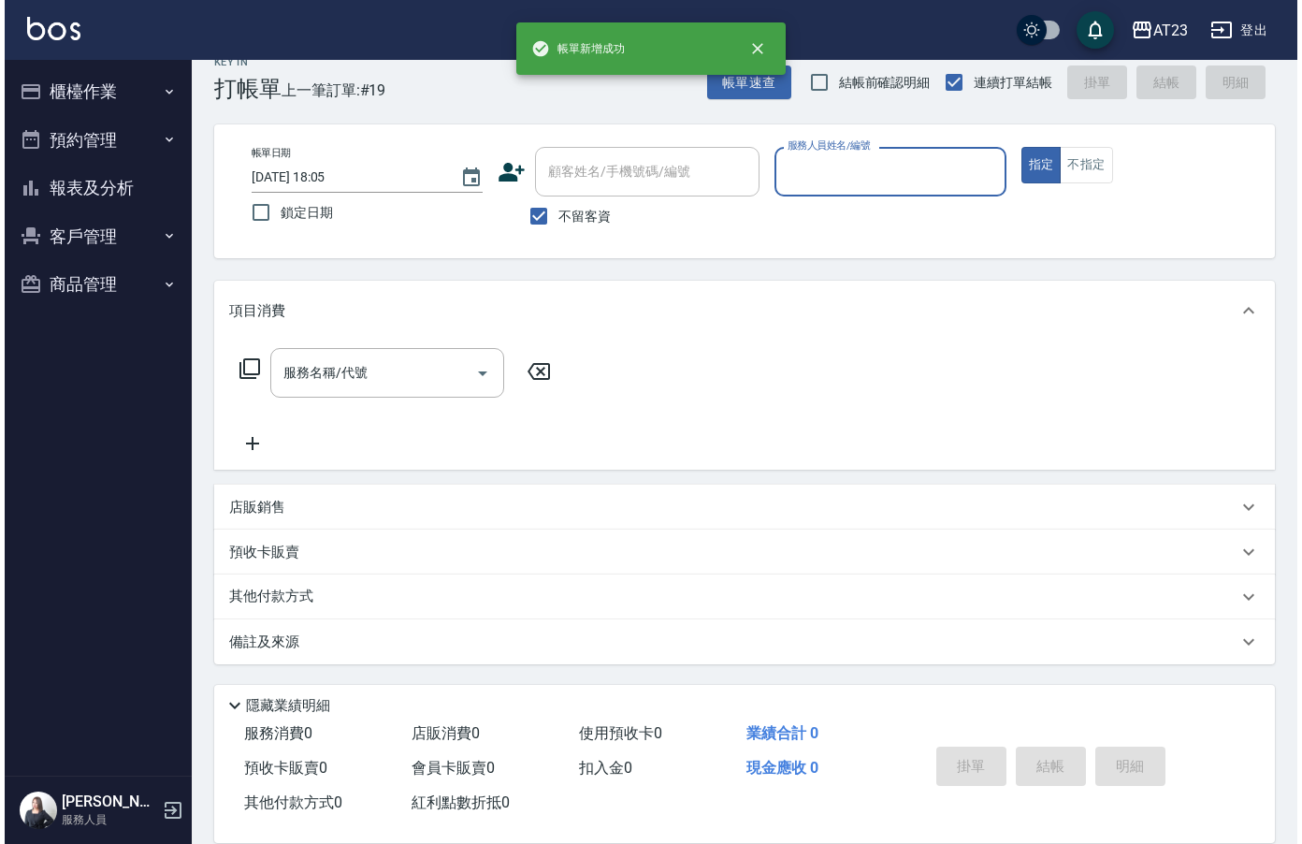
scroll to position [26, 0]
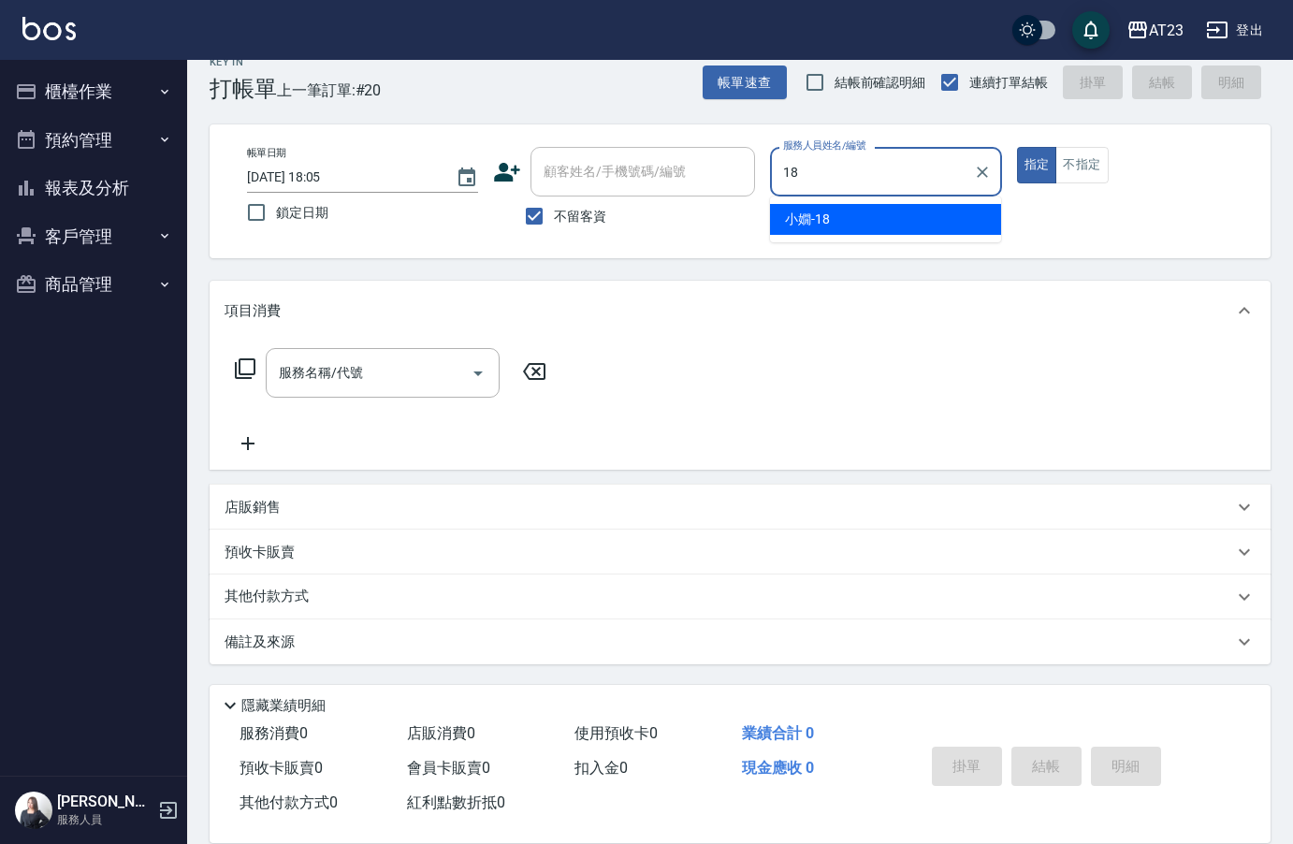
type input "[PERSON_NAME]-18"
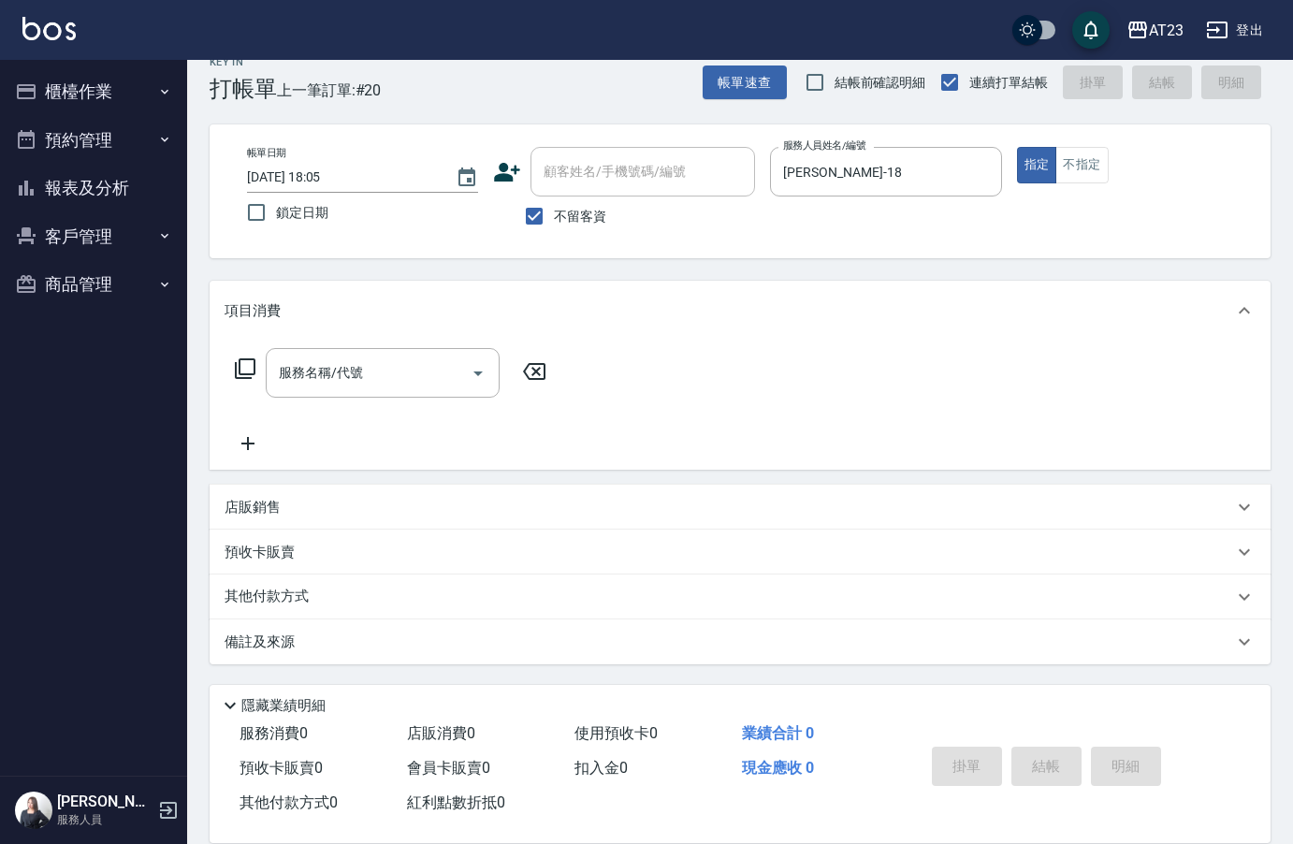
click at [241, 369] on icon at bounding box center [245, 368] width 22 height 22
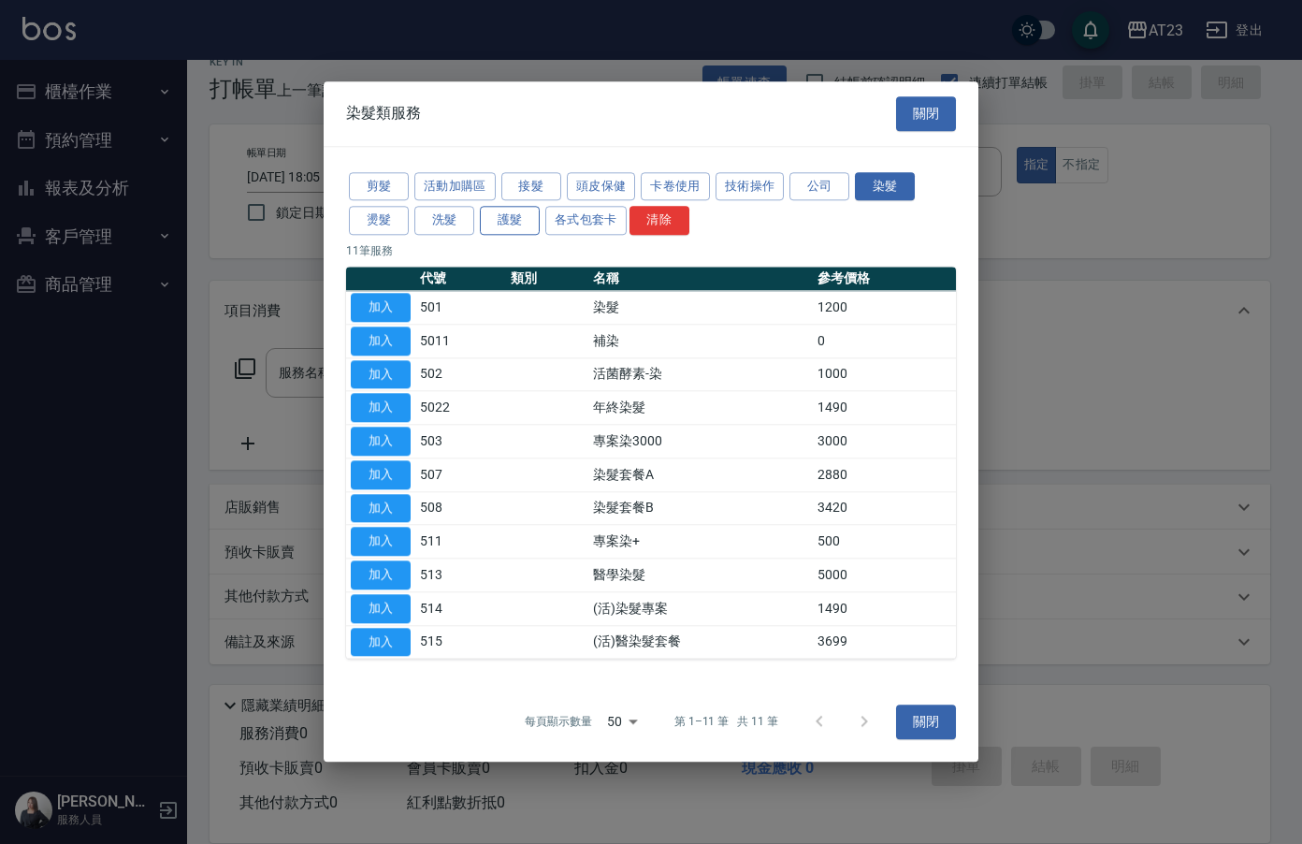
click at [508, 219] on button "護髮" at bounding box center [510, 221] width 60 height 29
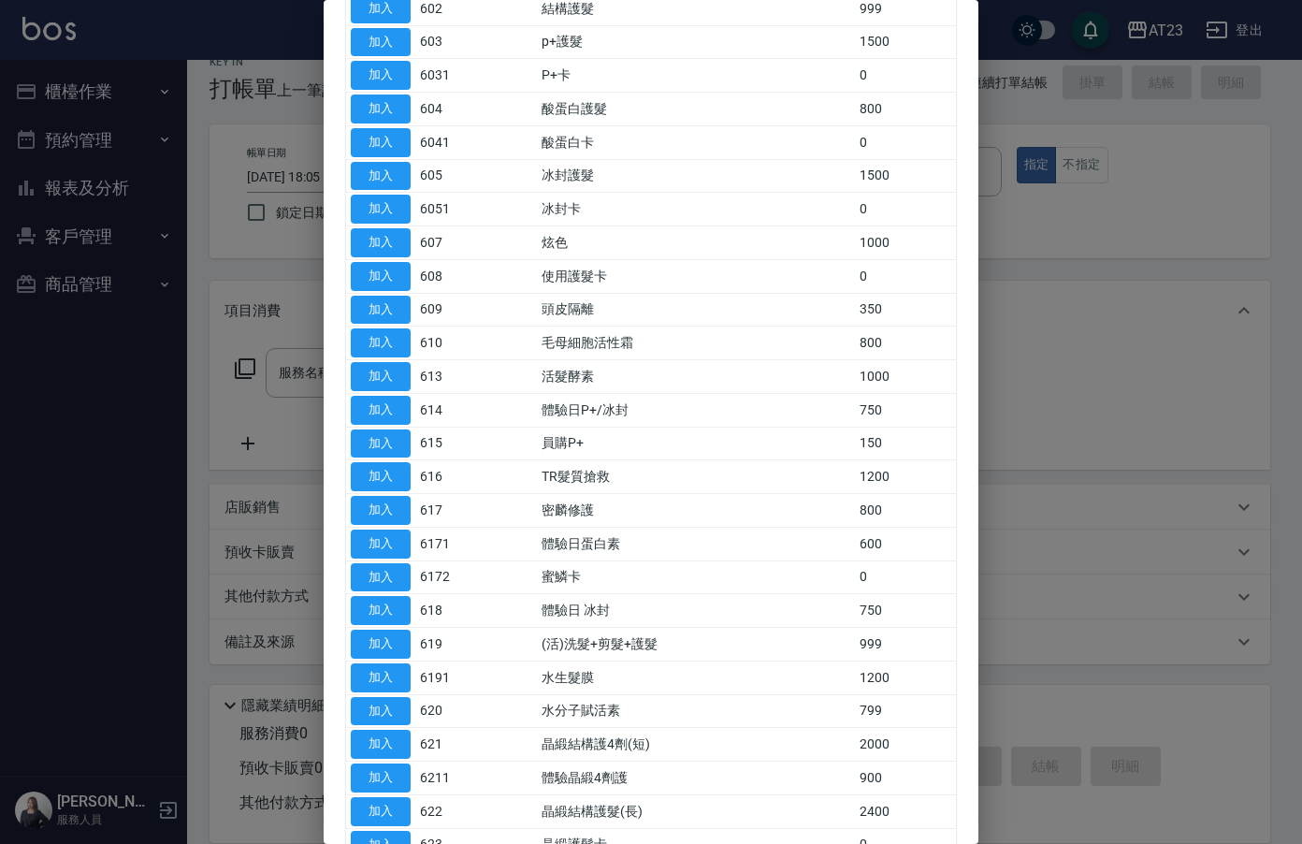
scroll to position [281, 0]
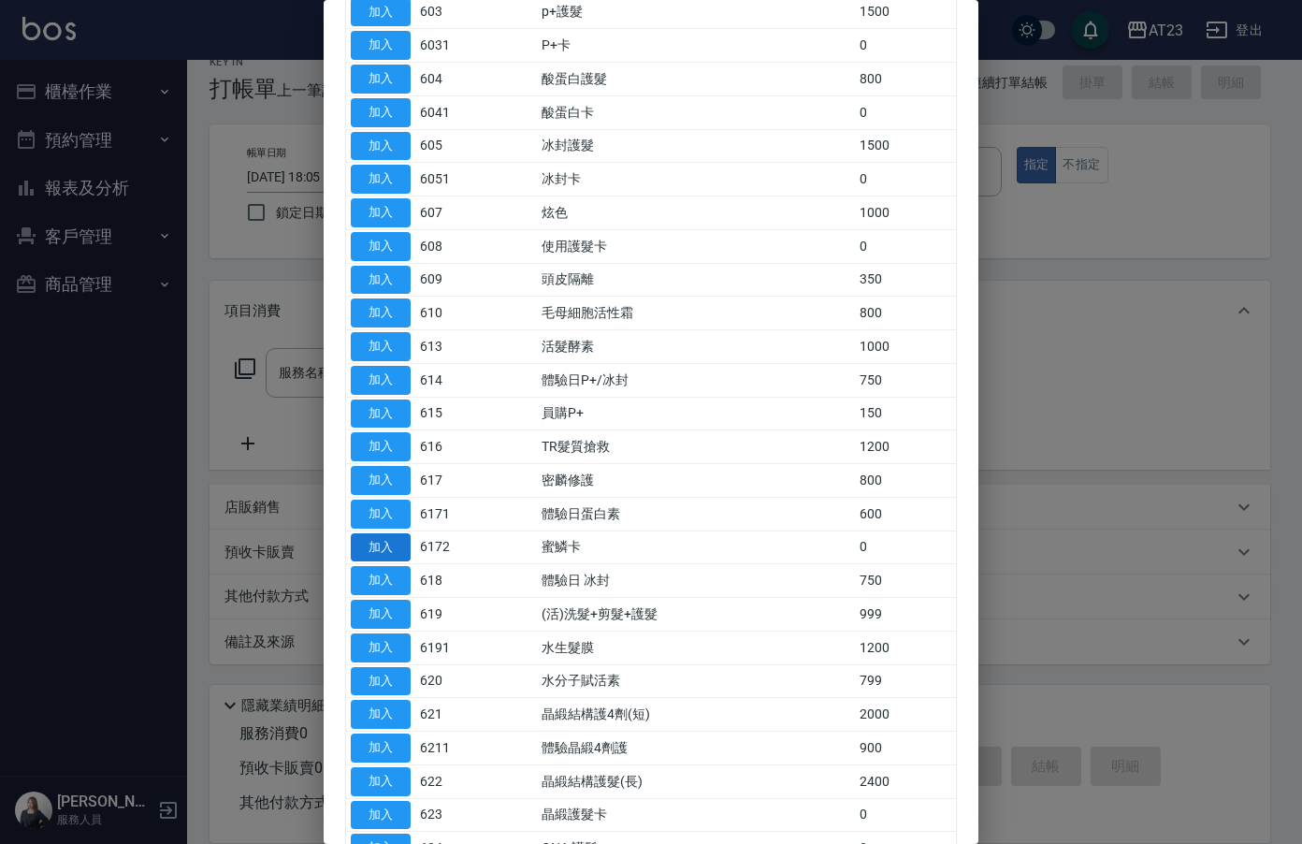
click at [361, 540] on button "加入" at bounding box center [381, 547] width 60 height 29
type input "蜜鱗卡(6172)"
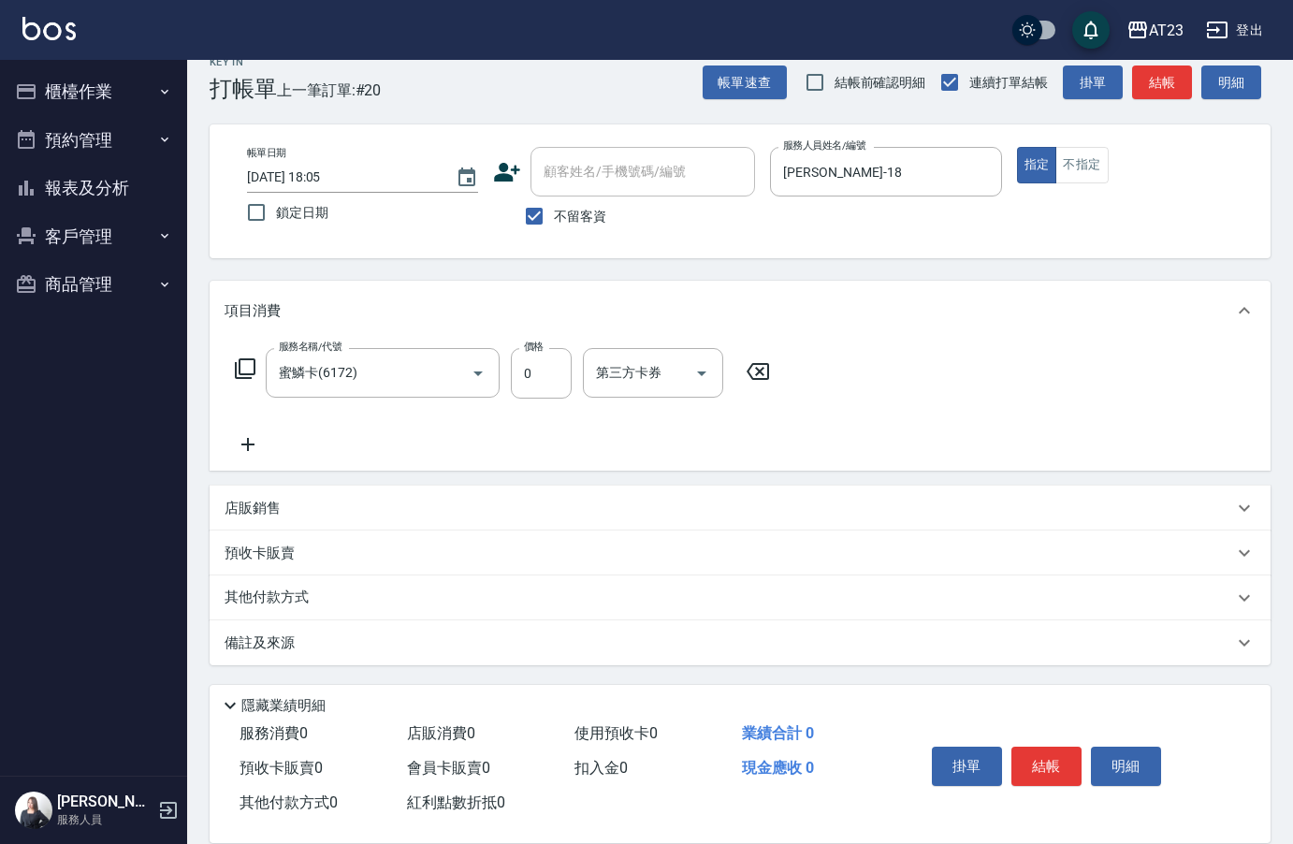
click at [250, 375] on icon at bounding box center [245, 368] width 21 height 21
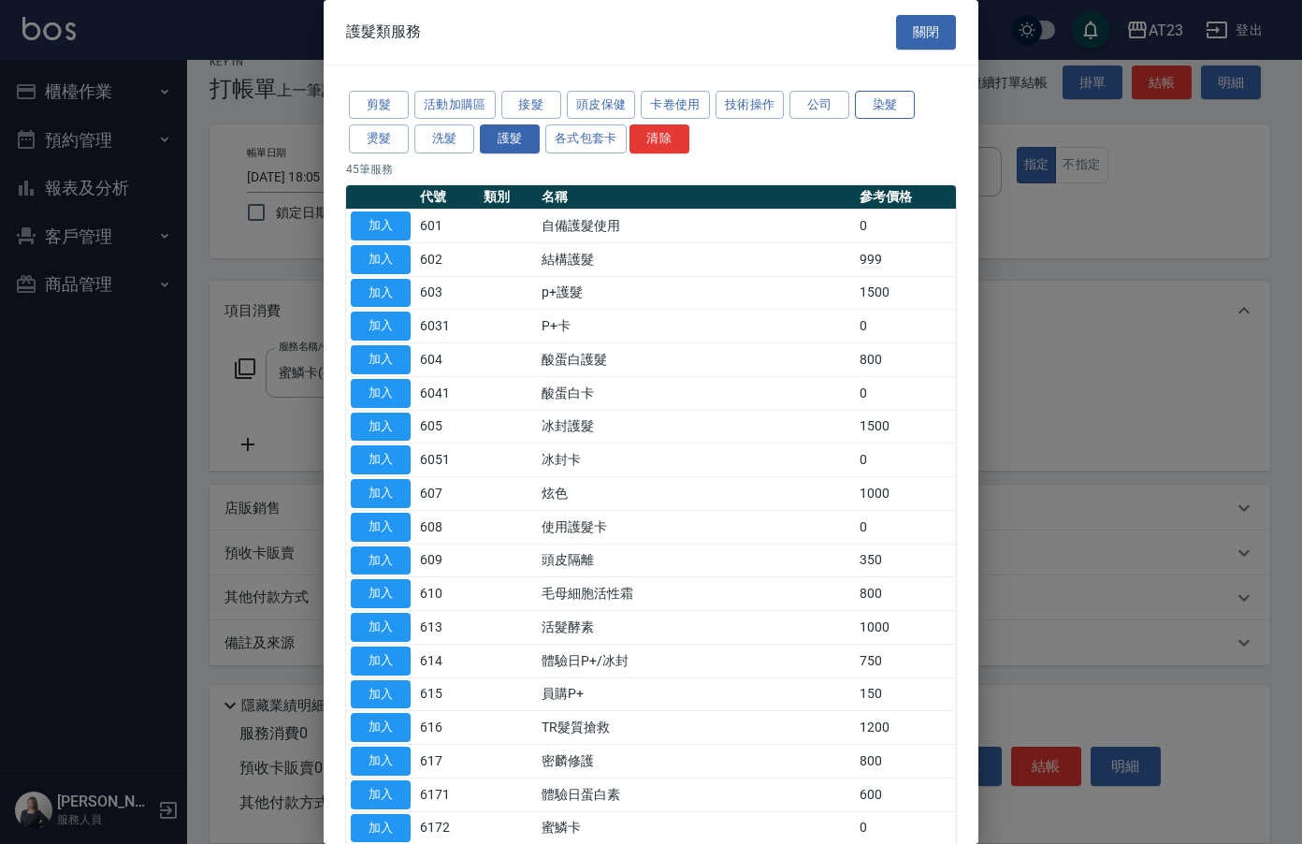
click at [887, 108] on button "染髮" at bounding box center [885, 105] width 60 height 29
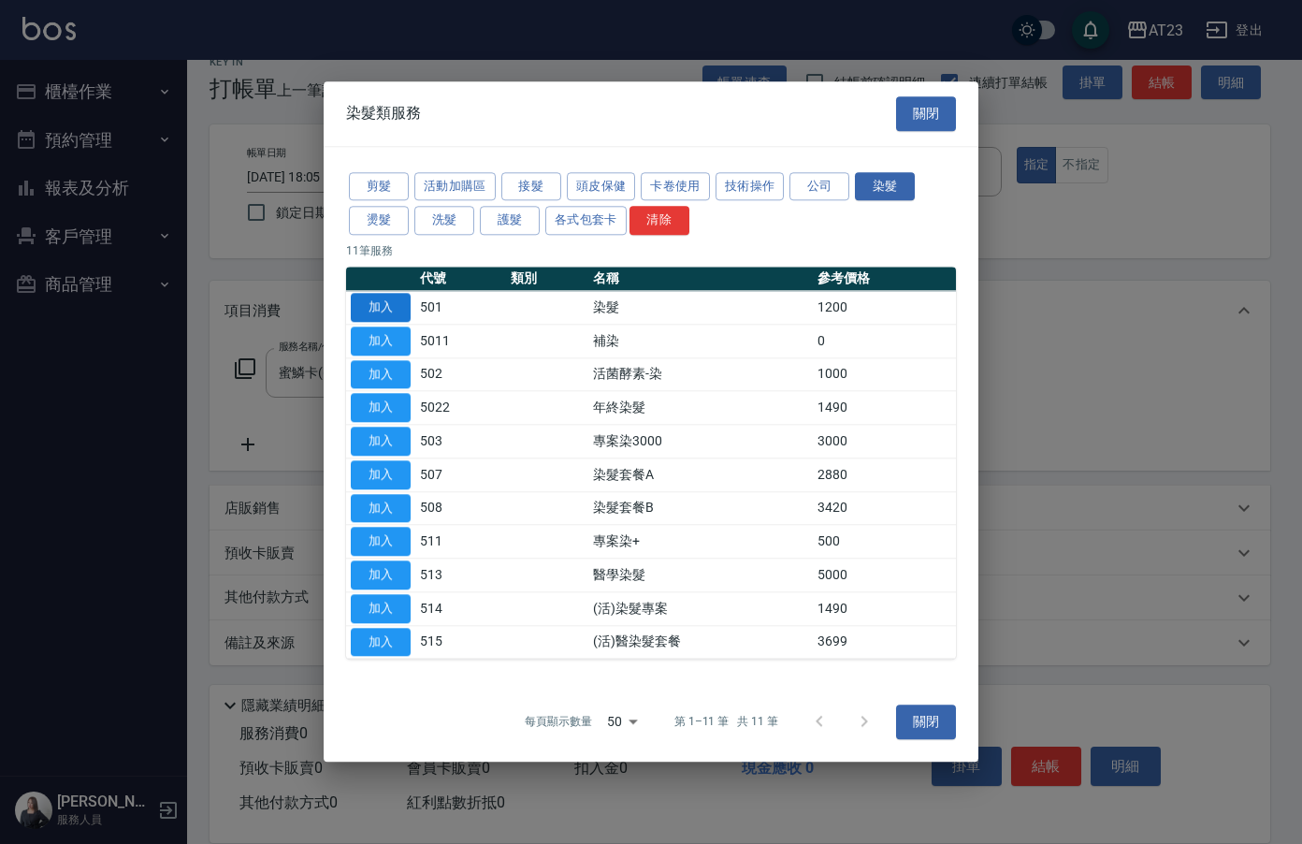
click at [383, 307] on button "加入" at bounding box center [381, 307] width 60 height 29
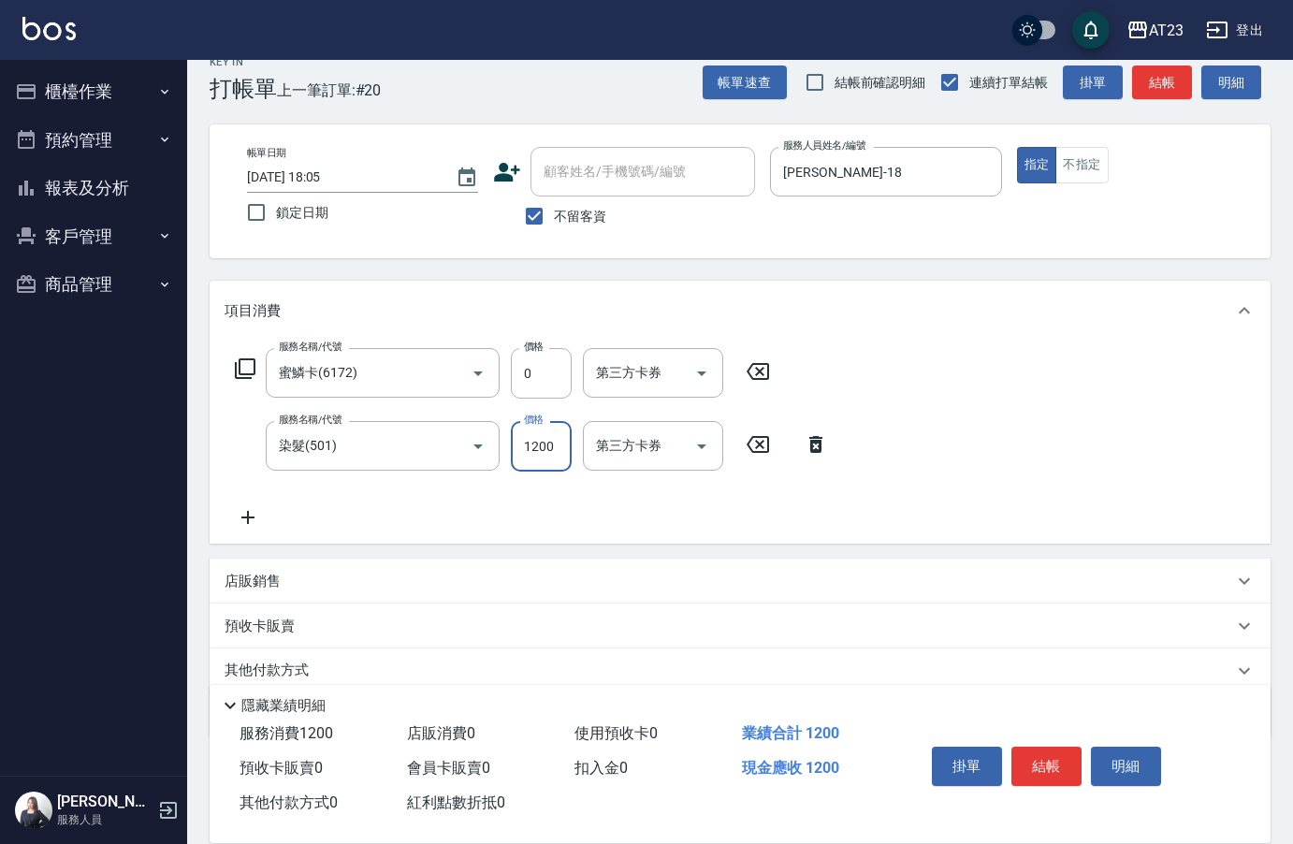
click at [565, 457] on input "1200" at bounding box center [541, 446] width 61 height 51
type input "2500"
click at [247, 518] on icon at bounding box center [247, 517] width 13 height 13
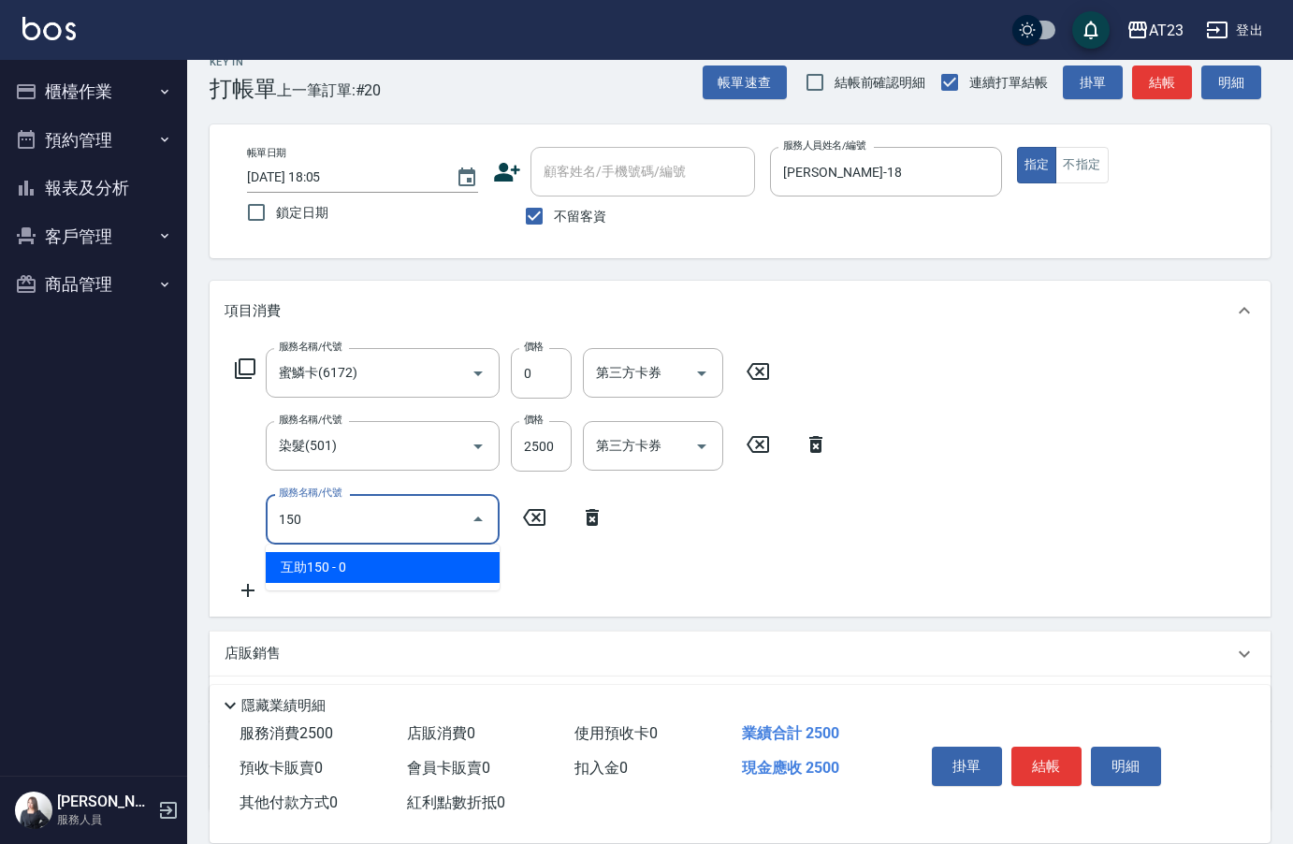
click at [332, 572] on span "互助150 - 0" at bounding box center [383, 567] width 234 height 31
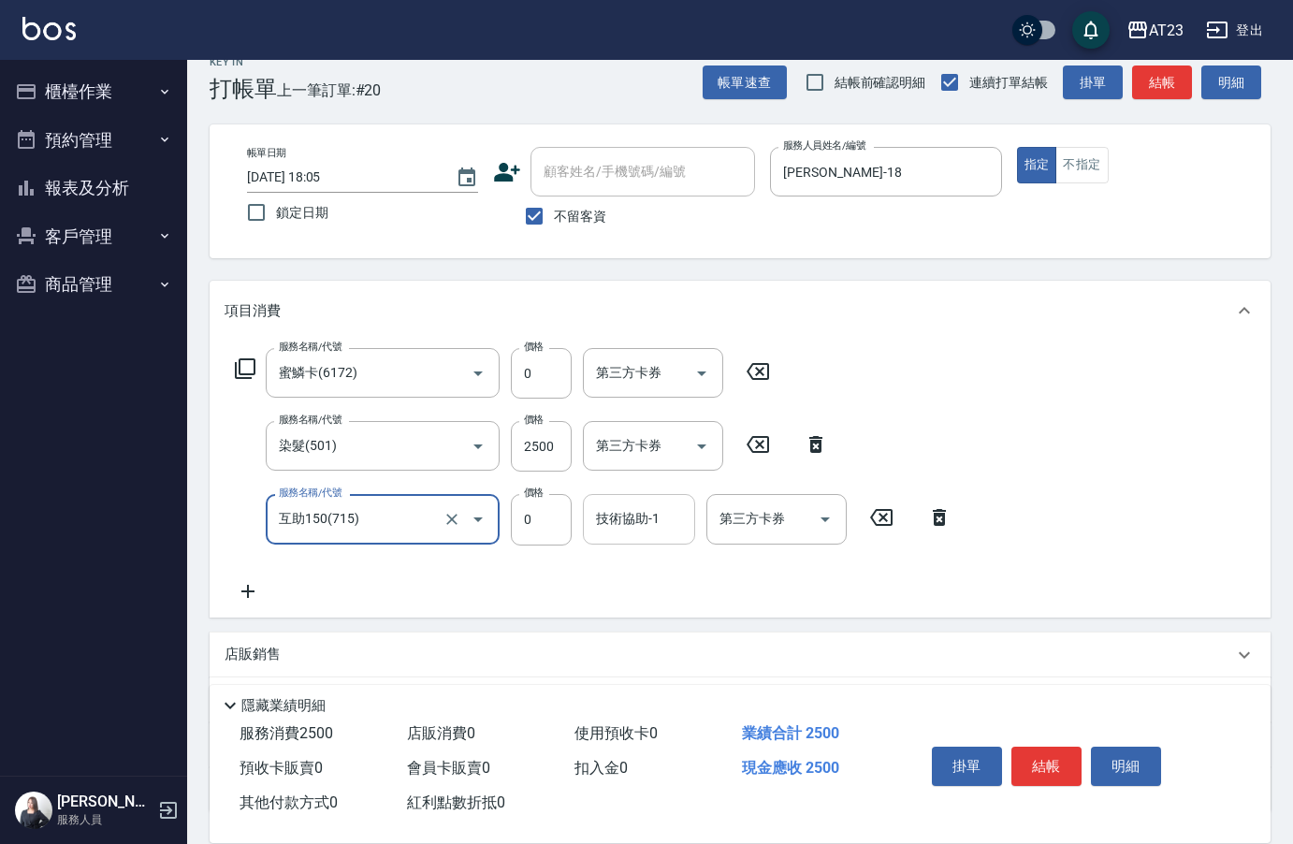
type input "互助150(715)"
click at [628, 521] on input "技術協助-1" at bounding box center [638, 518] width 95 height 33
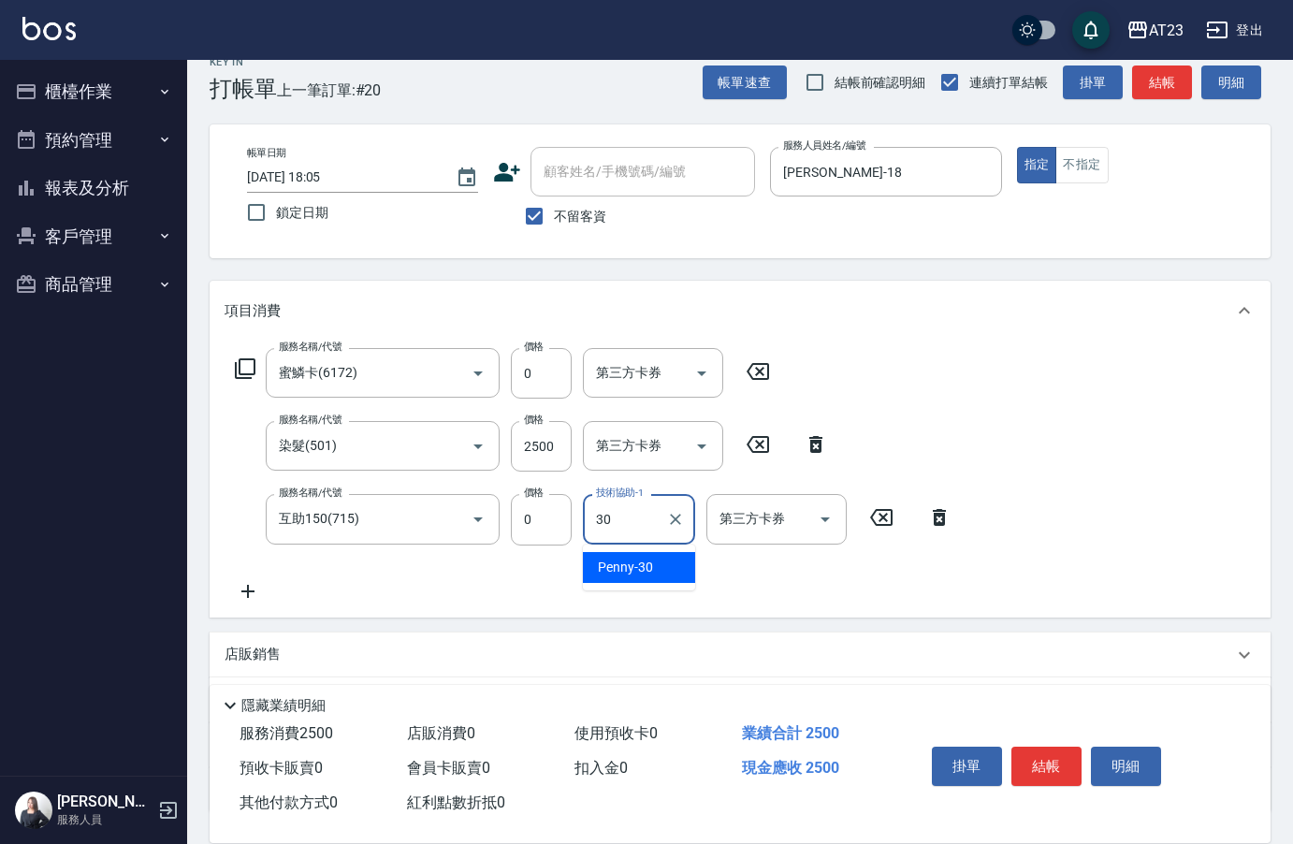
type input "Penny-30"
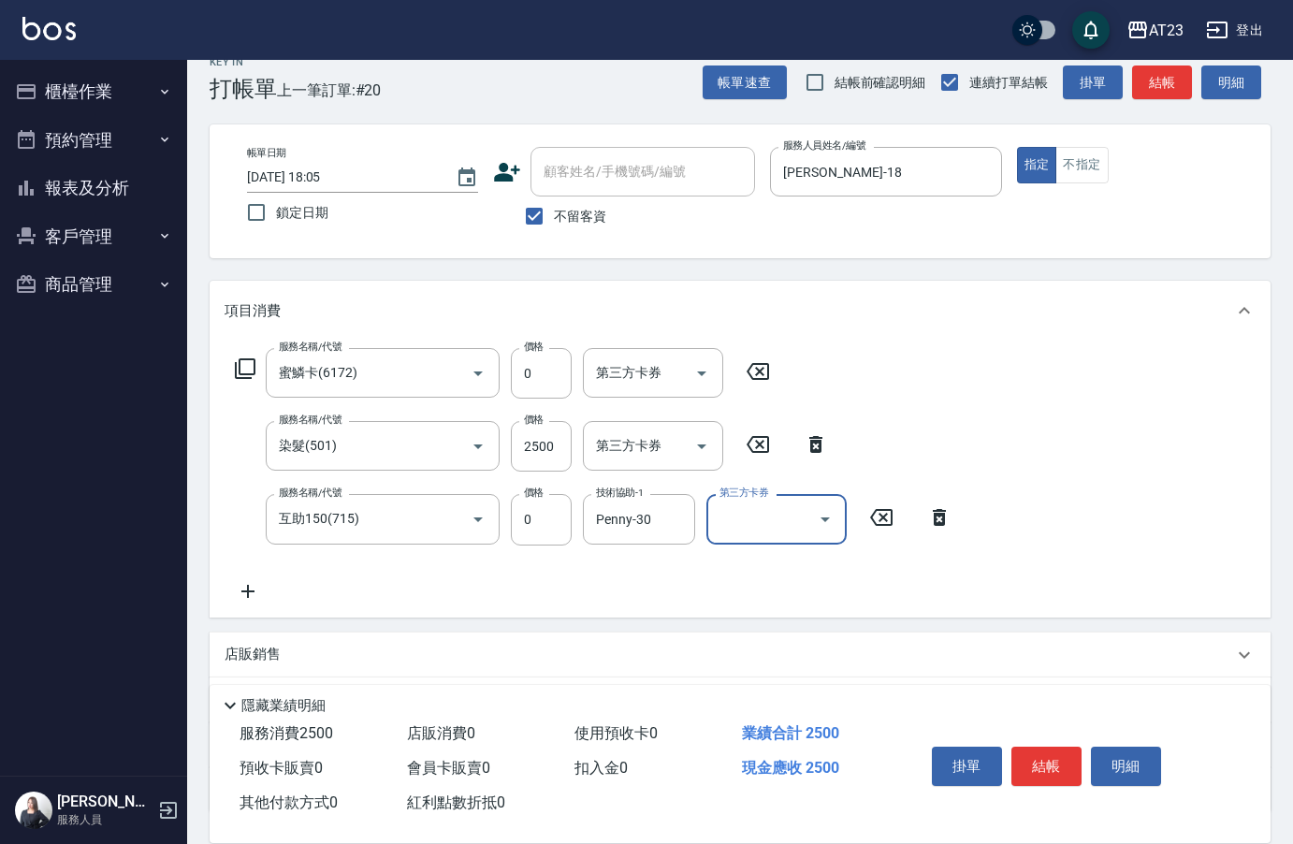
click at [251, 598] on icon at bounding box center [247, 591] width 47 height 22
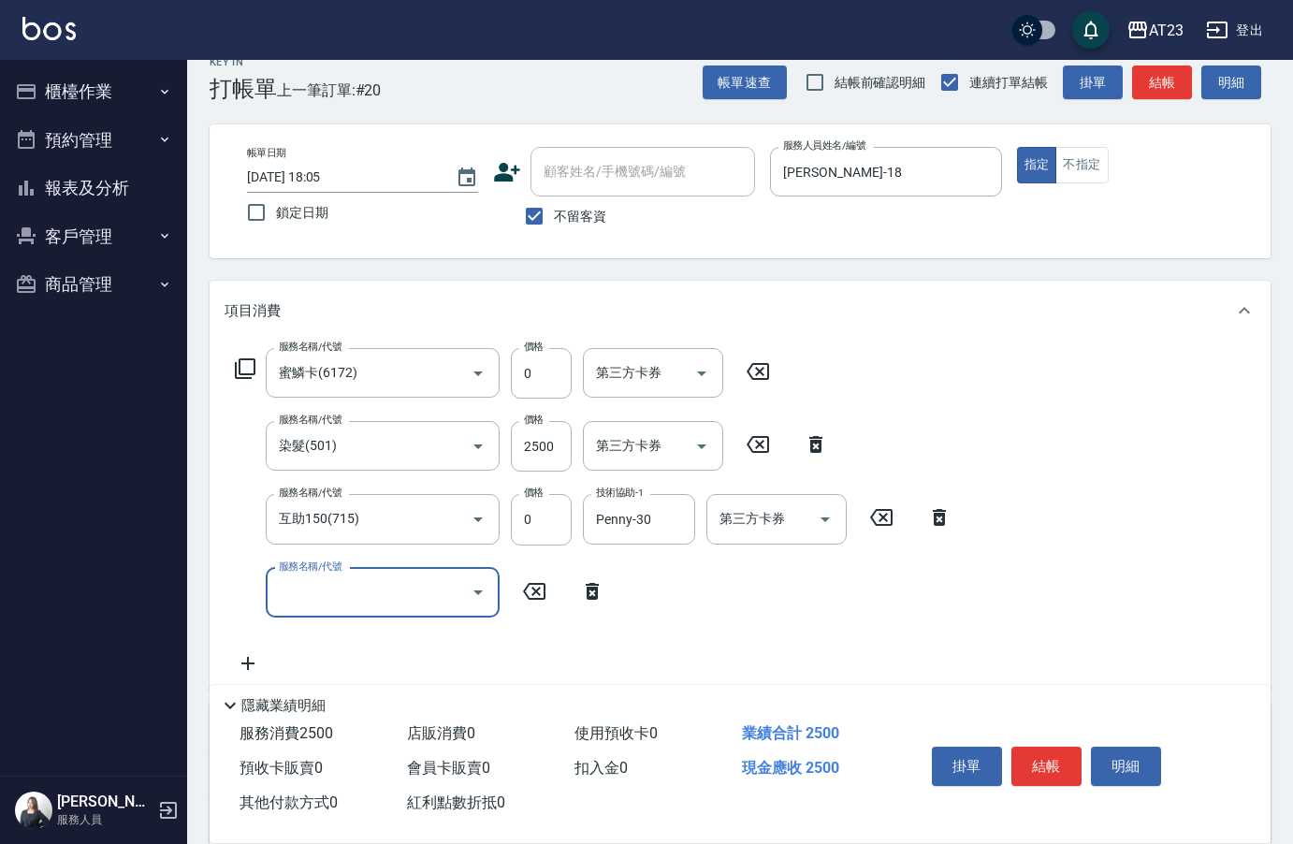
click at [588, 590] on icon at bounding box center [592, 591] width 13 height 17
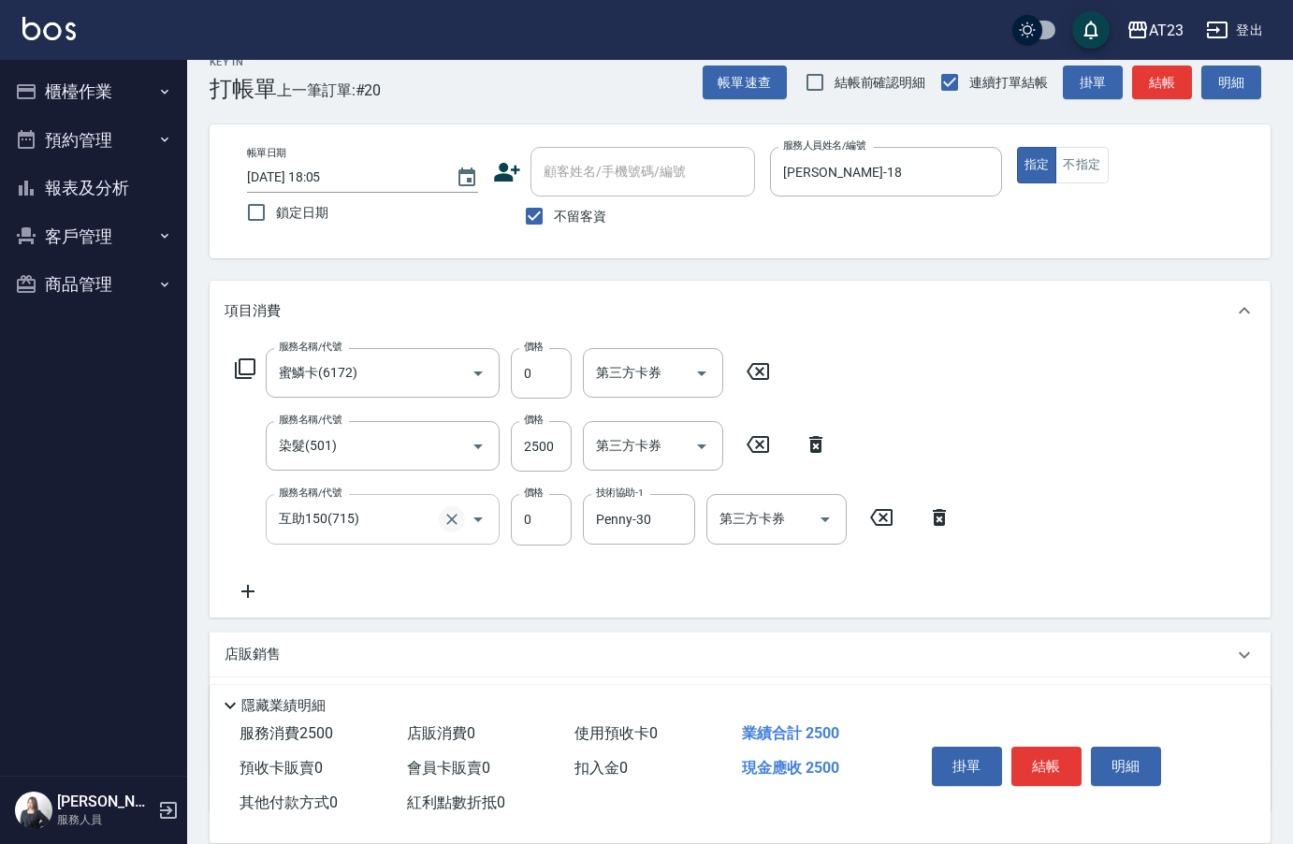
click at [447, 523] on icon "Clear" at bounding box center [451, 519] width 19 height 19
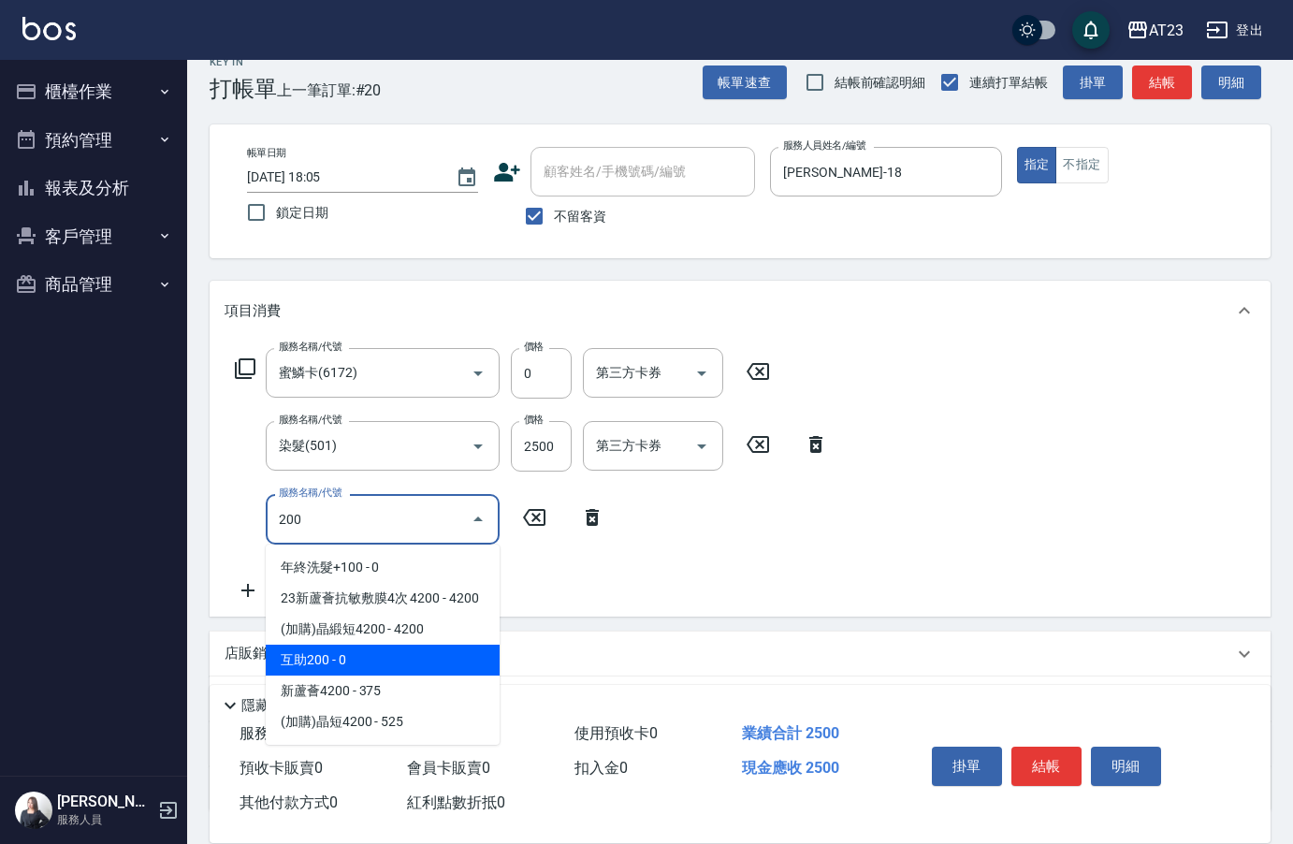
click at [355, 667] on span "互助200 - 0" at bounding box center [383, 659] width 234 height 31
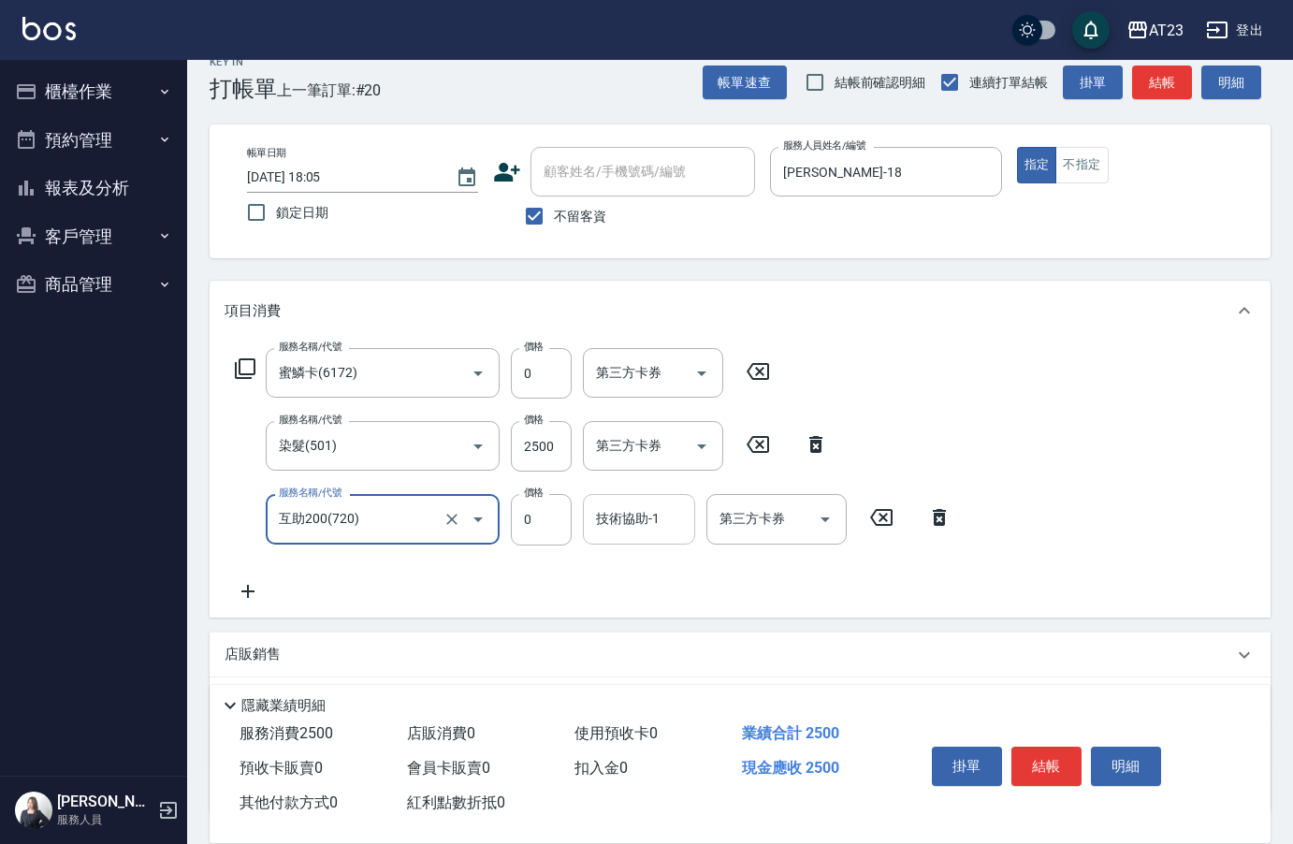
click at [662, 536] on div "技術協助-1" at bounding box center [639, 519] width 112 height 50
type input "互助200(720)"
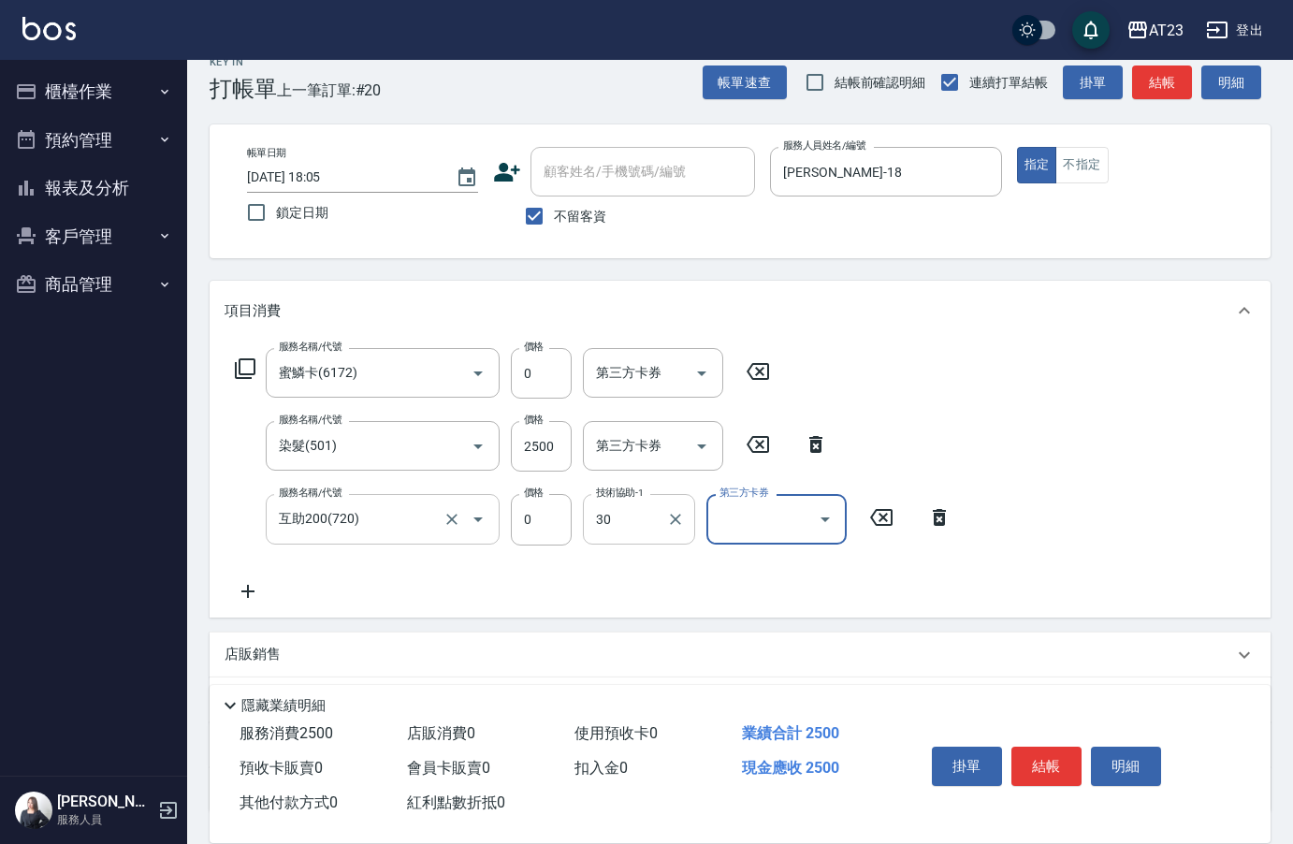
type input "Penny-30"
click at [1049, 395] on div "服務名稱/代號 蜜鱗卡(6172) 服務名稱/代號 價格 0 價格 第三方卡券 第三方卡券 服務名稱/代號 染髮(501) 服務名稱/代號 價格 2500 價…" at bounding box center [740, 478] width 1061 height 276
click at [1030, 751] on button "結帳" at bounding box center [1046, 765] width 70 height 39
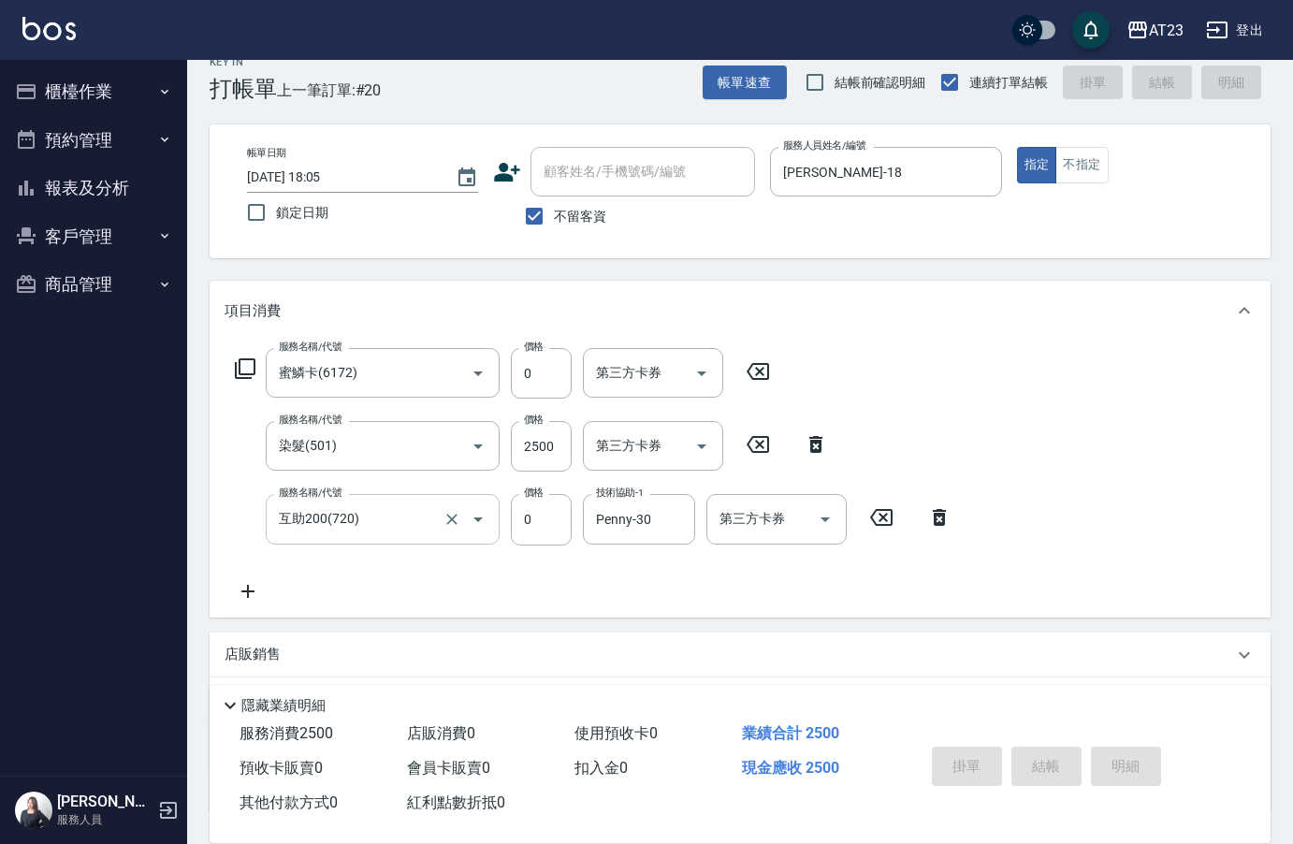
type input "[DATE] 18:07"
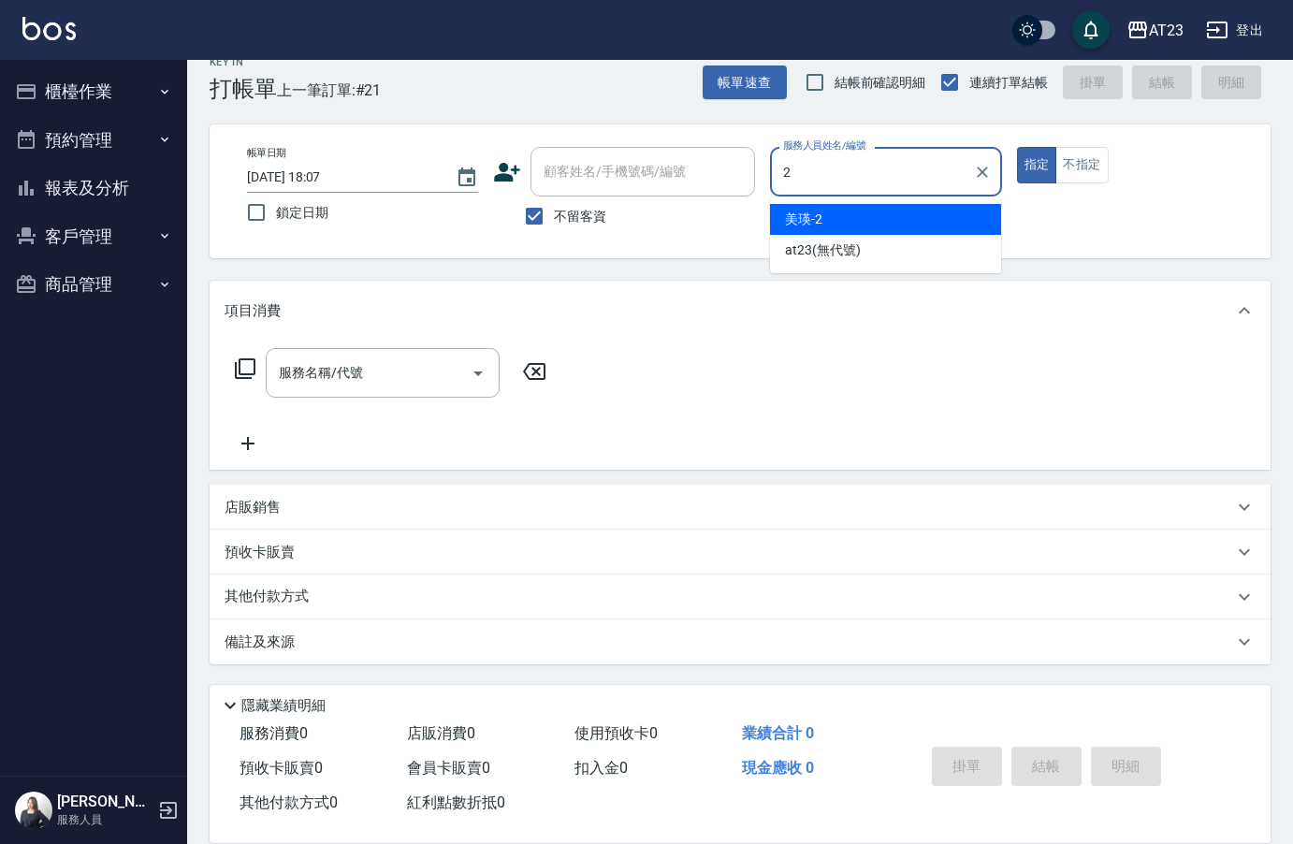
type input "美瑛-2"
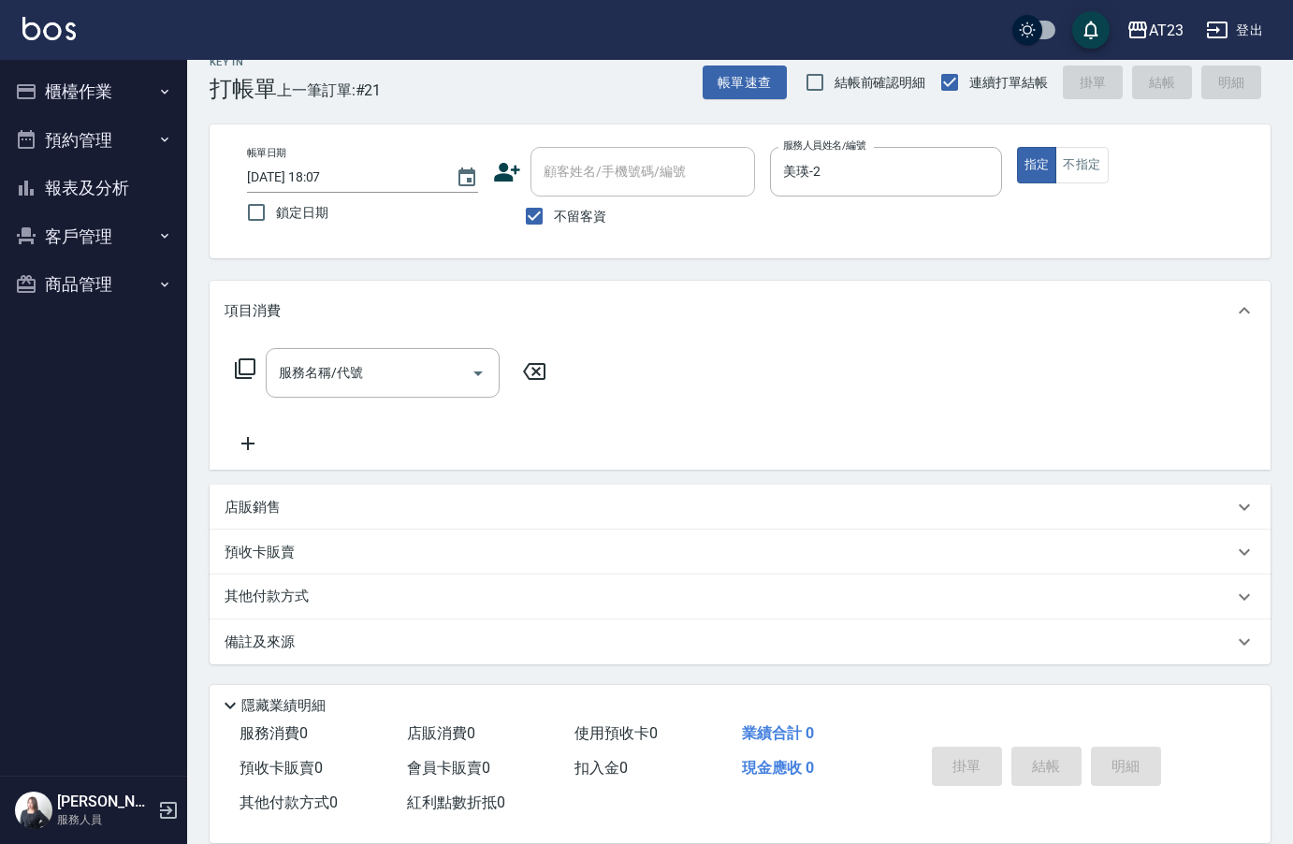
click at [248, 367] on icon at bounding box center [245, 368] width 22 height 22
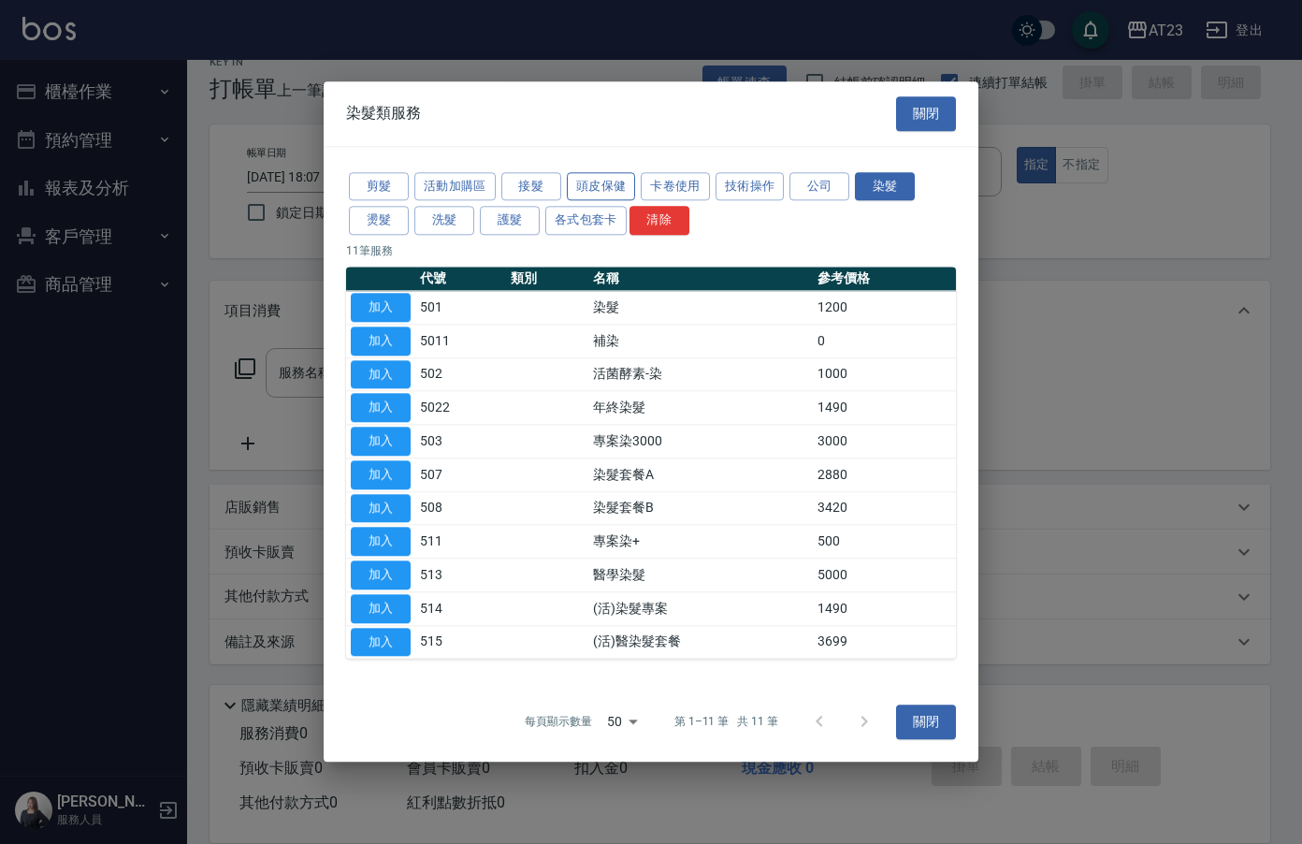
click at [591, 179] on button "頭皮保健" at bounding box center [601, 186] width 69 height 29
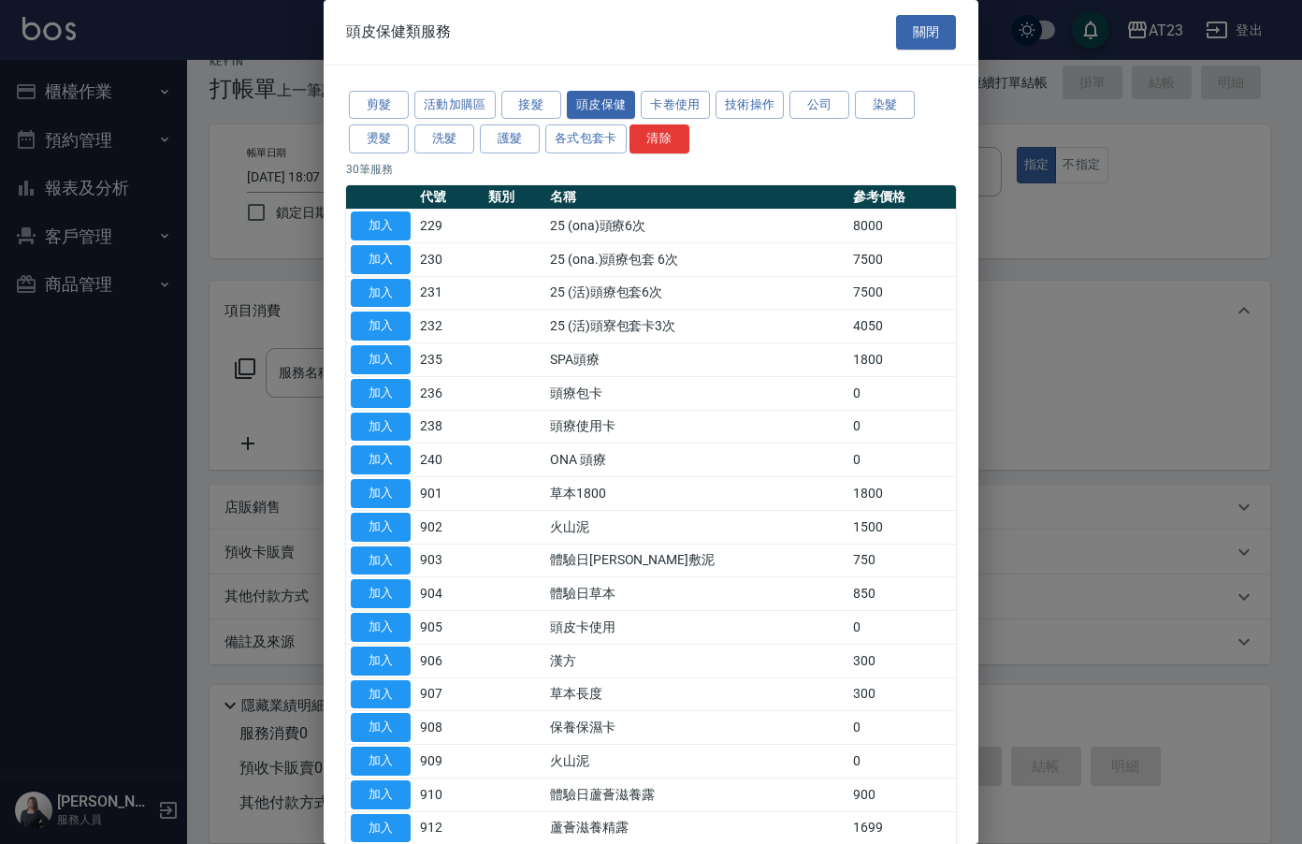
scroll to position [187, 0]
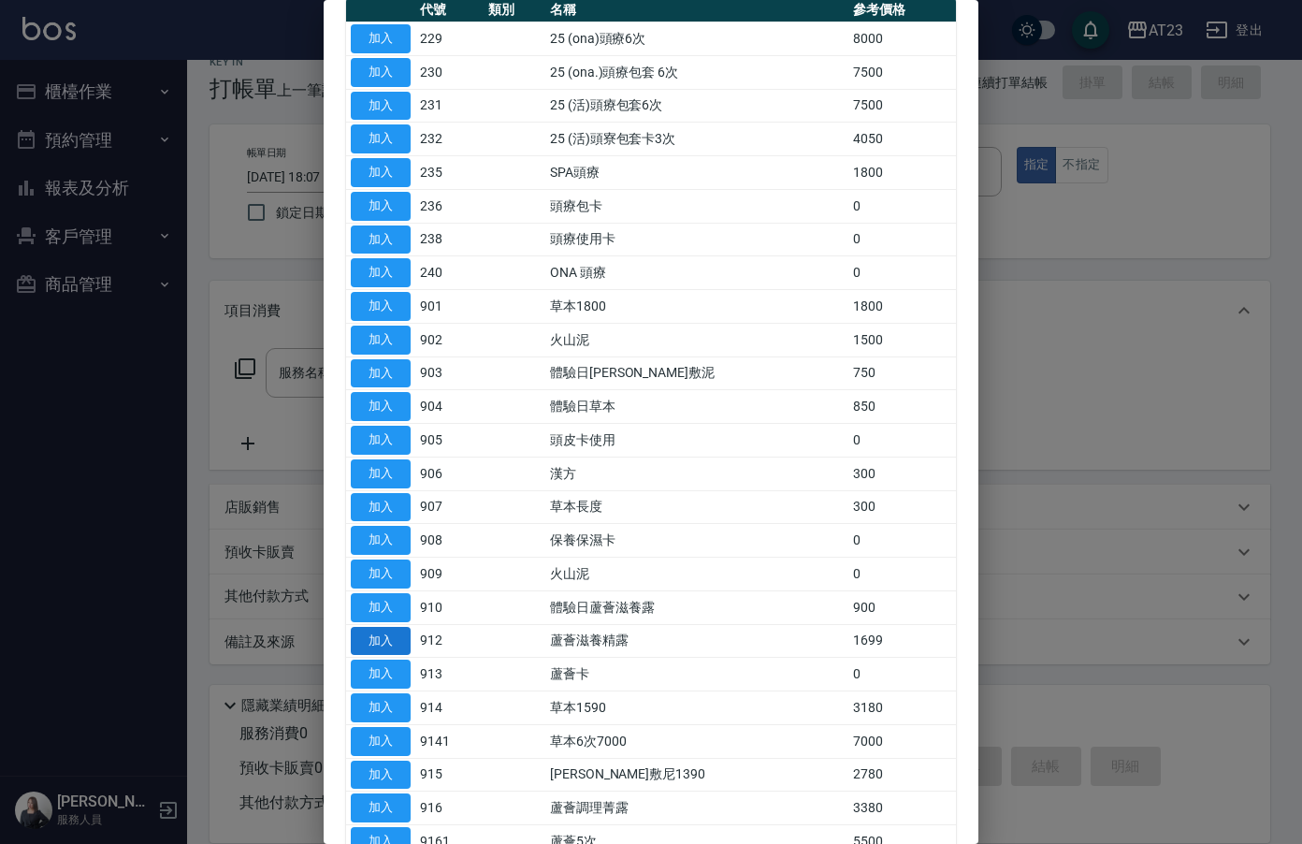
click at [375, 641] on button "加入" at bounding box center [381, 641] width 60 height 29
type input "蘆薈滋養精露(912)"
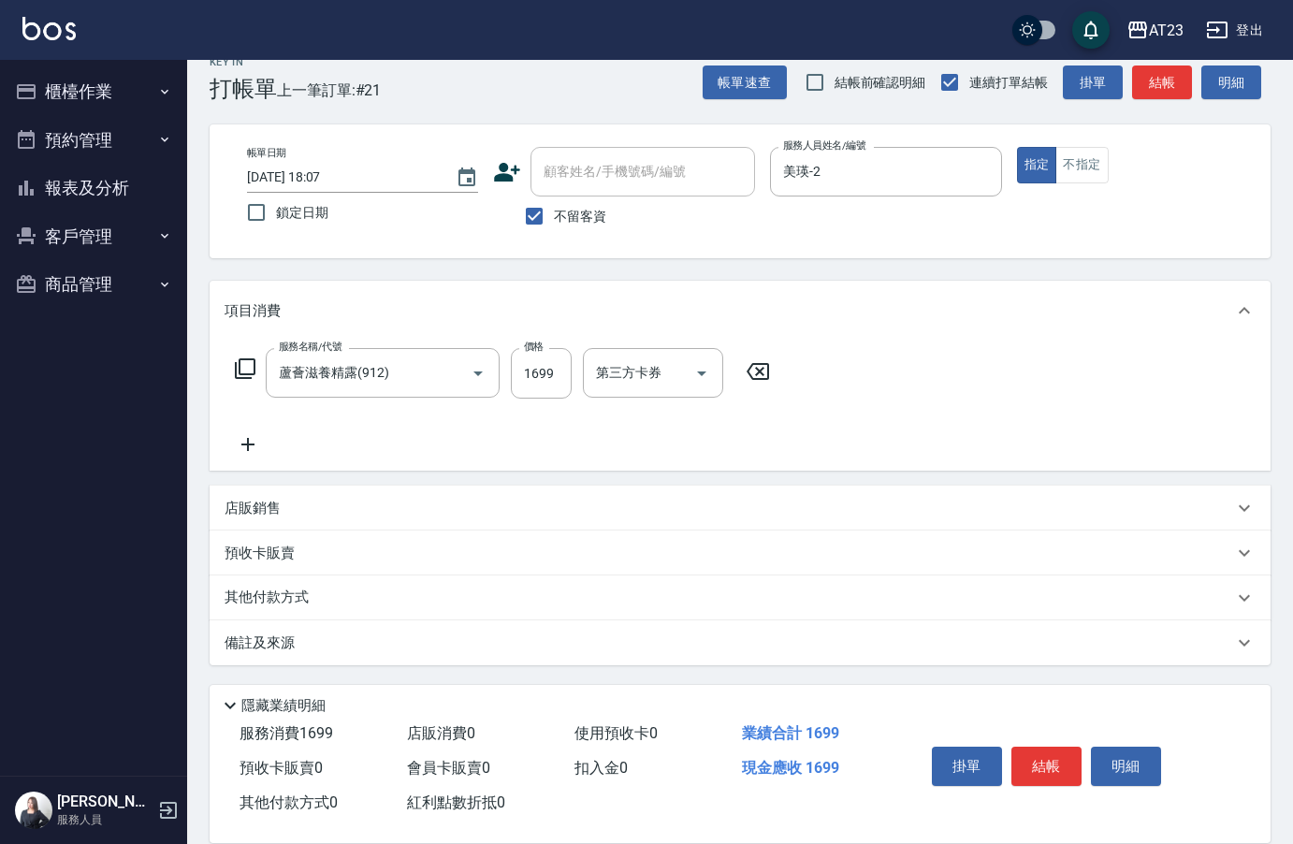
click at [246, 374] on icon at bounding box center [245, 368] width 21 height 21
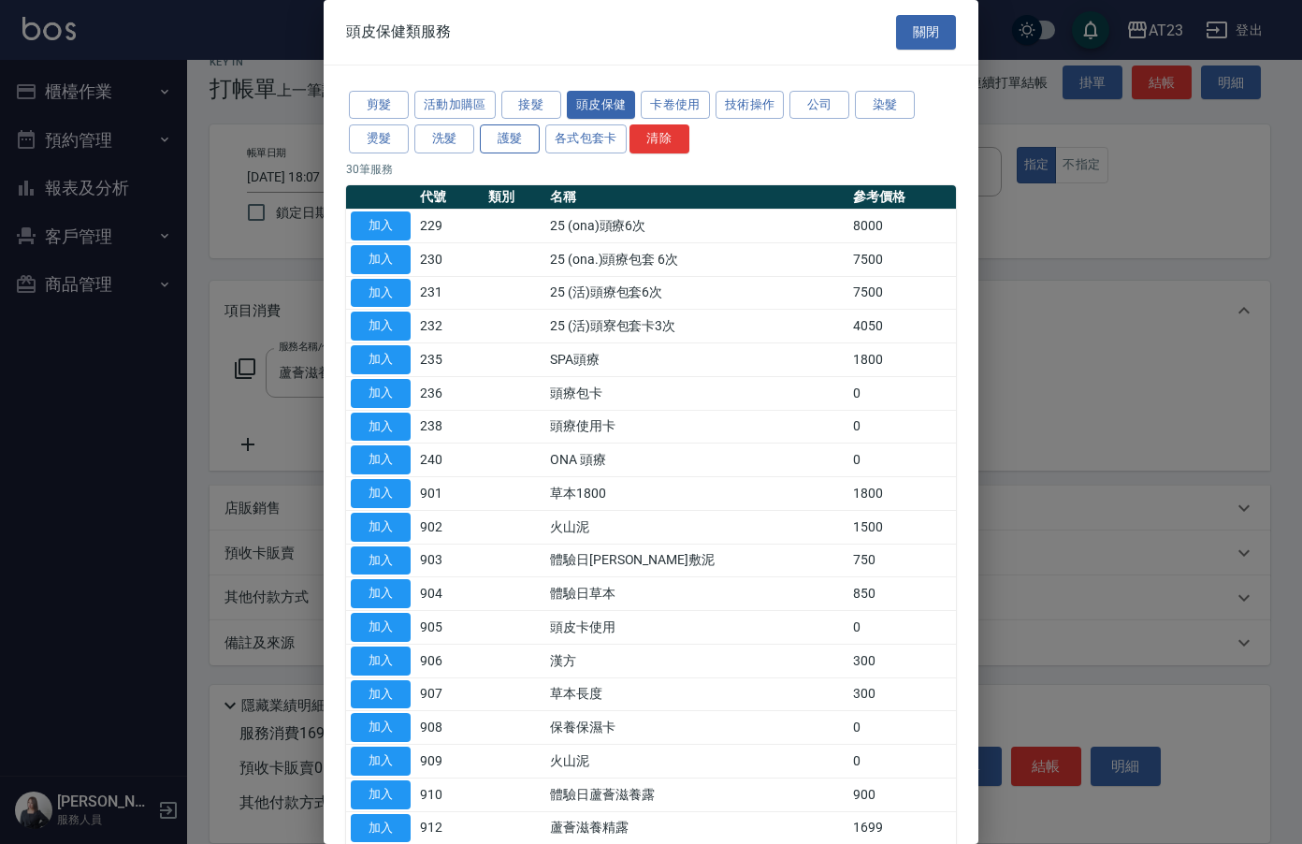
click at [510, 136] on button "護髮" at bounding box center [510, 138] width 60 height 29
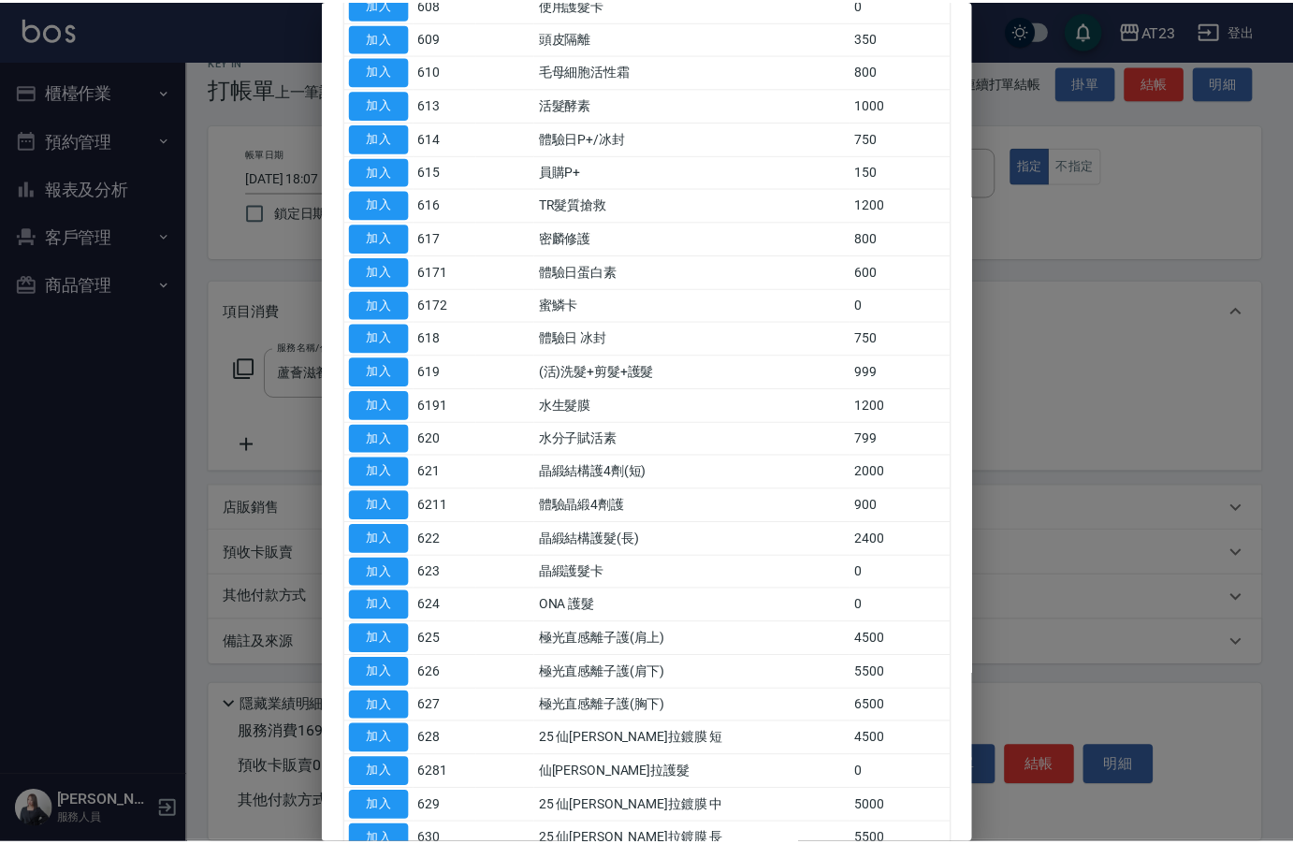
scroll to position [561, 0]
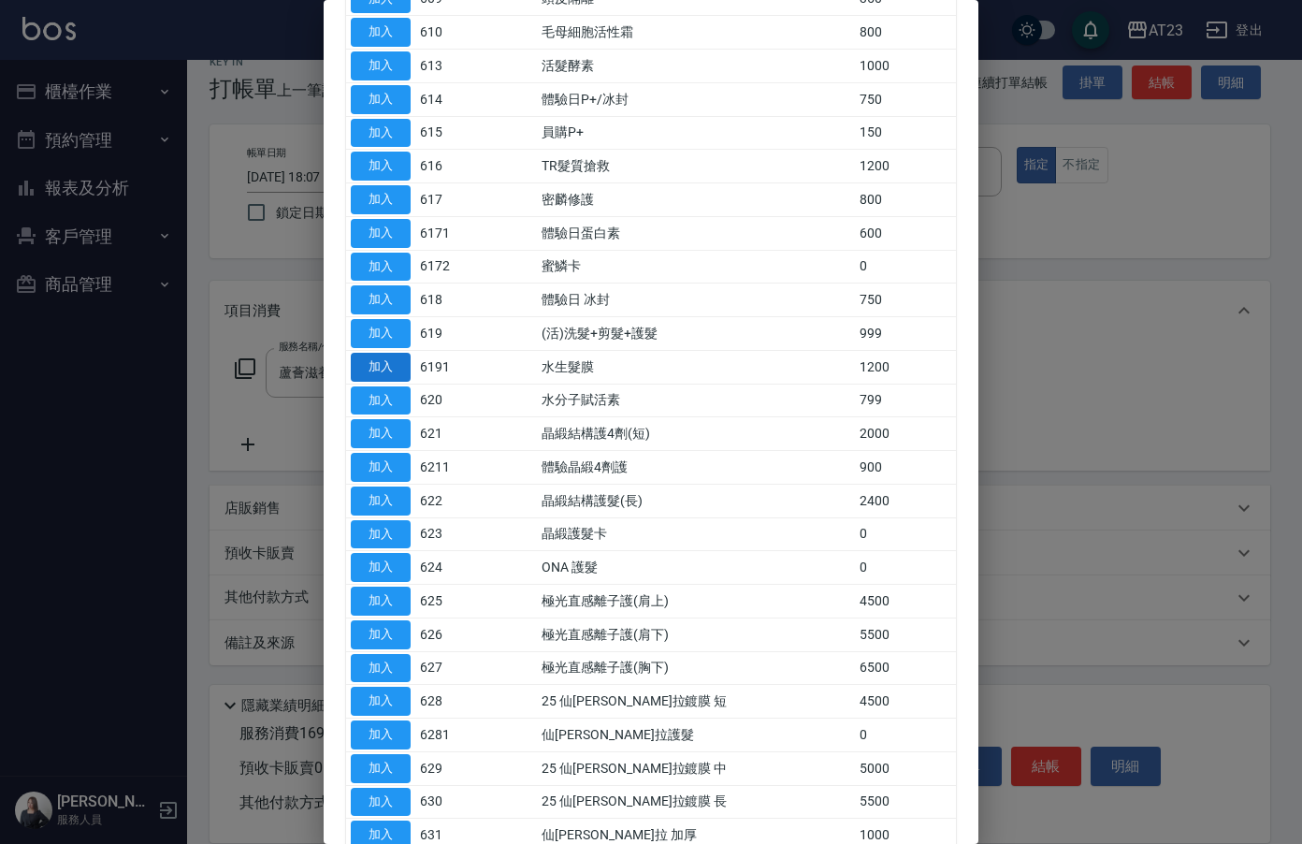
click at [374, 365] on button "加入" at bounding box center [381, 367] width 60 height 29
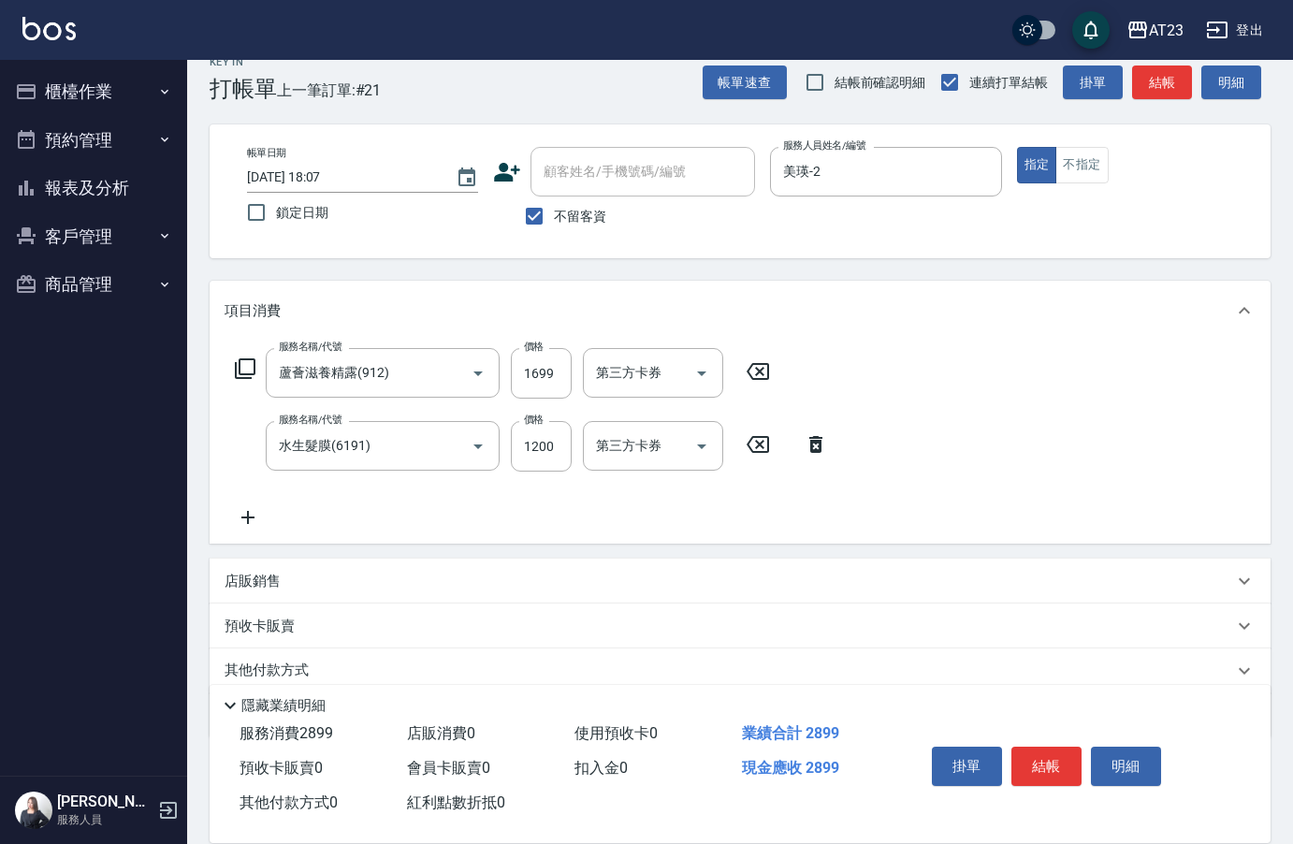
click at [253, 518] on icon at bounding box center [247, 517] width 13 height 13
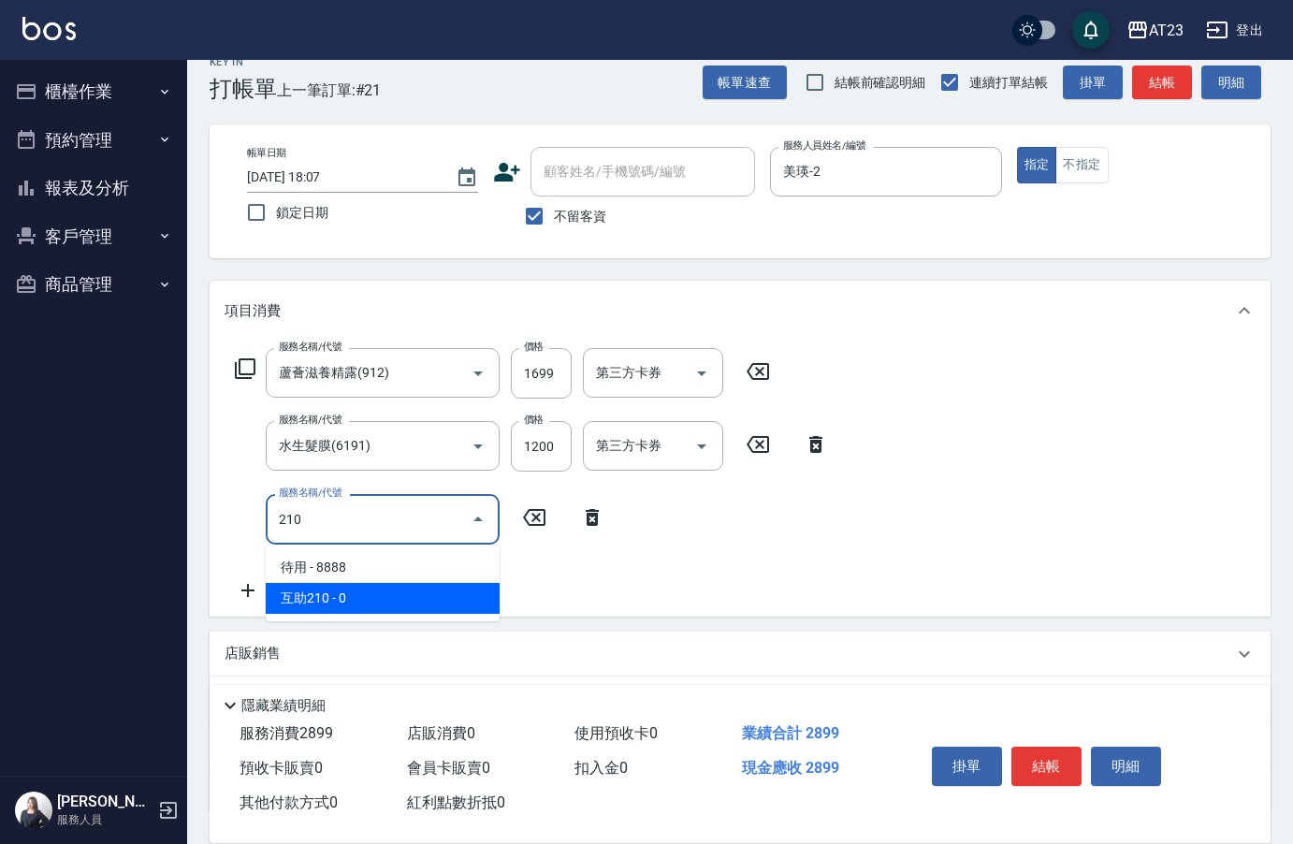
click at [328, 599] on span "互助210 - 0" at bounding box center [383, 598] width 234 height 31
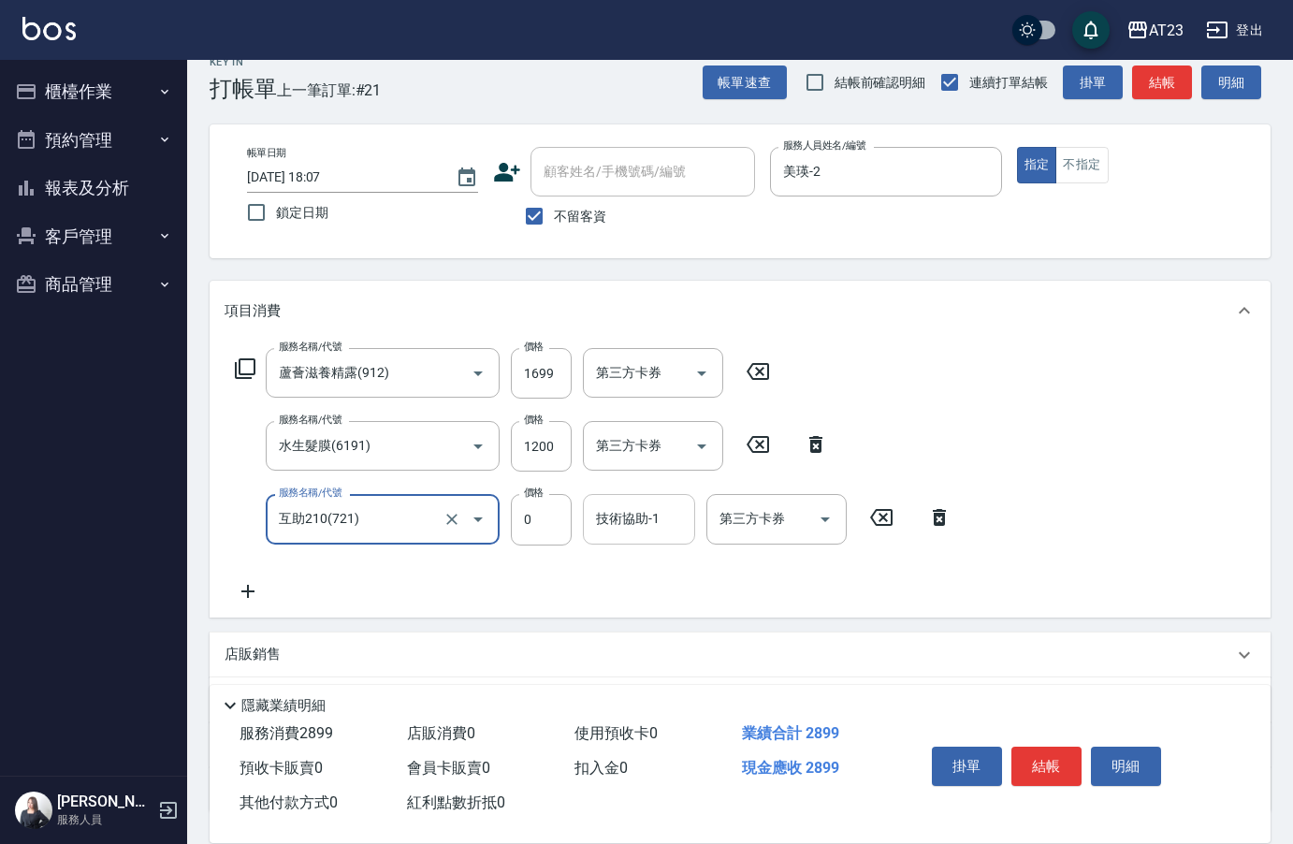
type input "互助210(721)"
click at [632, 530] on input "技術協助-1" at bounding box center [638, 518] width 95 height 33
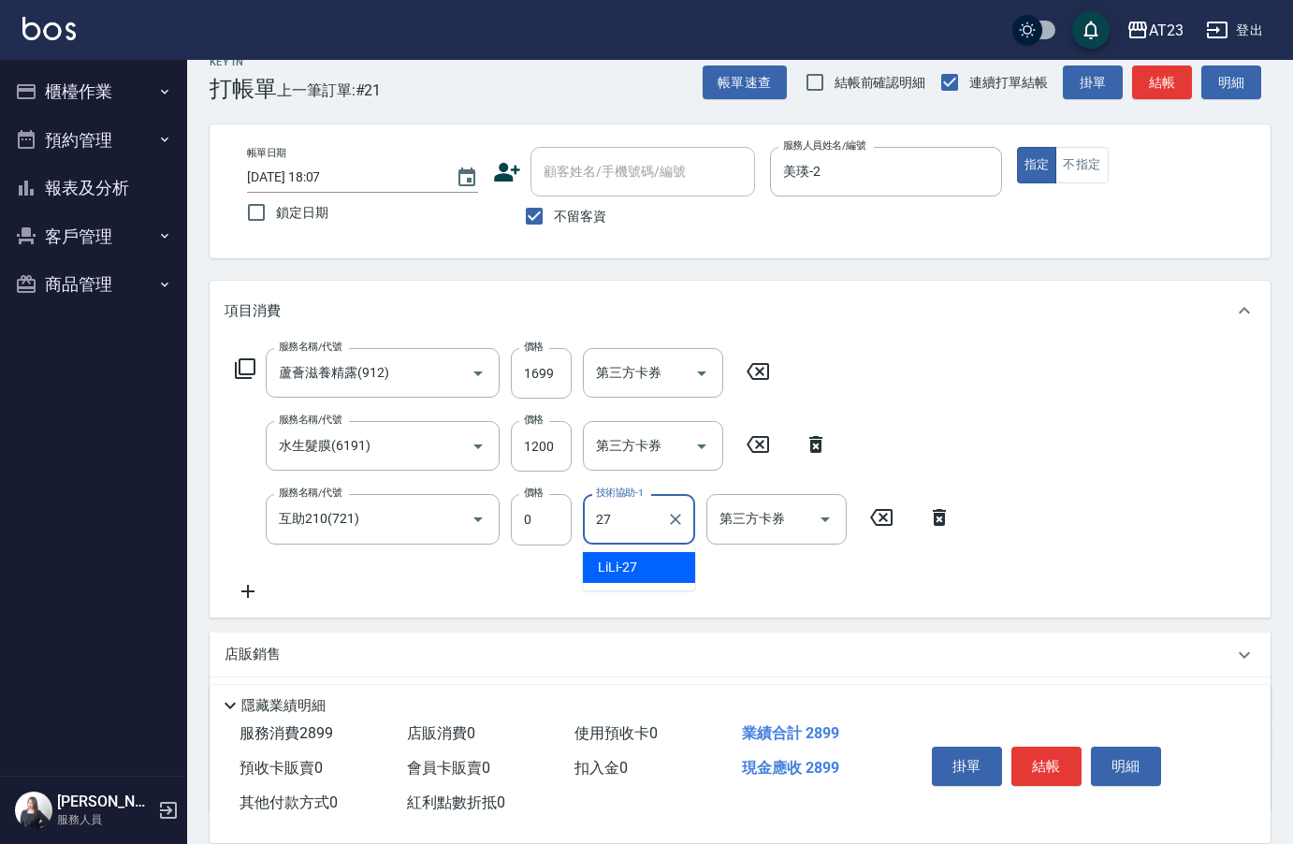
type input "LiLi-27"
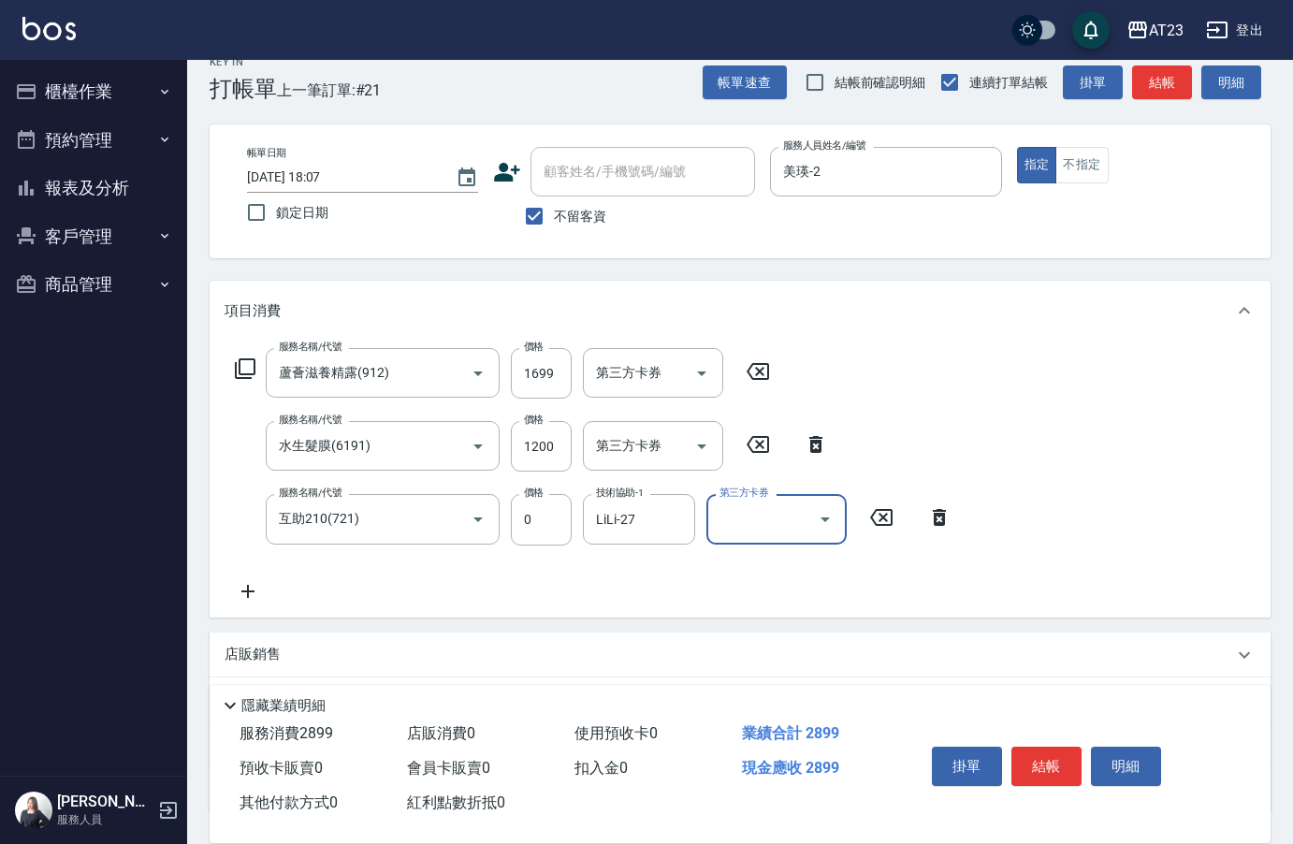
click at [255, 581] on icon at bounding box center [247, 591] width 47 height 22
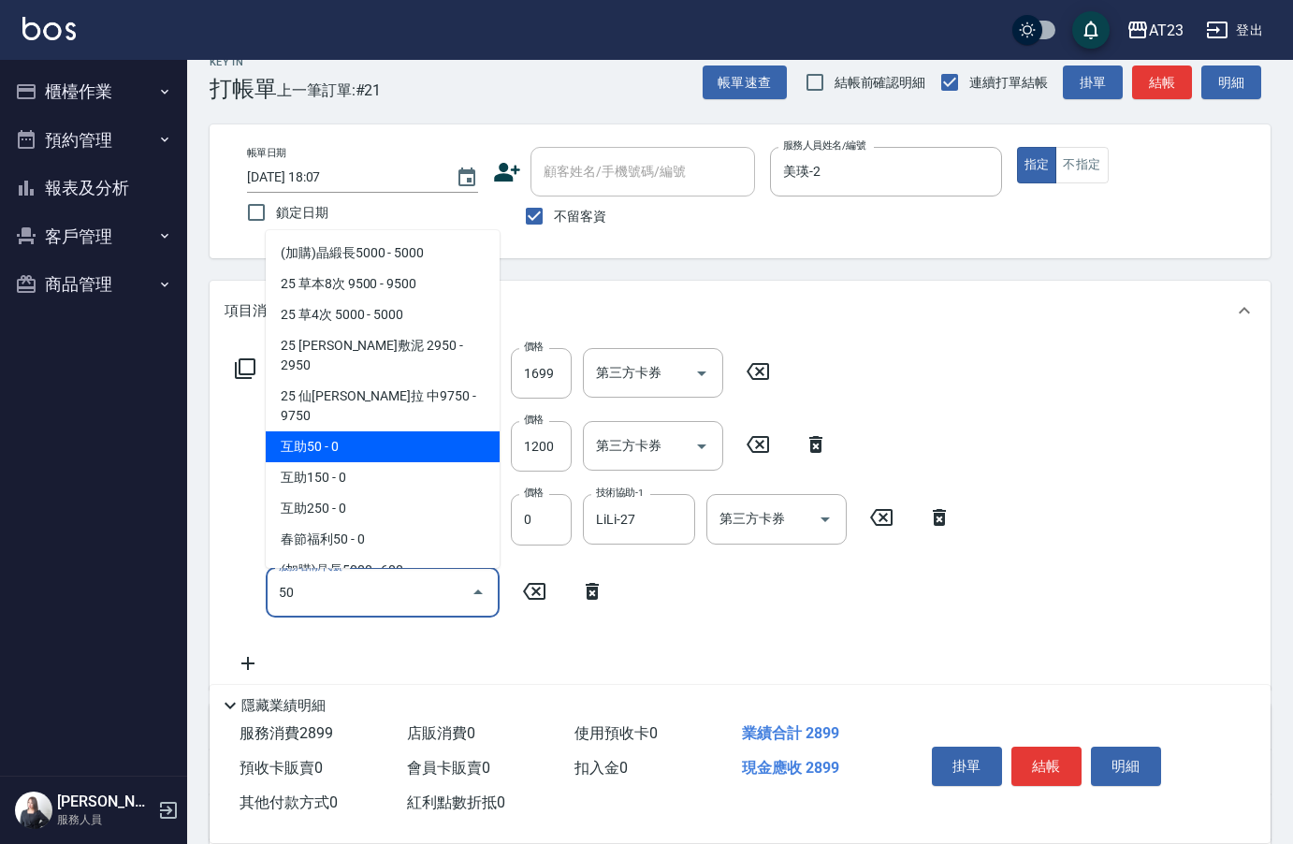
click at [318, 431] on span "互助50 - 0" at bounding box center [383, 446] width 234 height 31
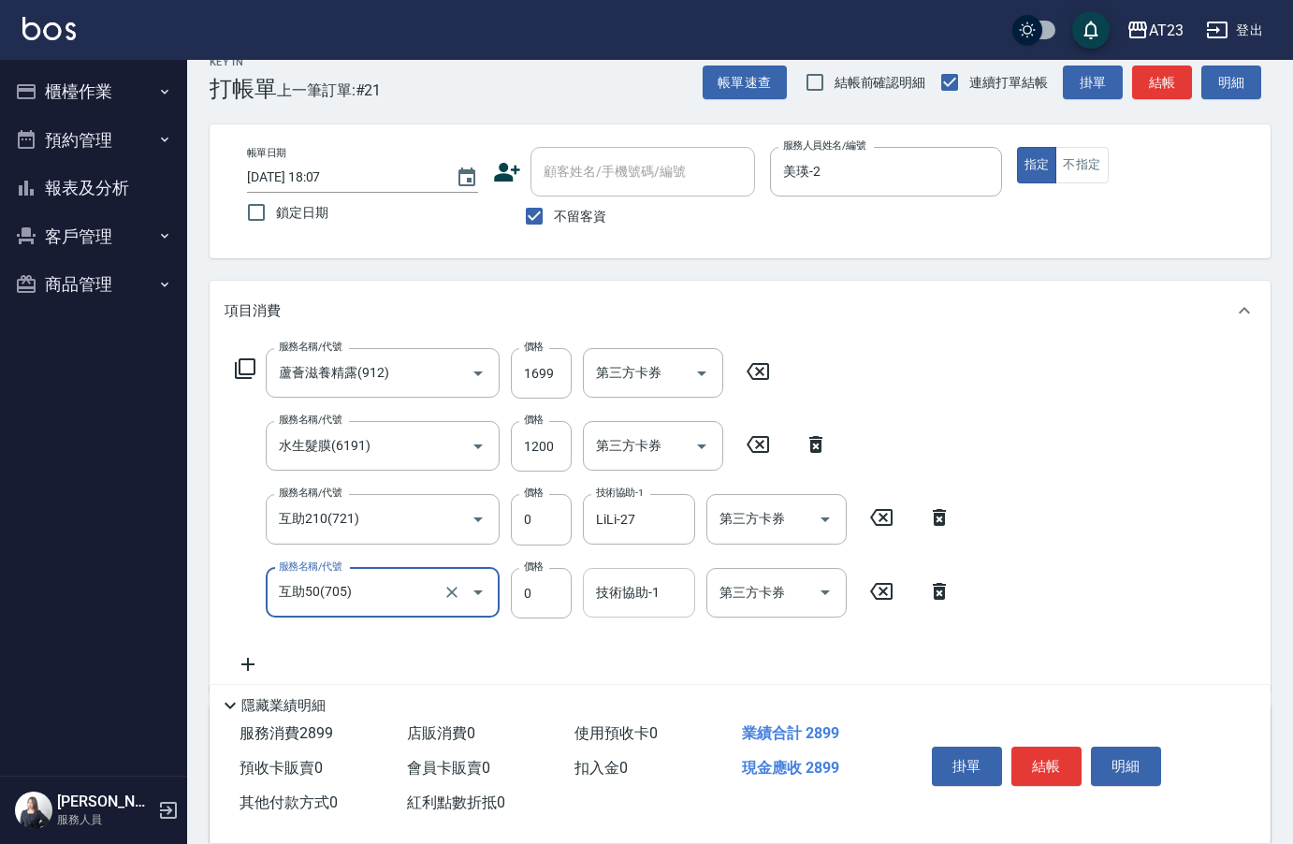
type input "互助50(705)"
click at [666, 600] on input "技術協助-1" at bounding box center [638, 592] width 95 height 33
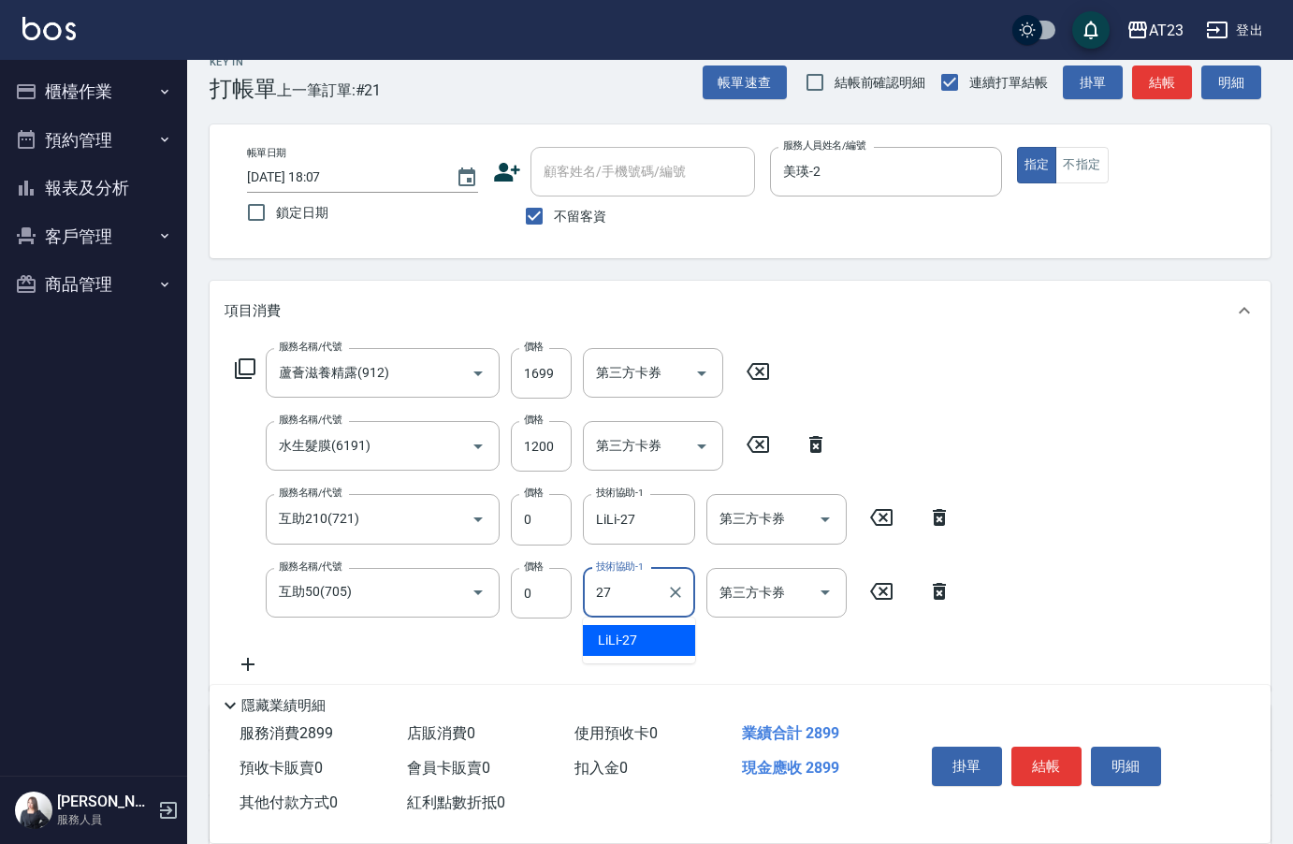
type input "LiLi-27"
click at [1068, 570] on div "服務名稱/代號 蘆薈滋養精露(912) 服務名稱/代號 價格 1699 價格 第三方卡券 第三方卡券 服務名稱/代號 水生髮膜(6191) 服務名稱/代號 價…" at bounding box center [740, 515] width 1061 height 350
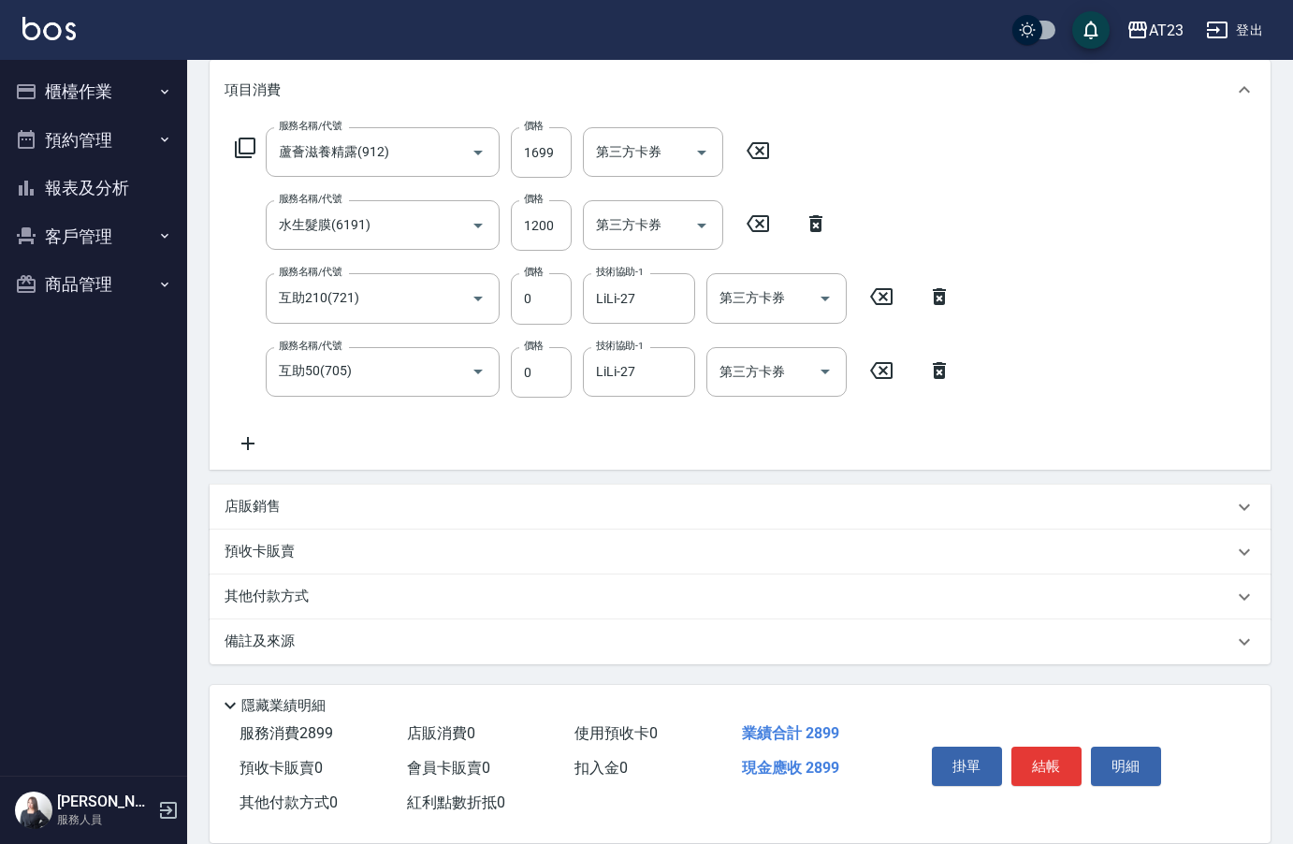
click at [272, 591] on p "其他付款方式" at bounding box center [271, 596] width 94 height 21
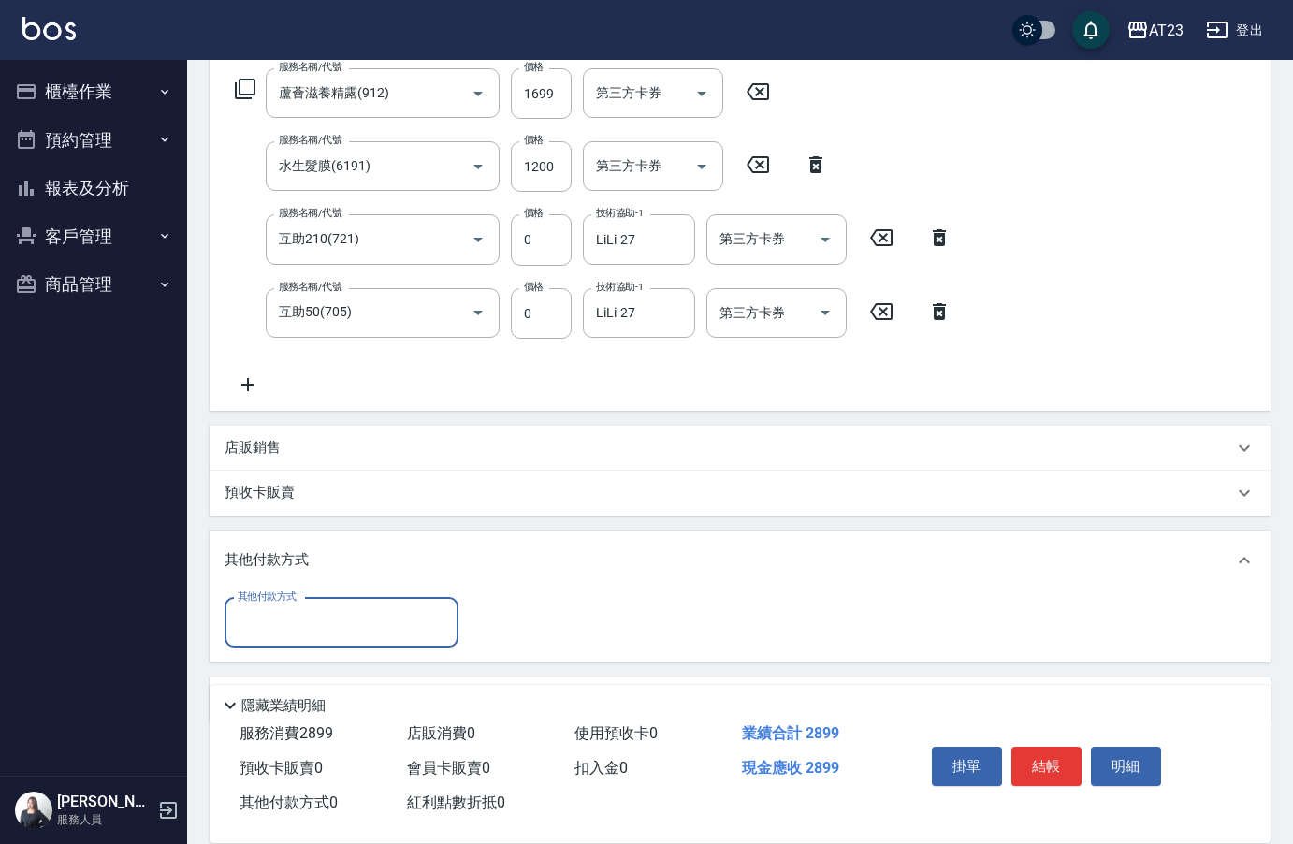
scroll to position [364, 0]
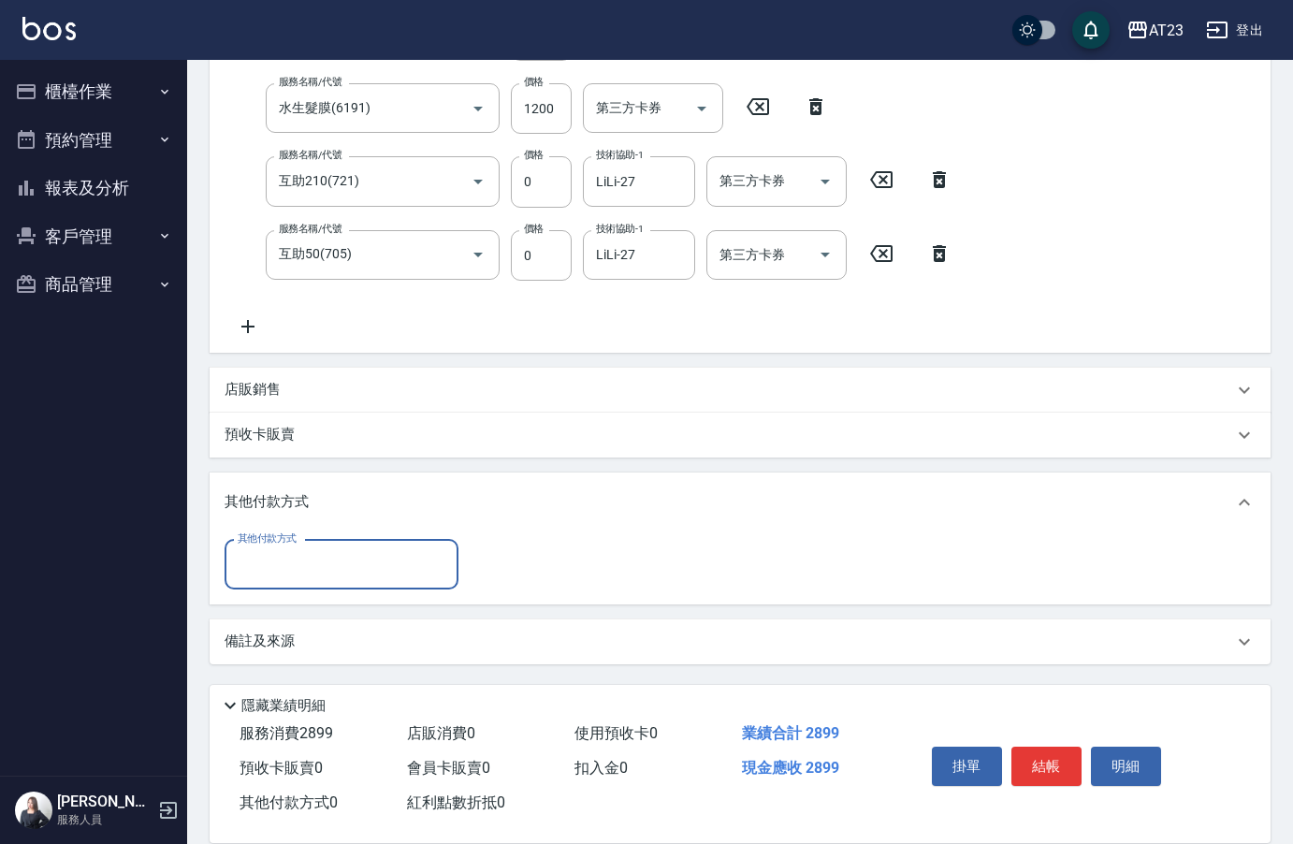
click at [287, 572] on input "其他付款方式" at bounding box center [341, 564] width 217 height 33
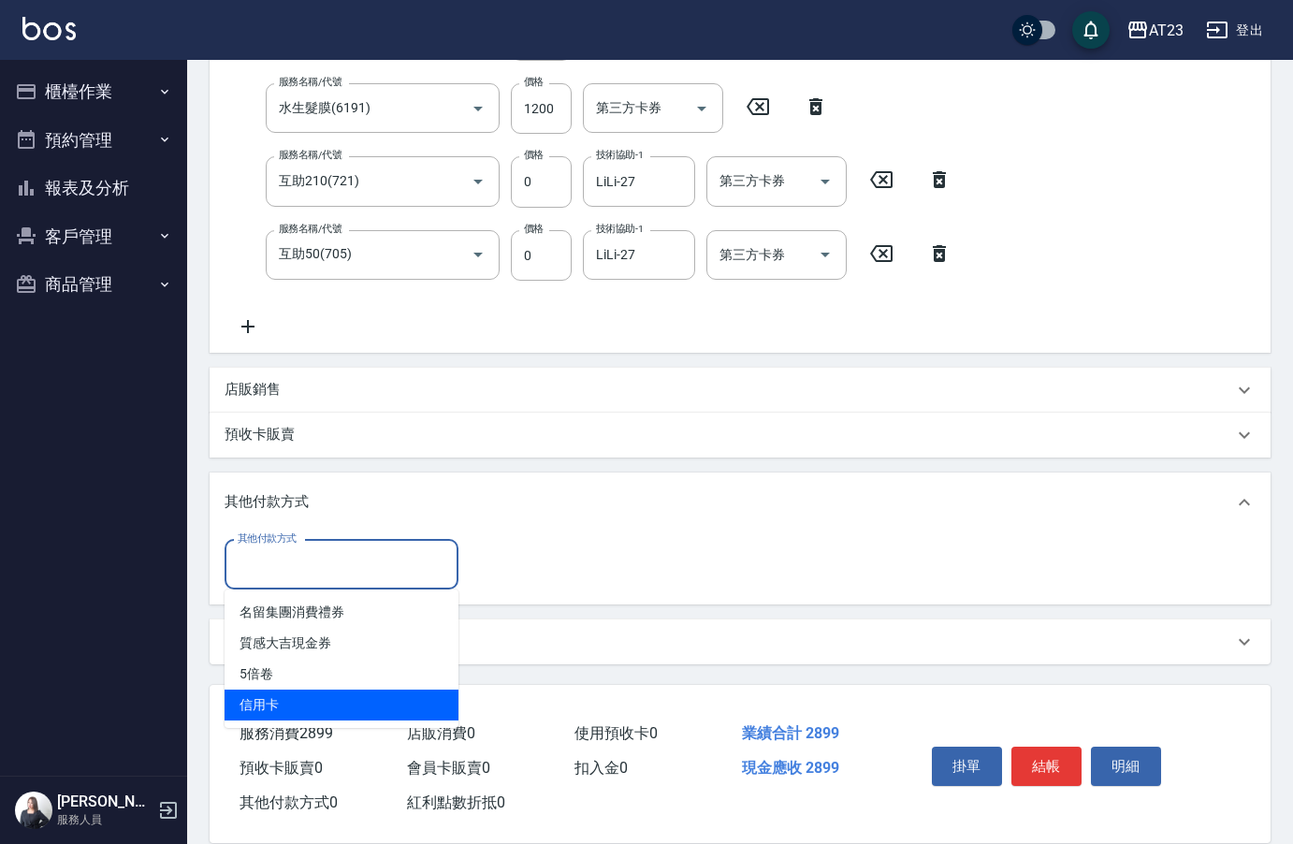
click at [297, 698] on span "信用卡" at bounding box center [341, 704] width 234 height 31
type input "信用卡"
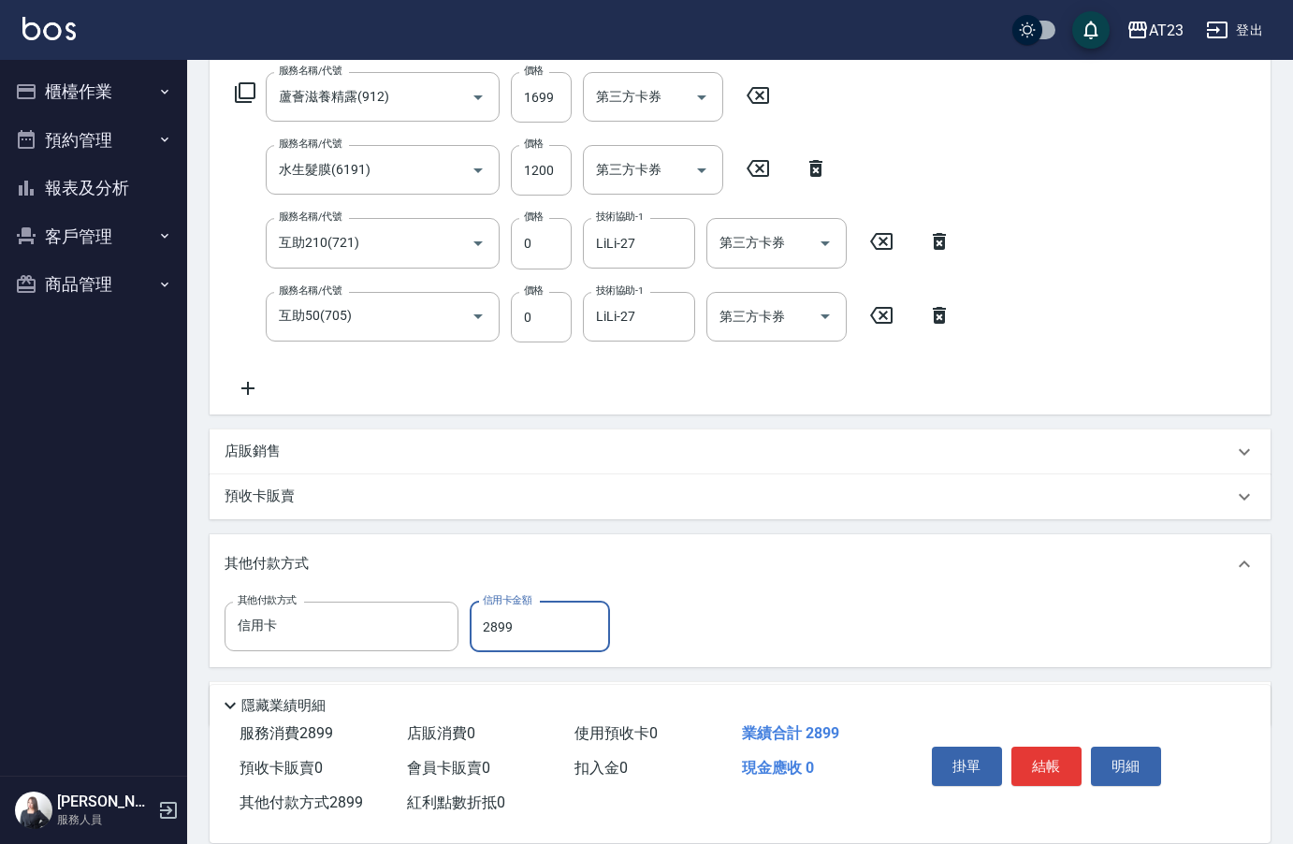
scroll to position [270, 0]
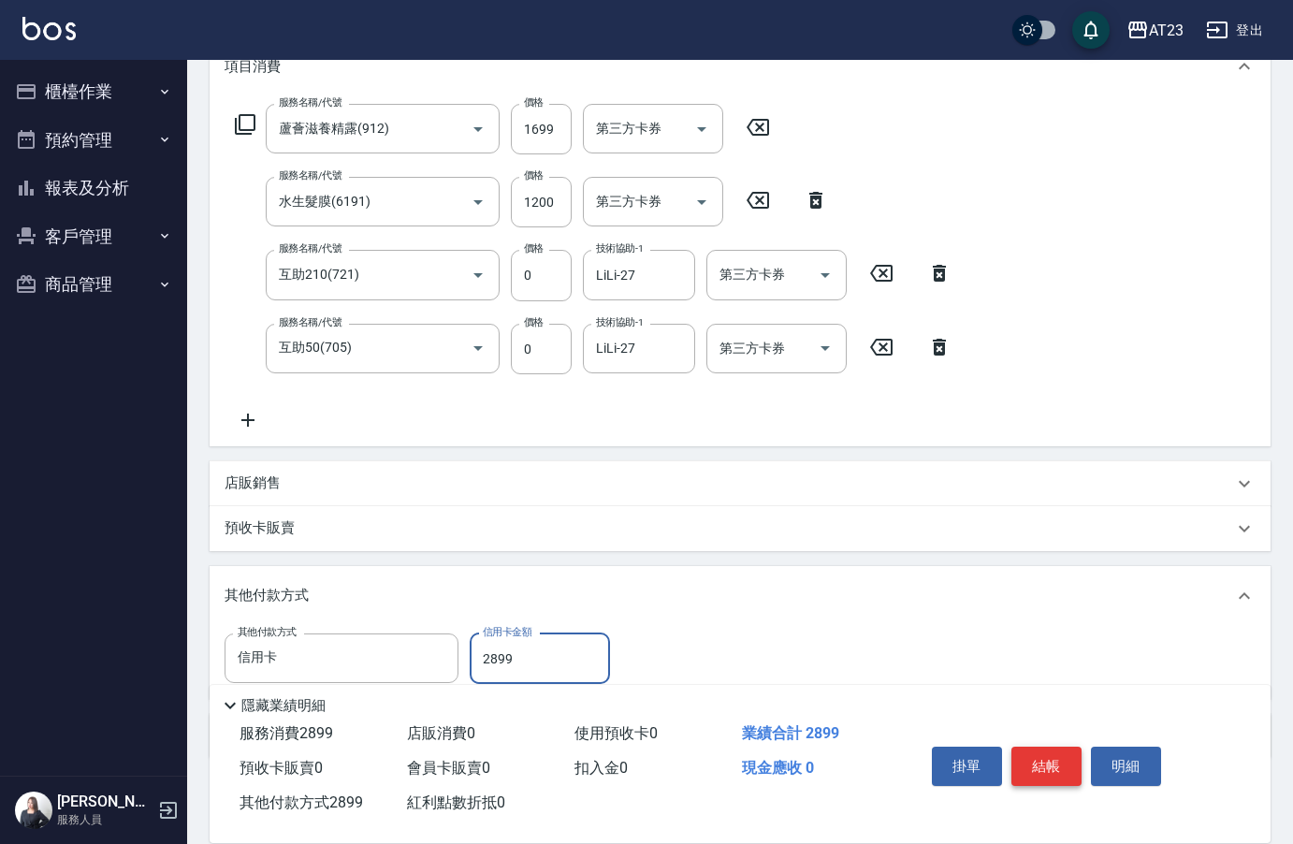
type input "2899"
click at [1055, 760] on button "結帳" at bounding box center [1046, 765] width 70 height 39
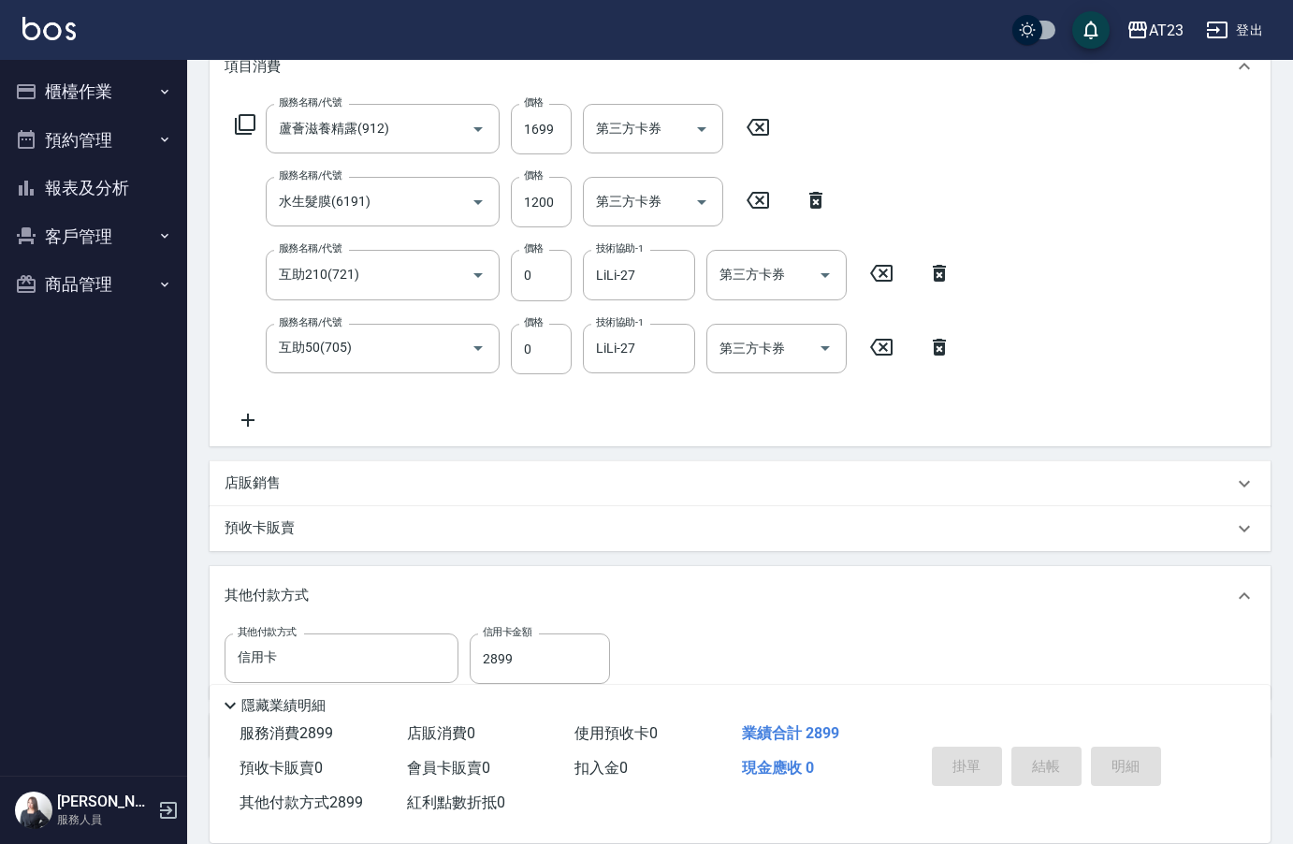
type input "[DATE] 18:11"
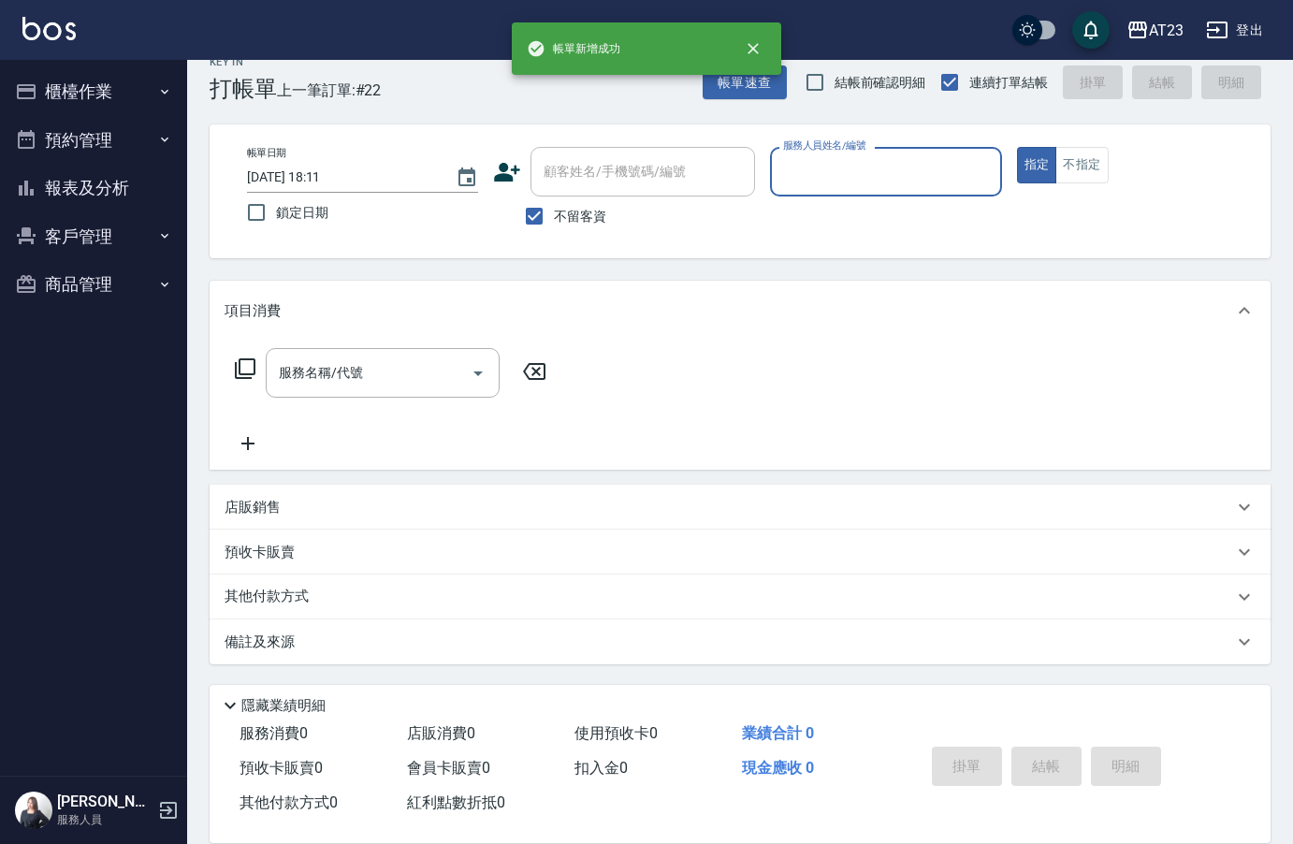
scroll to position [26, 0]
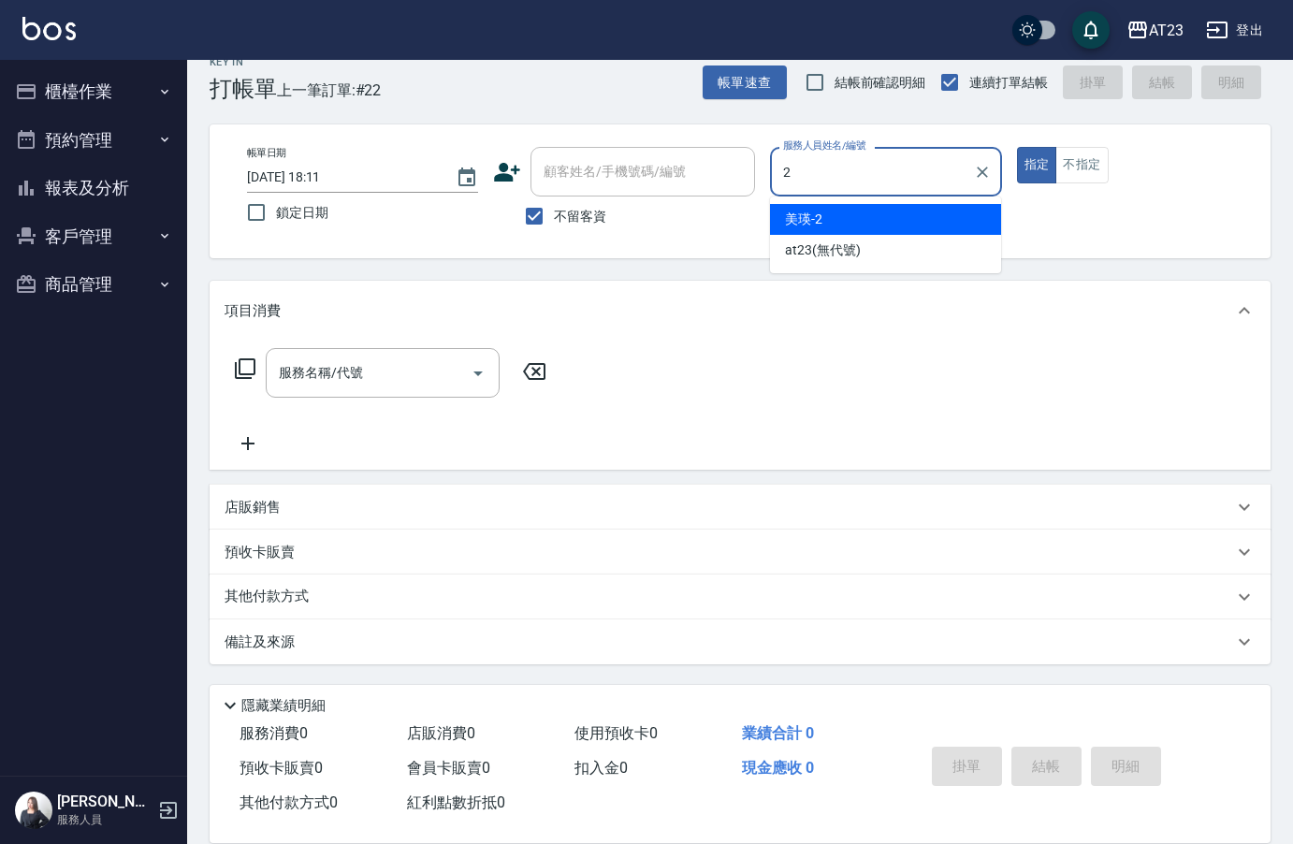
type input "美瑛-2"
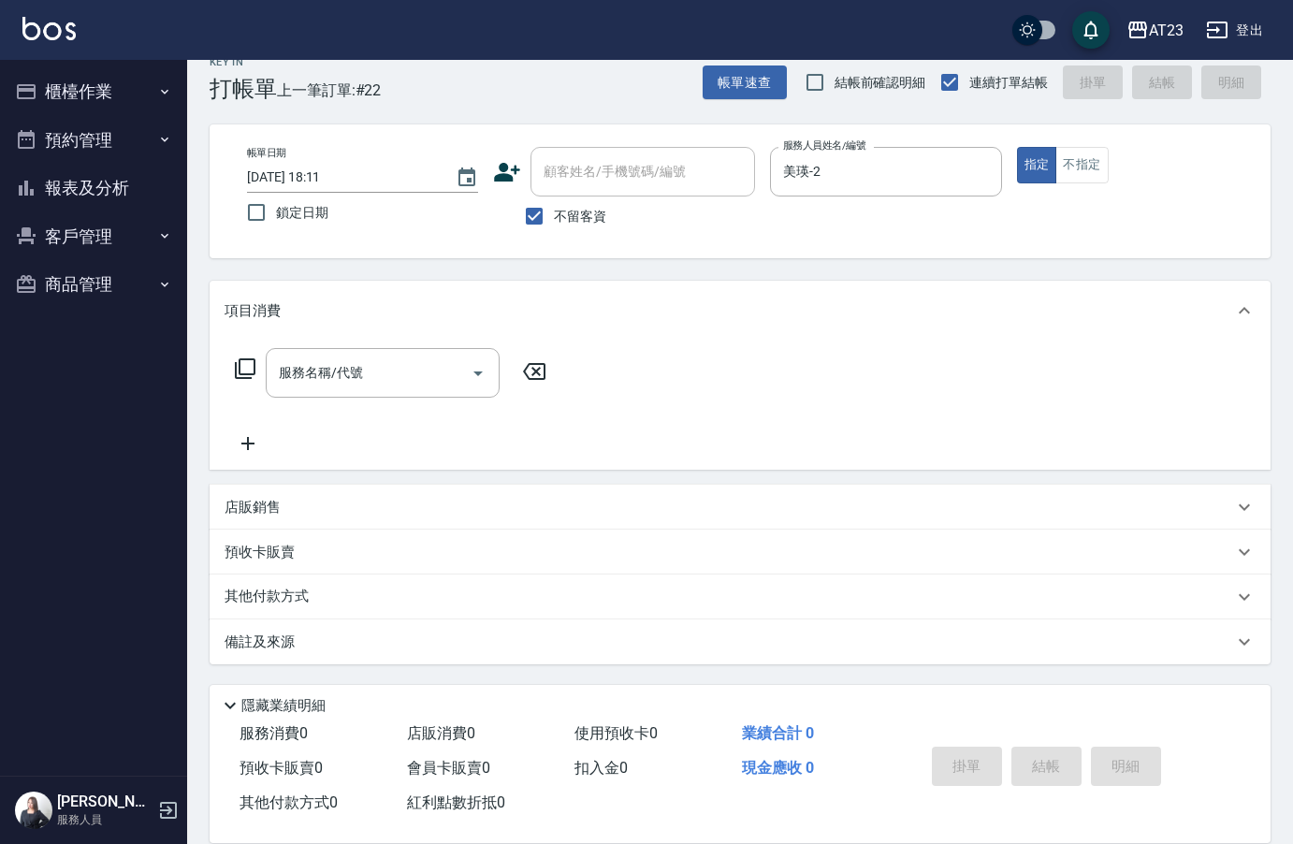
click at [253, 369] on icon at bounding box center [245, 368] width 22 height 22
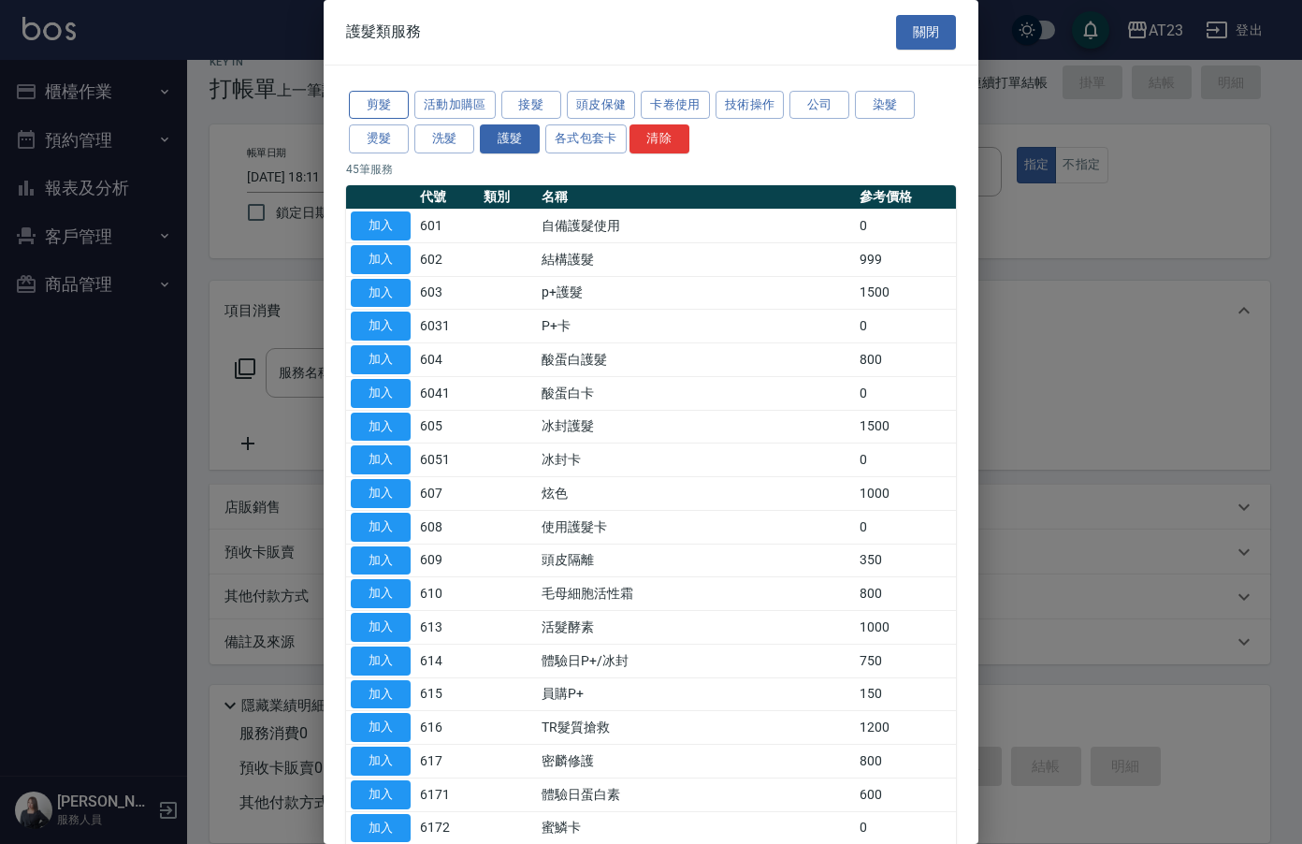
click at [397, 114] on button "剪髮" at bounding box center [379, 105] width 60 height 29
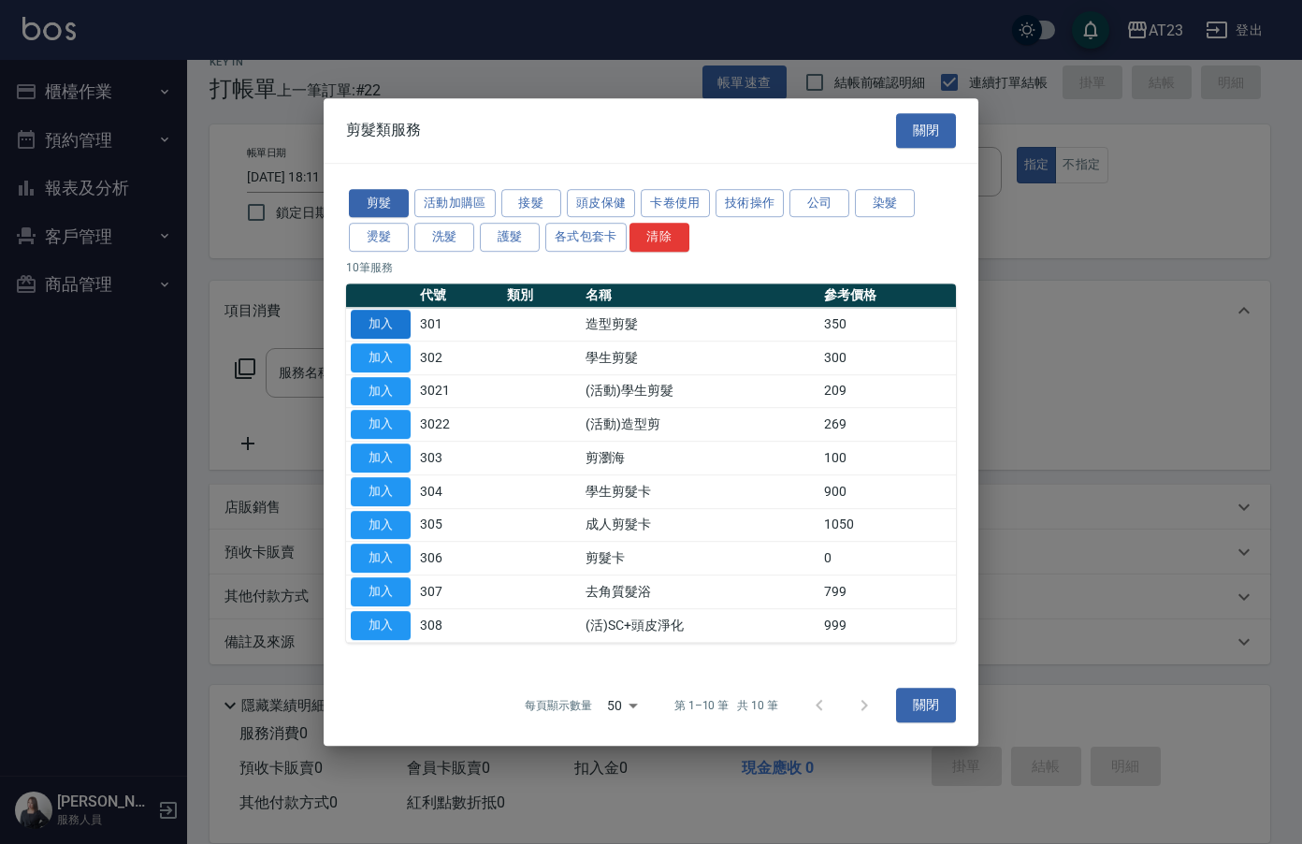
click at [356, 312] on button "加入" at bounding box center [381, 324] width 60 height 29
type input "造型剪髮(301)"
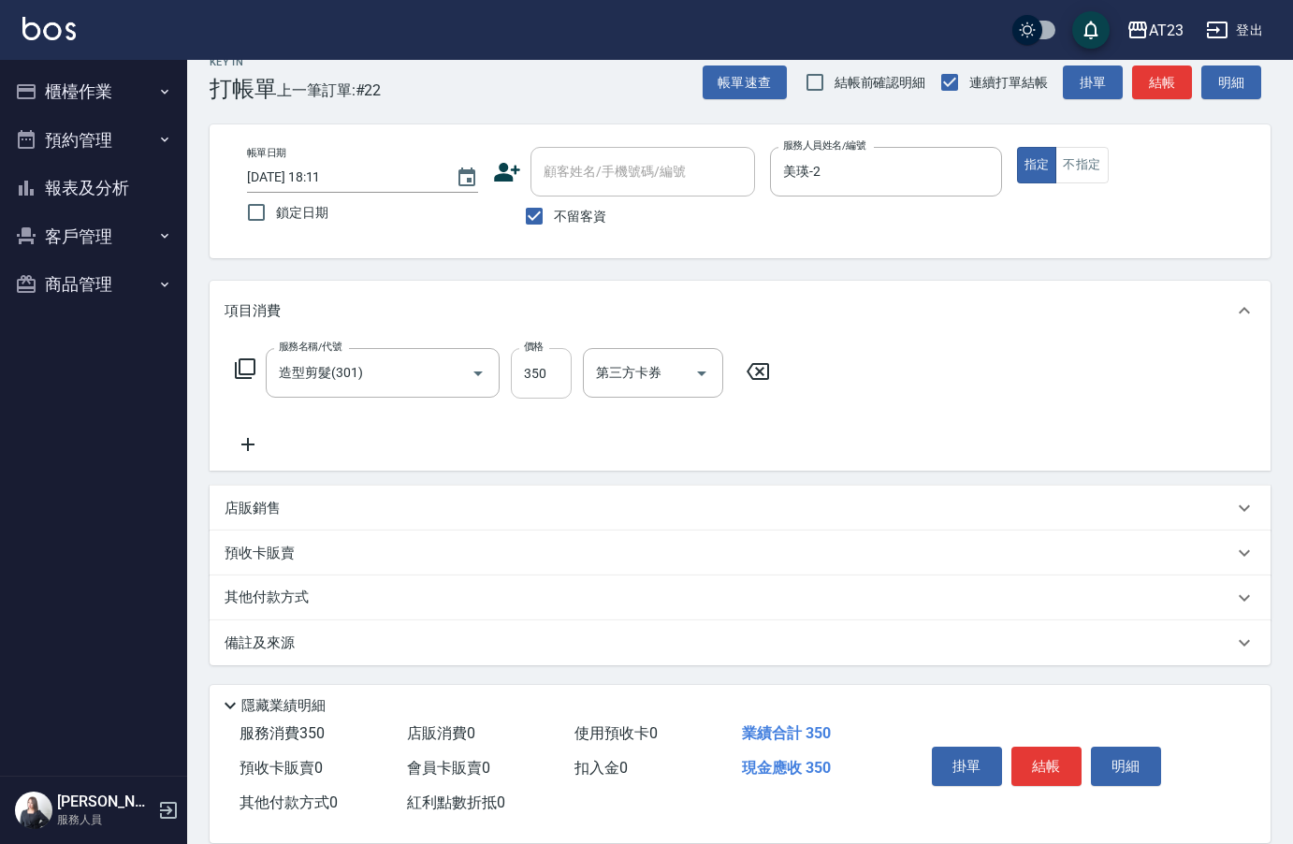
click at [538, 384] on input "350" at bounding box center [541, 373] width 61 height 51
type input "500"
click at [1024, 764] on button "結帳" at bounding box center [1046, 765] width 70 height 39
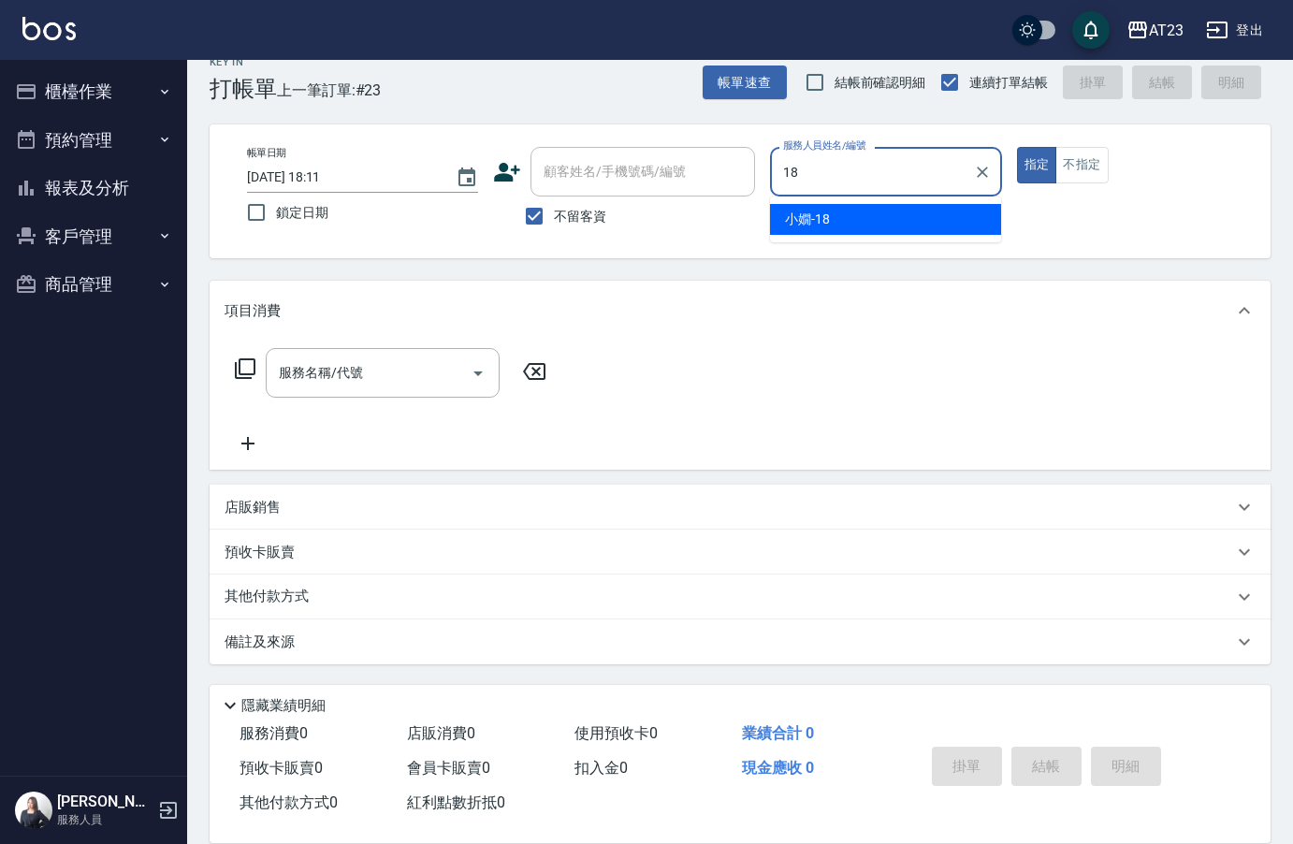
type input "[PERSON_NAME]-18"
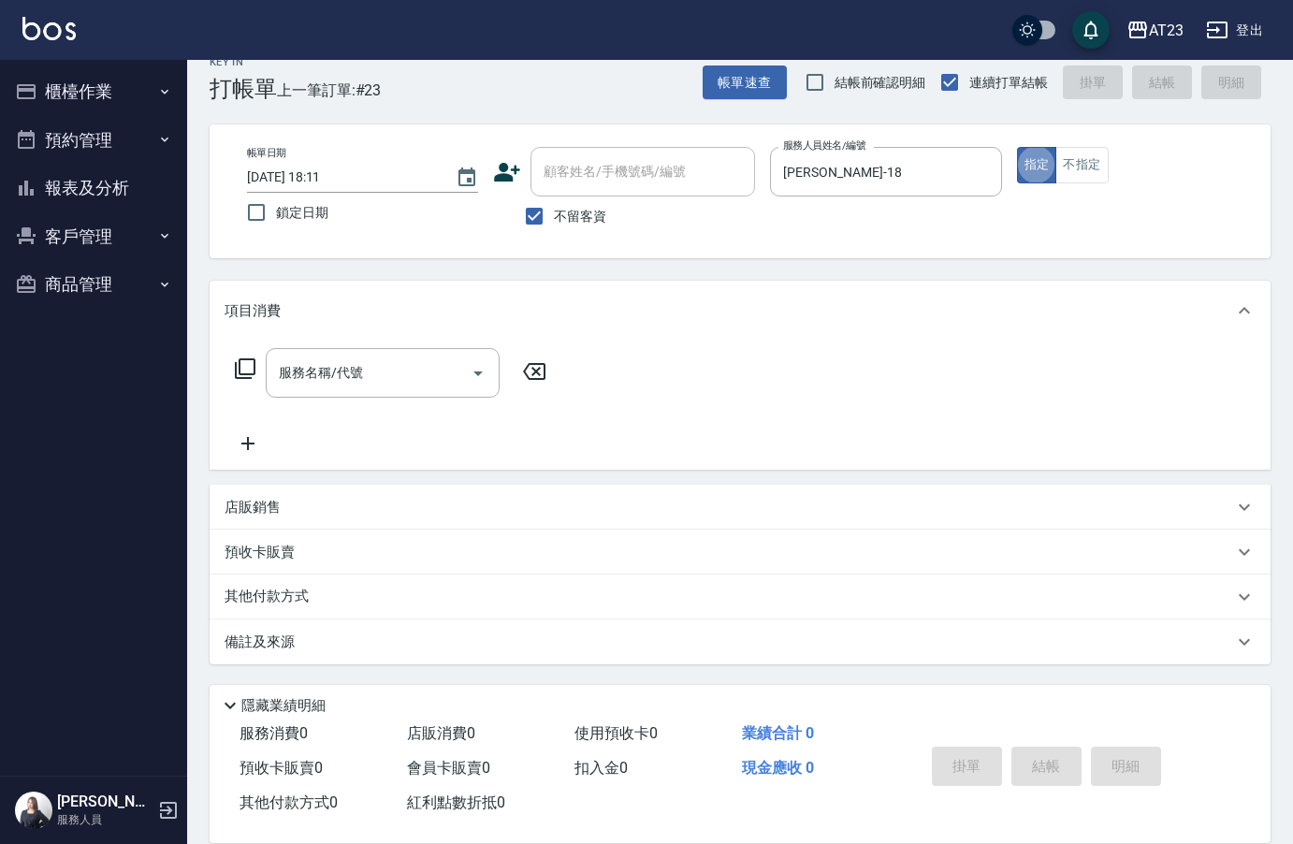
click at [246, 373] on icon at bounding box center [245, 368] width 22 height 22
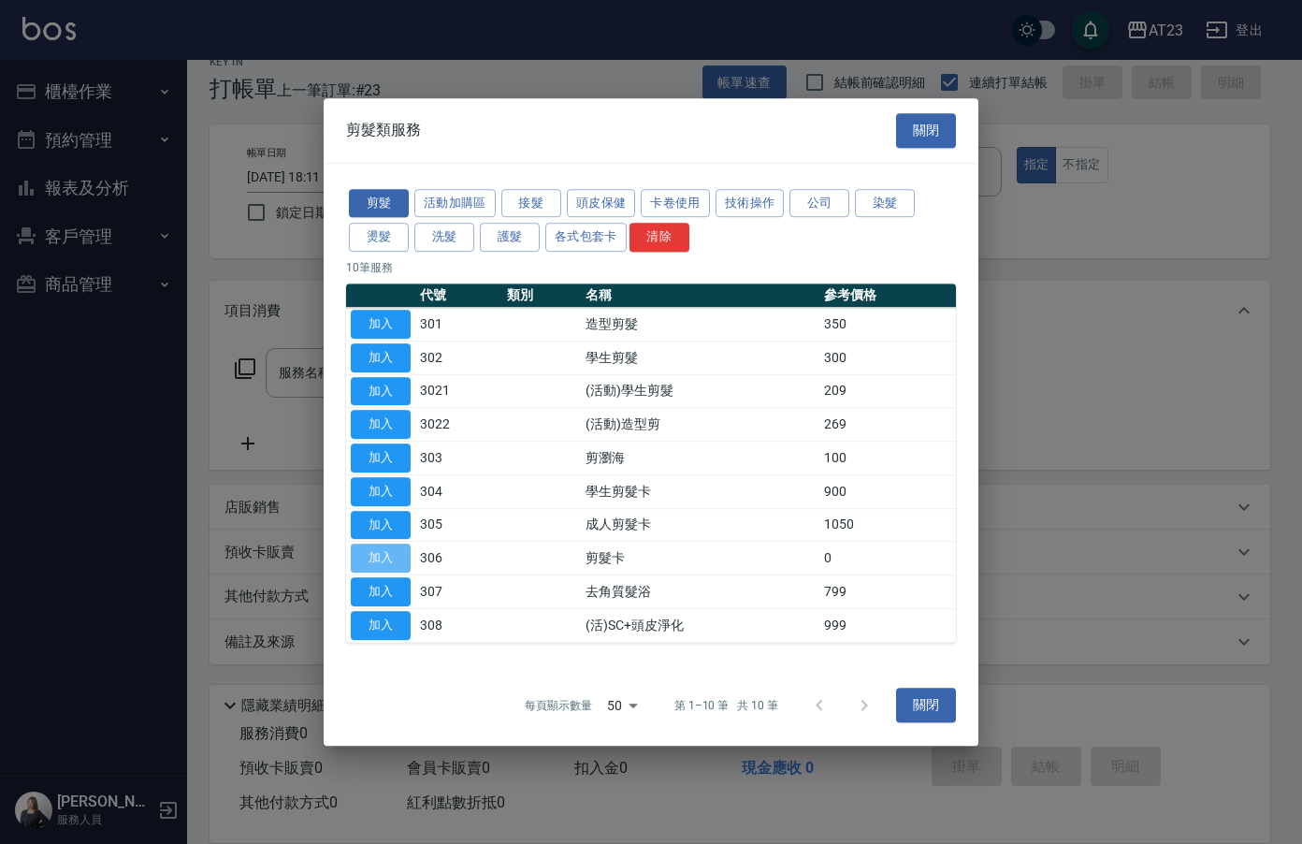
drag, startPoint x: 385, startPoint y: 555, endPoint x: 363, endPoint y: 486, distance: 71.9
click at [384, 555] on button "加入" at bounding box center [381, 557] width 60 height 29
type input "剪髮卡(306)"
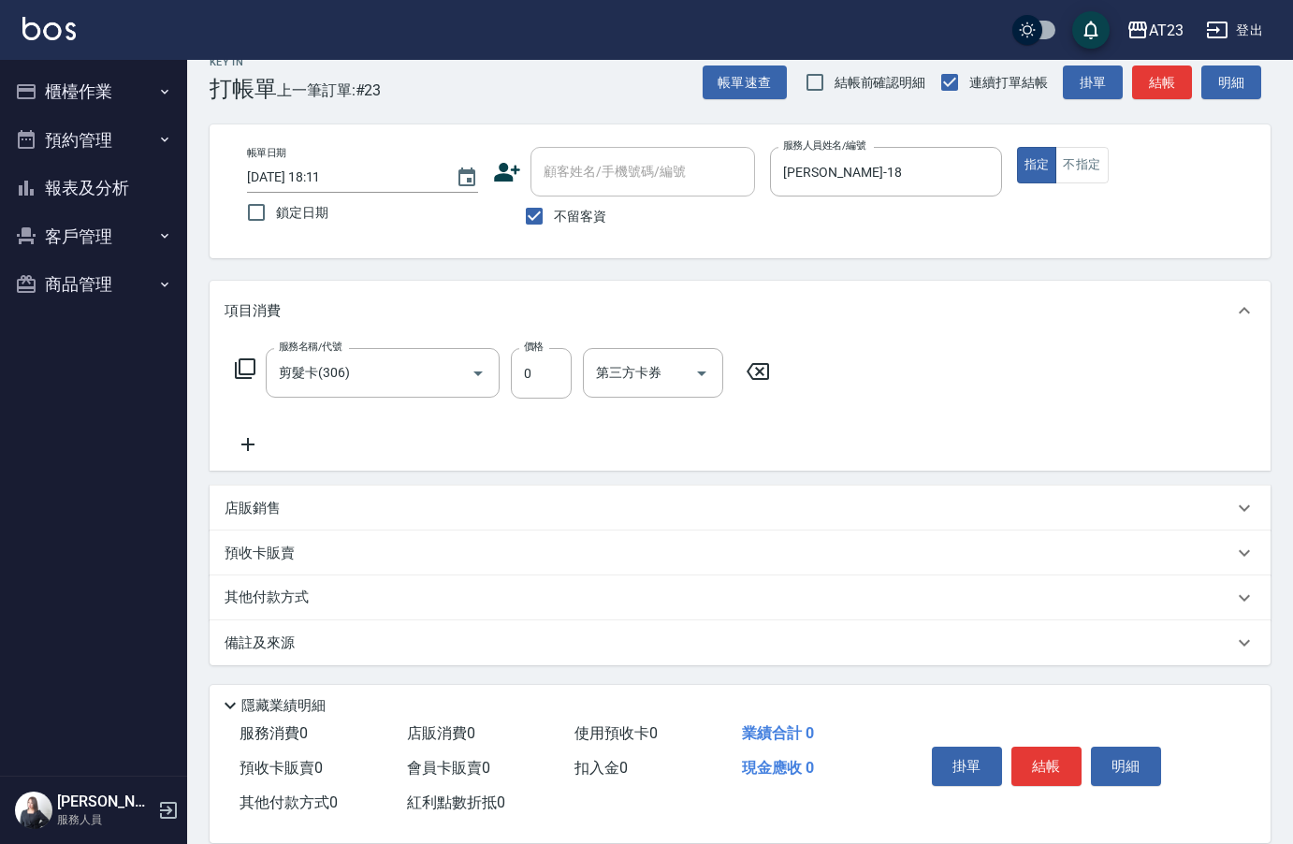
click at [238, 367] on icon at bounding box center [245, 368] width 22 height 22
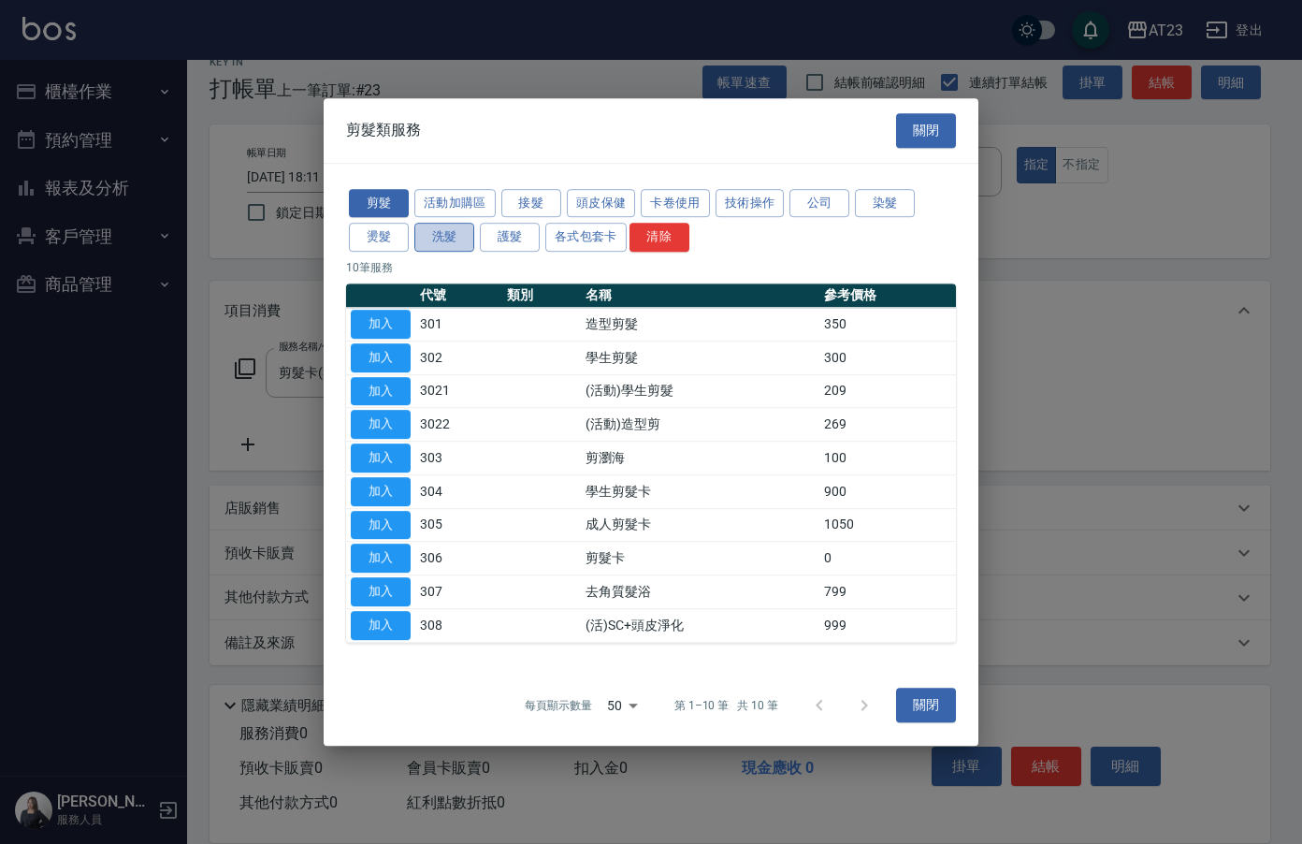
click at [441, 245] on button "洗髮" at bounding box center [444, 237] width 60 height 29
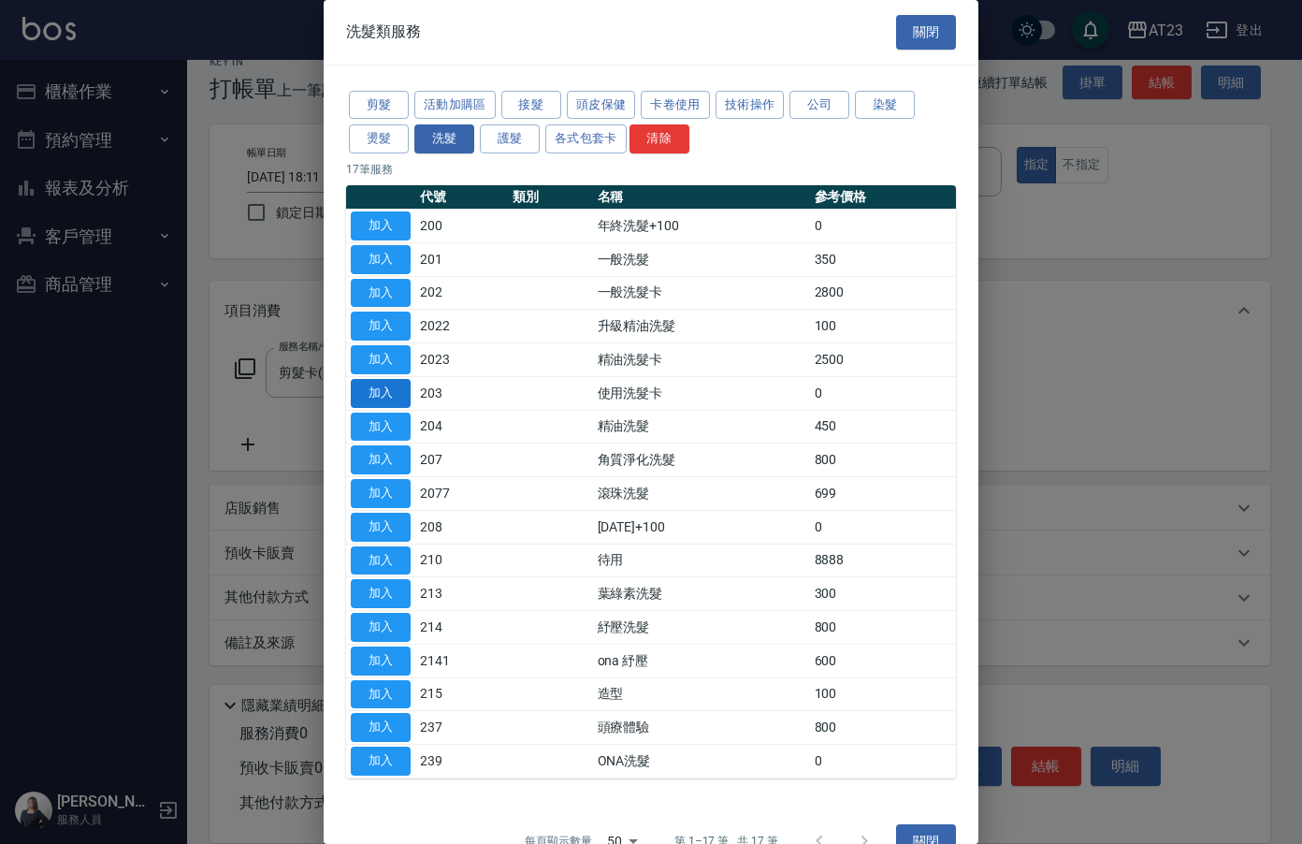
click at [382, 396] on button "加入" at bounding box center [381, 393] width 60 height 29
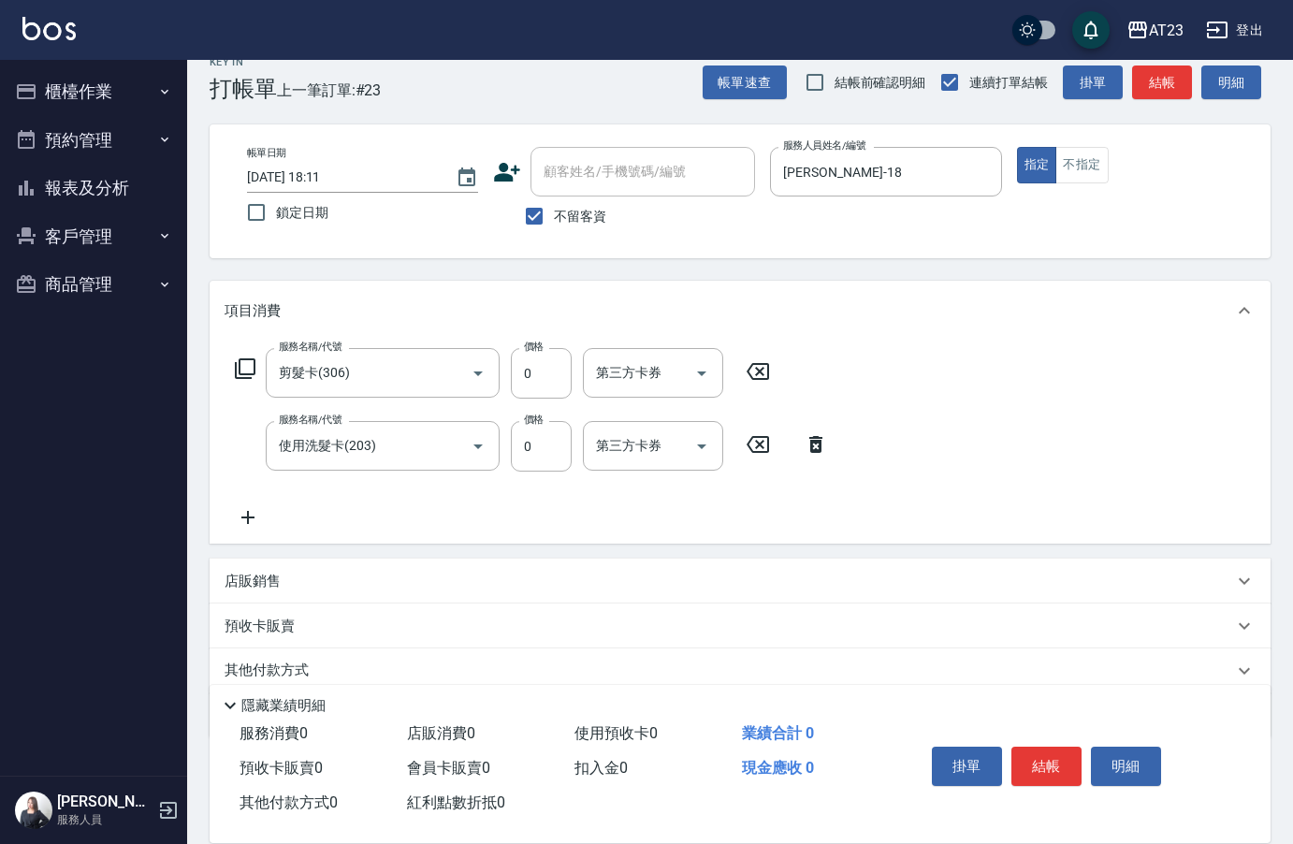
click at [239, 369] on icon at bounding box center [245, 368] width 21 height 21
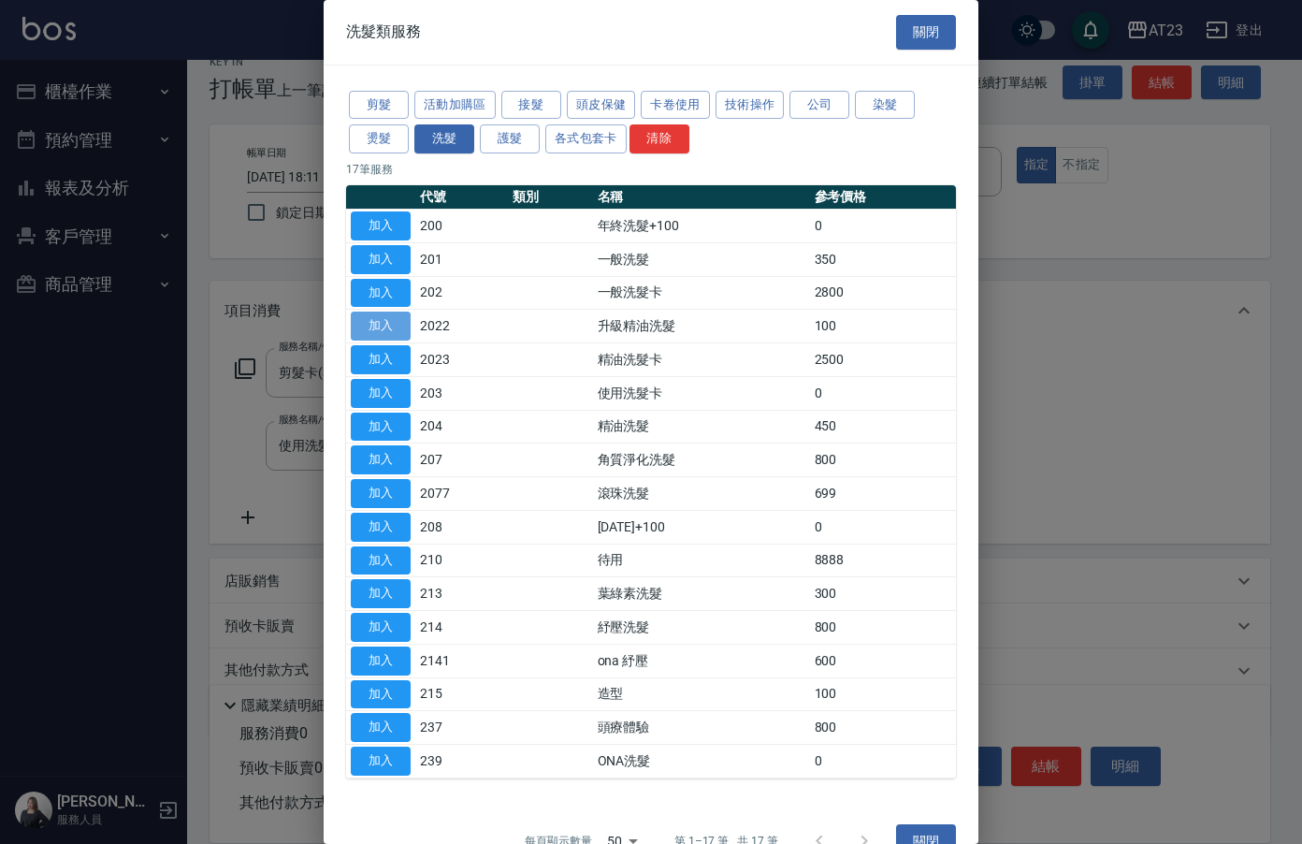
click at [392, 331] on button "加入" at bounding box center [381, 325] width 60 height 29
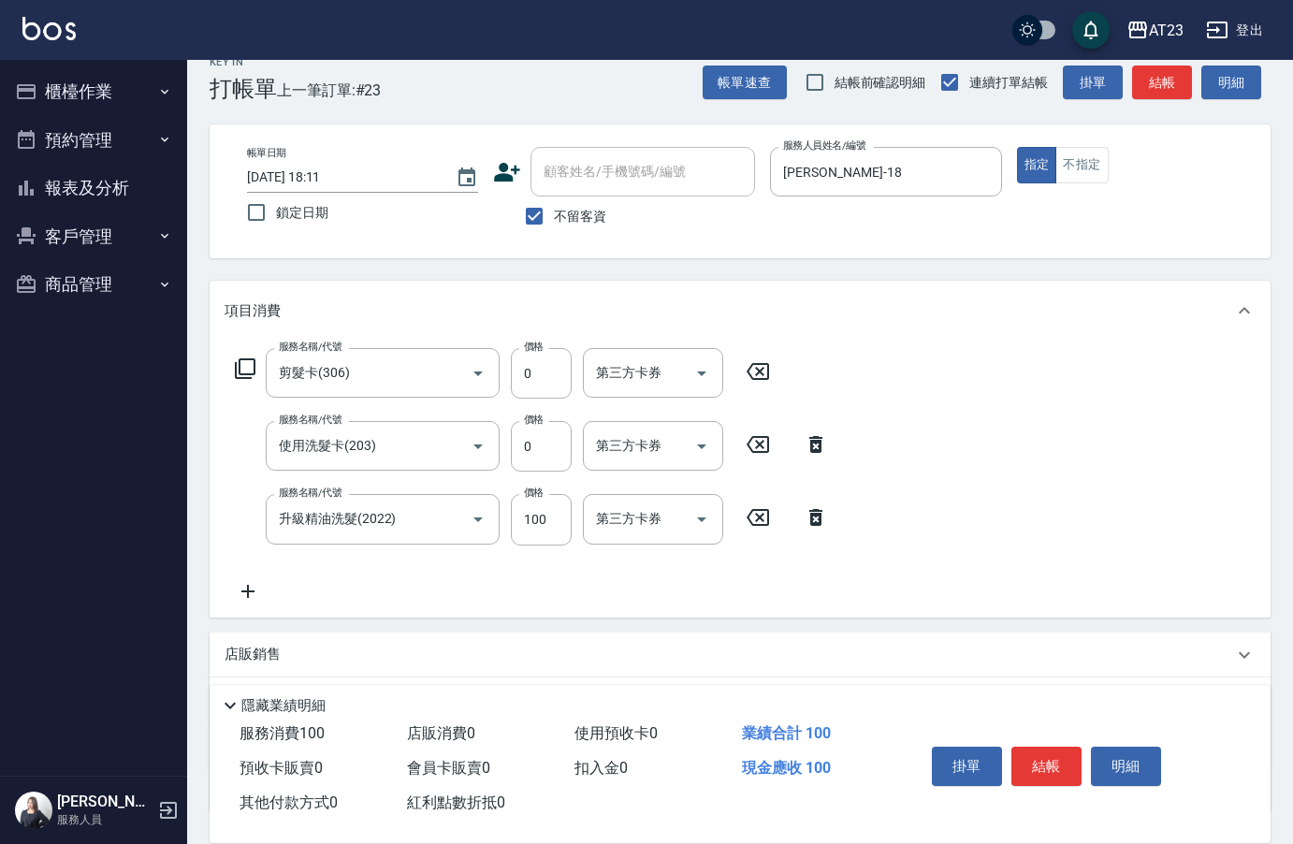
click at [244, 586] on icon at bounding box center [247, 591] width 47 height 22
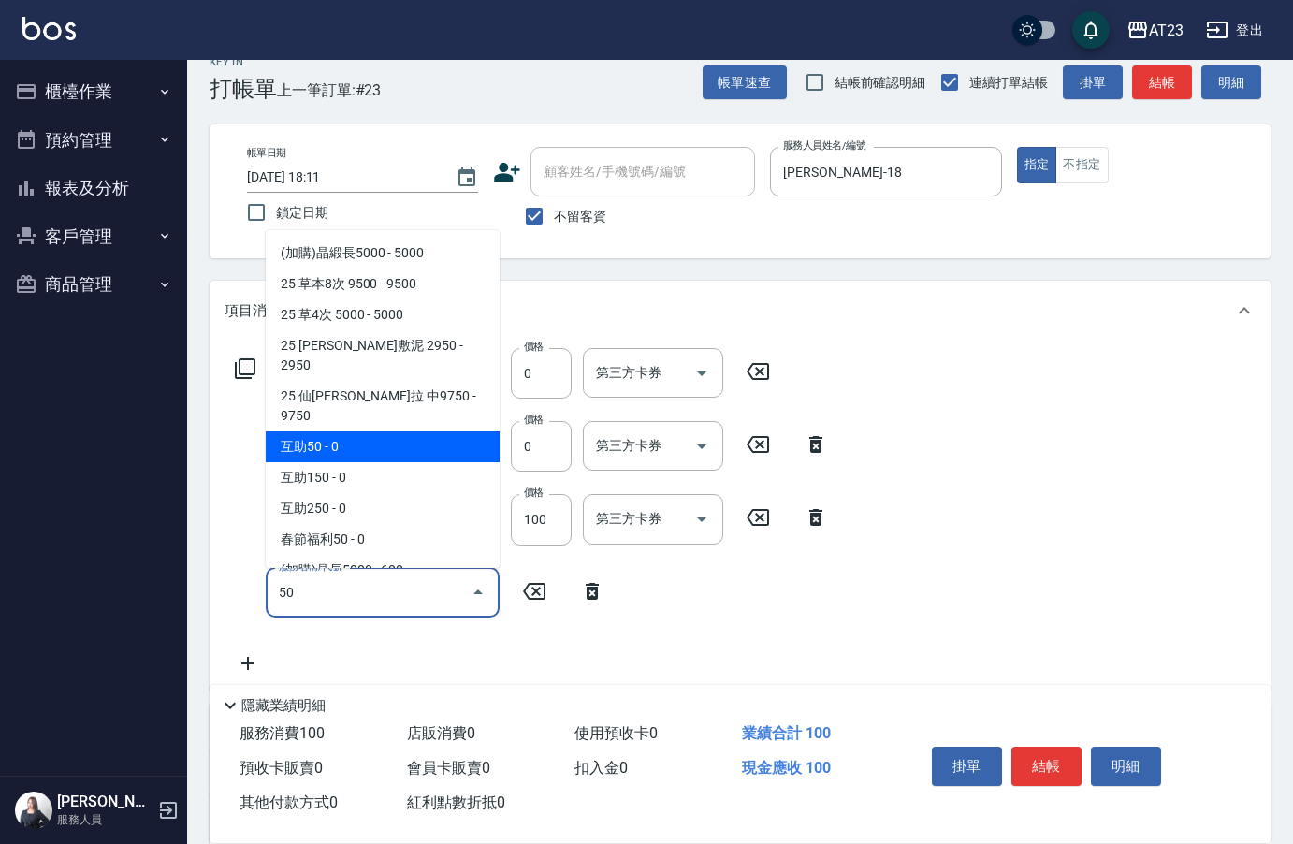
click at [350, 431] on span "互助50 - 0" at bounding box center [383, 446] width 234 height 31
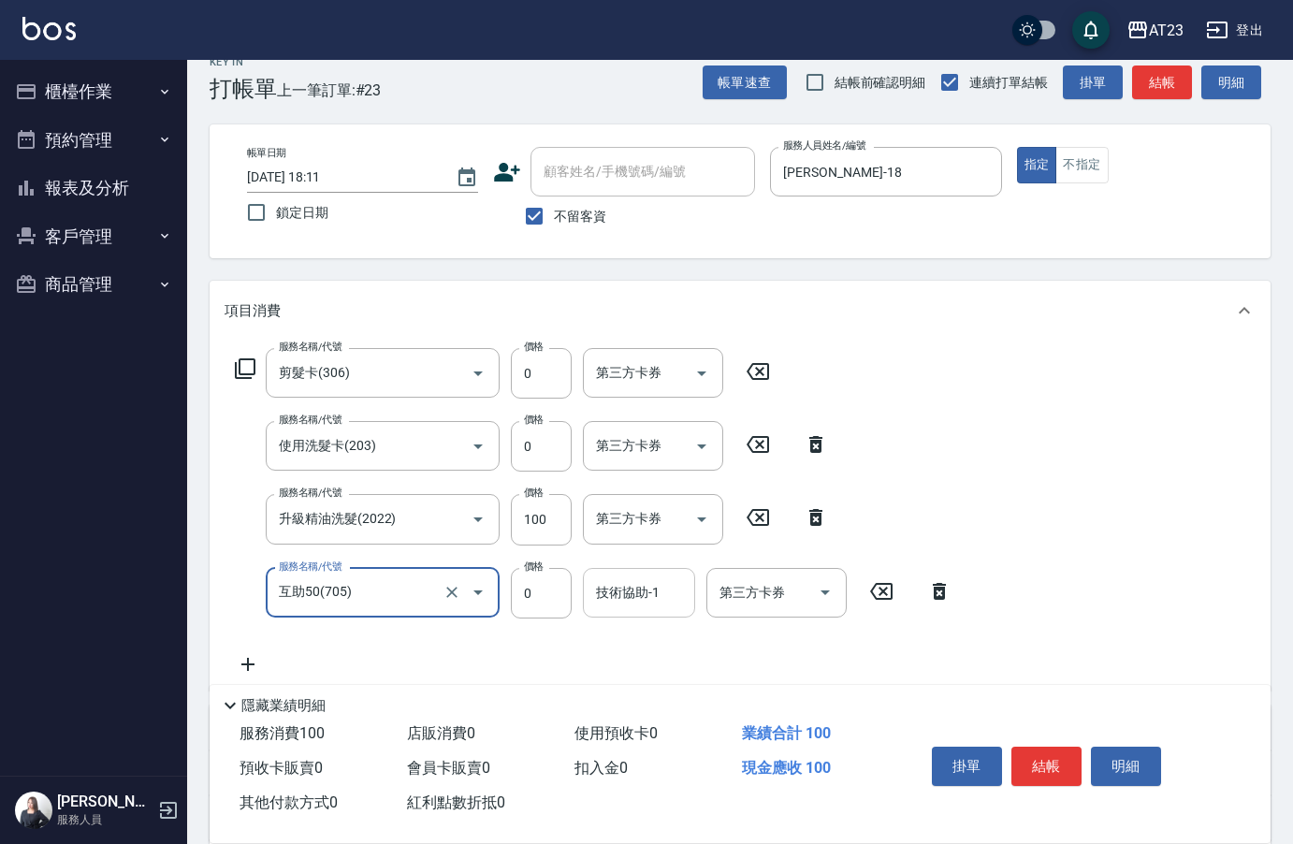
type input "互助50(705)"
click at [643, 596] on div "技術協助-1 技術協助-1" at bounding box center [639, 593] width 112 height 50
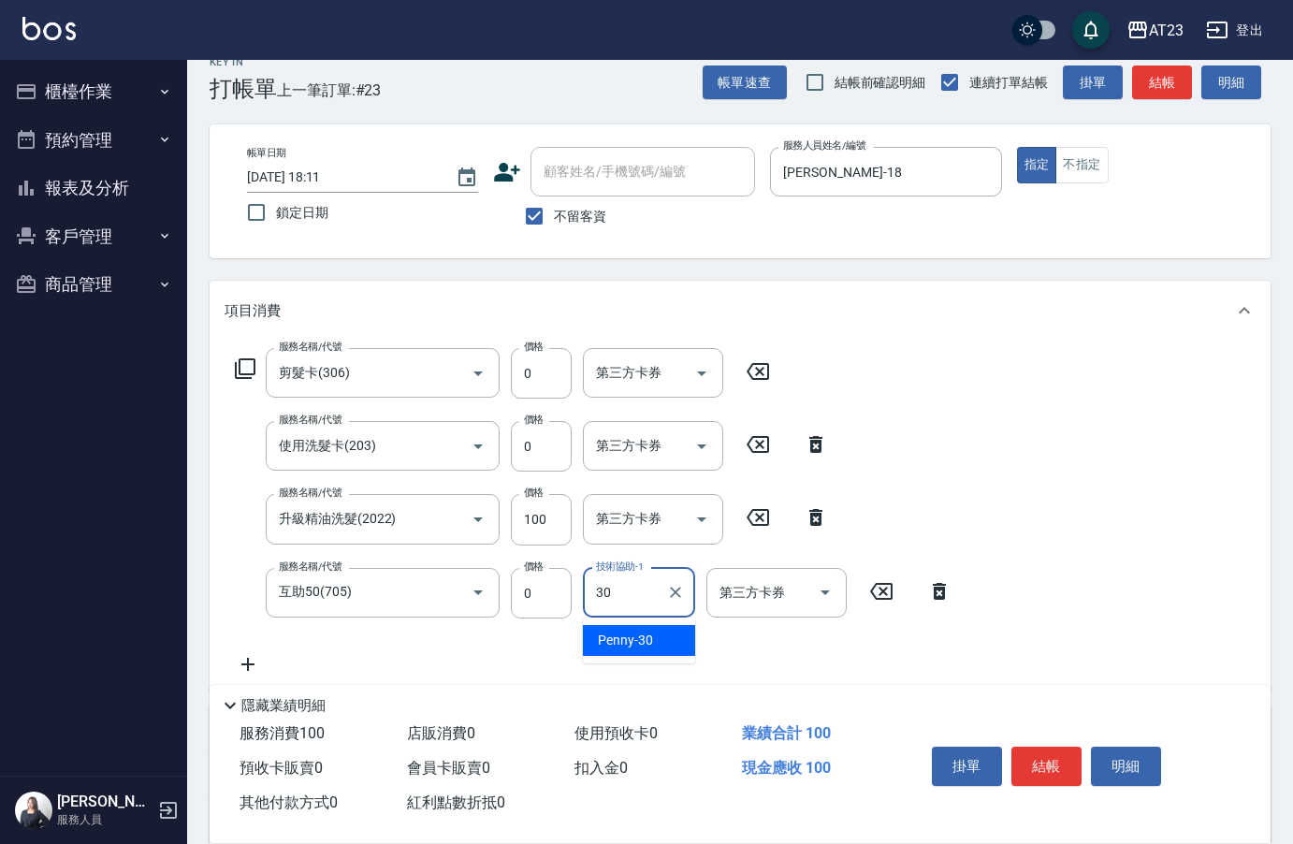
type input "Penny-30"
click at [1197, 498] on div "服務名稱/代號 剪髮卡(306) 服務名稱/代號 價格 0 價格 第三方卡券 第三方卡券 服務名稱/代號 使用洗髮卡(203) 服務名稱/代號 價格 0 價格…" at bounding box center [740, 515] width 1061 height 350
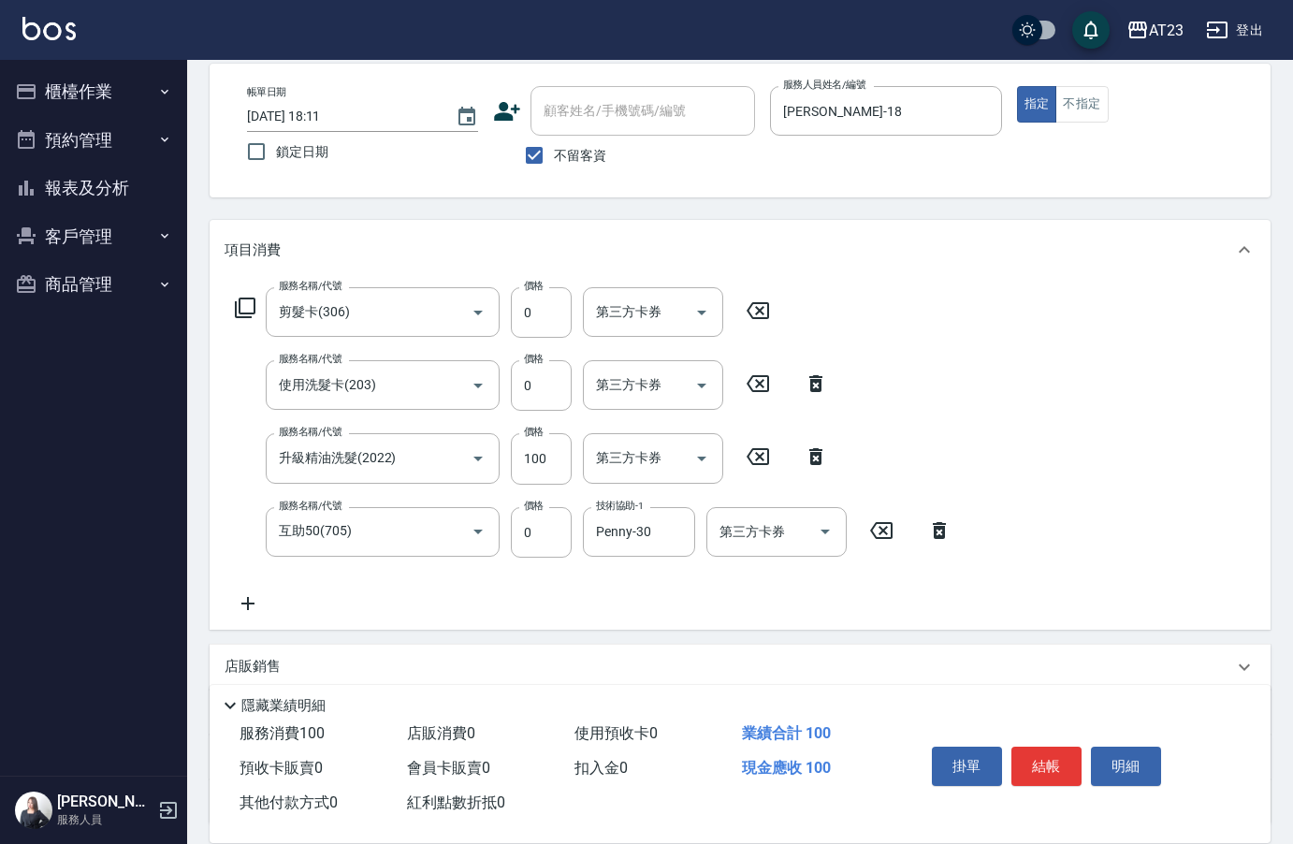
scroll to position [120, 0]
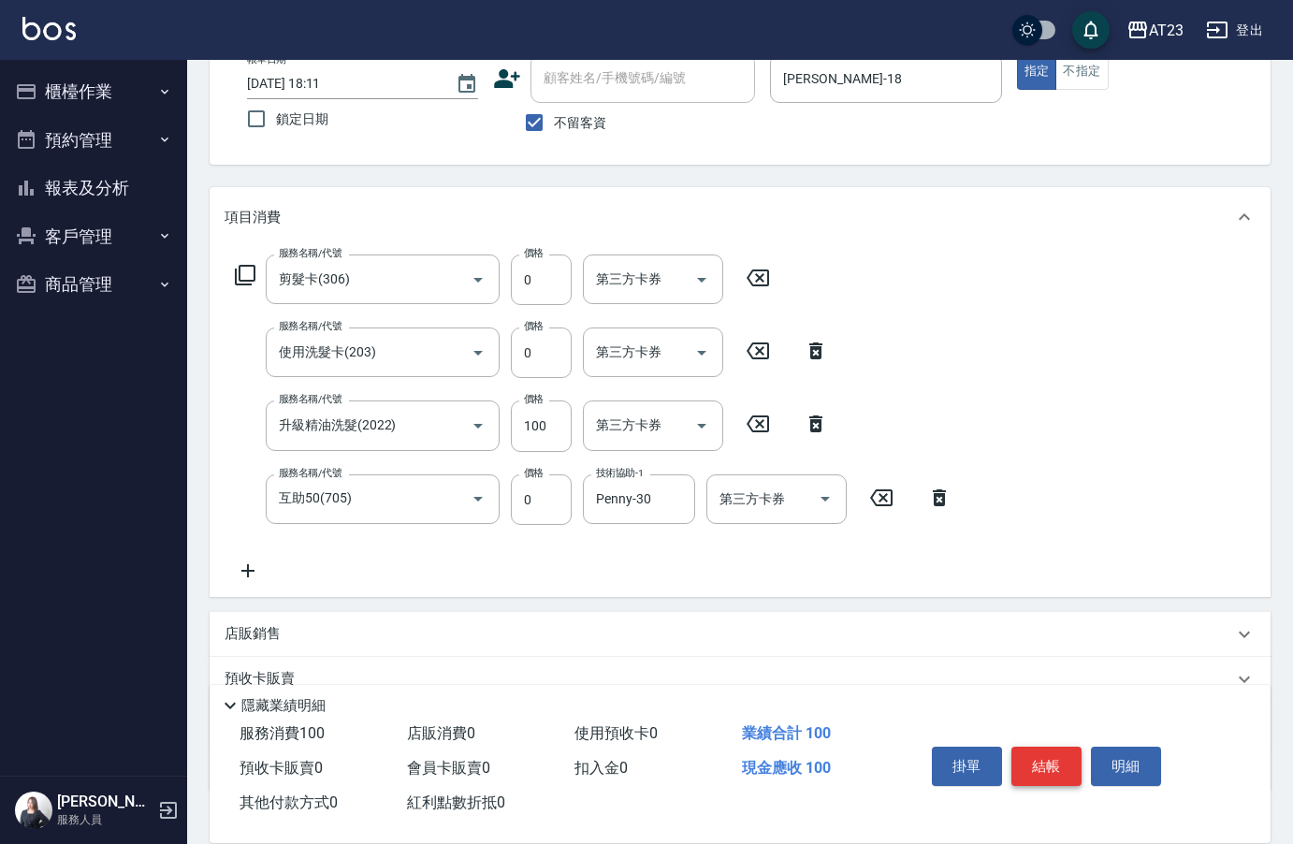
click at [1051, 755] on button "結帳" at bounding box center [1046, 765] width 70 height 39
type input "[DATE] 18:12"
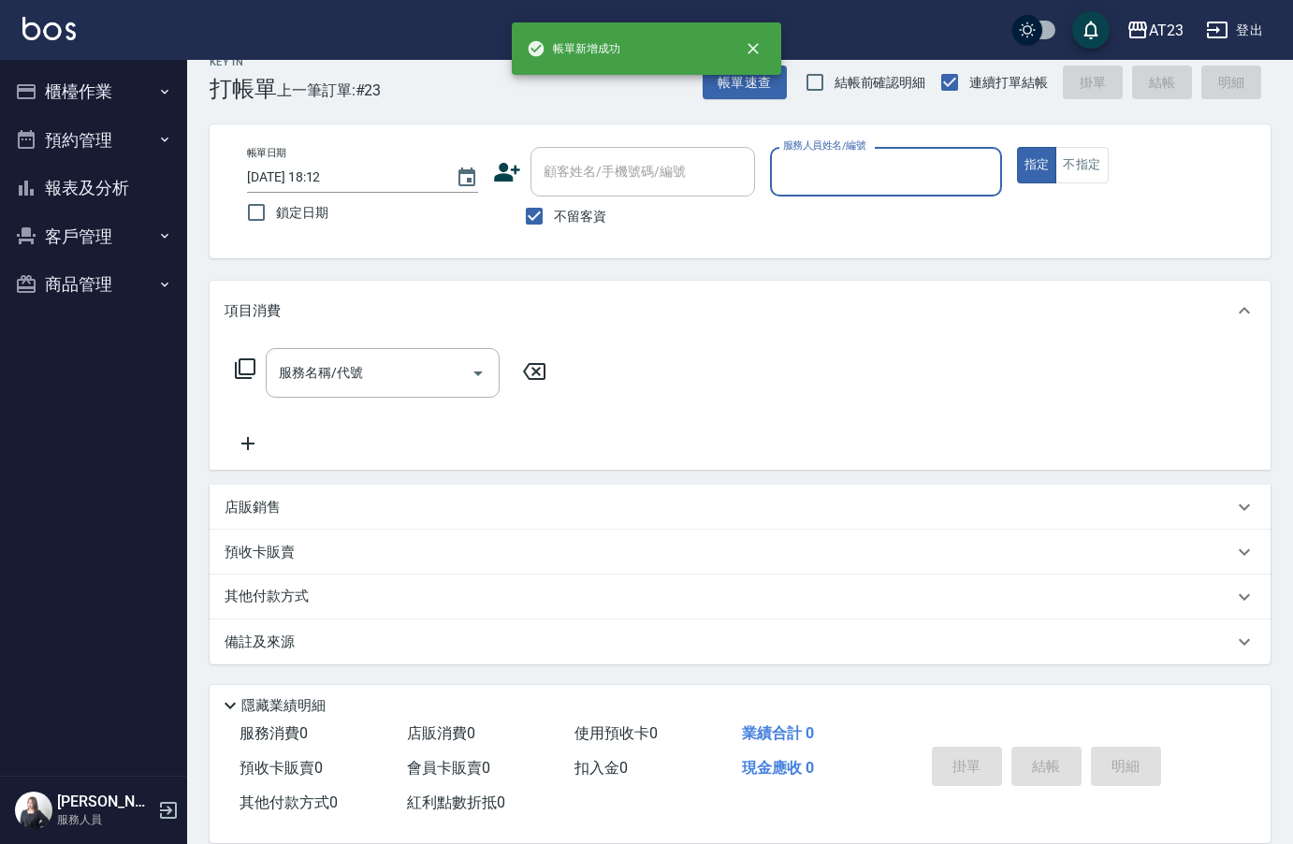
scroll to position [26, 0]
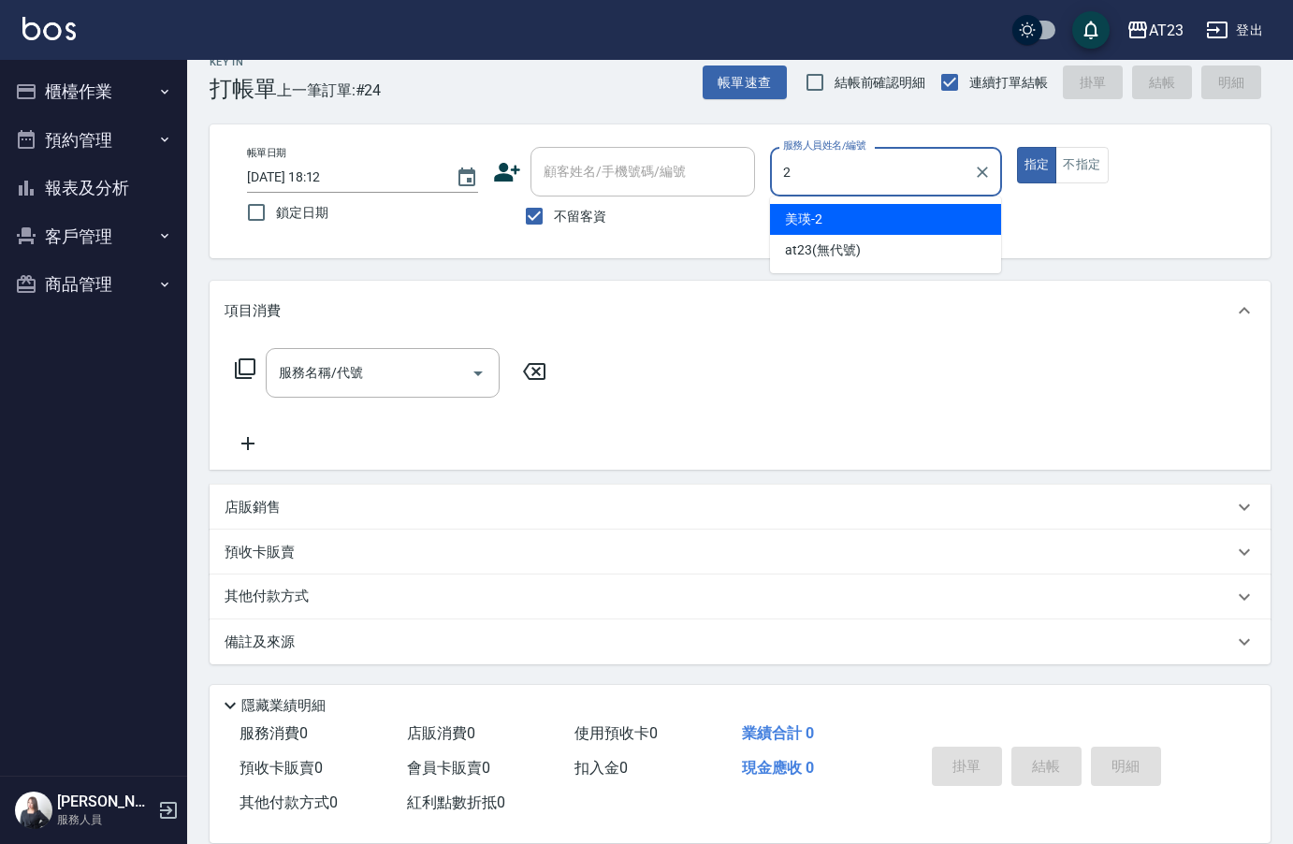
type input "美瑛-2"
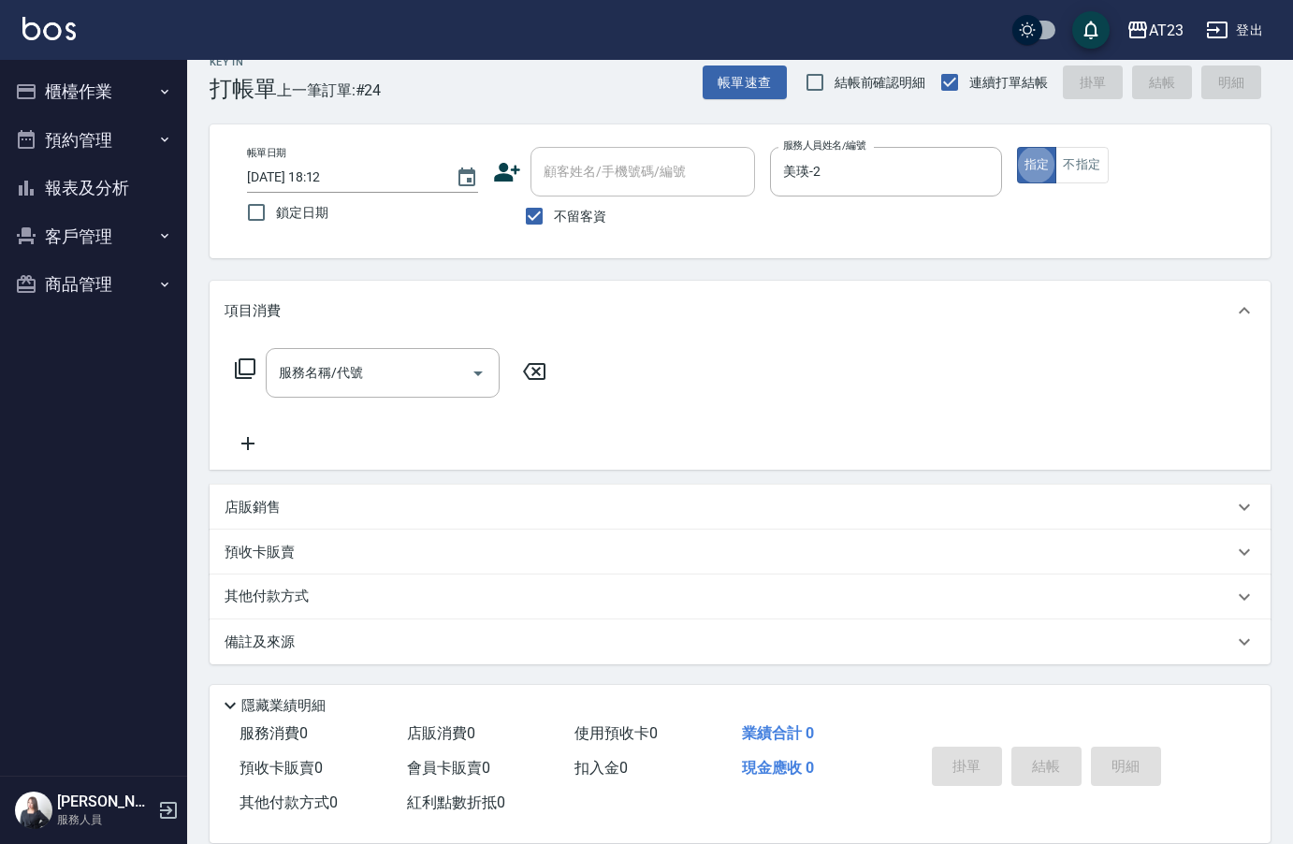
click at [236, 369] on icon at bounding box center [245, 368] width 21 height 21
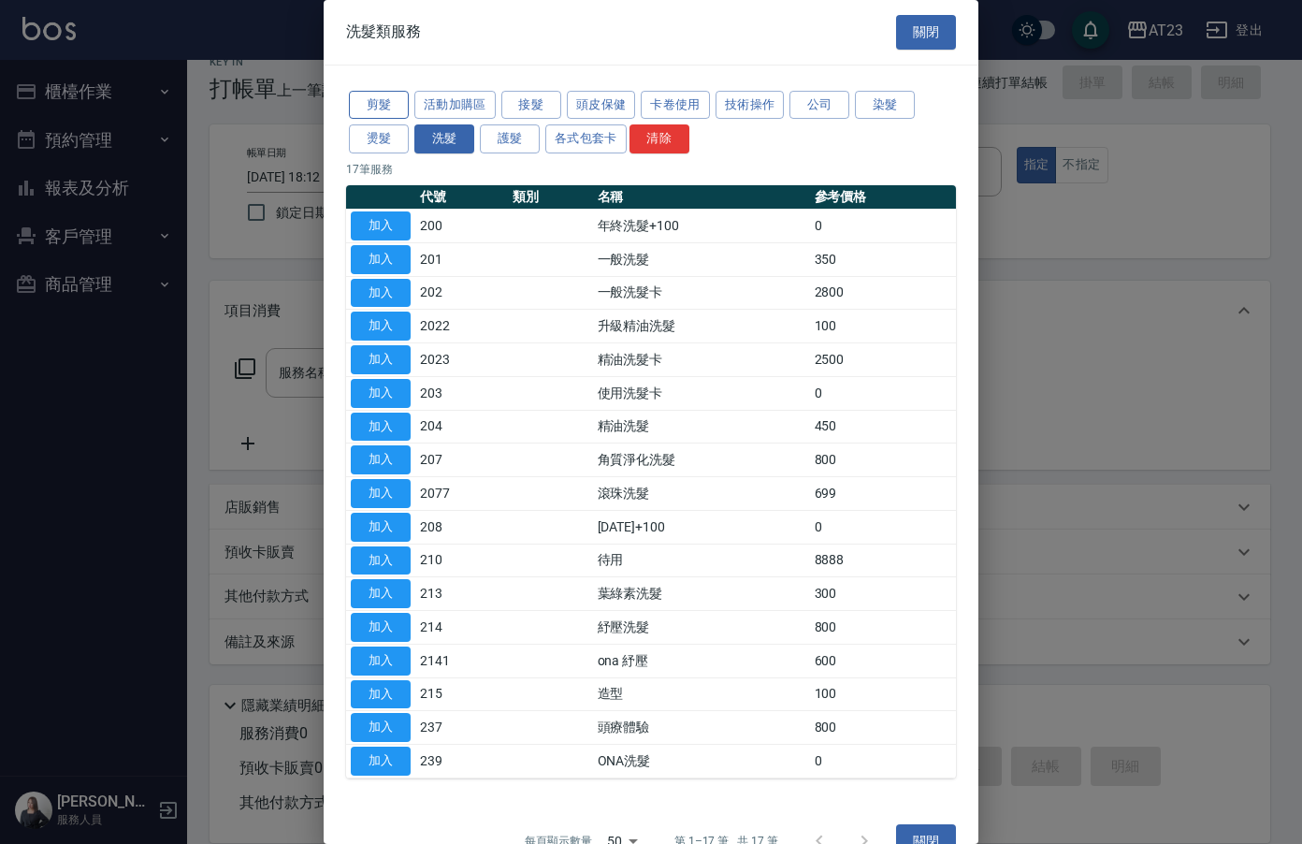
click at [388, 95] on button "剪髮" at bounding box center [379, 105] width 60 height 29
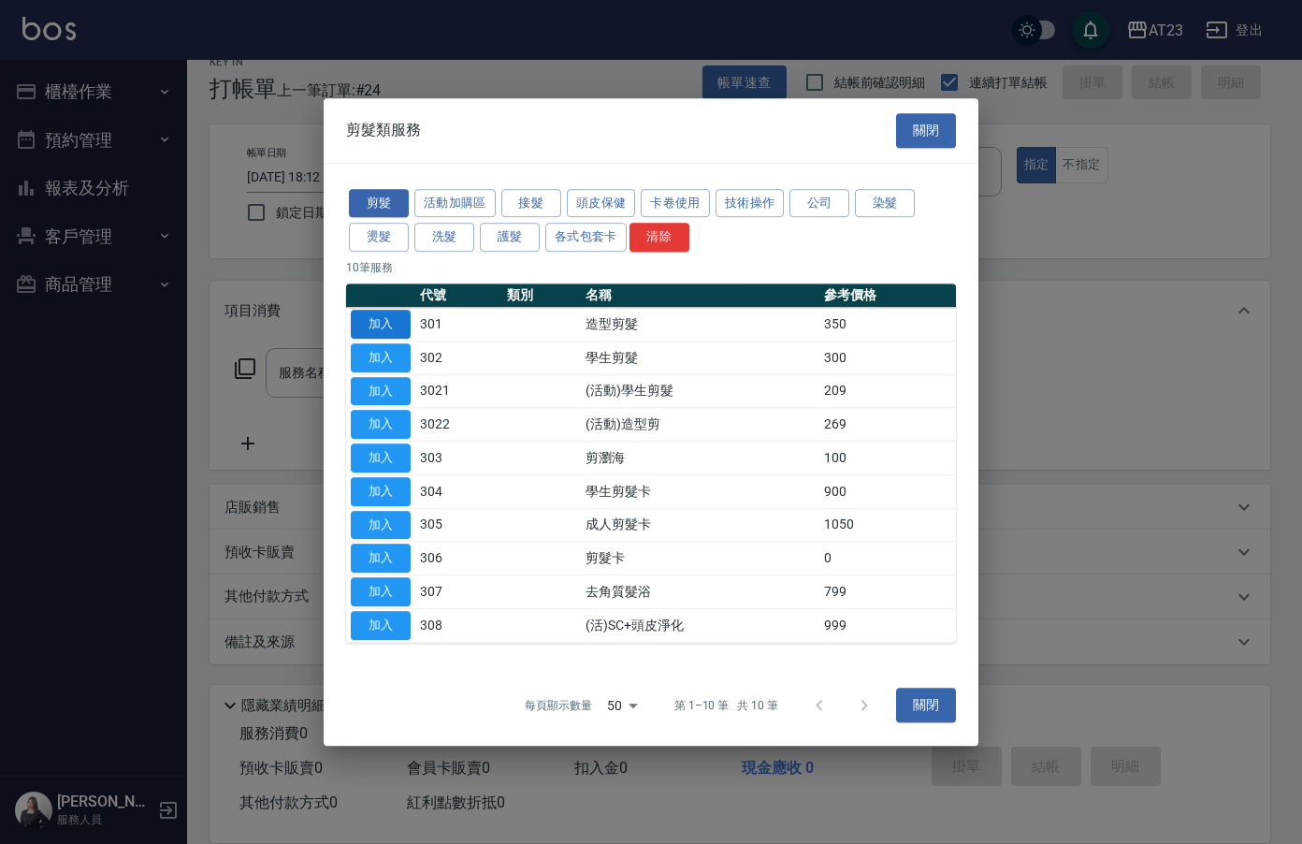
click at [381, 324] on button "加入" at bounding box center [381, 324] width 60 height 29
type input "造型剪髮(301)"
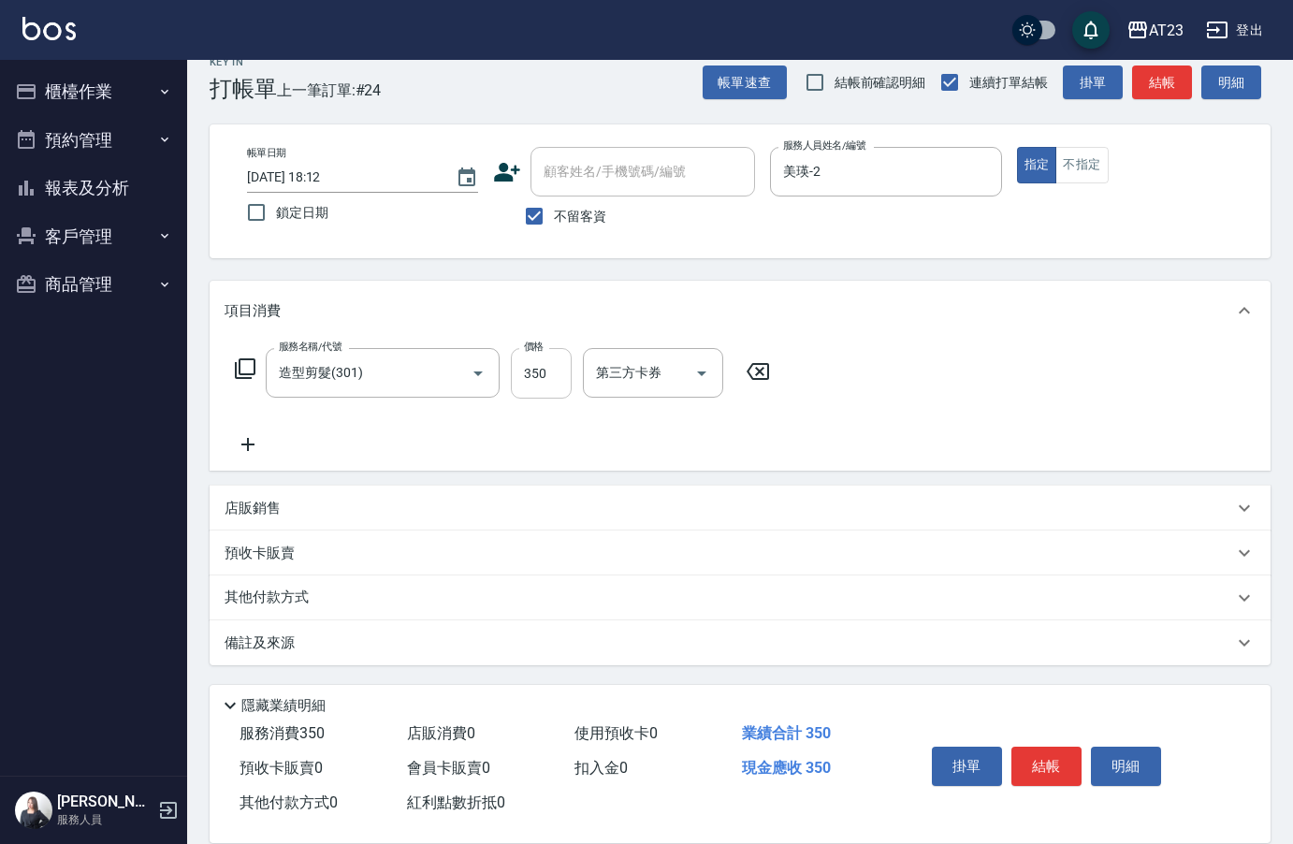
click at [553, 374] on input "350" at bounding box center [541, 373] width 61 height 51
type input "500"
click at [252, 370] on icon at bounding box center [245, 368] width 22 height 22
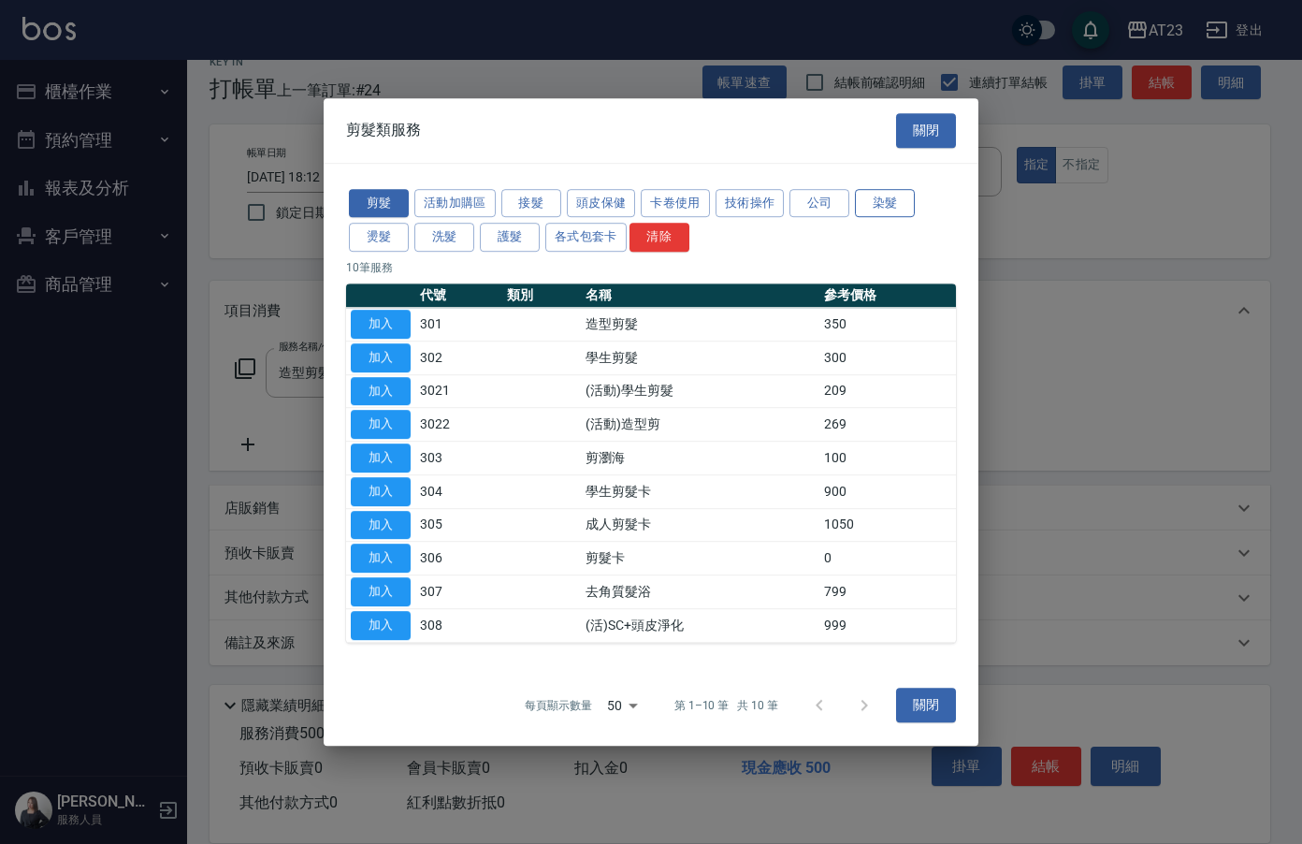
click at [891, 206] on button "染髮" at bounding box center [885, 203] width 60 height 29
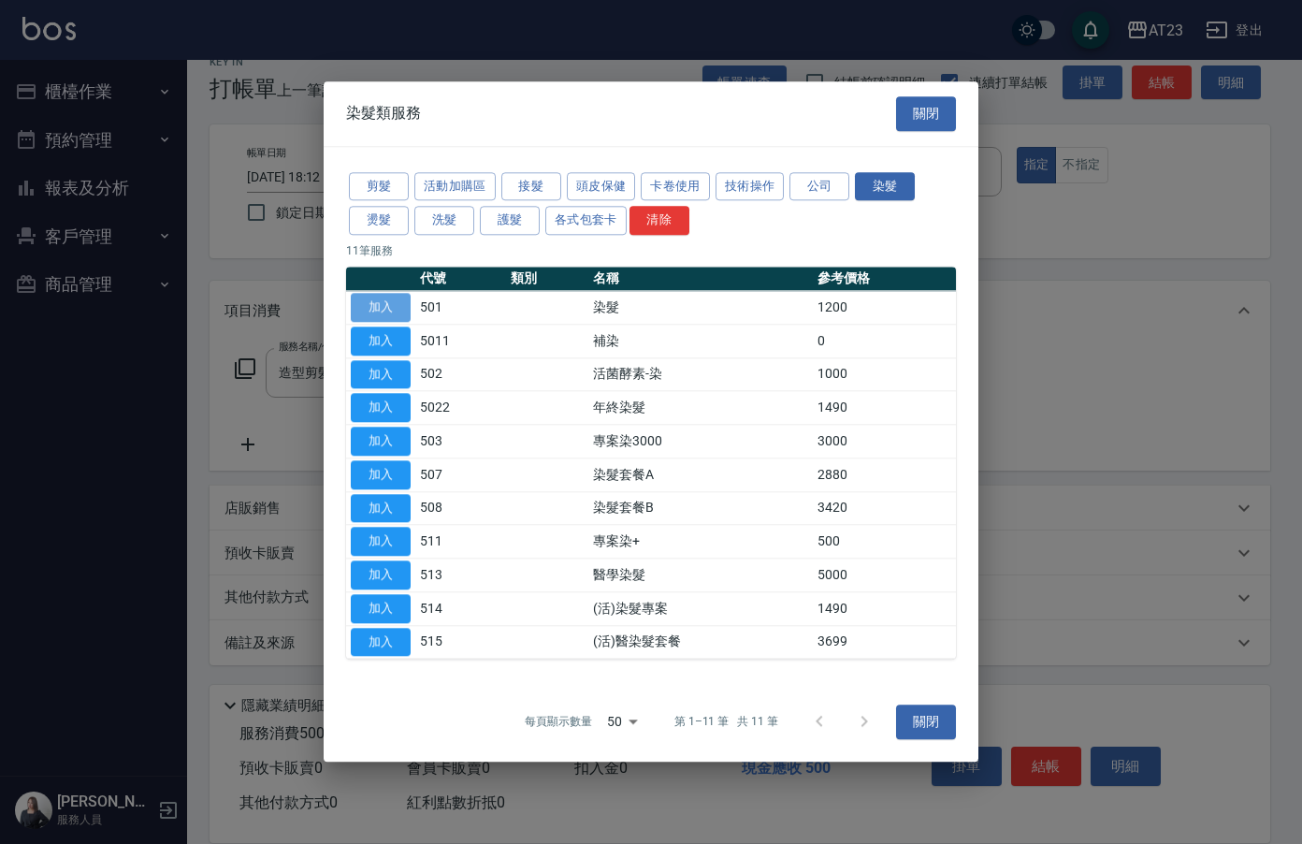
click at [380, 310] on button "加入" at bounding box center [381, 307] width 60 height 29
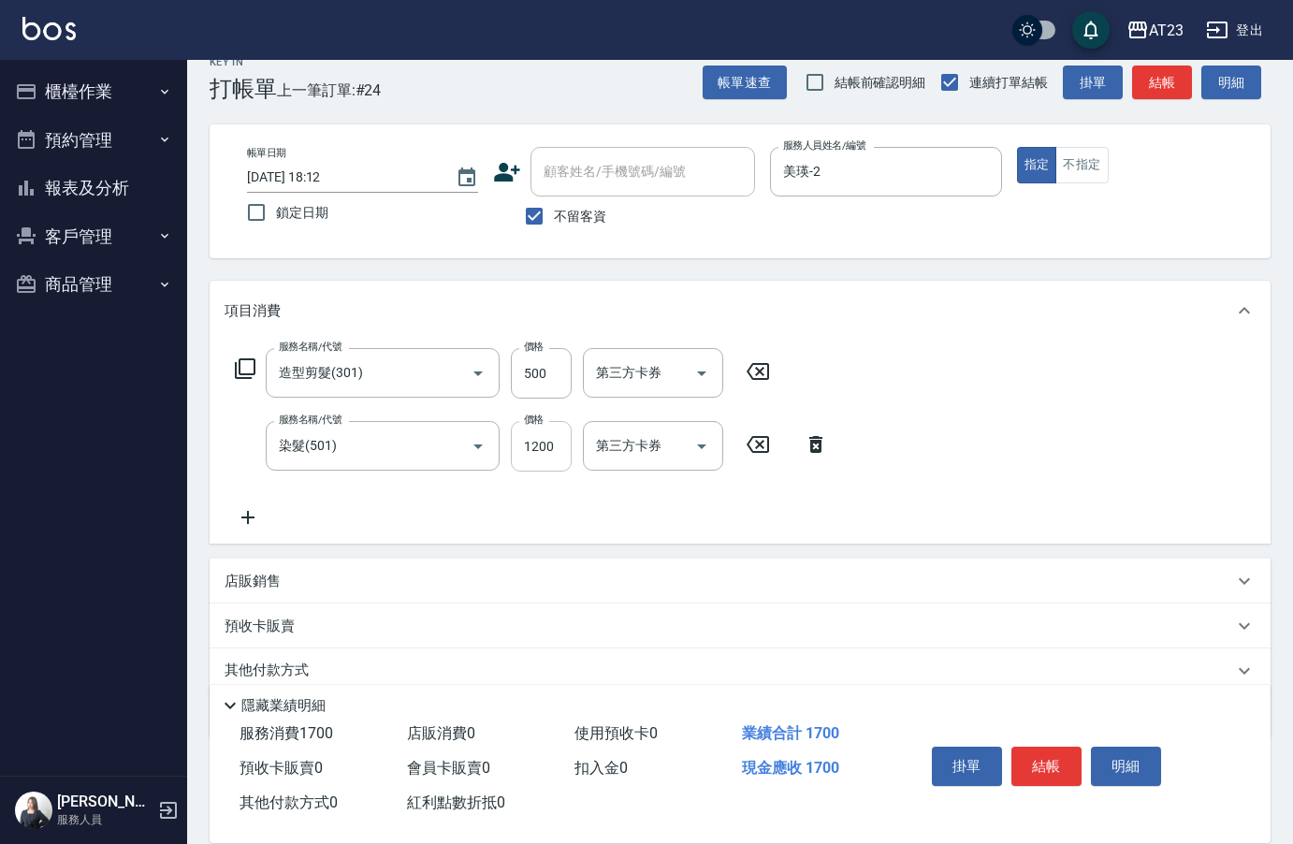
click at [543, 440] on input "1200" at bounding box center [541, 446] width 61 height 51
click at [557, 443] on input "1200" at bounding box center [541, 446] width 61 height 51
type input "1500"
click at [248, 511] on icon at bounding box center [247, 517] width 47 height 22
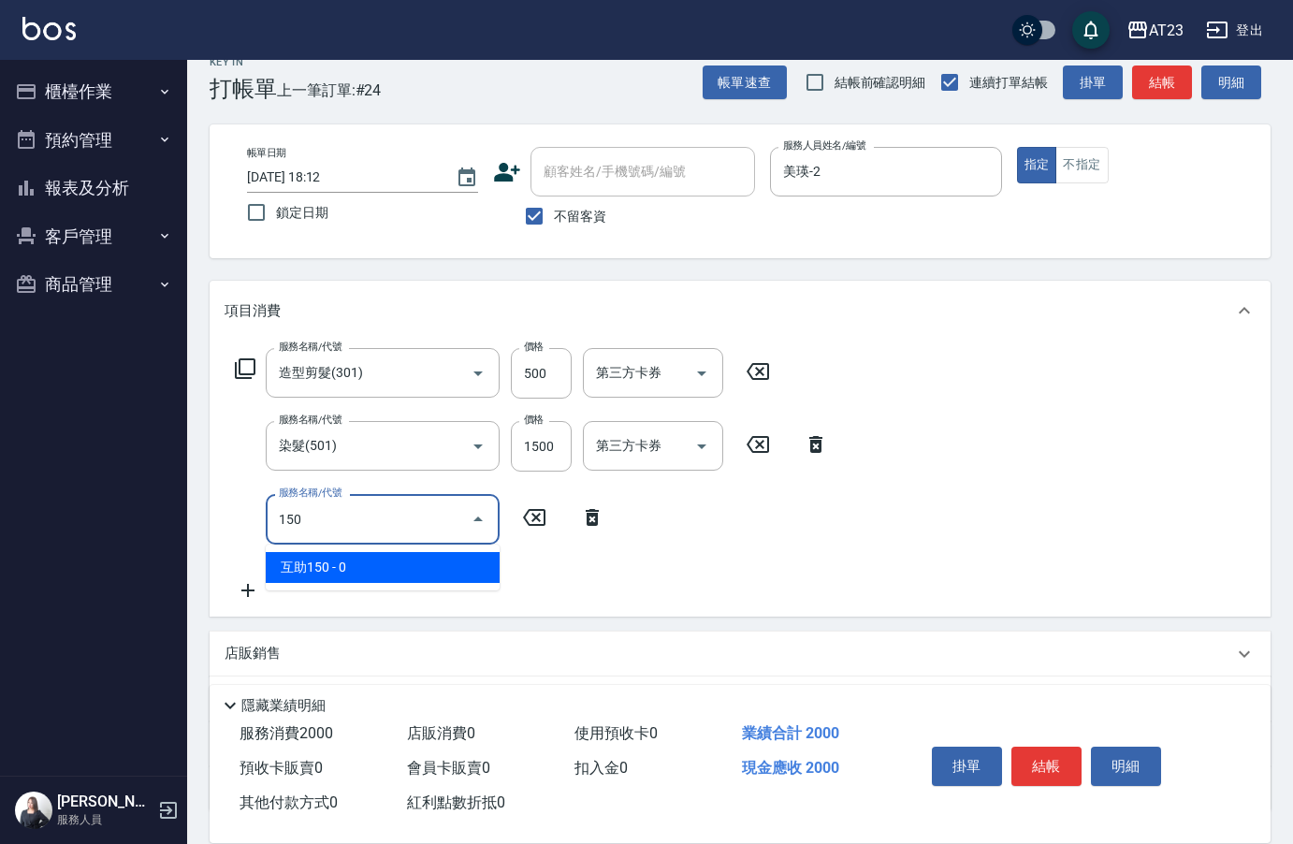
click at [349, 565] on span "互助150 - 0" at bounding box center [383, 567] width 234 height 31
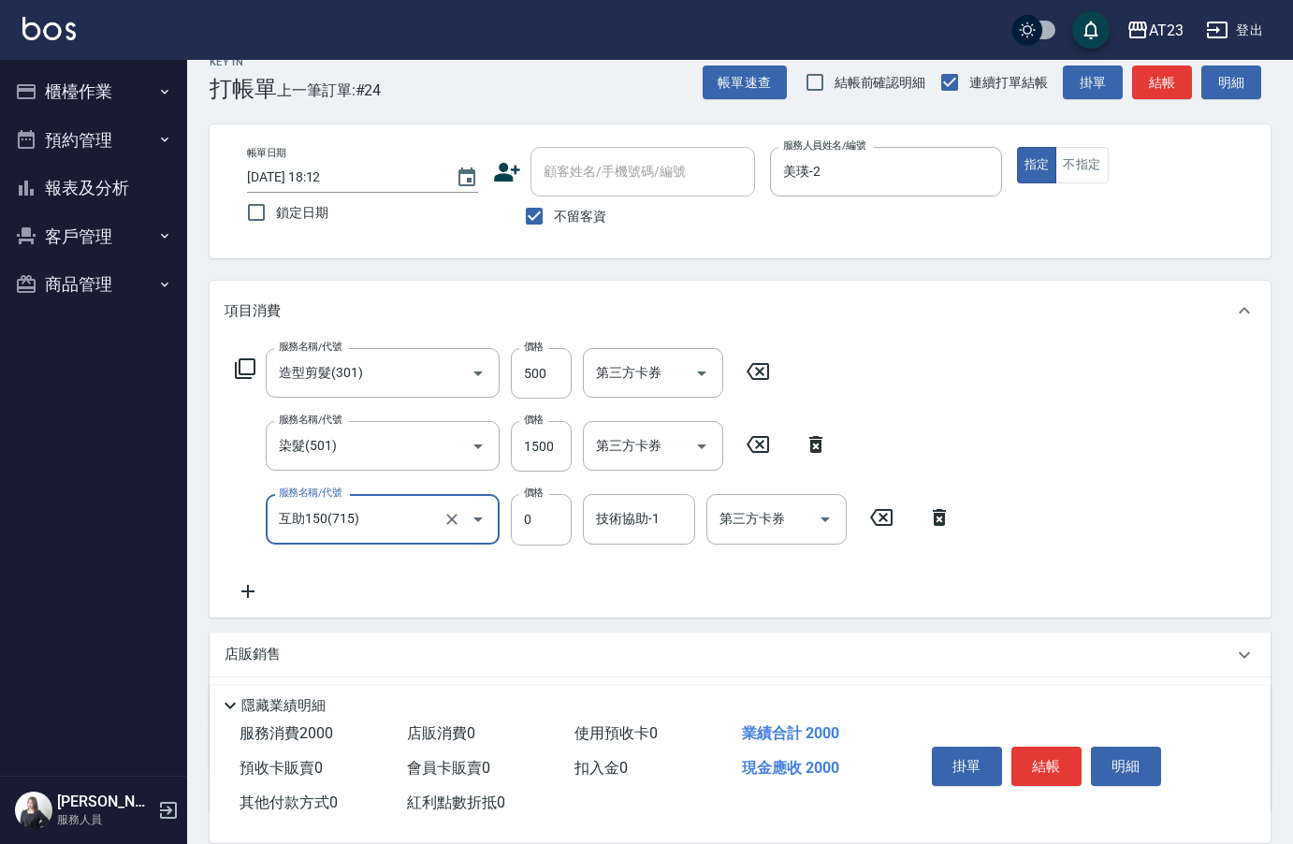
type input "互助150(715)"
drag, startPoint x: 579, startPoint y: 527, endPoint x: 617, endPoint y: 522, distance: 38.6
click at [584, 528] on div "服務名稱/代號 互助150(715) 服務名稱/代號 價格 0 價格 技術協助-1 技術協助-1 第三方卡券 第三方卡券" at bounding box center [593, 519] width 738 height 51
click at [617, 521] on div "技術協助-1 技術協助-1" at bounding box center [639, 519] width 112 height 50
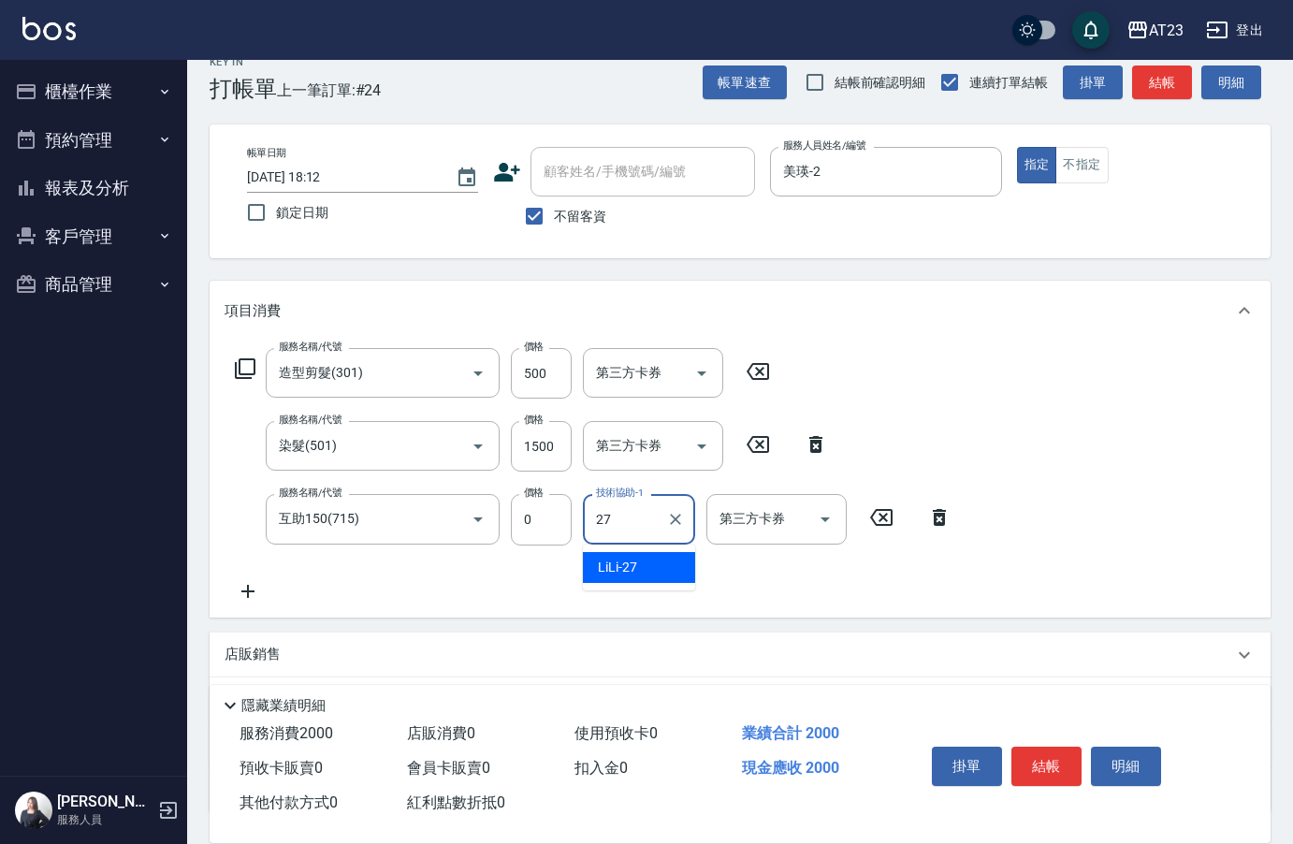
type input "LiLi-27"
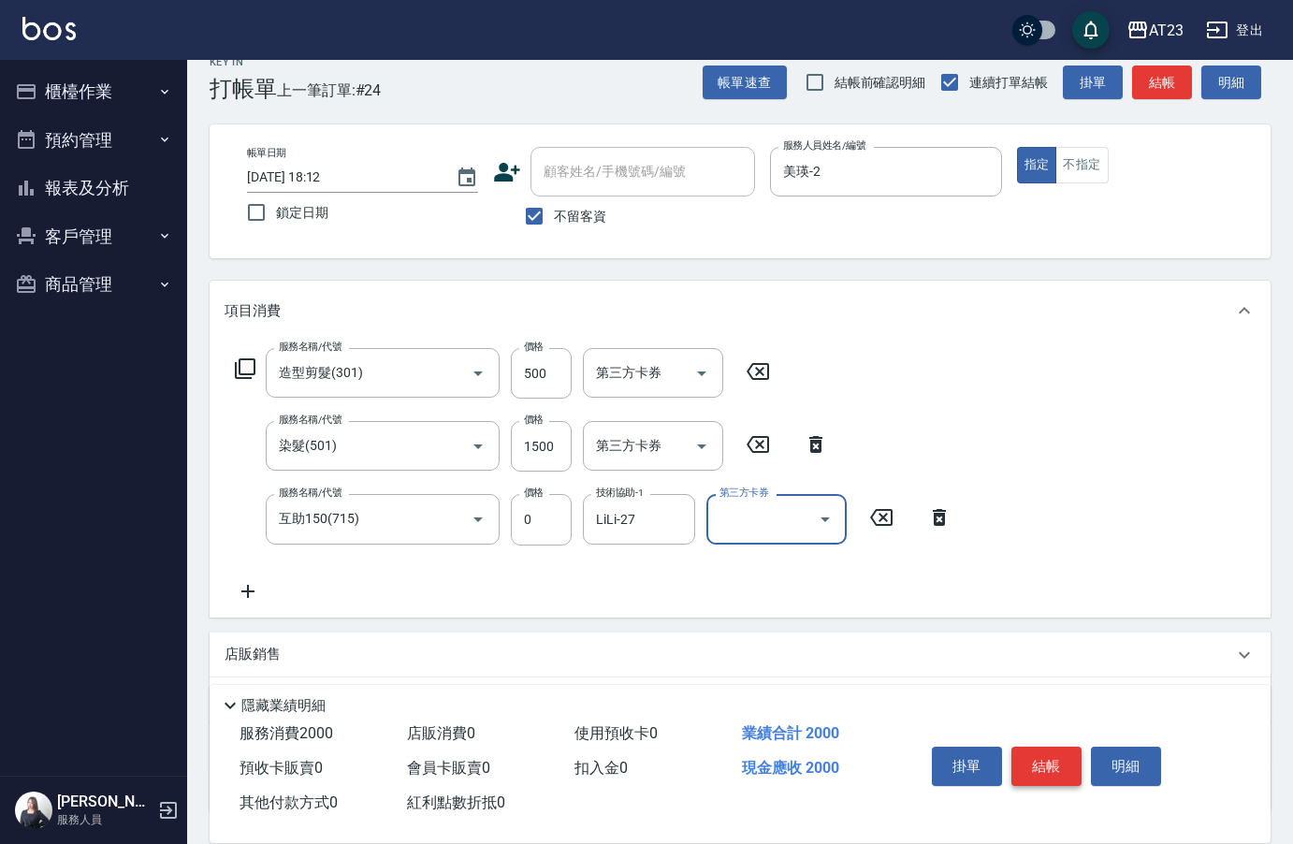
click at [1058, 756] on button "結帳" at bounding box center [1046, 765] width 70 height 39
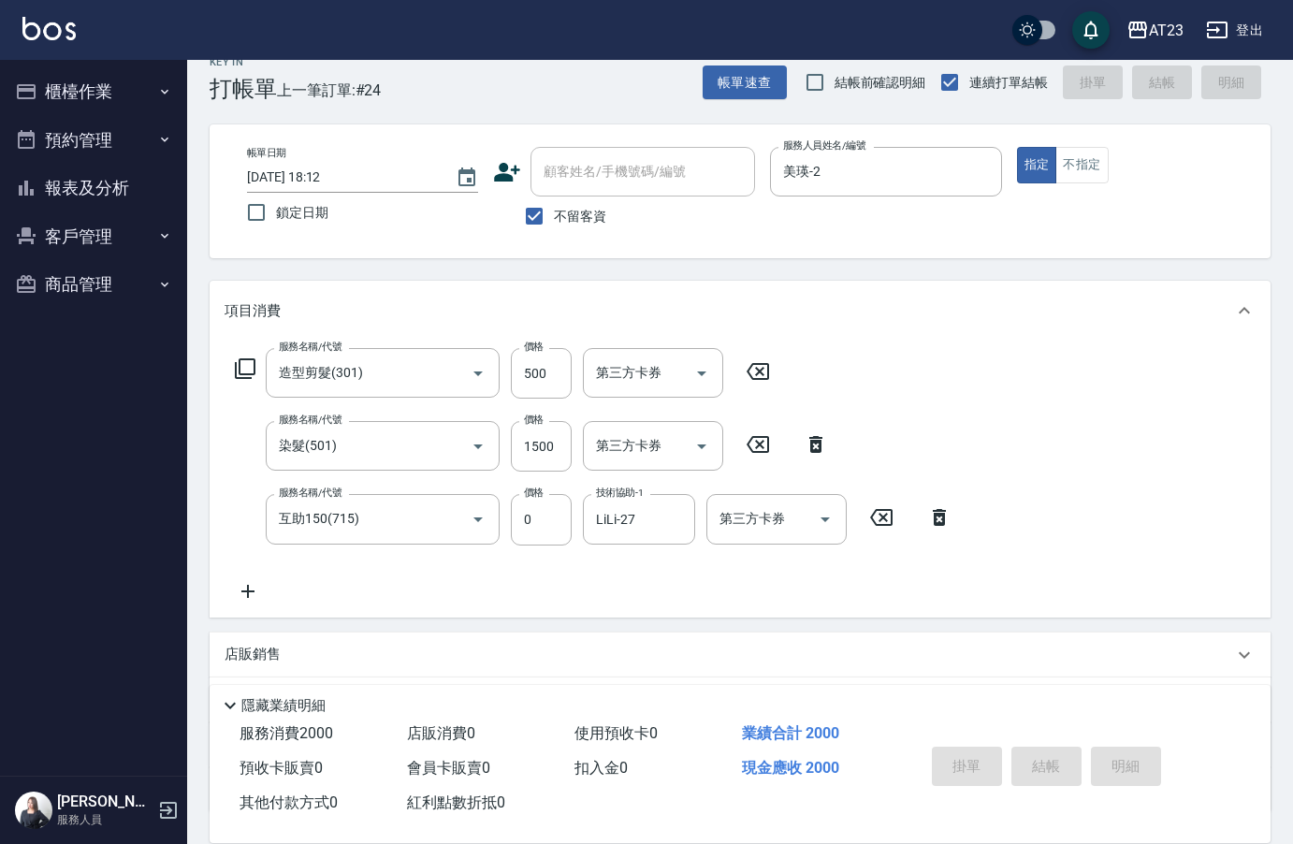
type input "[DATE] 18:13"
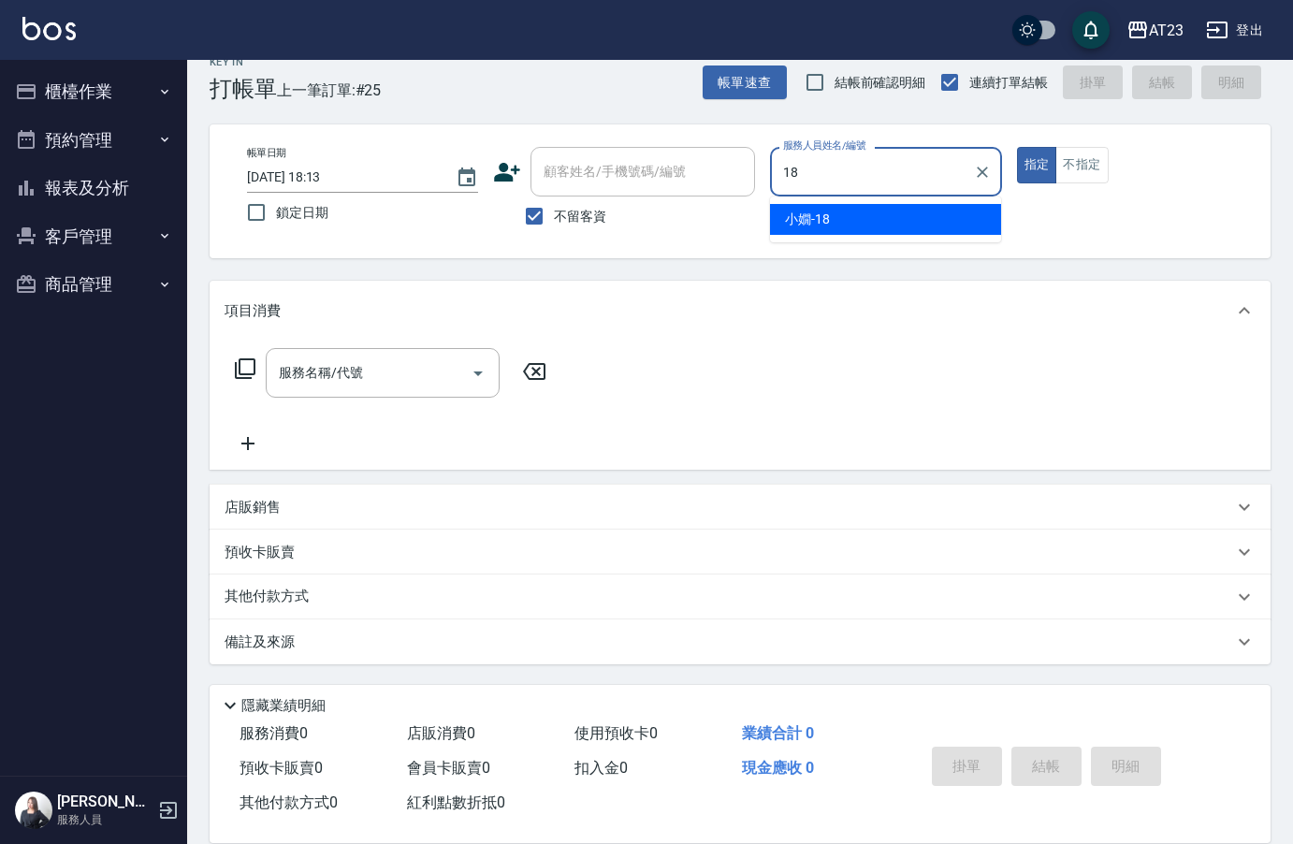
type input "[PERSON_NAME]-18"
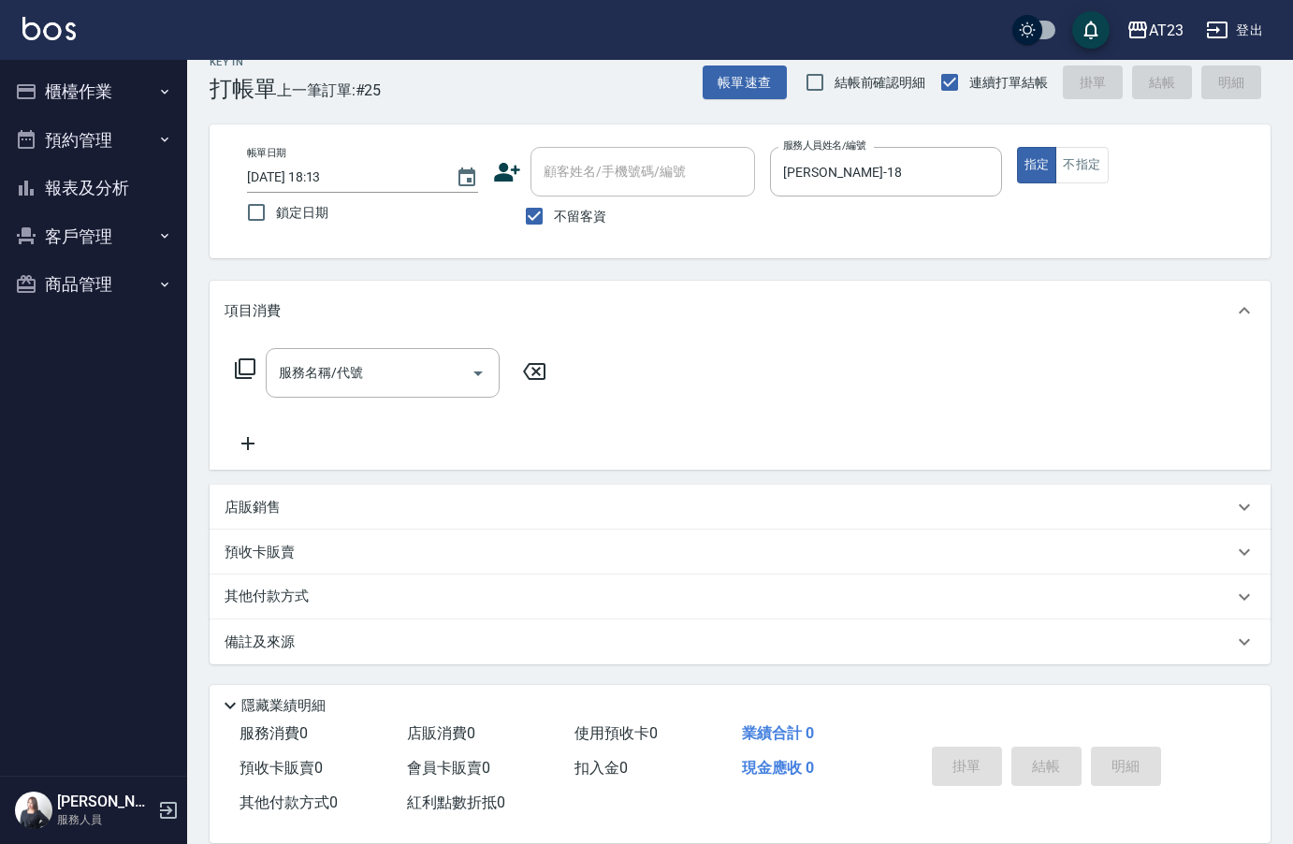
click at [245, 370] on icon at bounding box center [245, 368] width 22 height 22
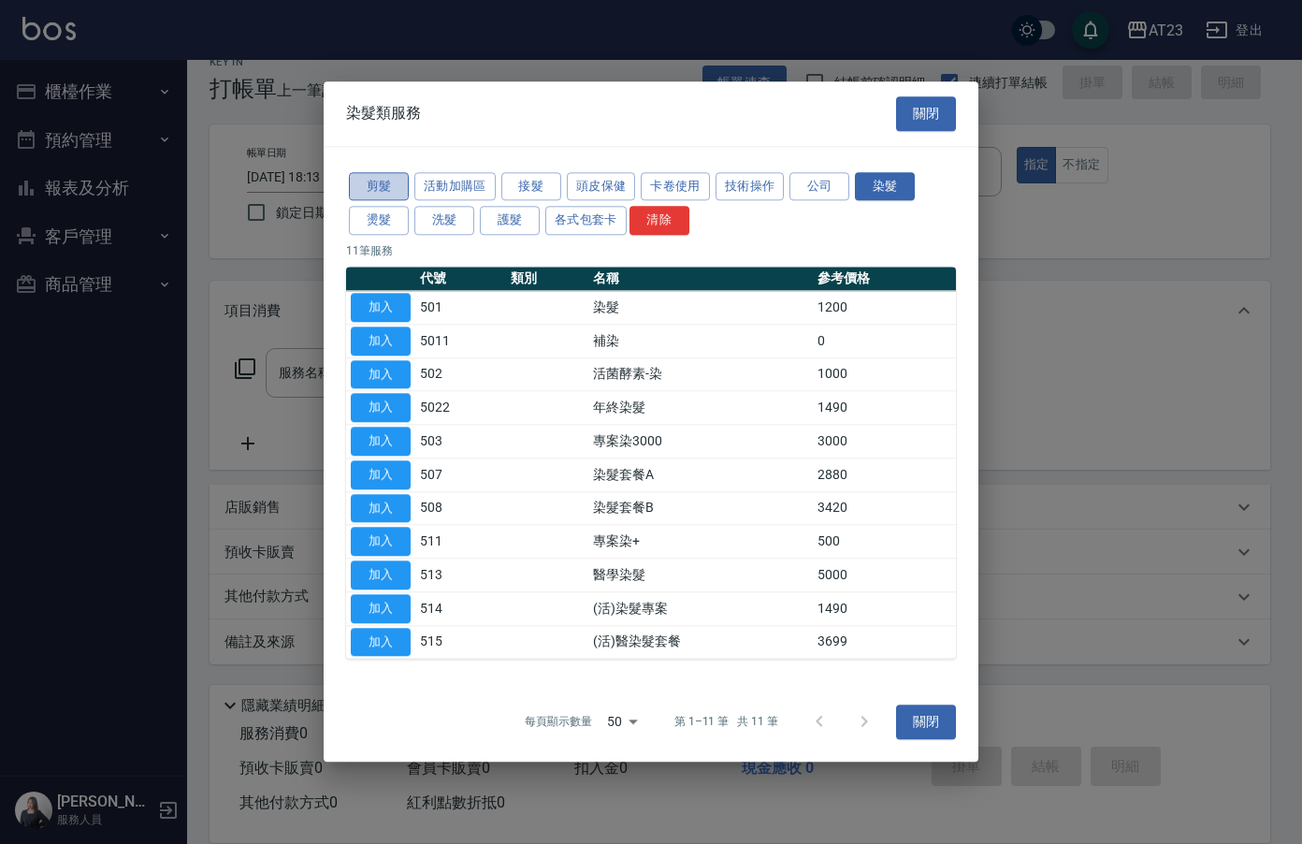
click at [370, 194] on button "剪髮" at bounding box center [379, 186] width 60 height 29
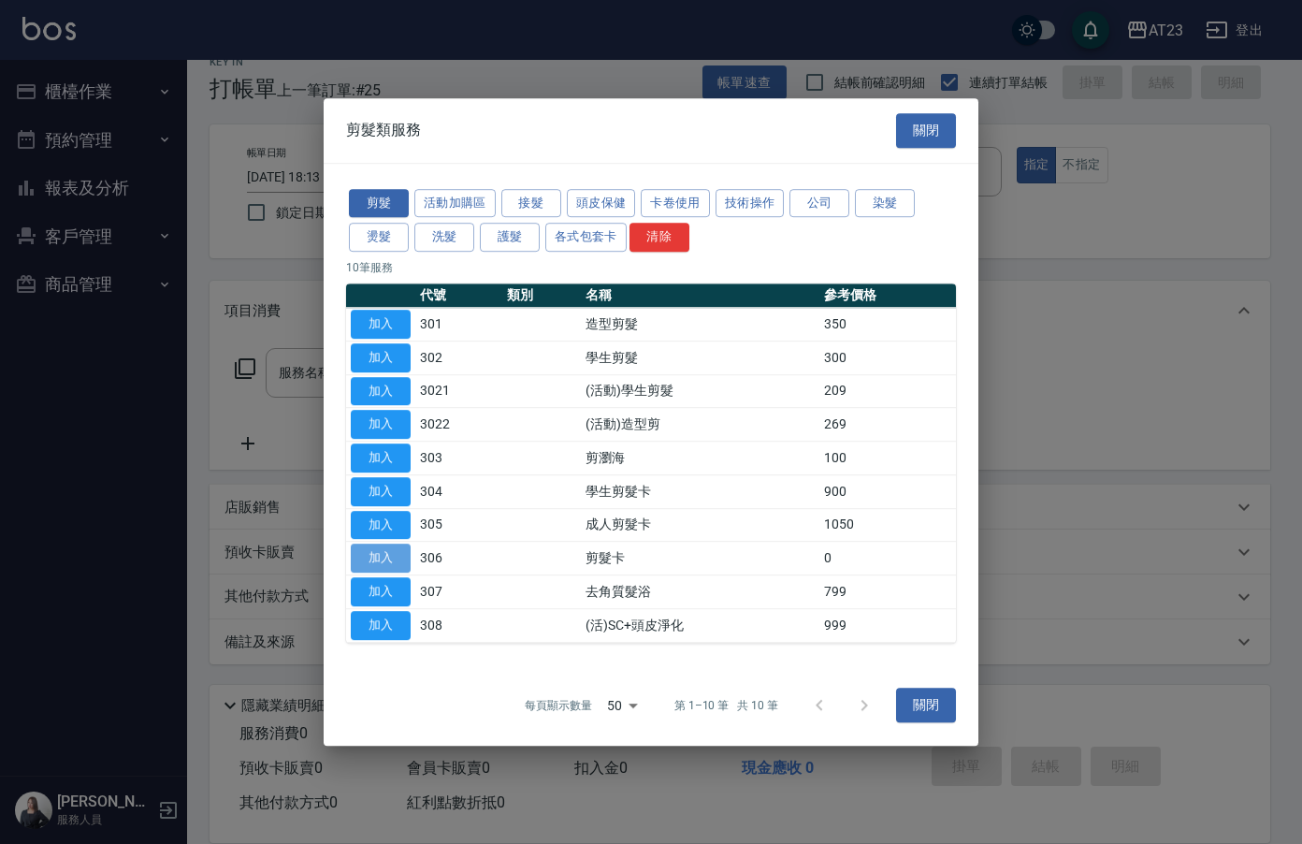
click at [383, 558] on button "加入" at bounding box center [381, 557] width 60 height 29
type input "剪髮卡(306)"
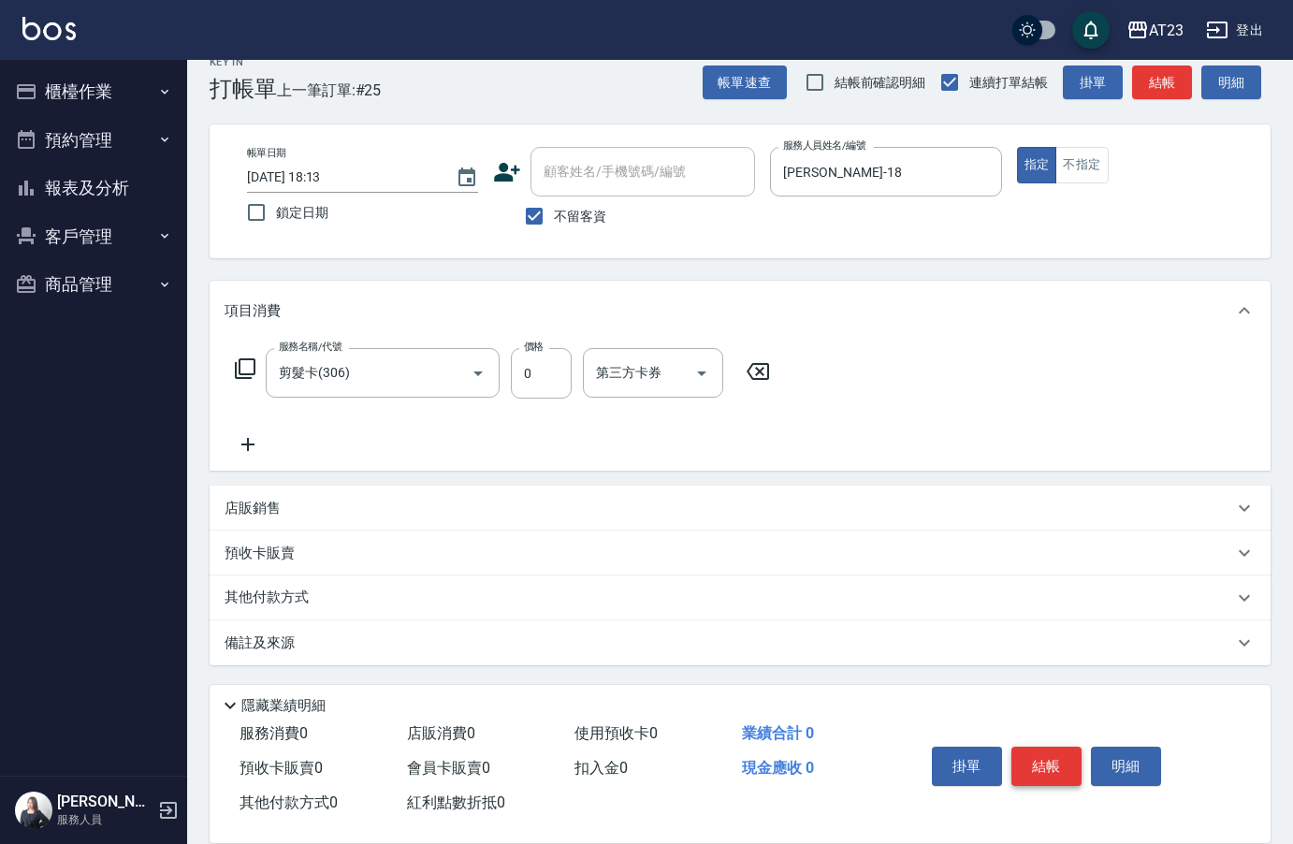
click at [1048, 755] on button "結帳" at bounding box center [1046, 765] width 70 height 39
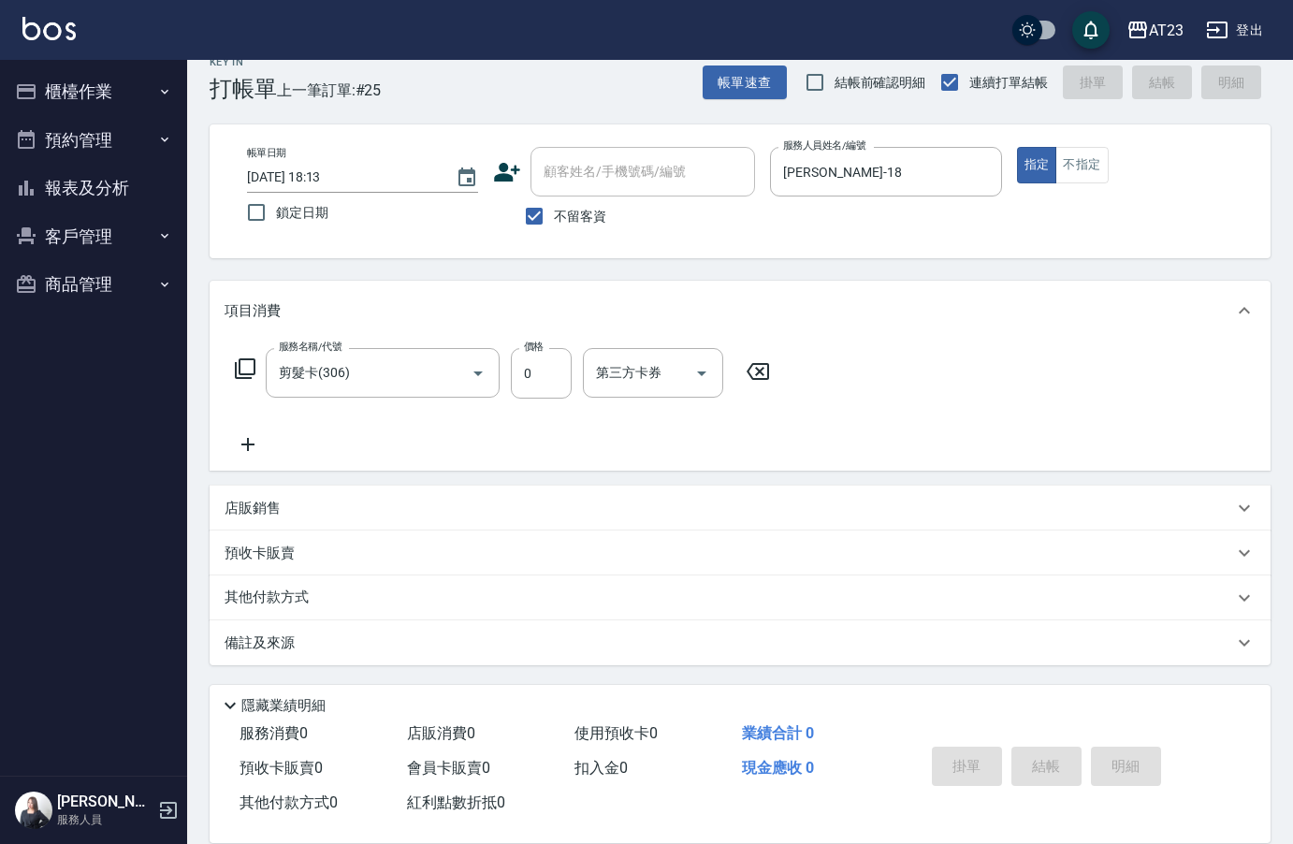
type input "[DATE] 18:14"
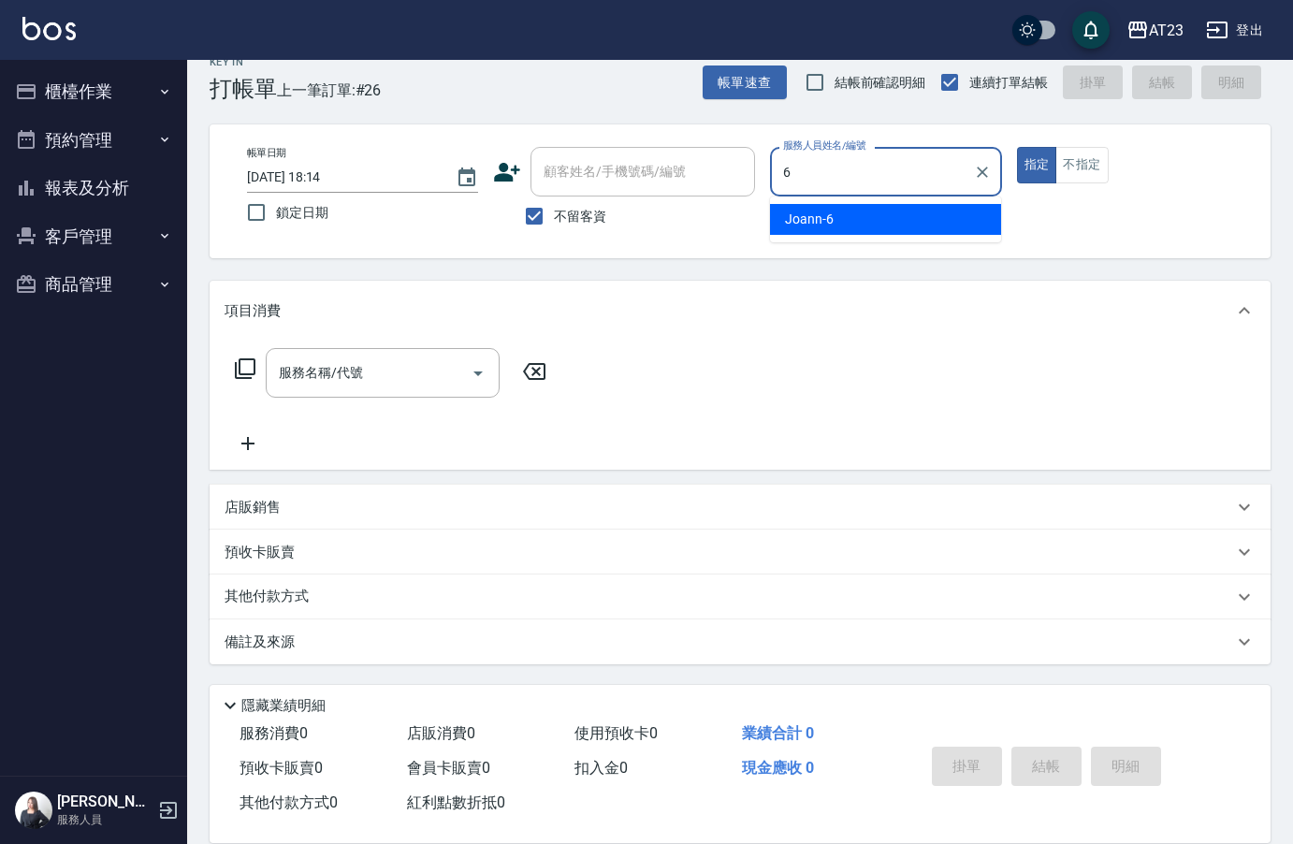
type input "Joann-6"
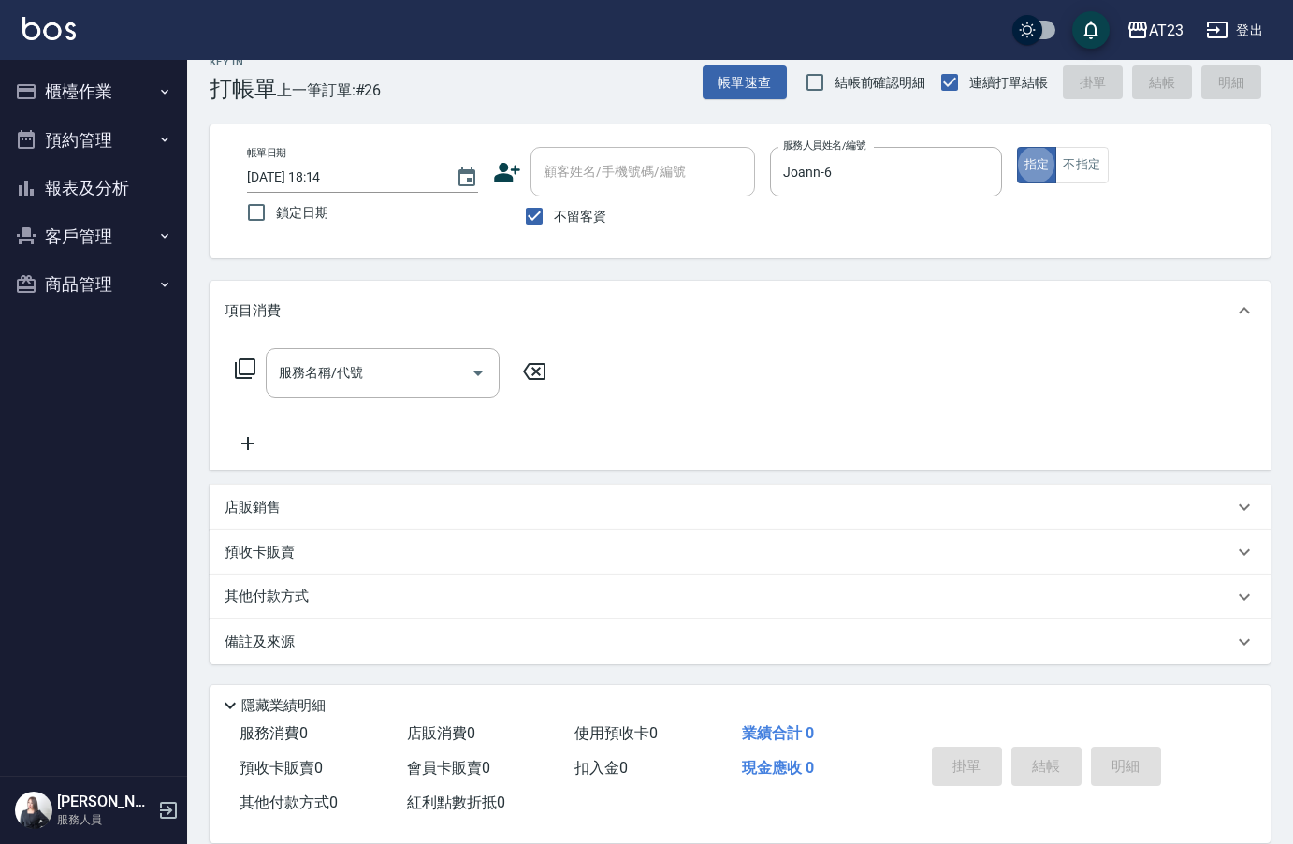
click at [247, 374] on icon at bounding box center [245, 368] width 21 height 21
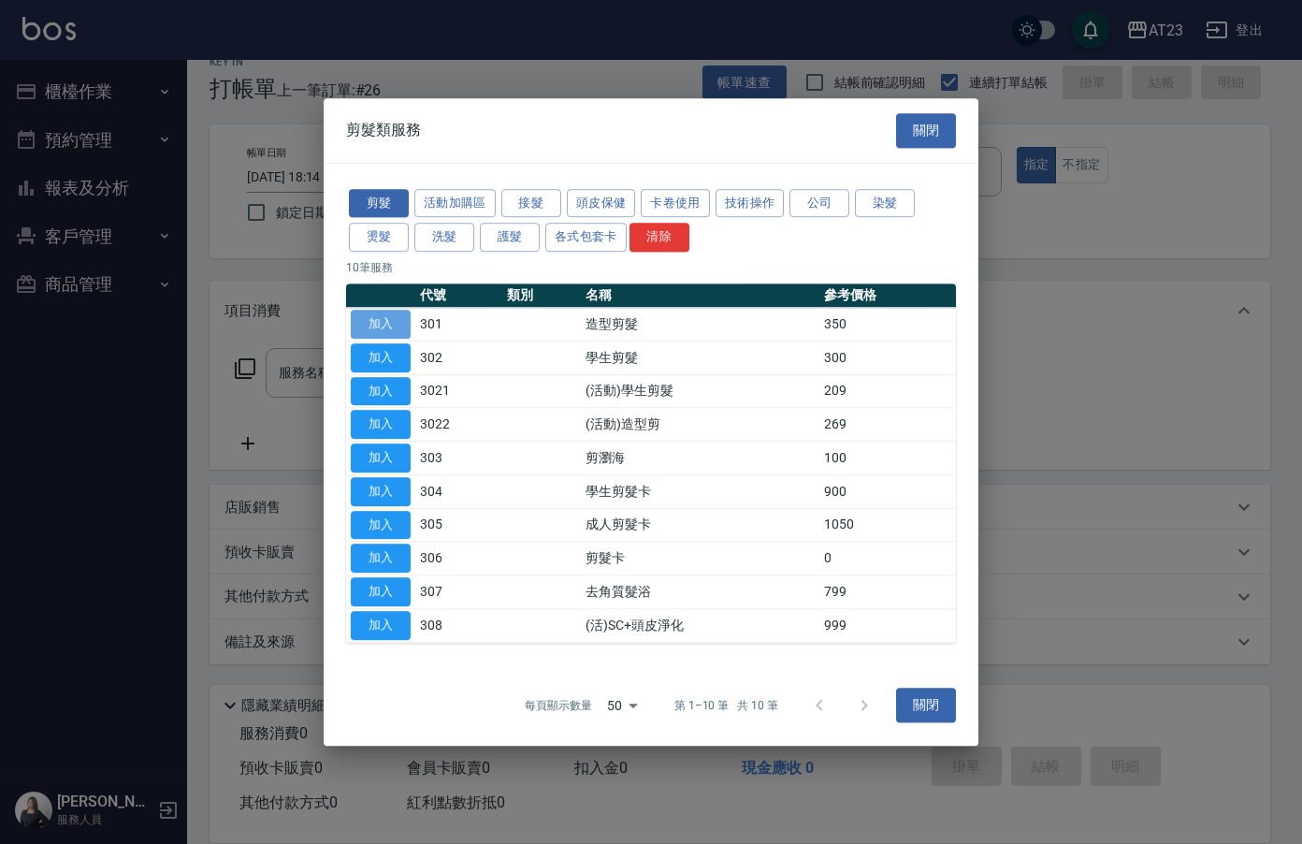
click at [359, 326] on button "加入" at bounding box center [381, 324] width 60 height 29
type input "造型剪髮(301)"
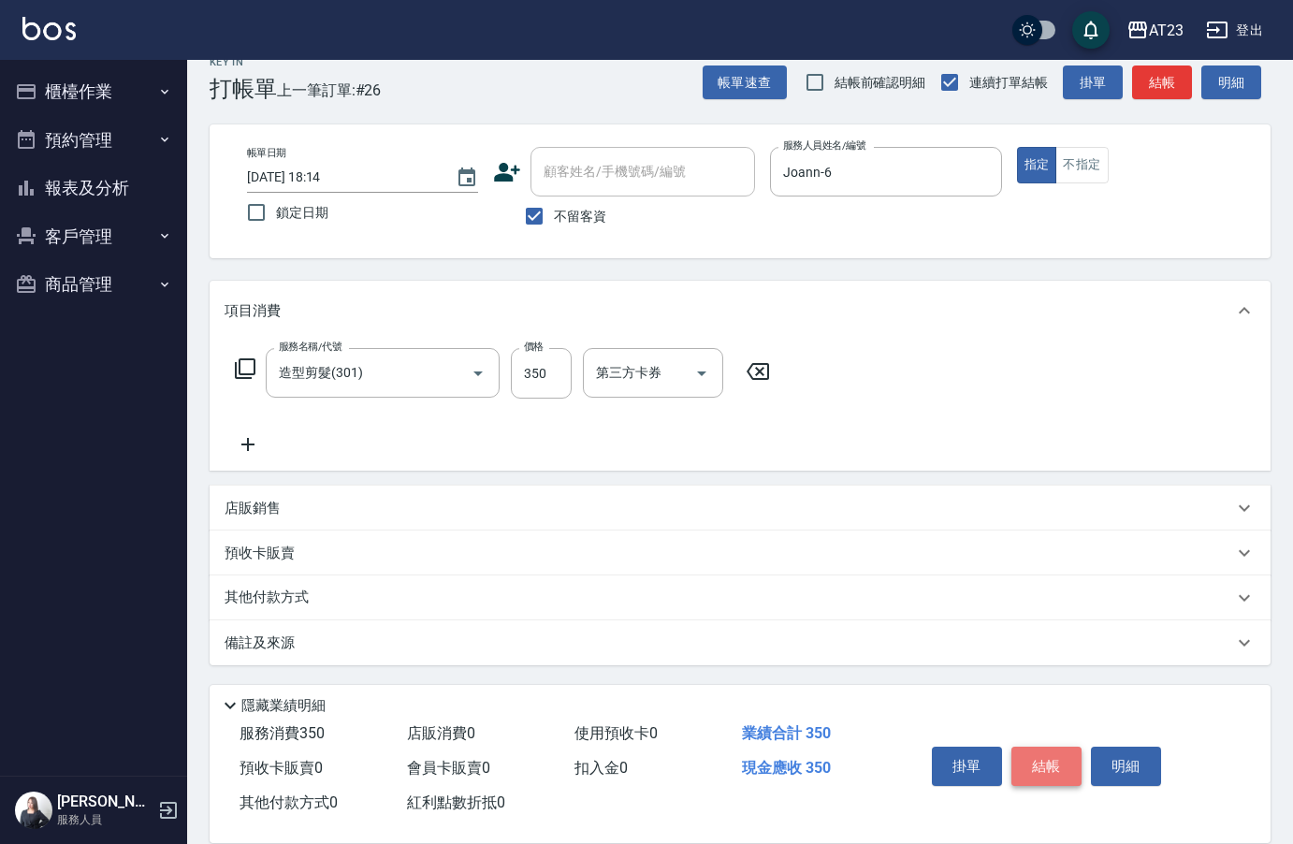
click at [1053, 751] on button "結帳" at bounding box center [1046, 765] width 70 height 39
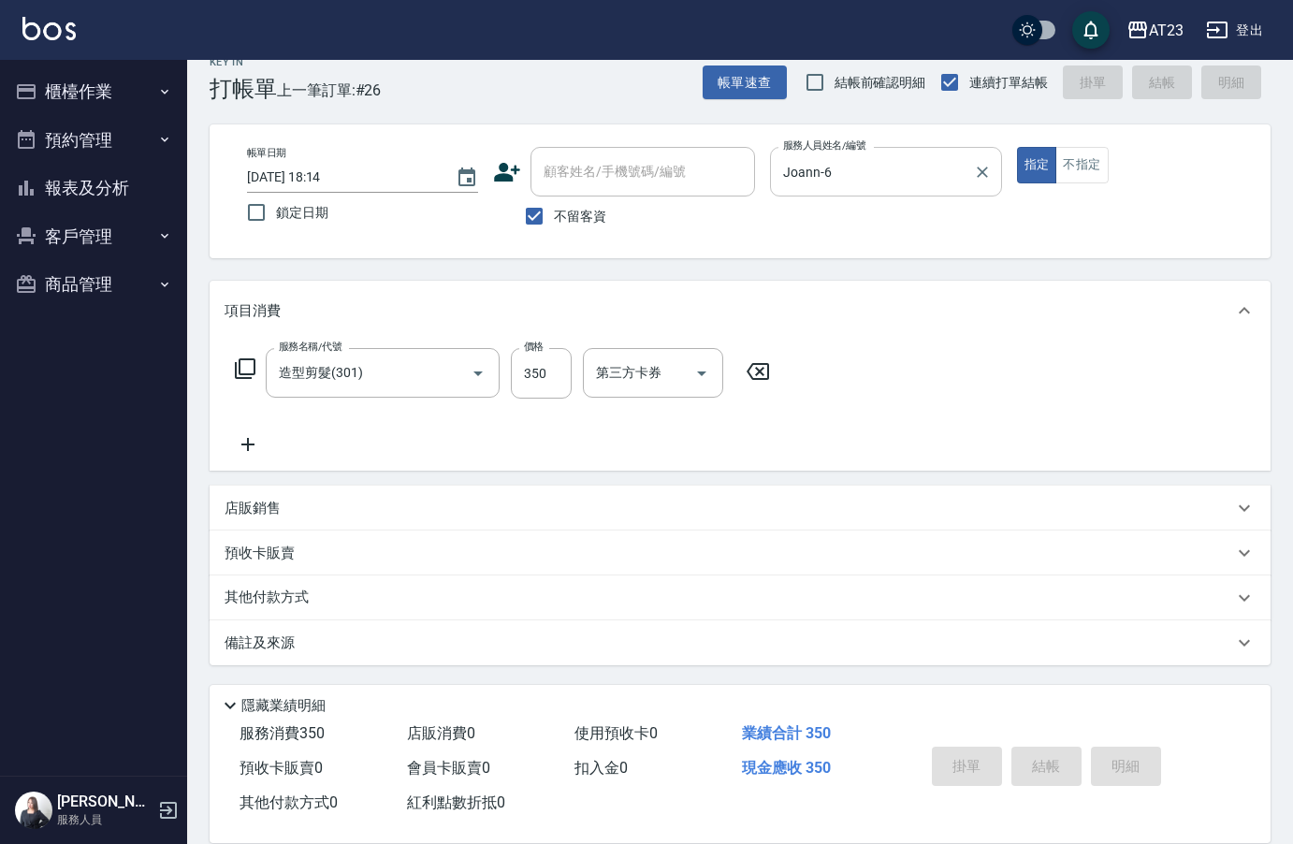
type input "[DATE] 18:33"
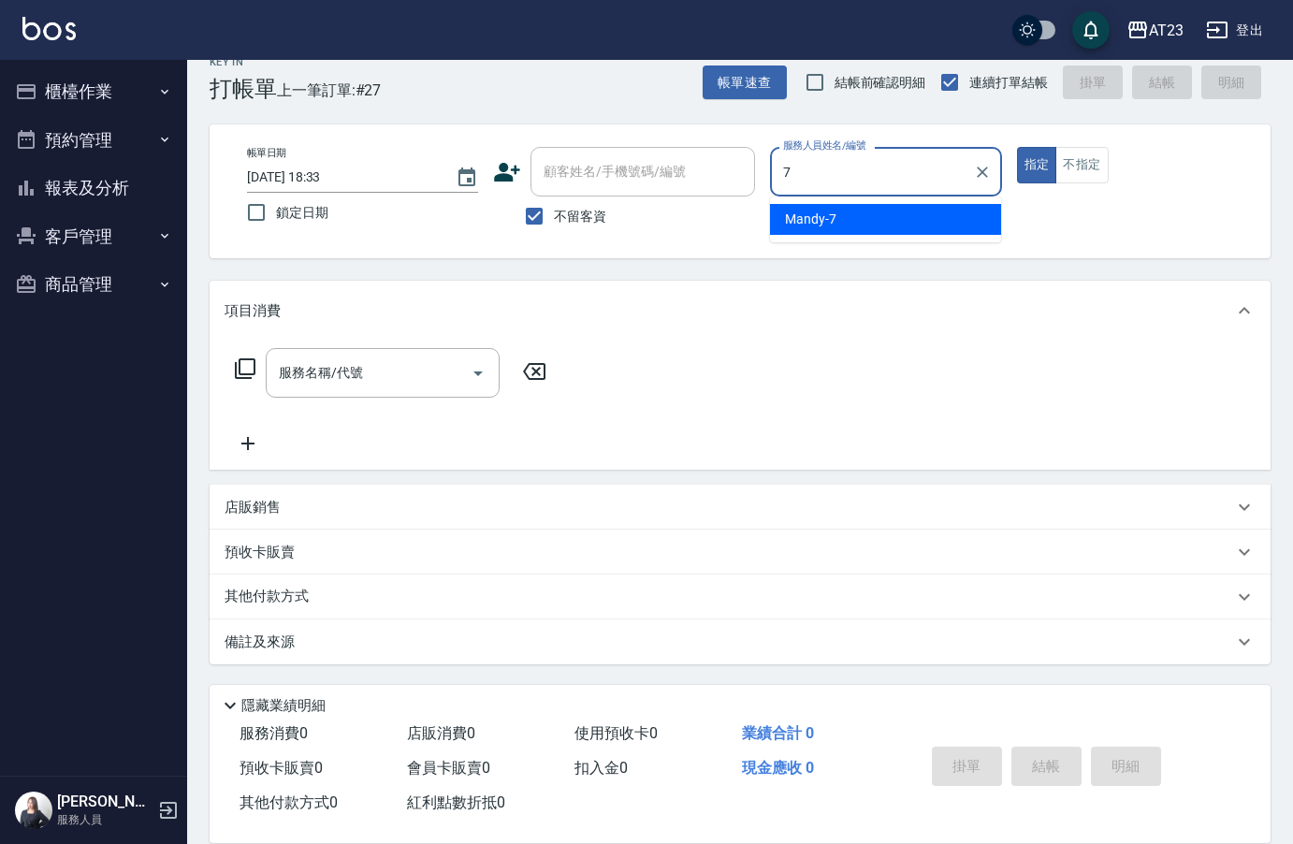
type input "Mandy-7"
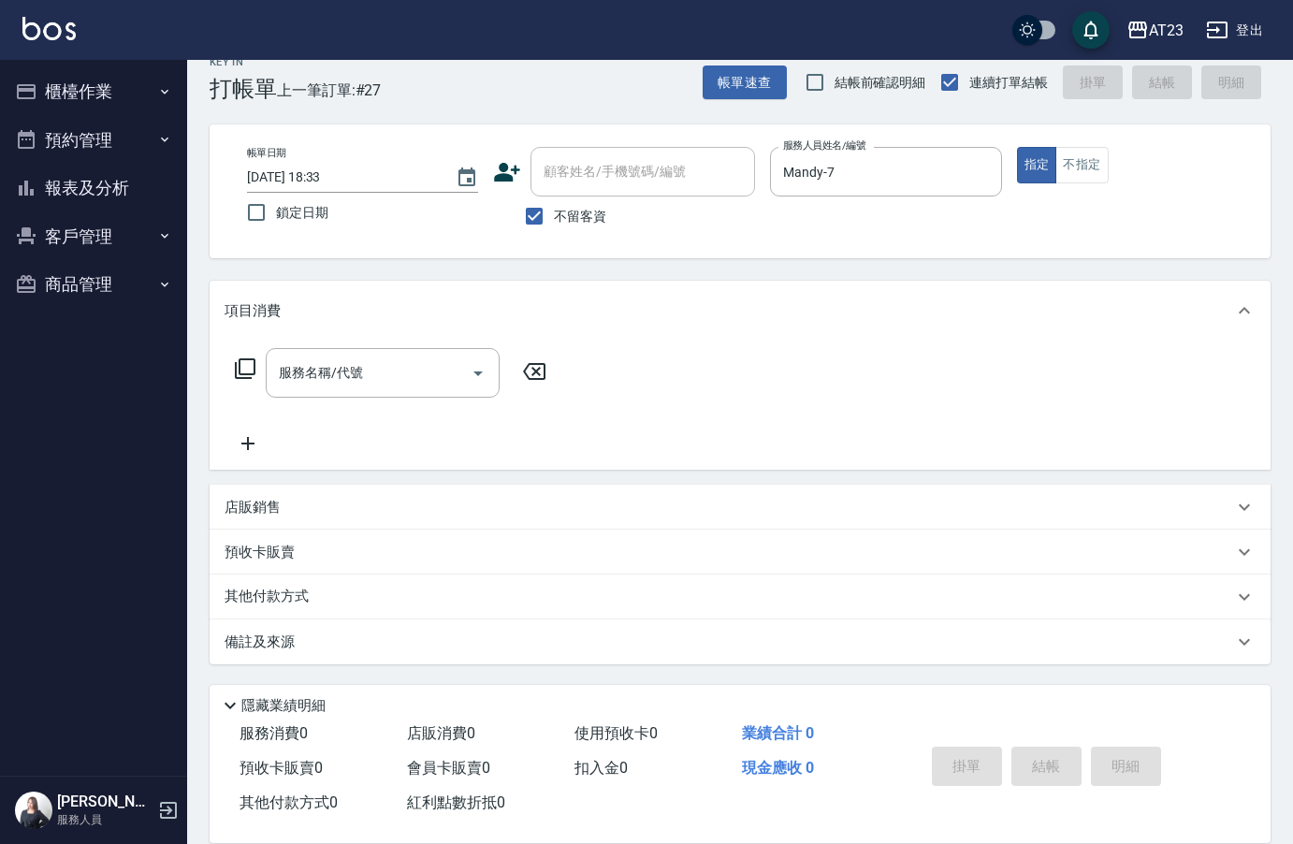
click at [240, 372] on icon at bounding box center [245, 368] width 21 height 21
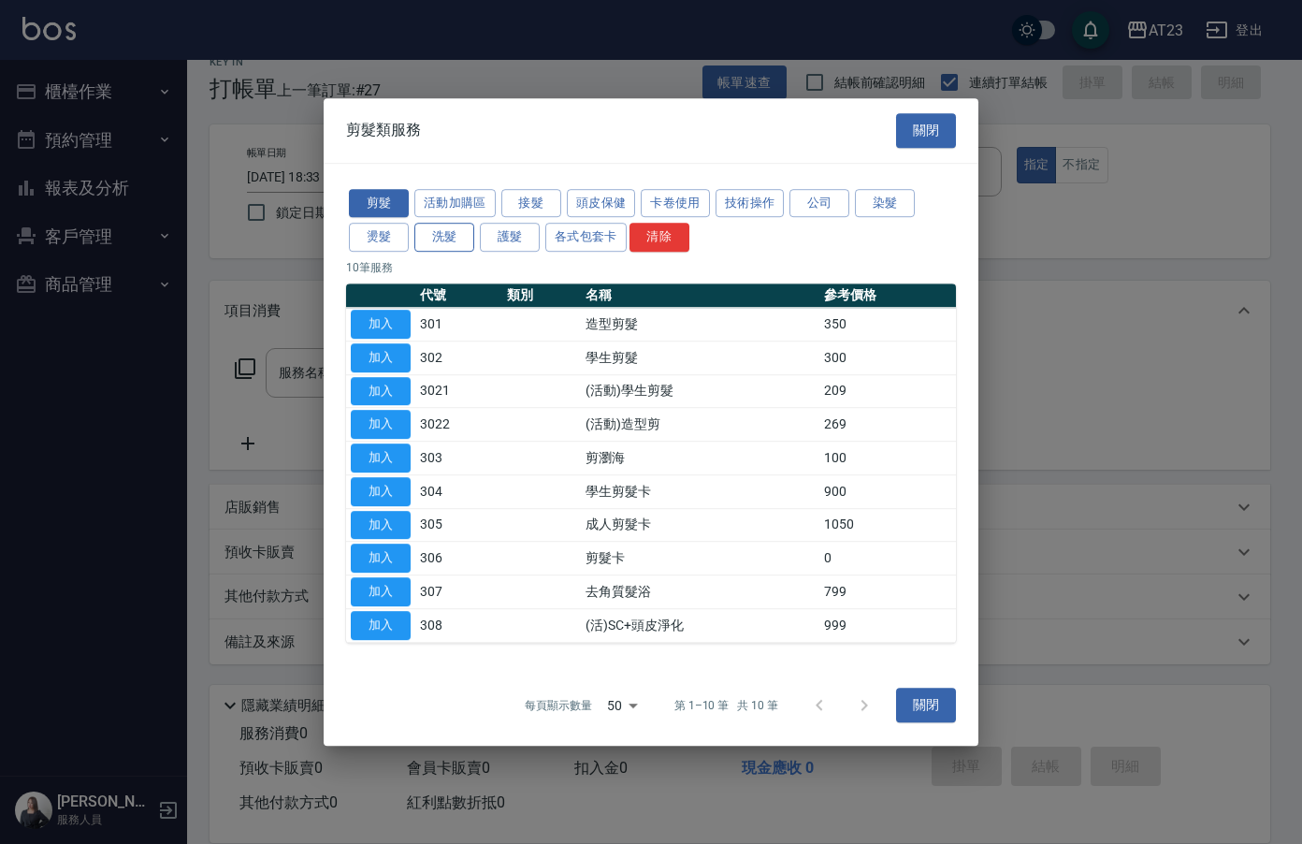
click at [457, 240] on button "洗髮" at bounding box center [444, 237] width 60 height 29
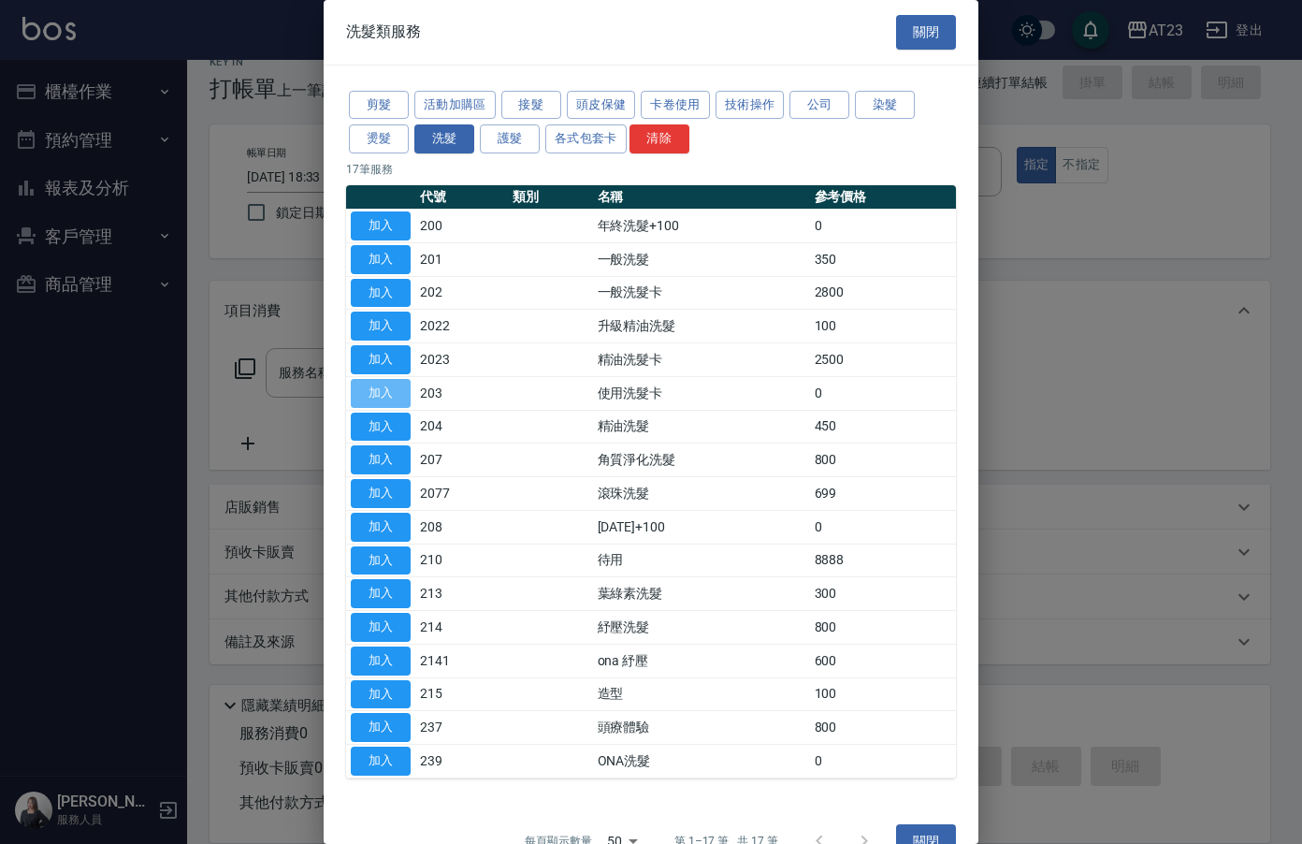
drag, startPoint x: 391, startPoint y: 393, endPoint x: 224, endPoint y: 372, distance: 167.8
click at [390, 393] on button "加入" at bounding box center [381, 393] width 60 height 29
type input "使用洗髮卡(203)"
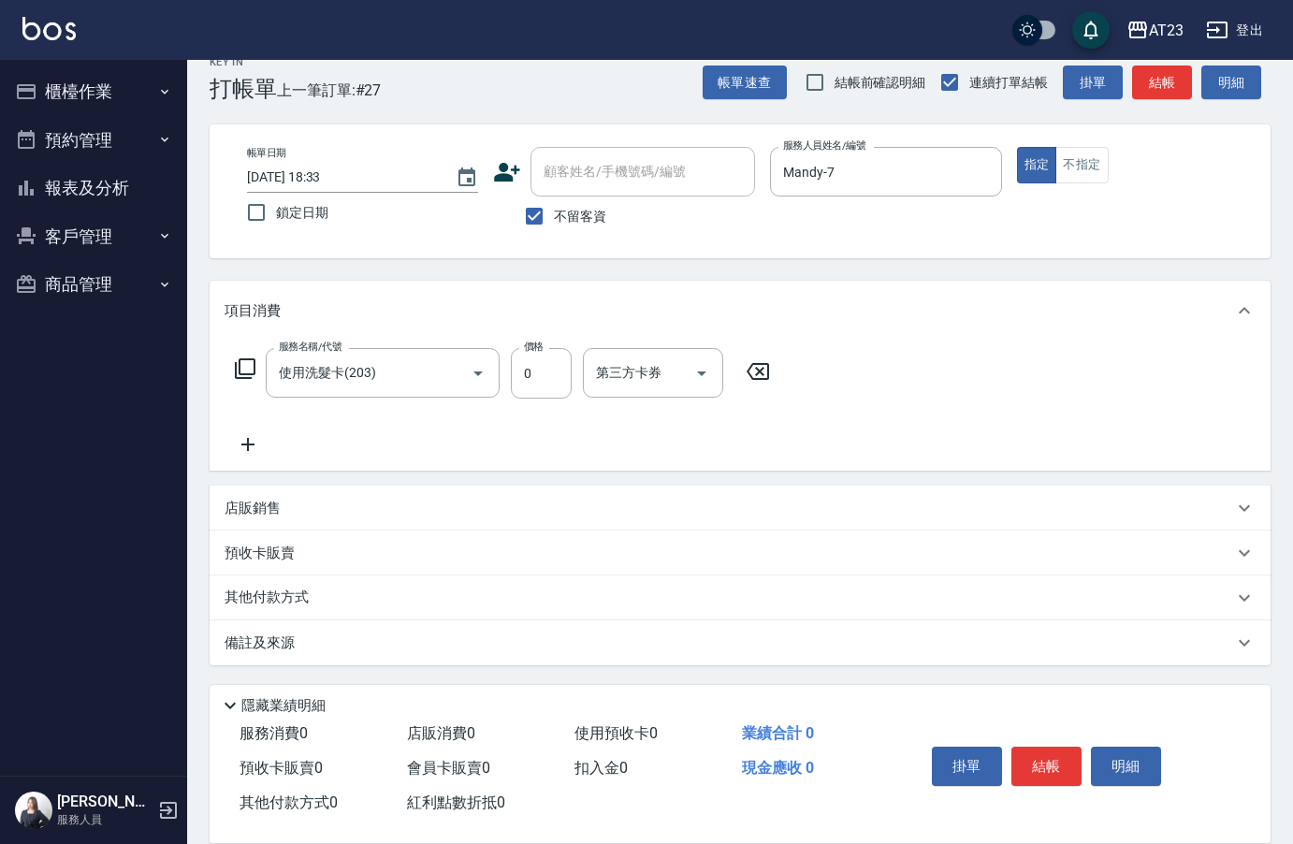
click at [239, 362] on icon at bounding box center [245, 368] width 21 height 21
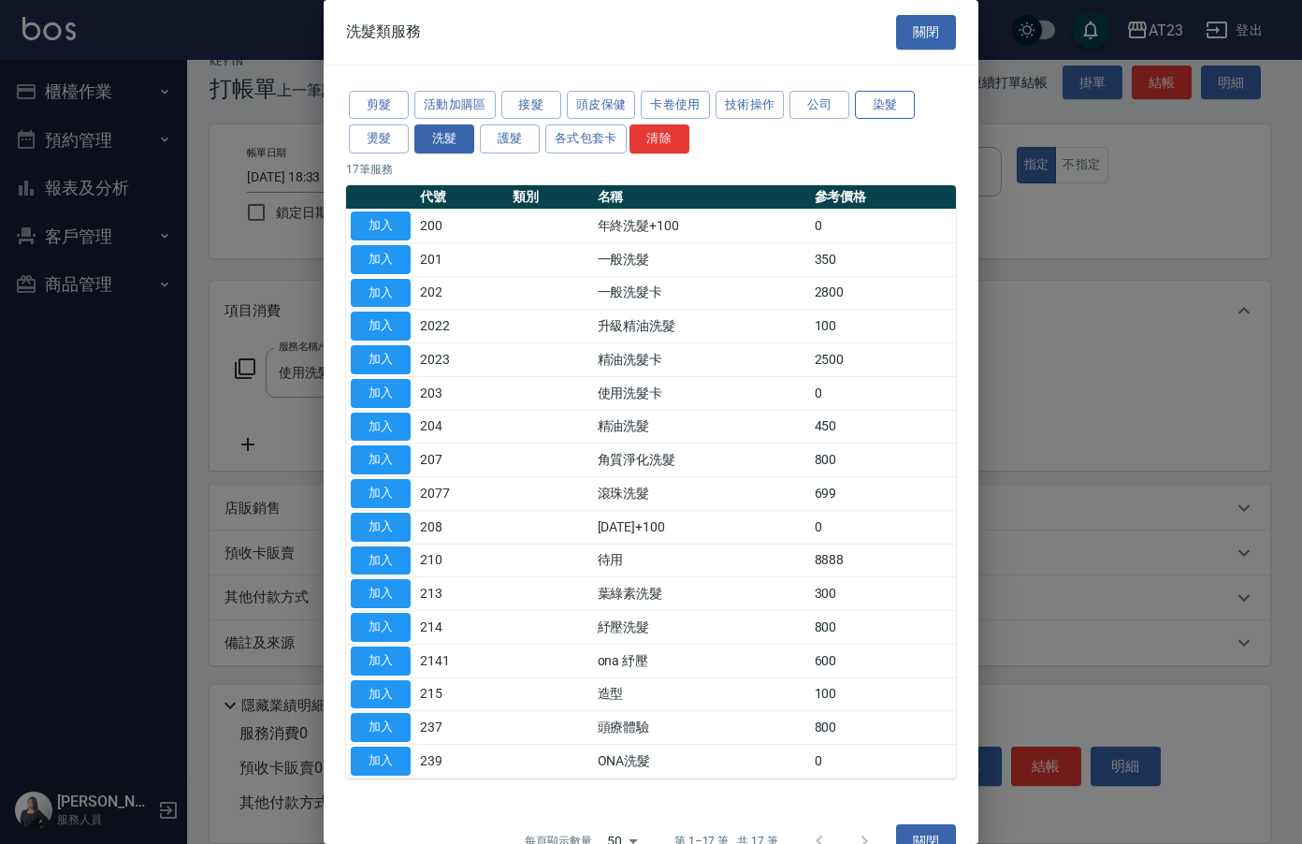
click at [876, 110] on button "染髮" at bounding box center [885, 105] width 60 height 29
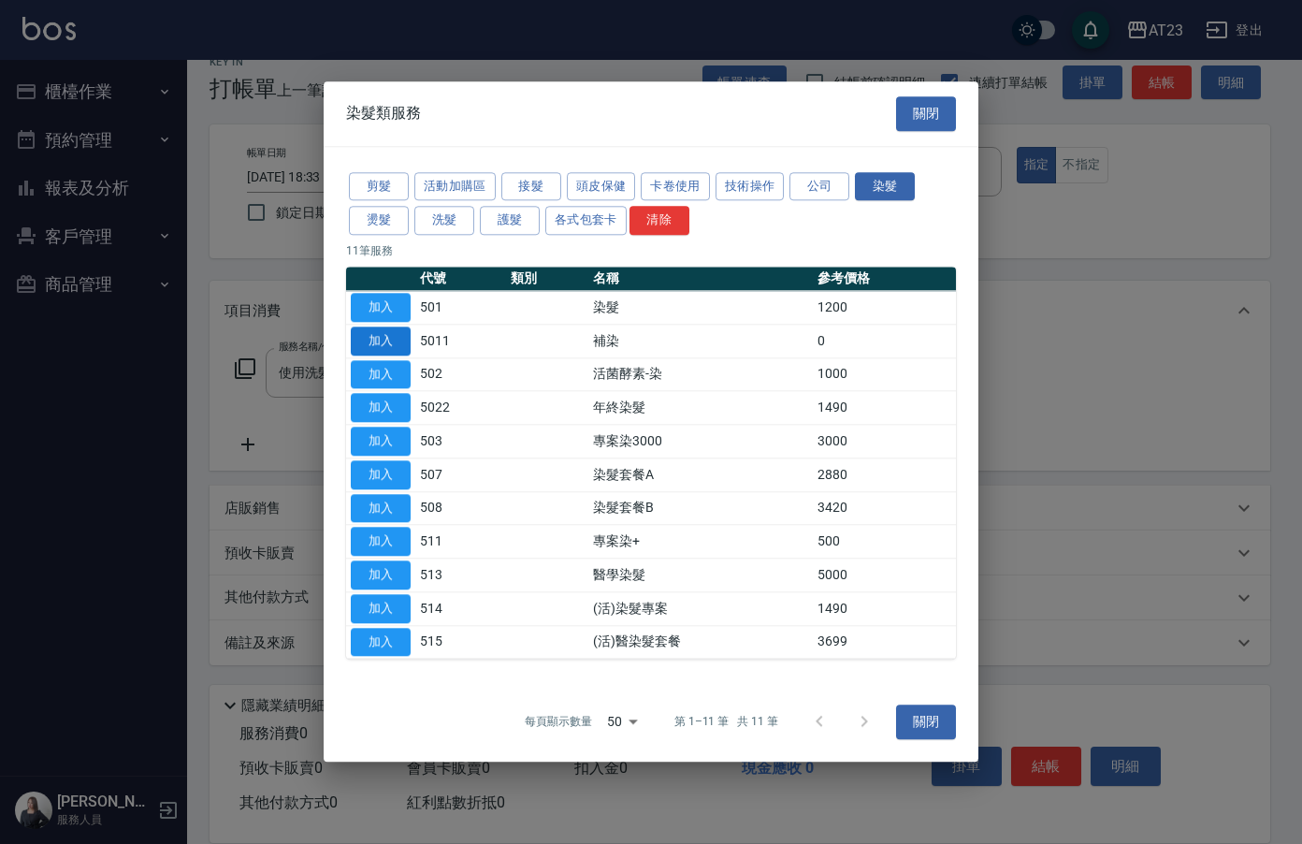
click at [395, 343] on button "加入" at bounding box center [381, 340] width 60 height 29
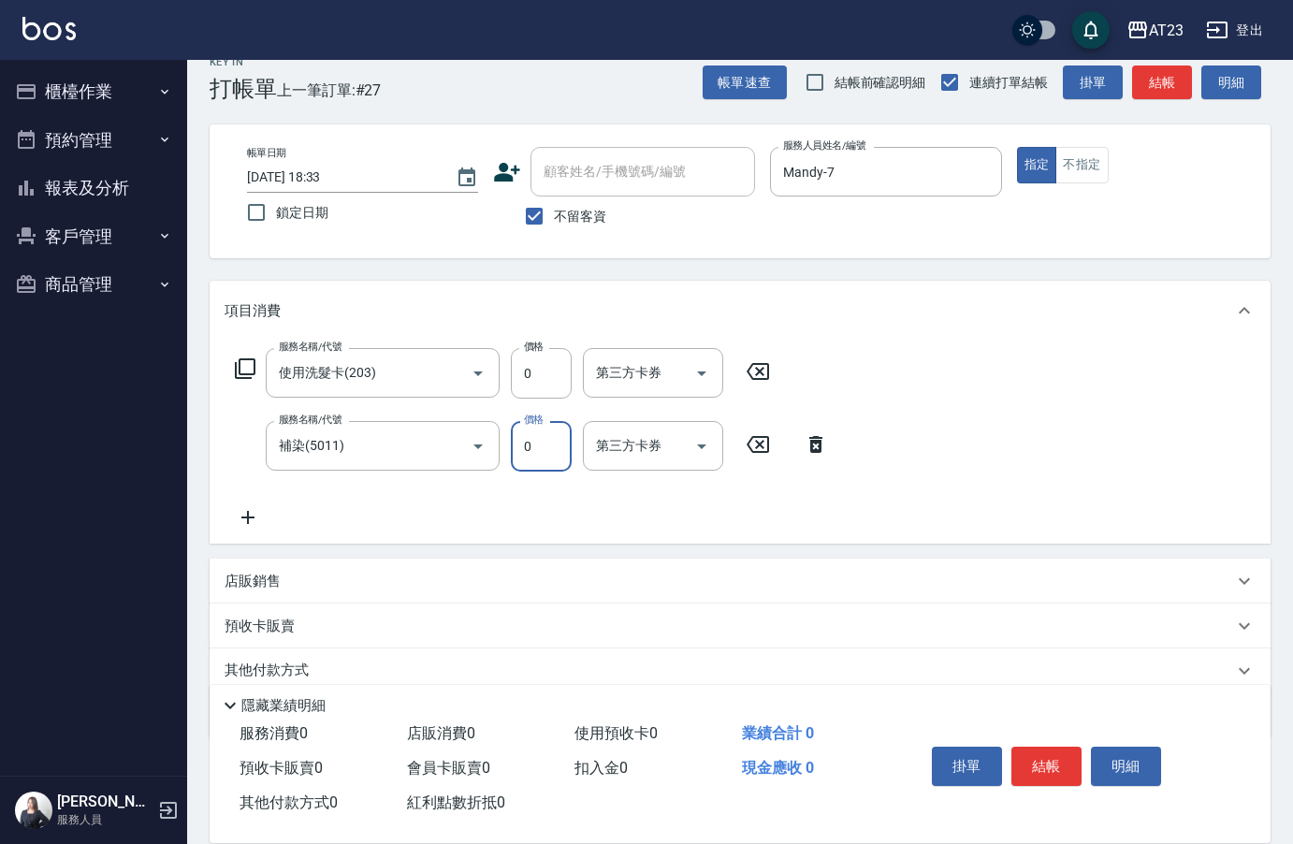
click at [557, 454] on input "0" at bounding box center [541, 446] width 61 height 51
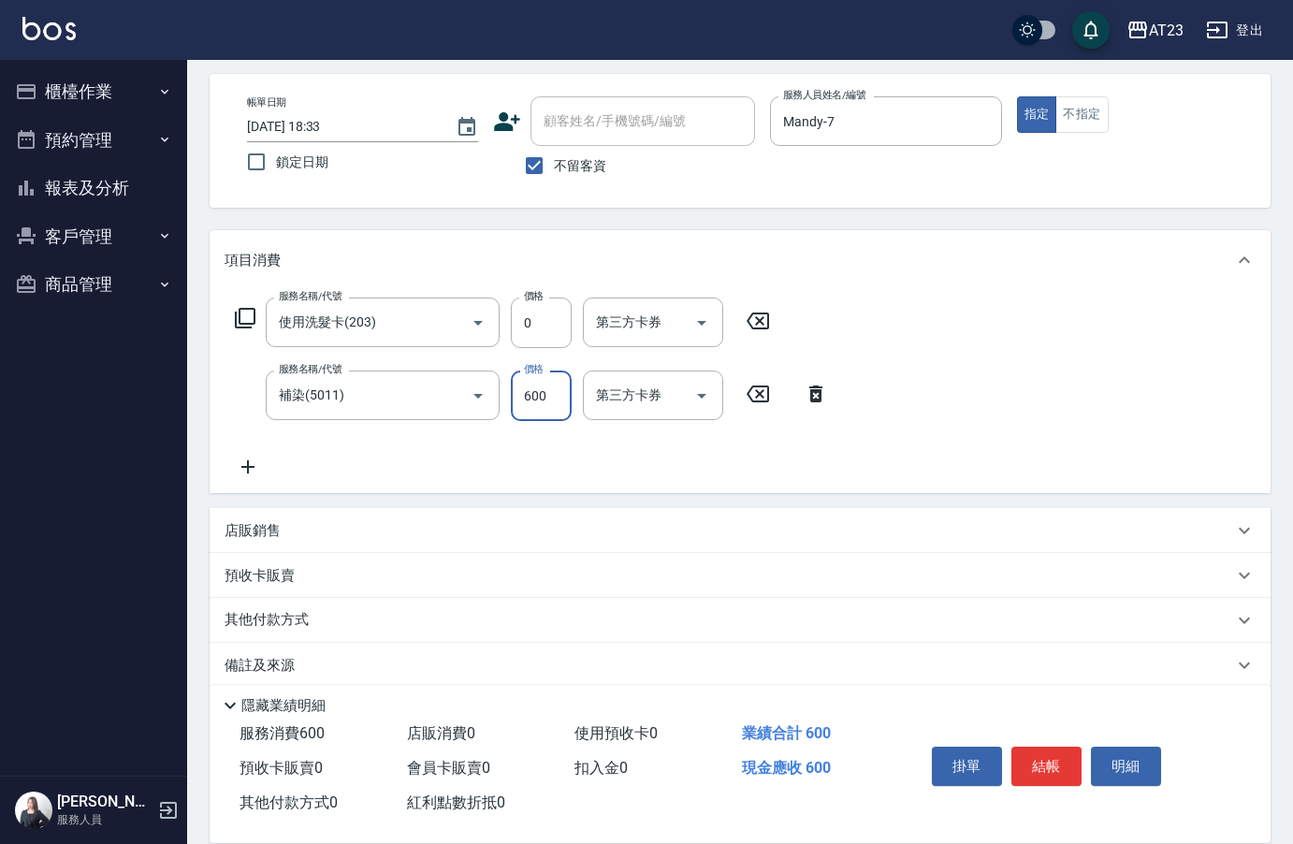
scroll to position [100, 0]
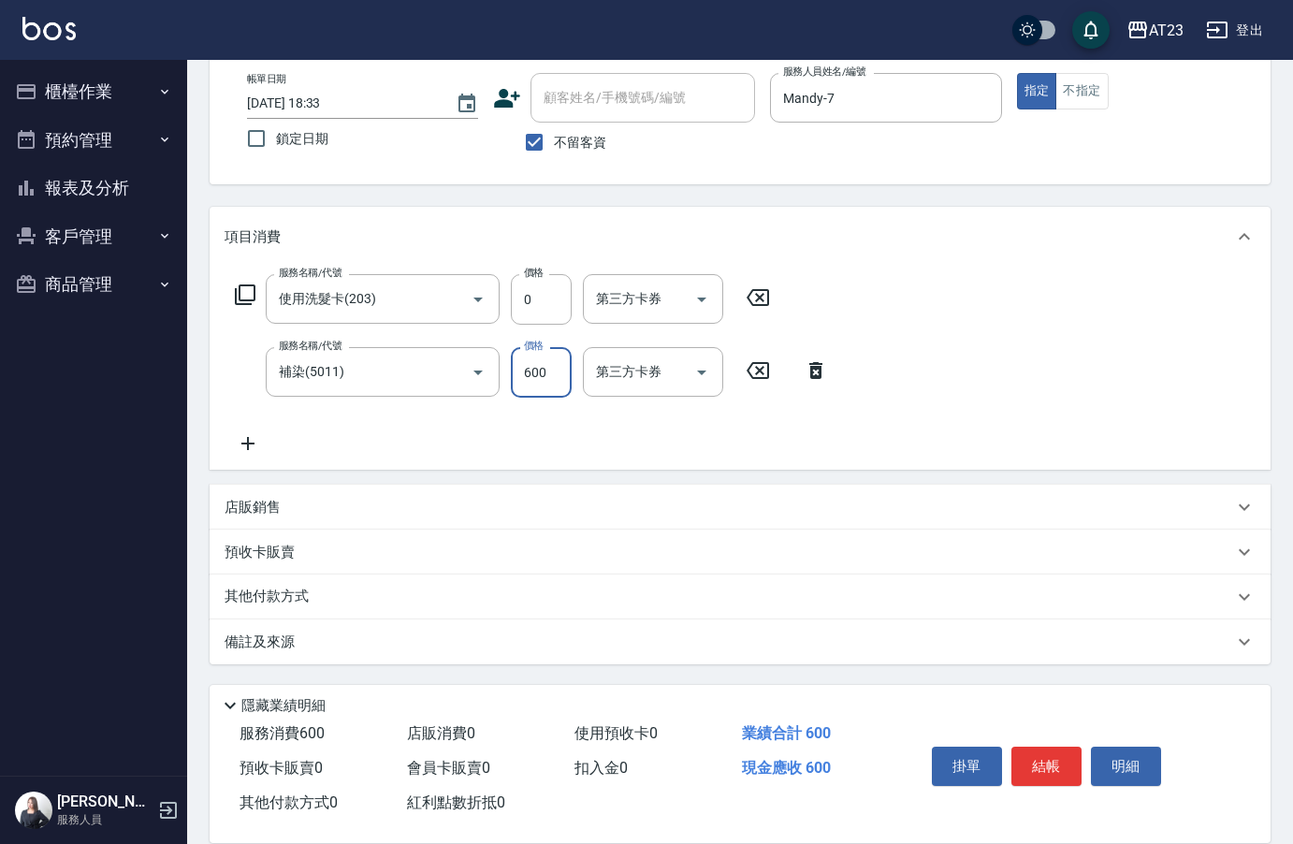
type input "600"
click at [290, 601] on p "其他付款方式" at bounding box center [271, 596] width 94 height 21
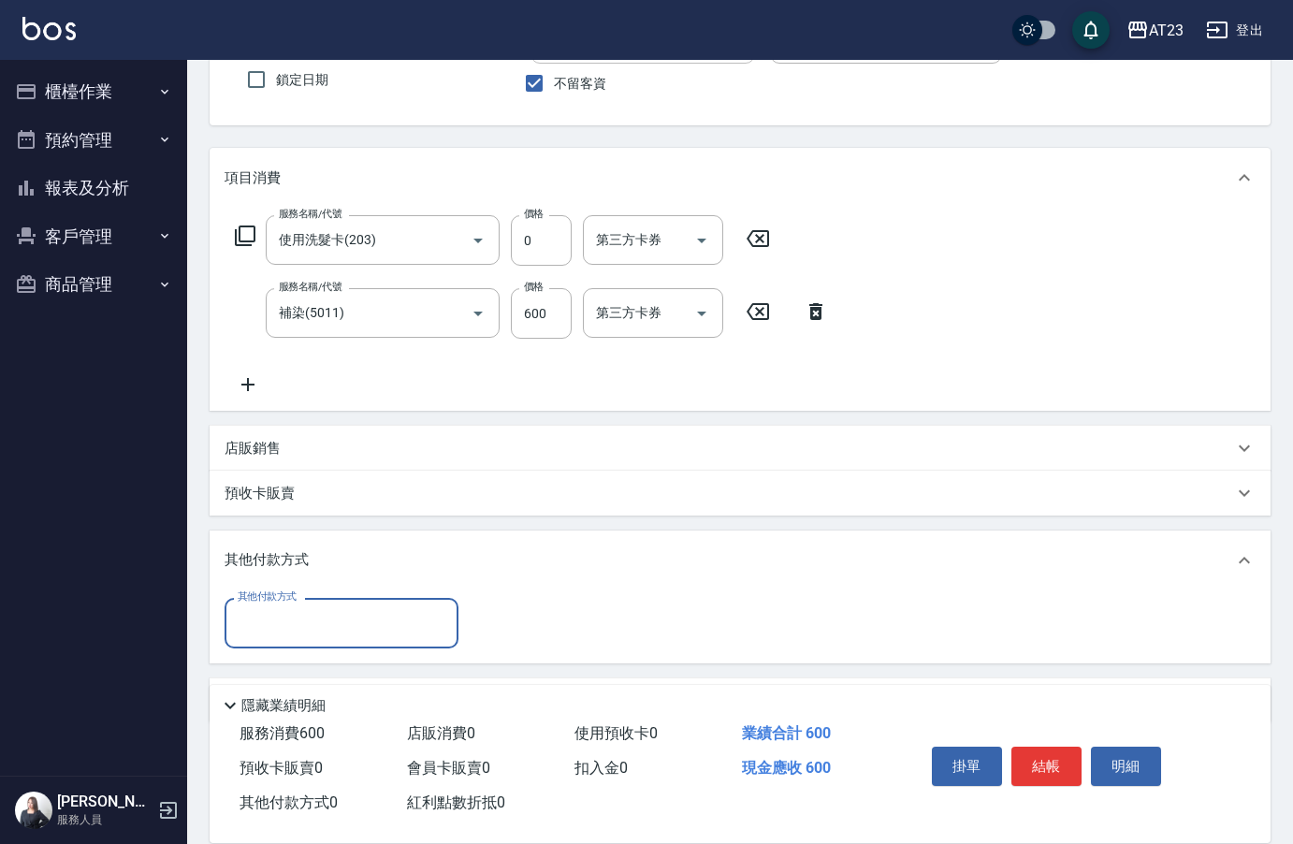
scroll to position [218, 0]
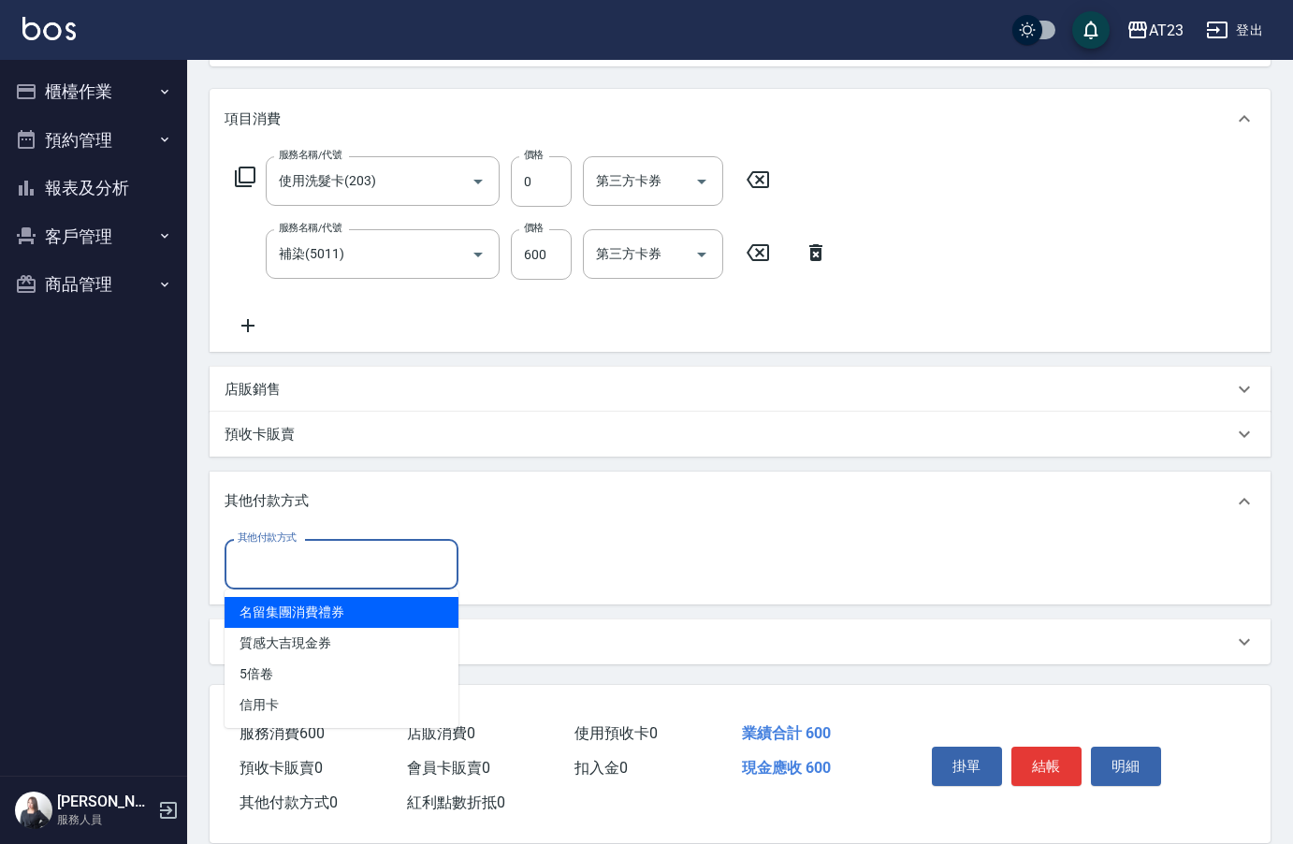
click at [313, 560] on input "其他付款方式" at bounding box center [341, 563] width 217 height 33
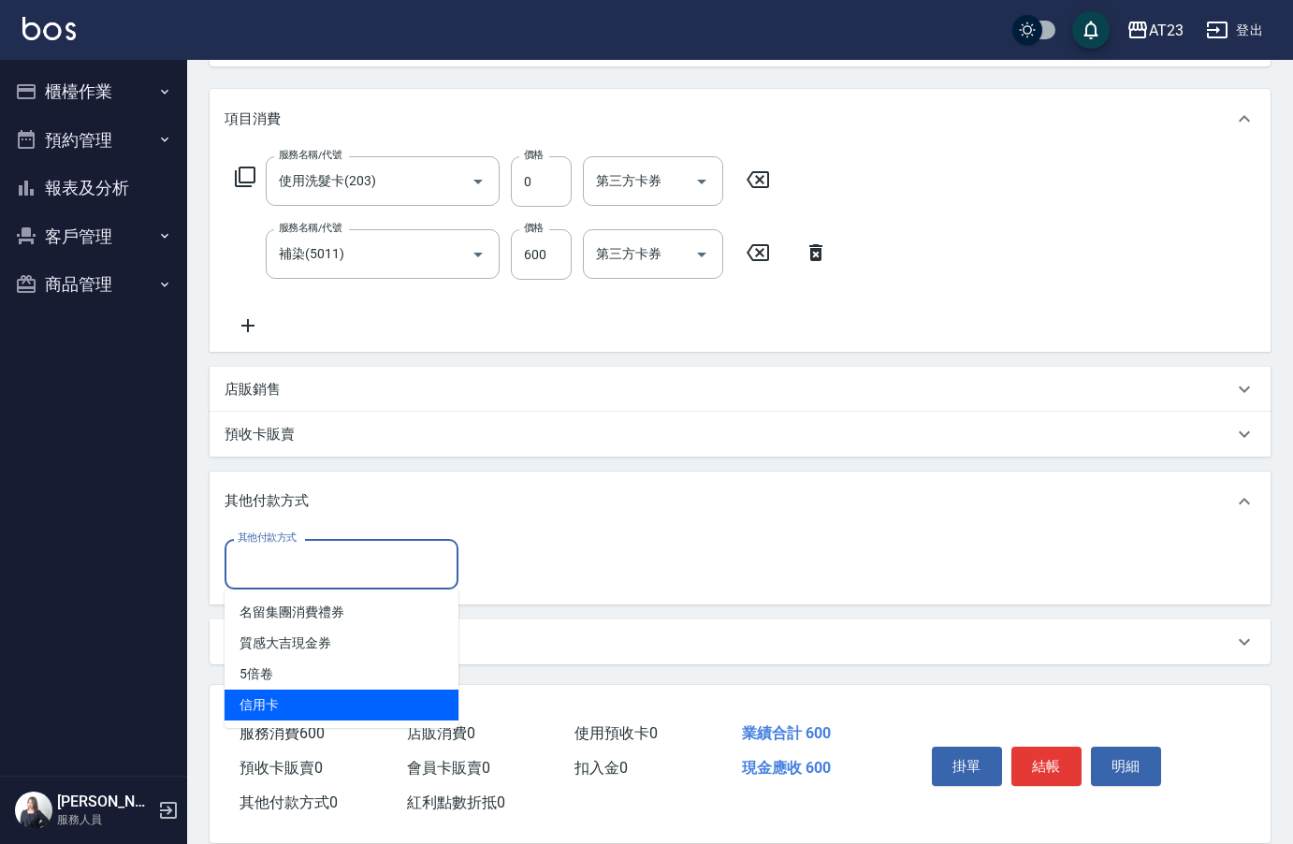
click at [321, 701] on span "信用卡" at bounding box center [341, 704] width 234 height 31
type input "信用卡"
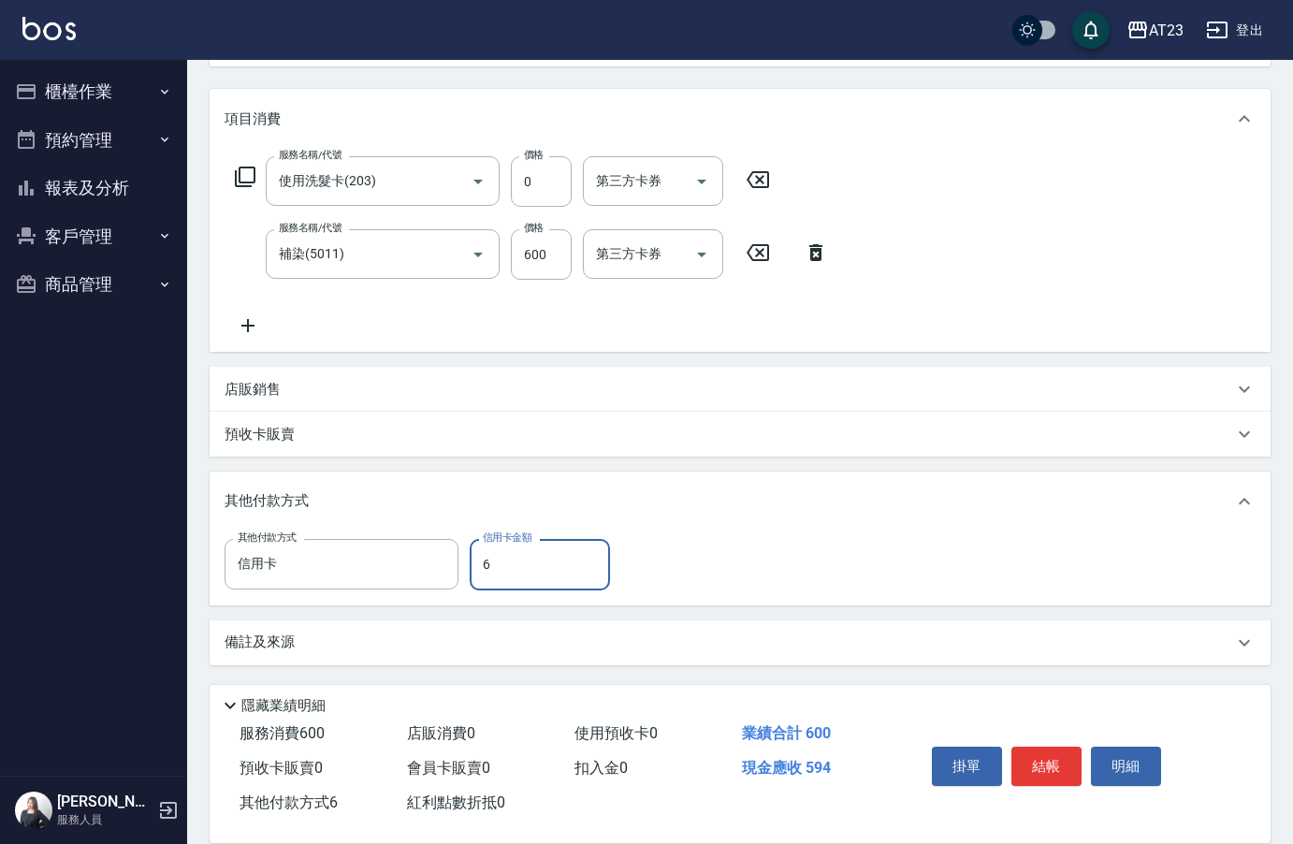
type input "600"
click at [1047, 760] on button "結帳" at bounding box center [1046, 765] width 70 height 39
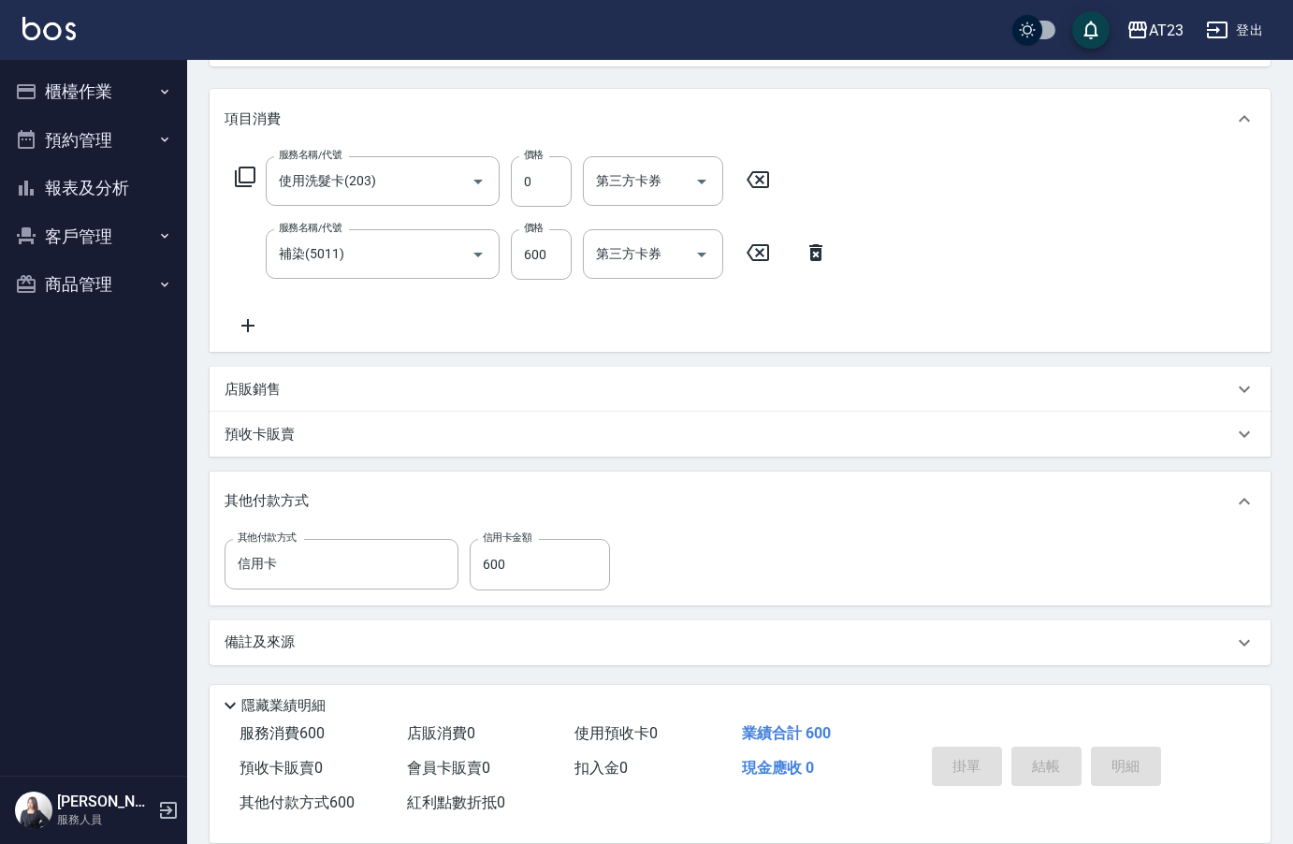
type input "[DATE] 18:34"
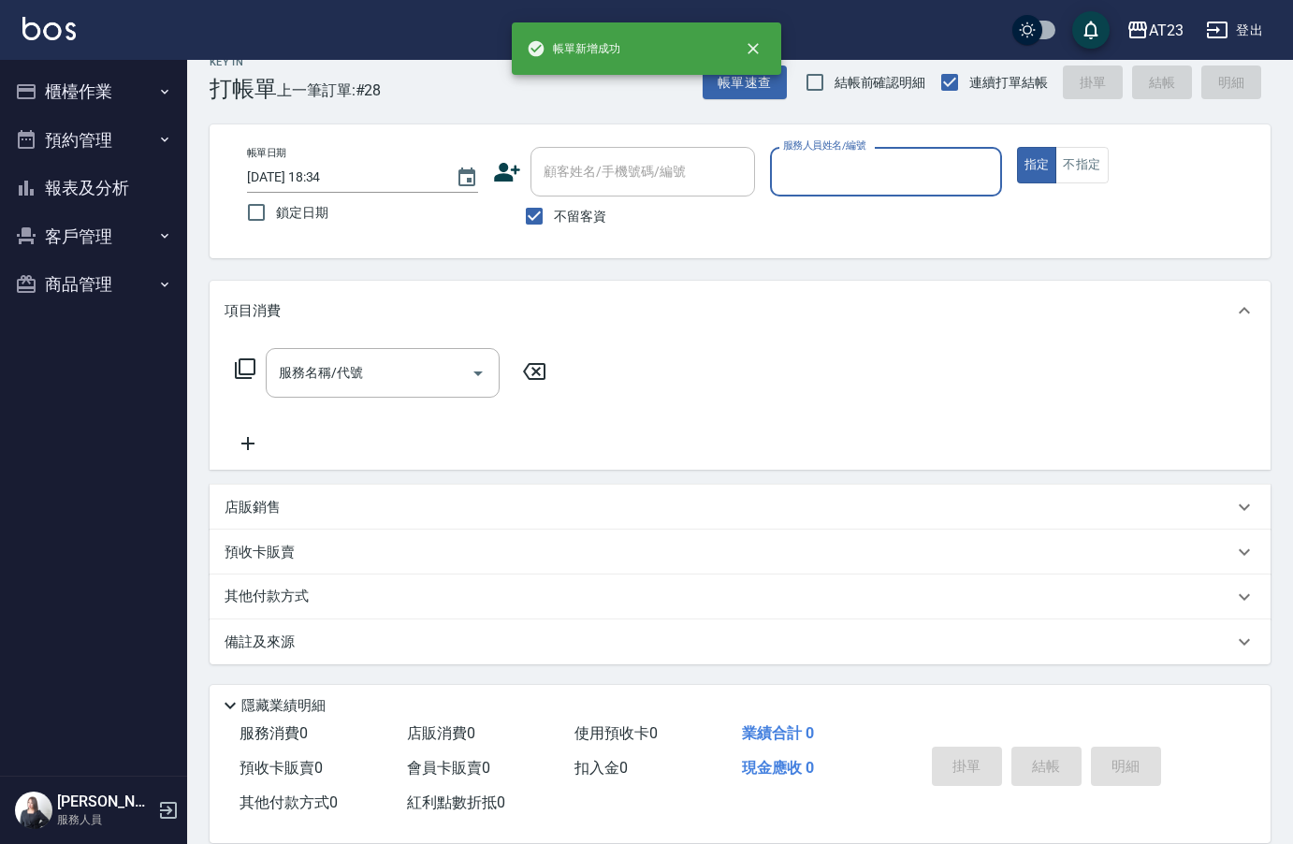
scroll to position [26, 0]
